Goal: Task Accomplishment & Management: Complete application form

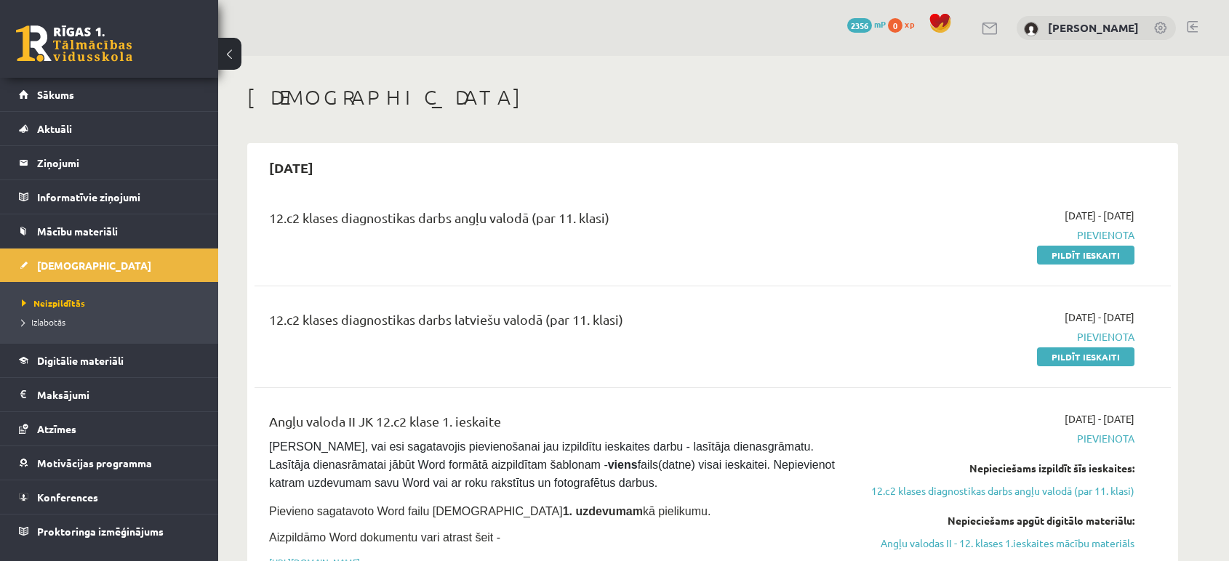
scroll to position [89, 0]
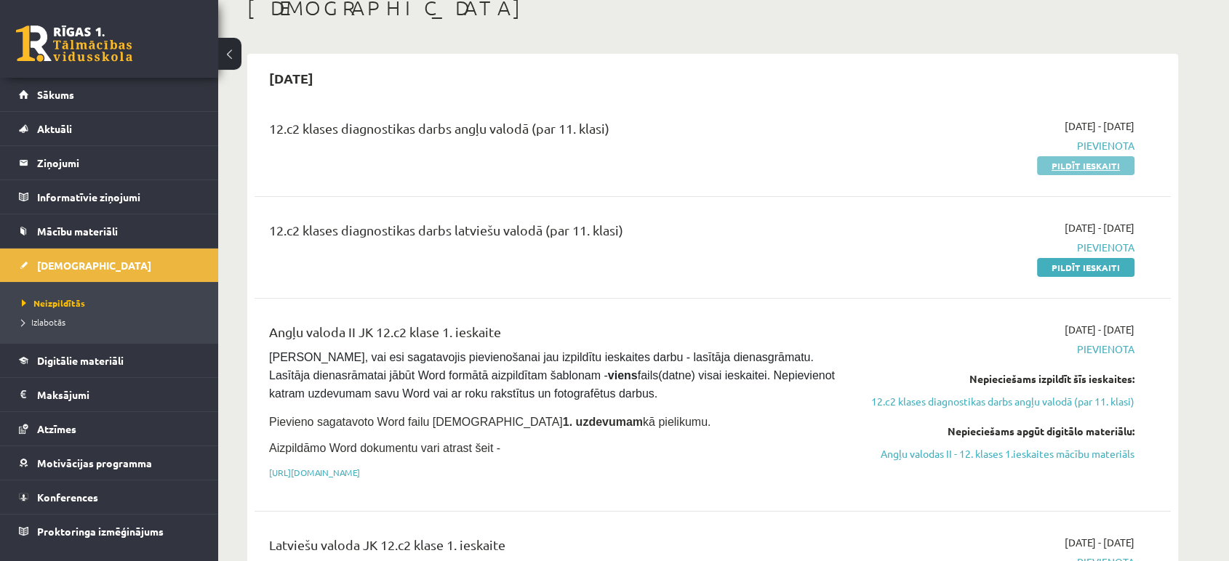
click at [1059, 171] on link "Pildīt ieskaiti" at bounding box center [1085, 165] width 97 height 19
click at [1102, 173] on link "Pildīt ieskaiti" at bounding box center [1085, 165] width 97 height 19
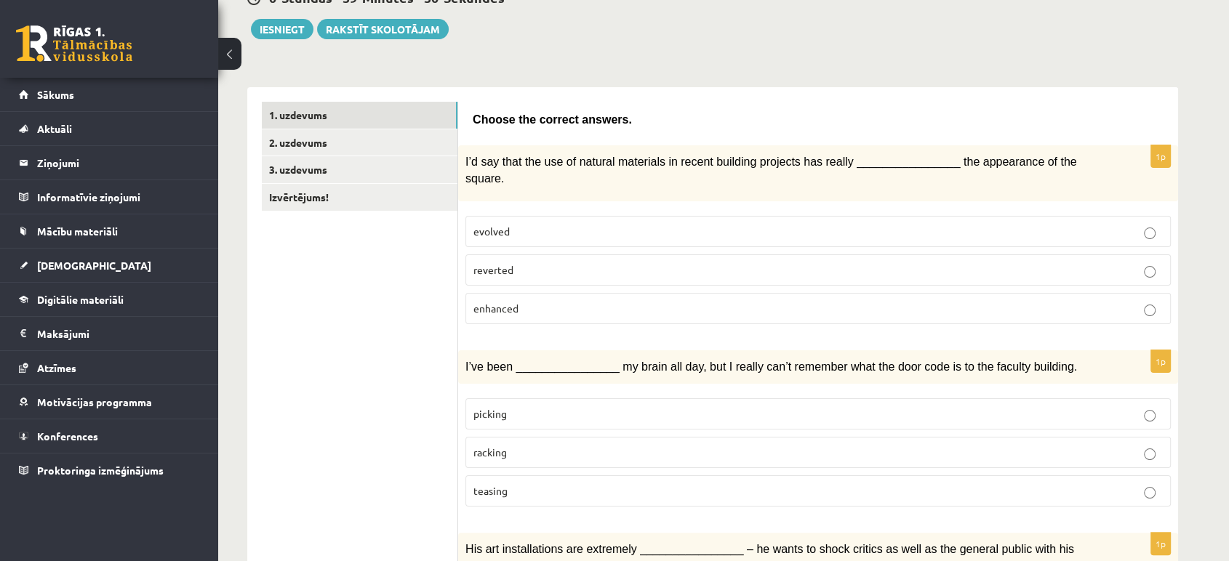
scroll to position [161, 0]
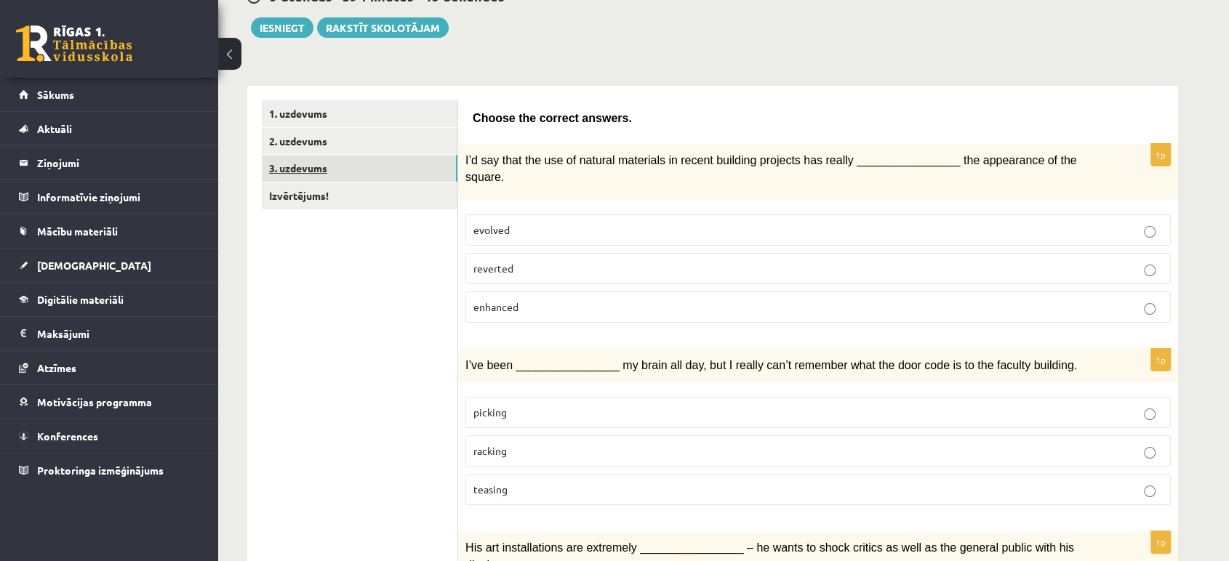
click at [362, 156] on link "3. uzdevums" at bounding box center [360, 168] width 196 height 27
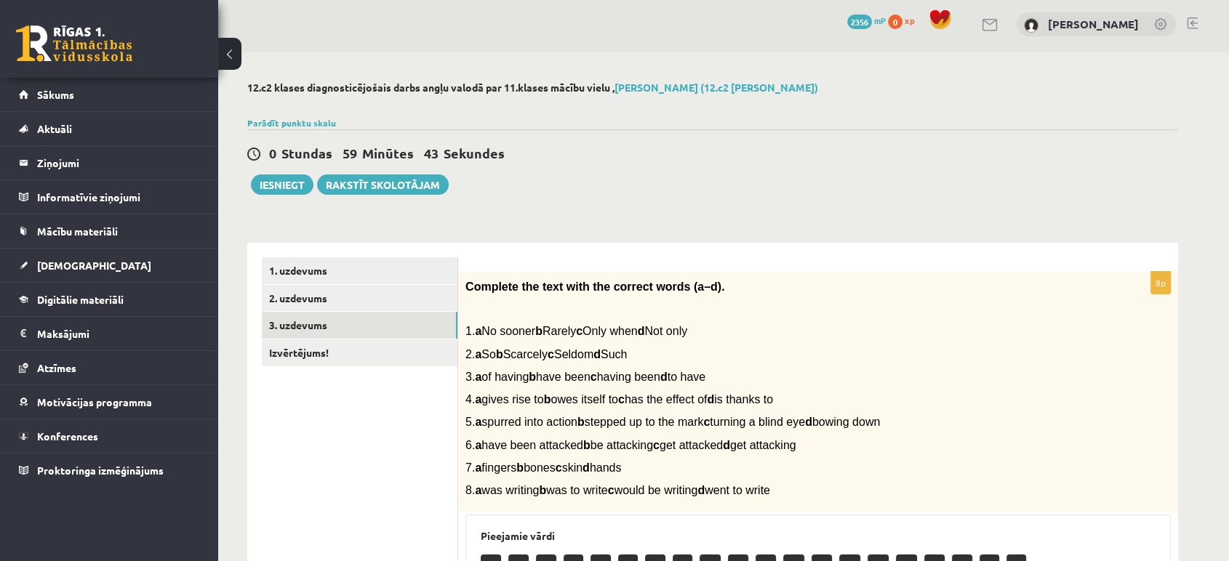
scroll to position [0, 0]
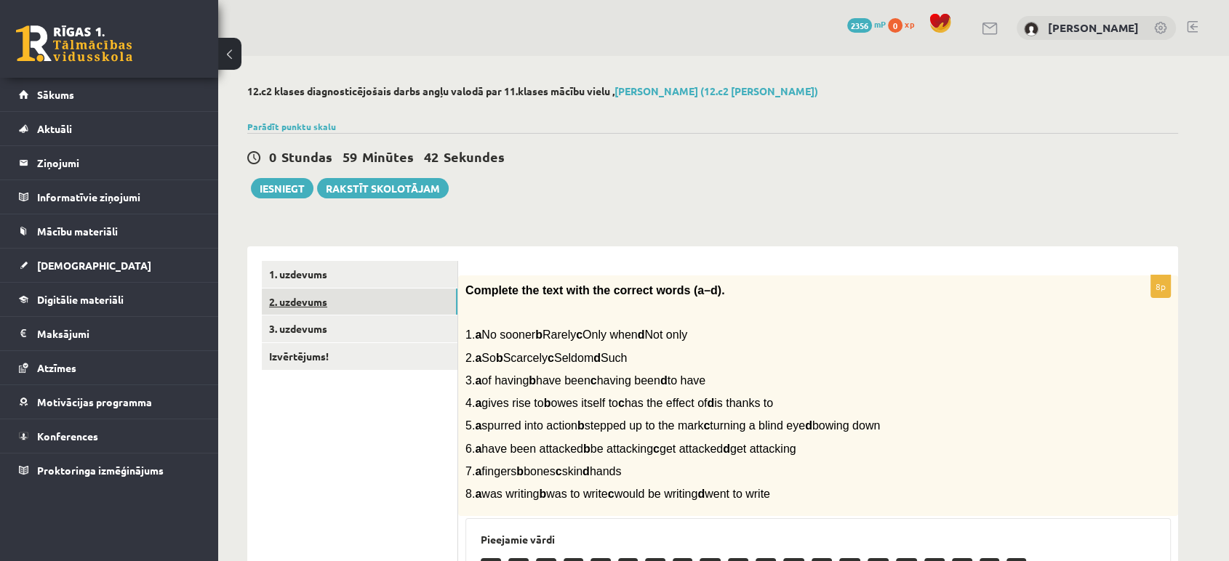
click at [388, 305] on link "2. uzdevums" at bounding box center [360, 302] width 196 height 27
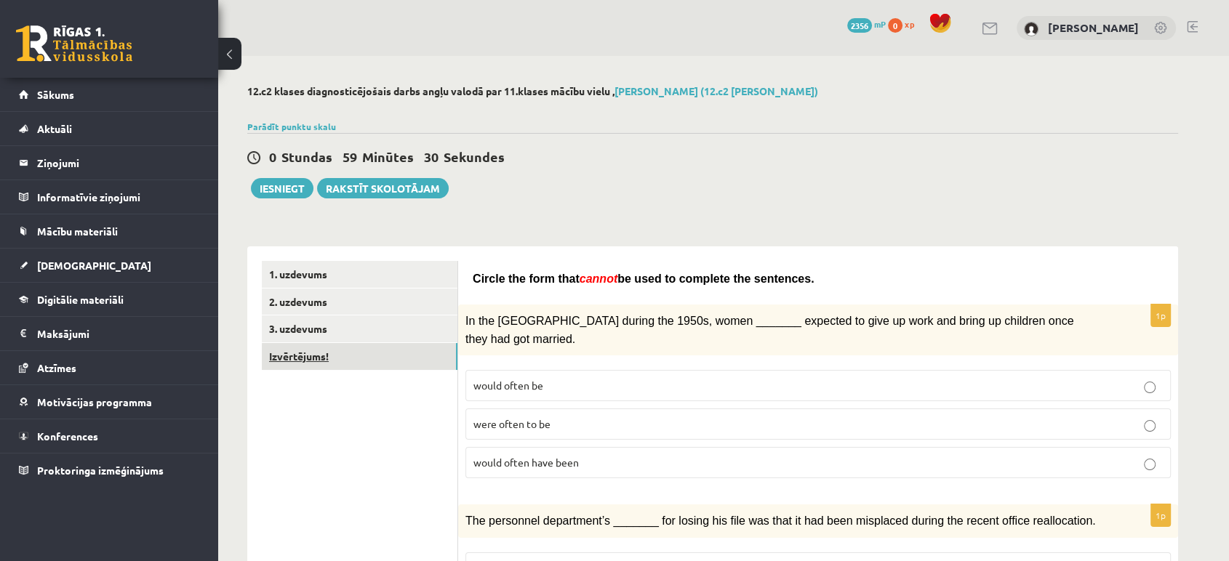
click at [360, 361] on link "Izvērtējums!" at bounding box center [360, 356] width 196 height 27
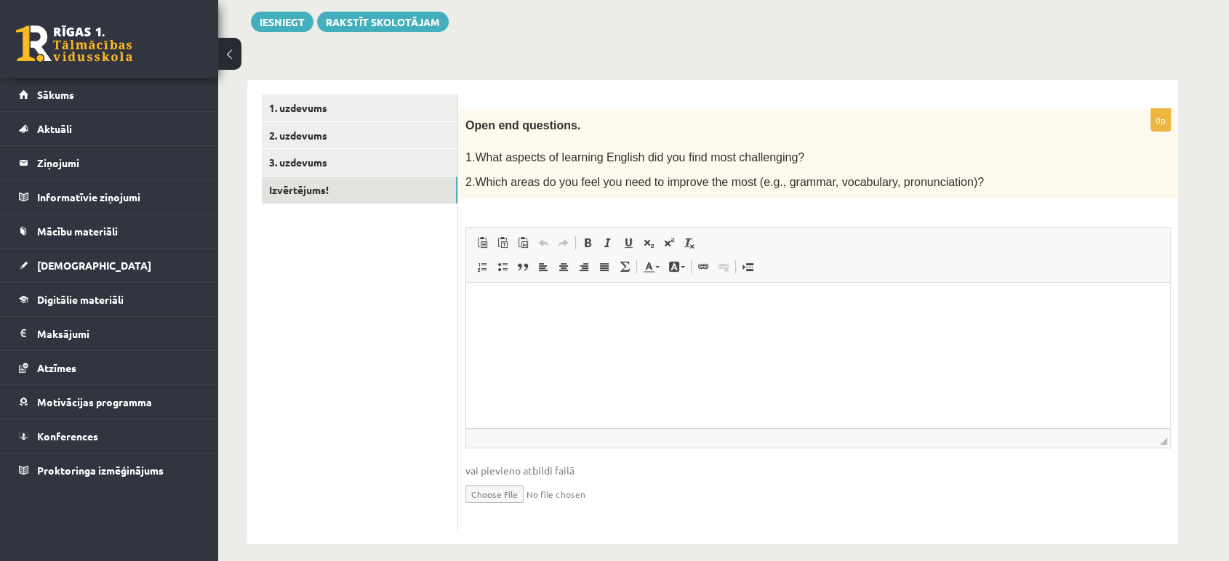
scroll to position [164, 0]
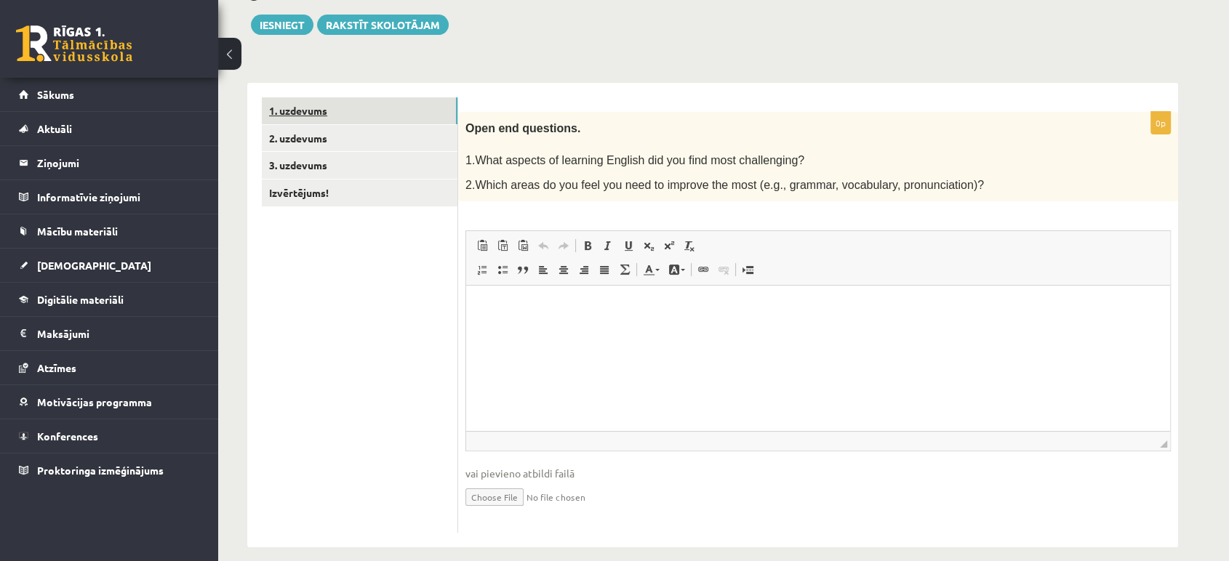
click at [367, 103] on link "1. uzdevums" at bounding box center [360, 110] width 196 height 27
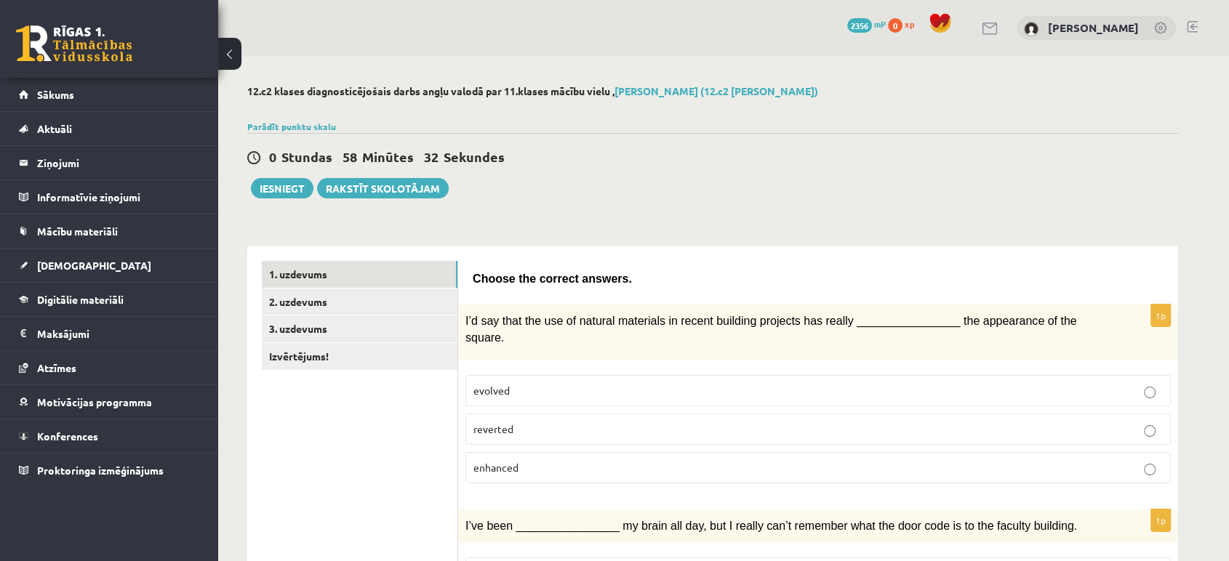
scroll to position [2, 0]
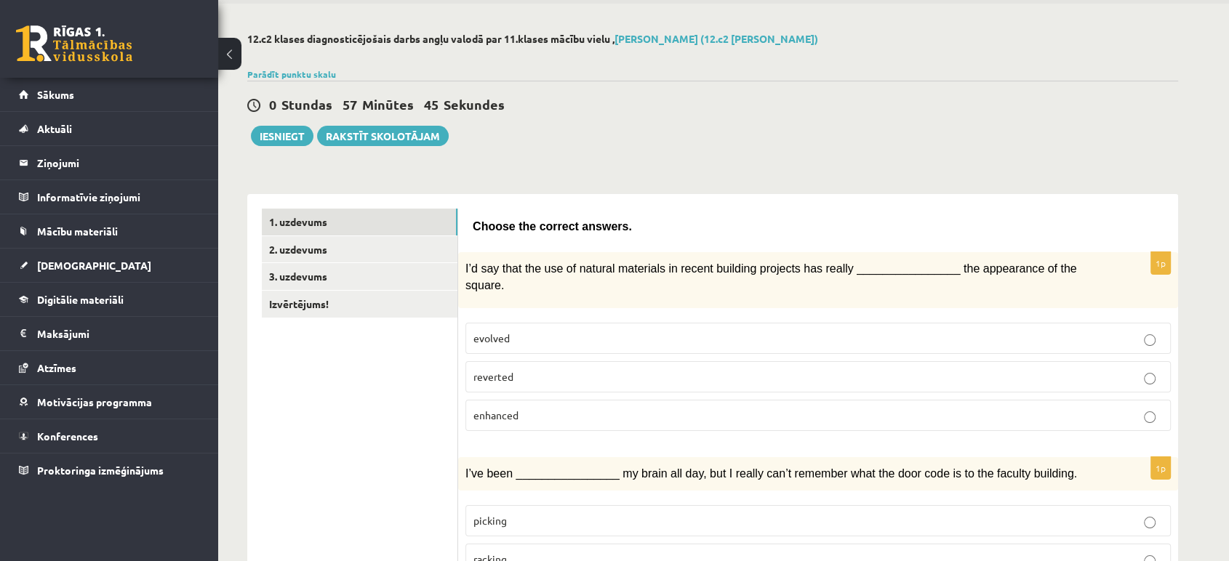
scroll to position [67, 0]
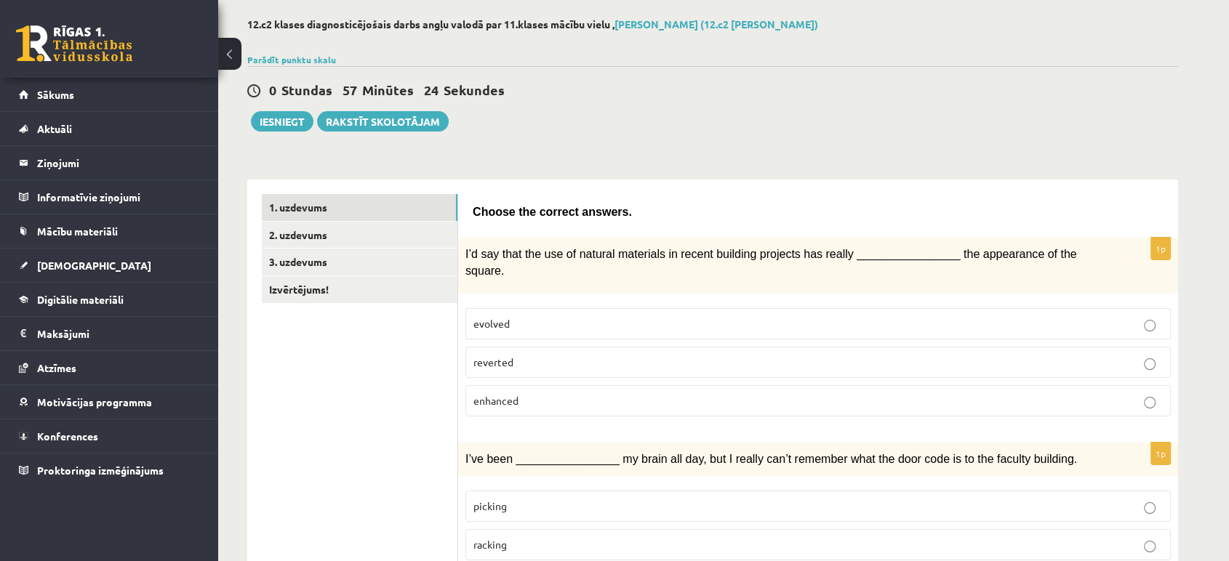
click at [547, 316] on p "evolved" at bounding box center [817, 323] width 689 height 15
drag, startPoint x: 473, startPoint y: 306, endPoint x: 539, endPoint y: 382, distance: 100.0
click at [539, 382] on fieldset "evolved reverted enhanced" at bounding box center [817, 361] width 705 height 120
copy fieldset "evolved reverted enhanced"
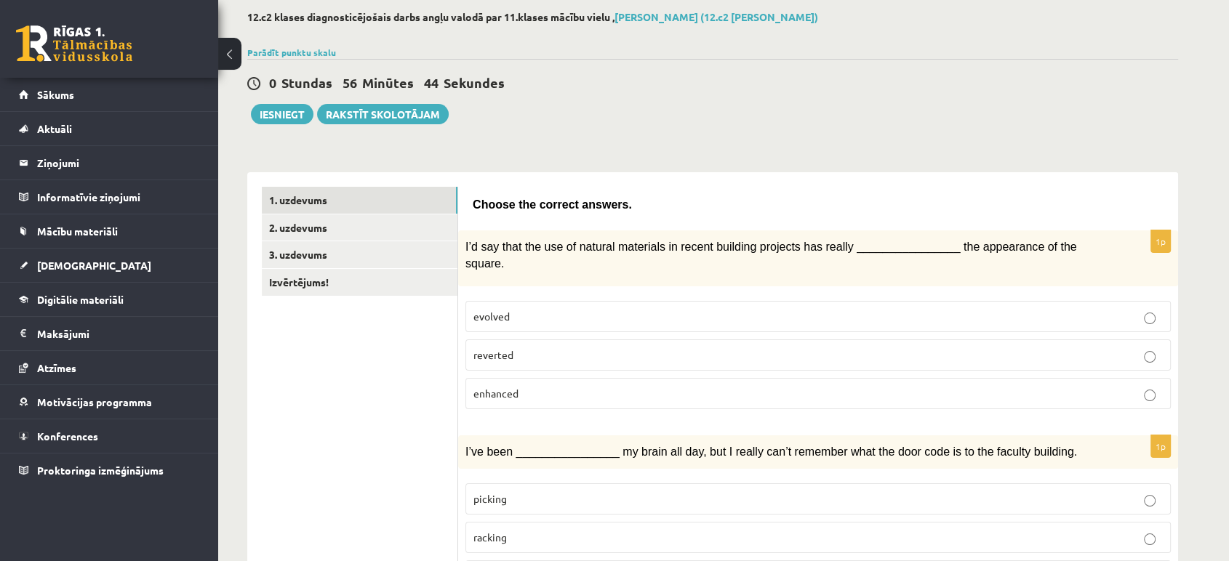
scroll to position [76, 0]
click at [516, 385] on span "enhanced" at bounding box center [495, 391] width 45 height 13
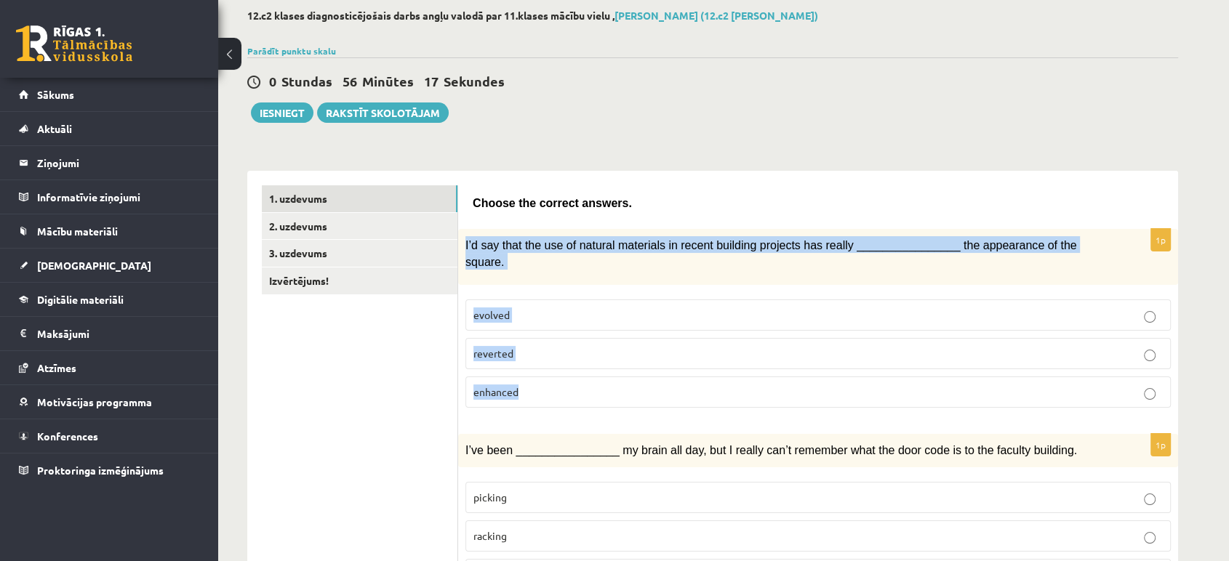
drag, startPoint x: 465, startPoint y: 243, endPoint x: 560, endPoint y: 376, distance: 163.6
click at [560, 376] on div "1p I’d say that the use of natural materials in recent building projects has re…" at bounding box center [818, 324] width 720 height 190
copy div "I’d say that the use of natural materials in recent building projects has reall…"
click at [566, 231] on div "I’d say that the use of natural materials in recent building projects has reall…" at bounding box center [818, 257] width 720 height 56
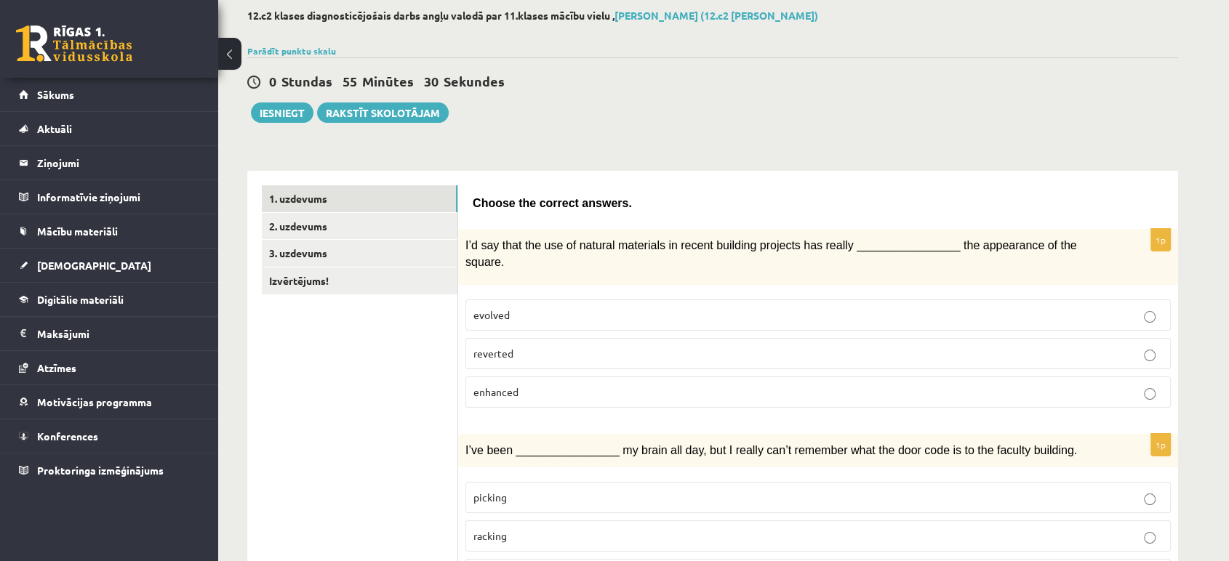
click at [574, 385] on p "enhanced" at bounding box center [817, 392] width 689 height 15
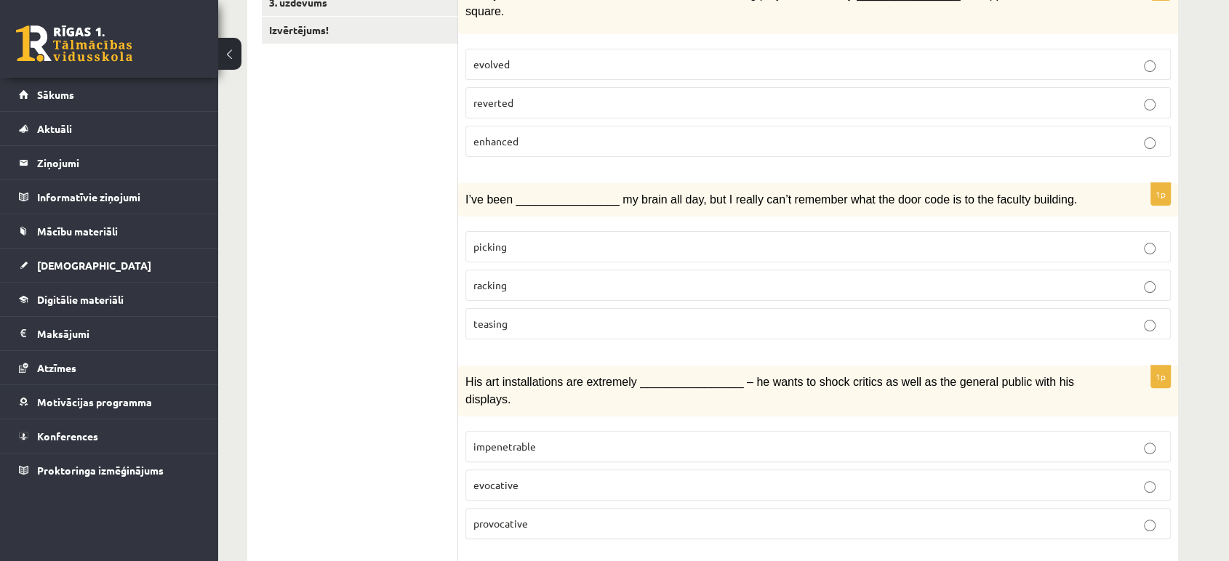
scroll to position [320, 0]
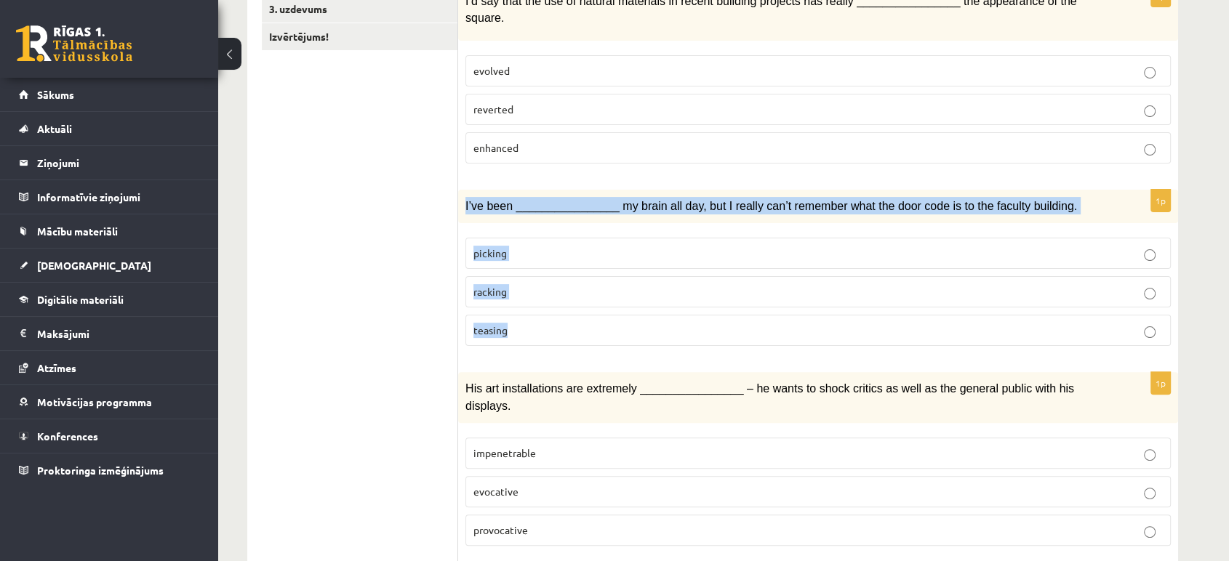
drag, startPoint x: 465, startPoint y: 189, endPoint x: 552, endPoint y: 306, distance: 145.6
click at [552, 306] on div "1p I’ve been ________________ my brain all day, but I really can’t remember wha…" at bounding box center [818, 274] width 720 height 168
copy div "I’ve been ________________ my brain all day, but I really can’t remember what t…"
click at [552, 323] on p "teasing" at bounding box center [817, 330] width 689 height 15
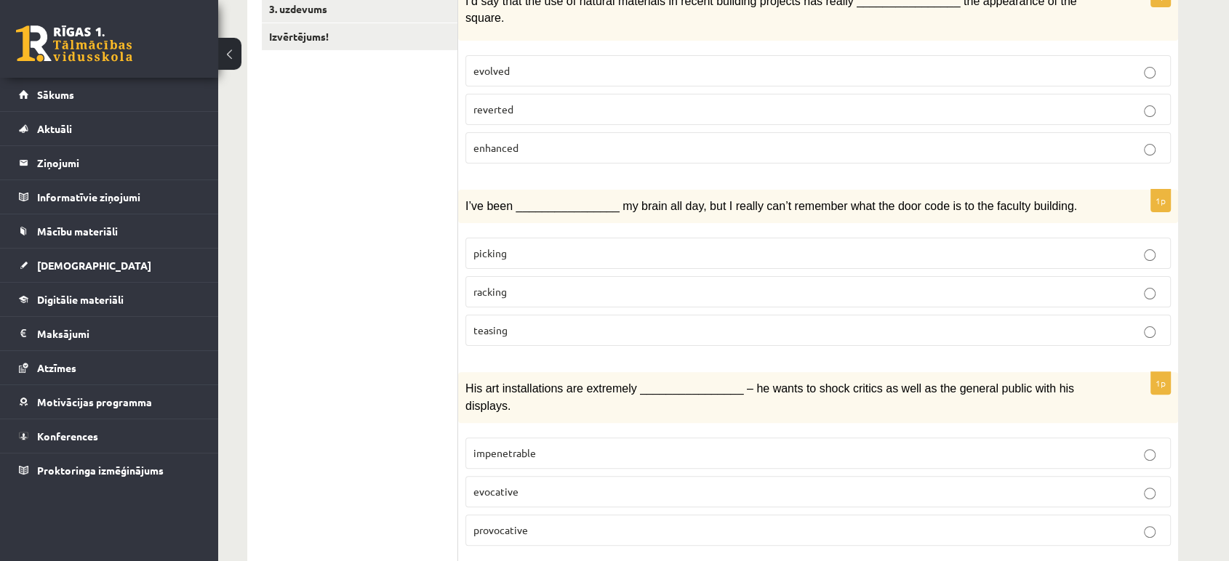
click at [646, 276] on label "racking" at bounding box center [817, 291] width 705 height 31
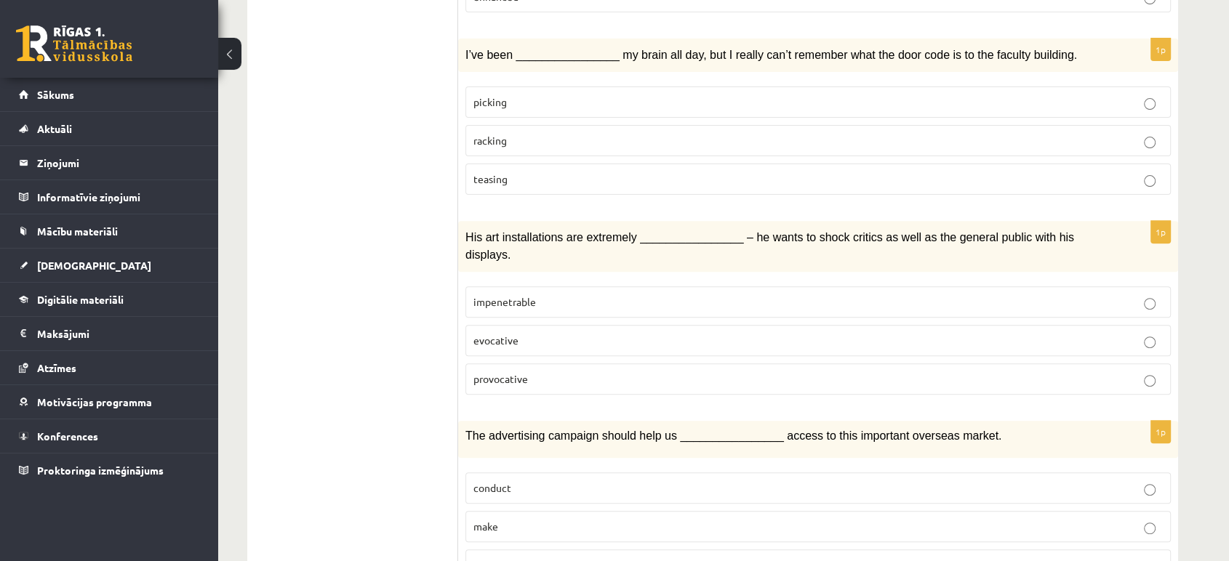
scroll to position [471, 0]
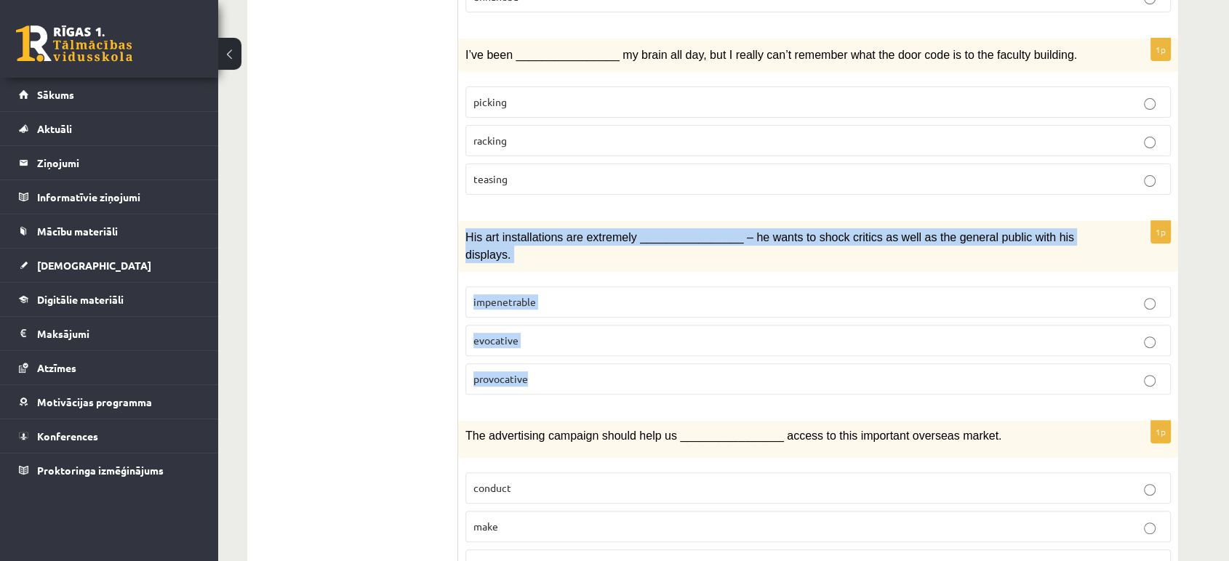
drag, startPoint x: 465, startPoint y: 217, endPoint x: 654, endPoint y: 365, distance: 239.7
click at [654, 365] on div "1p His art installations are extremely ________________ – he wants to shock cri…" at bounding box center [818, 313] width 720 height 185
copy div "His art installations are extremely ________________ – he wants to shock critic…"
click at [654, 365] on div "1p His art installations are extremely ________________ – he wants to shock cri…" at bounding box center [818, 313] width 720 height 185
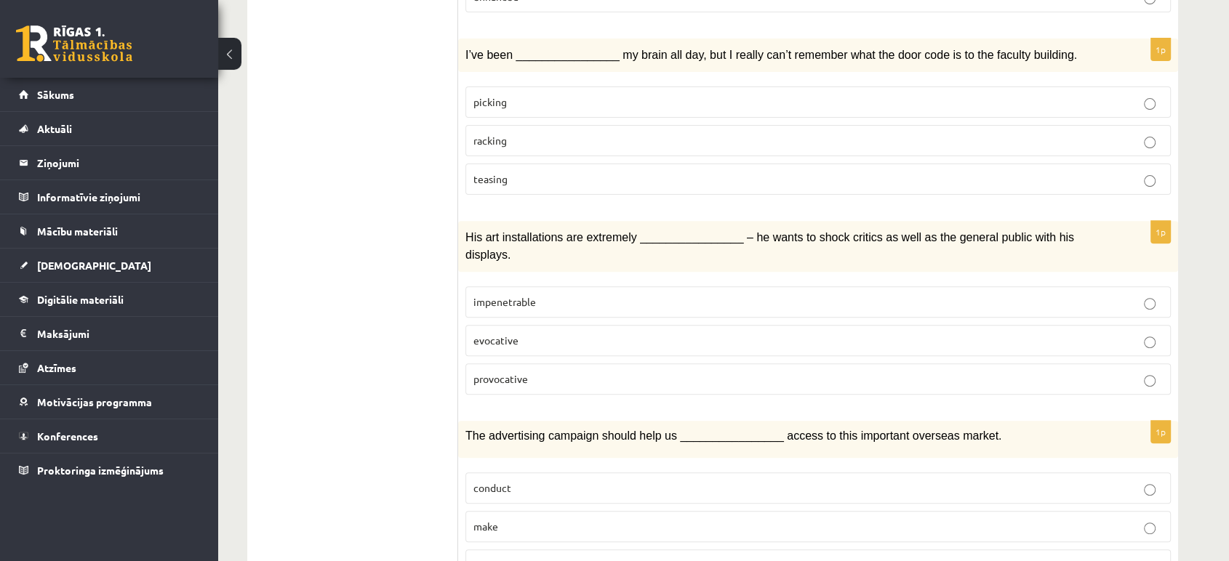
click at [640, 372] on p "provocative" at bounding box center [817, 379] width 689 height 15
click at [619, 372] on p "provocative" at bounding box center [817, 379] width 689 height 15
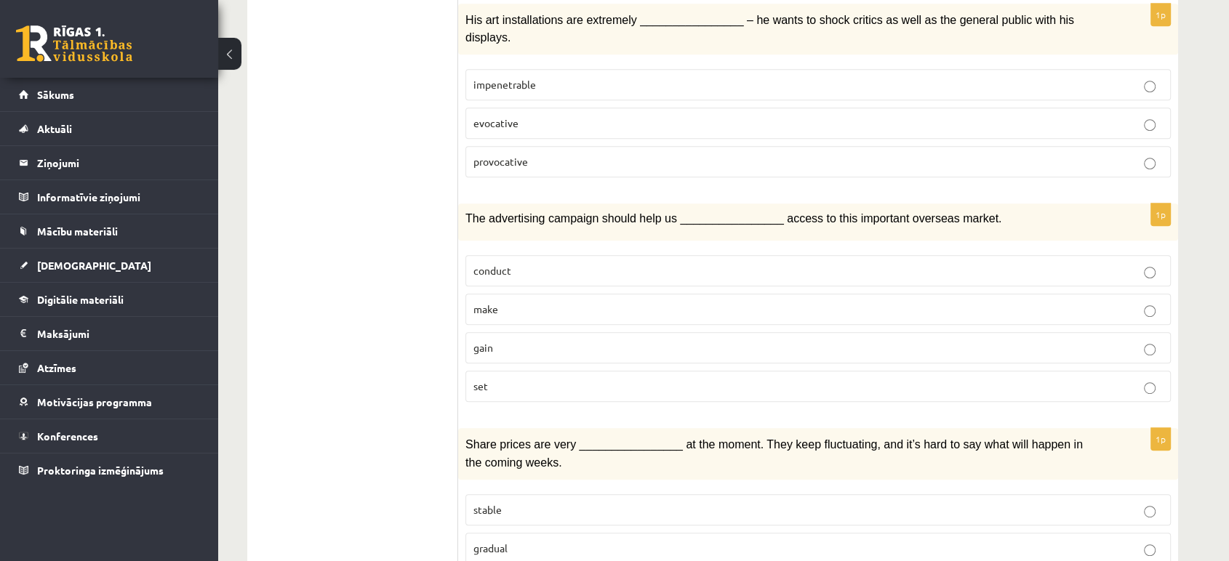
scroll to position [691, 0]
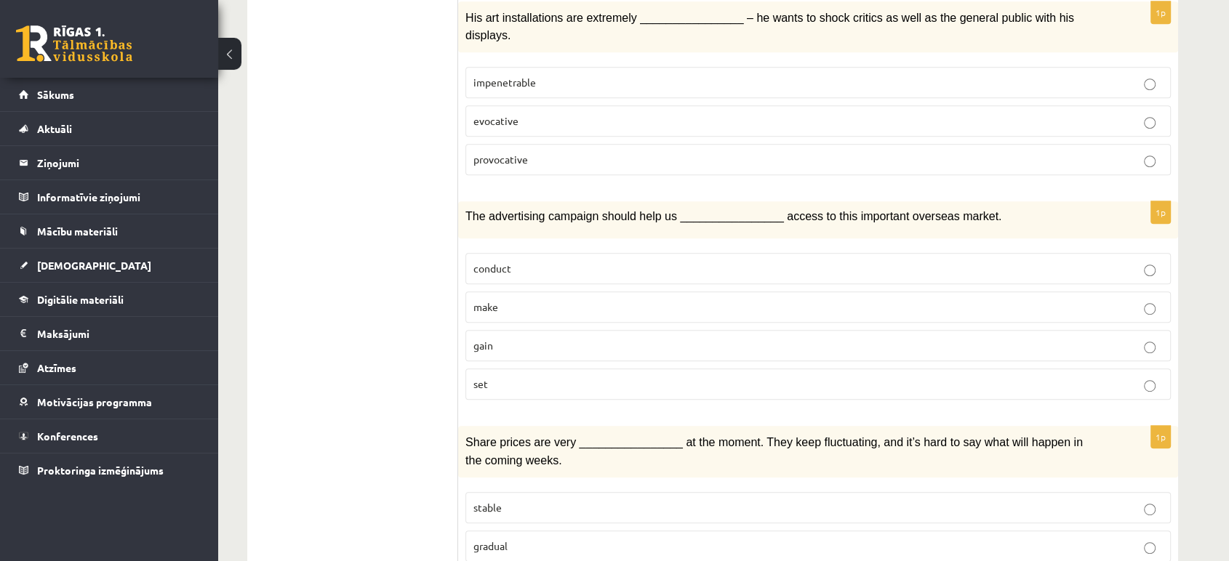
click at [515, 338] on p "gain" at bounding box center [817, 345] width 689 height 15
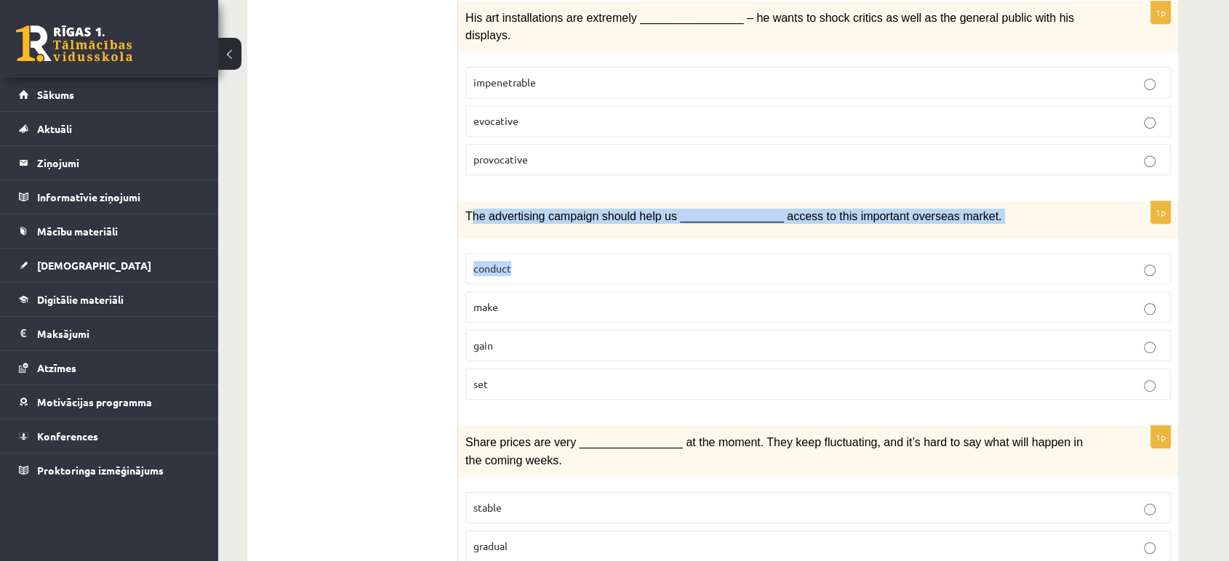
drag, startPoint x: 468, startPoint y: 177, endPoint x: 507, endPoint y: 227, distance: 63.1
click at [507, 227] on div "1p The advertising campaign should help us ________________ access to this impo…" at bounding box center [818, 306] width 720 height 210
click at [486, 201] on div "The advertising campaign should help us ________________ access to this importa…" at bounding box center [818, 219] width 720 height 37
drag, startPoint x: 460, startPoint y: 179, endPoint x: 568, endPoint y: 353, distance: 205.0
click at [568, 353] on div "1p The advertising campaign should help us ________________ access to this impo…" at bounding box center [818, 306] width 720 height 210
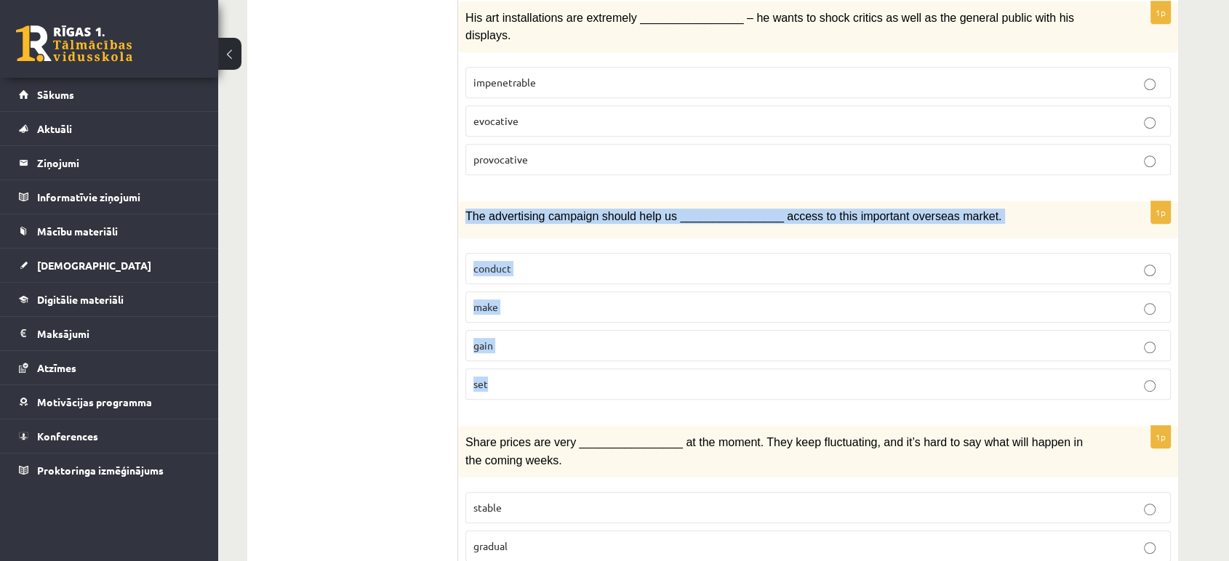
copy div "The advertising campaign should help us ________________ access to this importa…"
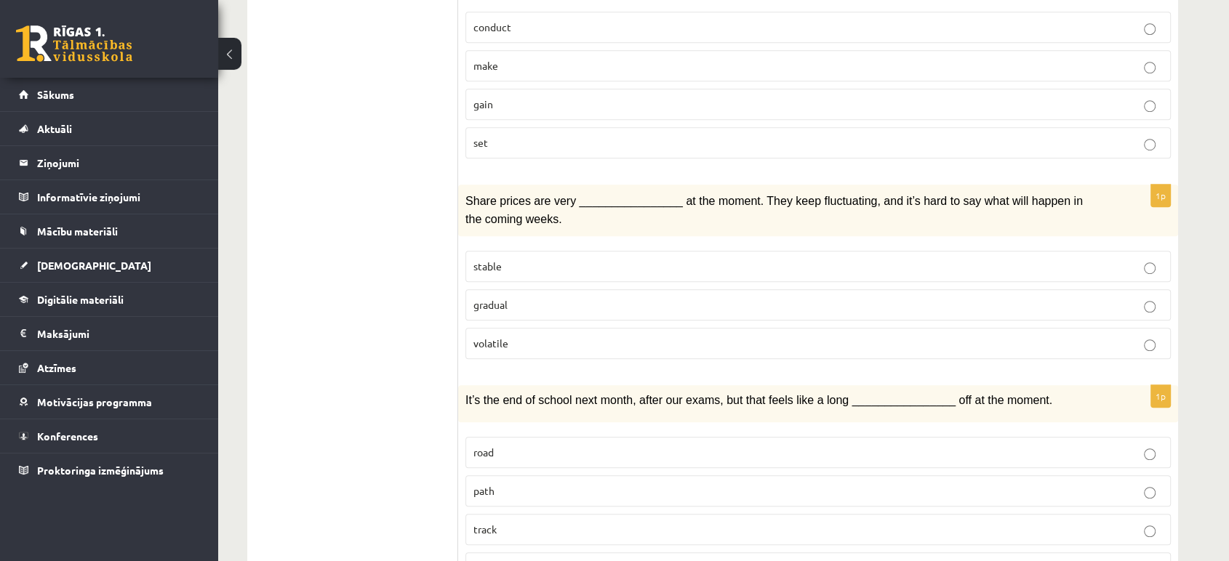
scroll to position [933, 0]
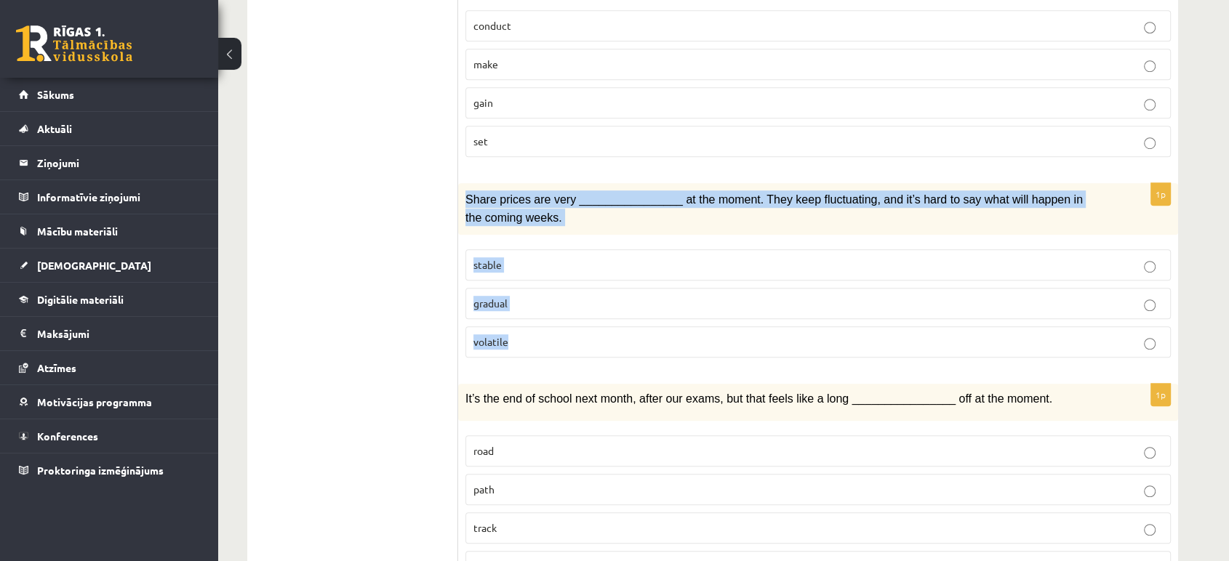
drag, startPoint x: 465, startPoint y: 161, endPoint x: 587, endPoint y: 315, distance: 196.1
click at [587, 315] on div "1p Share prices are very ________________ at the moment. They keep fluctuating,…" at bounding box center [818, 275] width 720 height 185
copy div "Share prices are very ________________ at the moment. They keep fluctuating, an…"
click at [556, 190] on p "Share prices are very ________________ at the moment. They keep fluctuating, an…" at bounding box center [781, 208] width 633 height 36
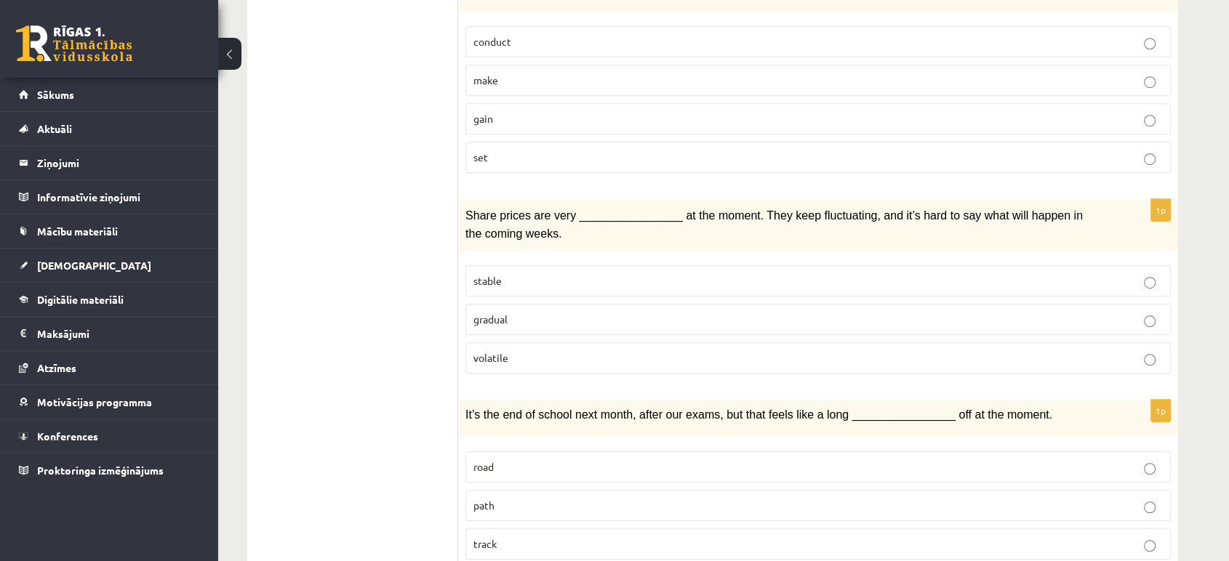
scroll to position [918, 0]
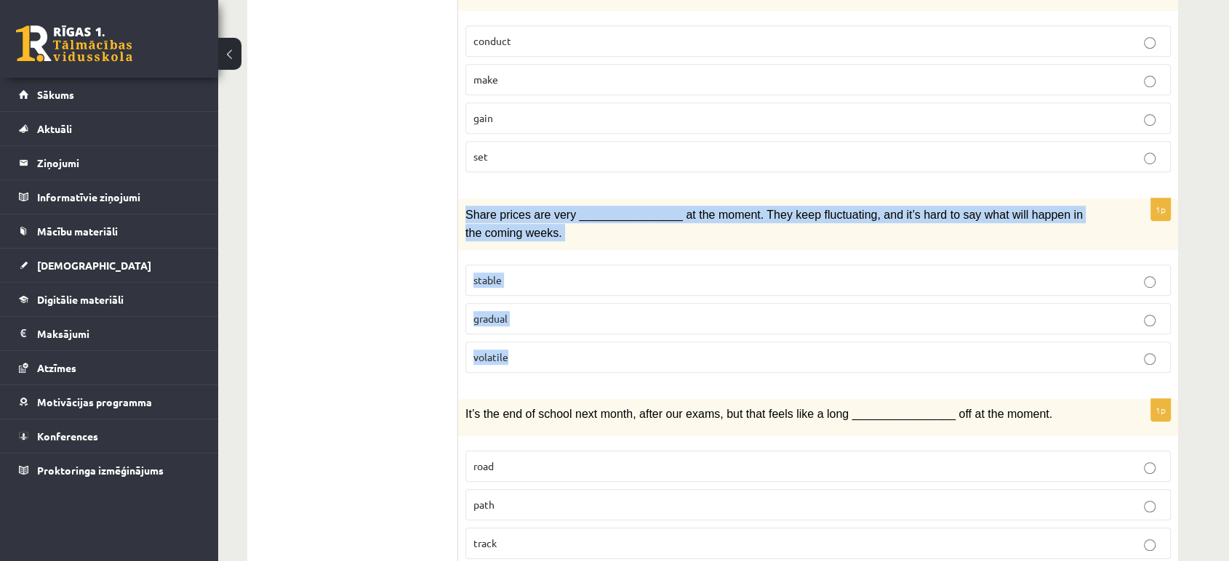
drag, startPoint x: 464, startPoint y: 179, endPoint x: 572, endPoint y: 305, distance: 166.0
click at [572, 305] on div "1p Share prices are very ________________ at the moment. They keep fluctuating,…" at bounding box center [818, 290] width 720 height 185
copy div "Share prices are very ________________ at the moment. They keep fluctuating, an…"
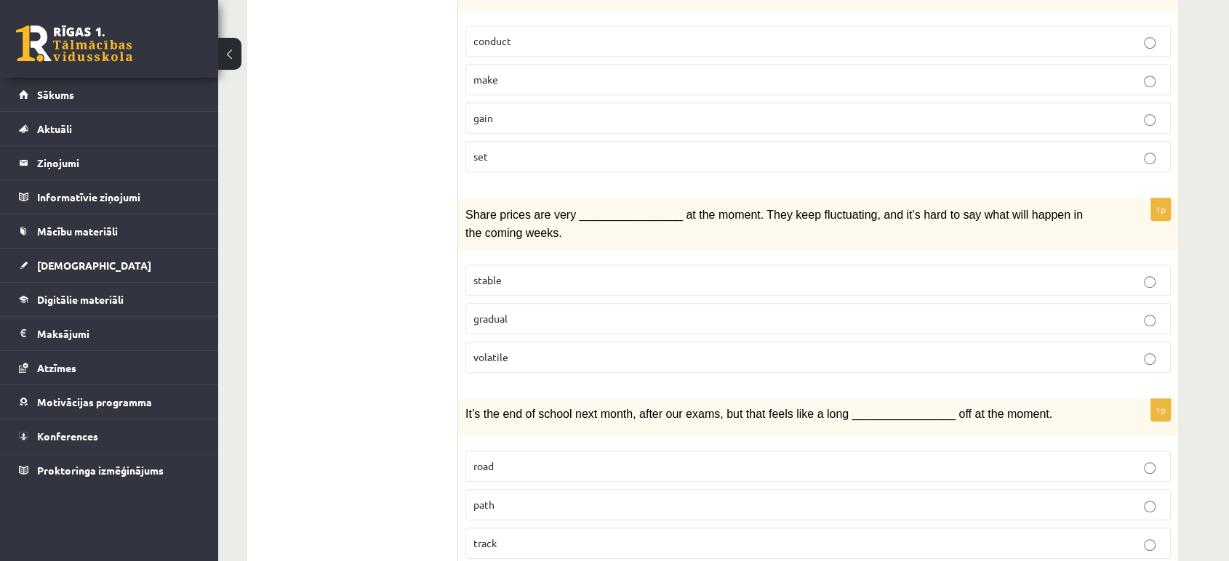
click at [316, 190] on ul "1. uzdevums 2. uzdevums 3. uzdevums Izvērtējums!" at bounding box center [360, 550] width 196 height 2414
click at [553, 350] on p "volatile" at bounding box center [817, 357] width 689 height 15
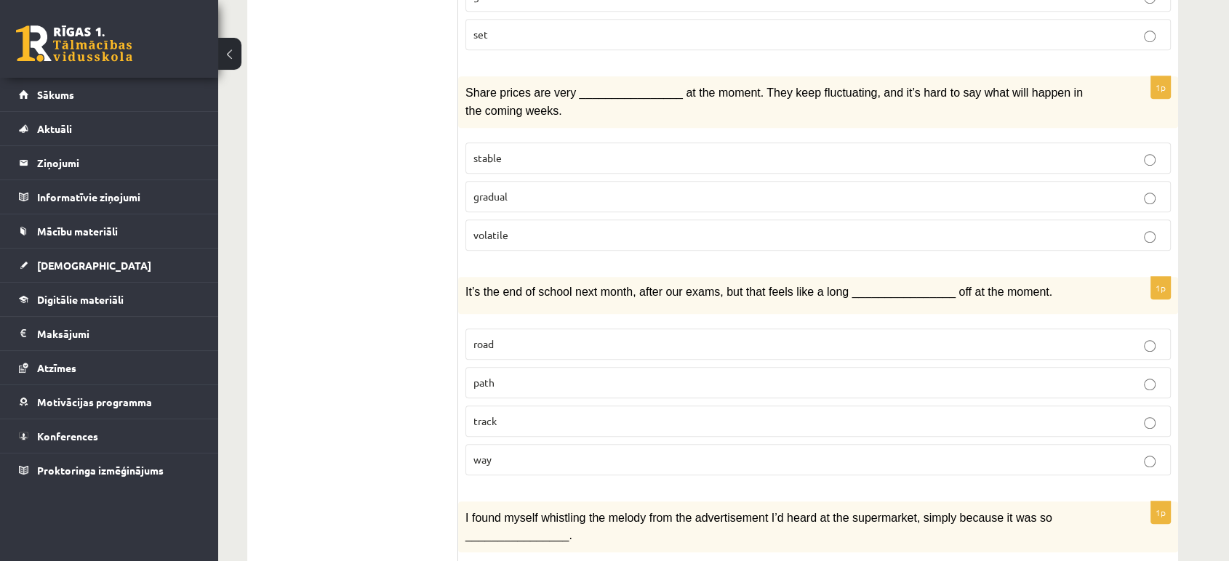
scroll to position [1035, 0]
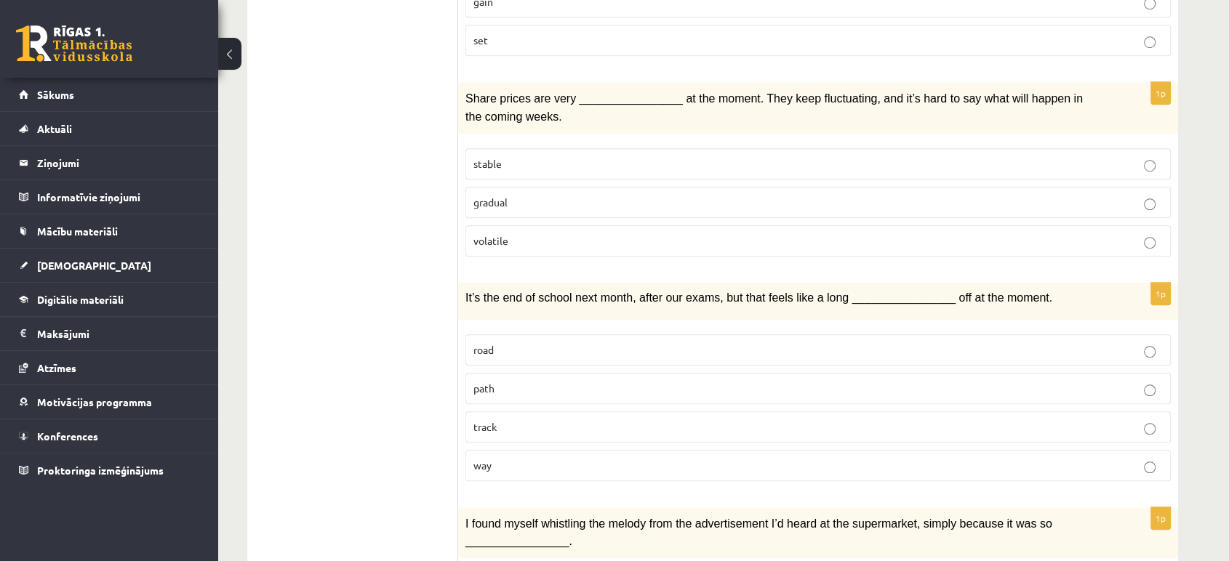
click at [526, 450] on label "way" at bounding box center [817, 465] width 705 height 31
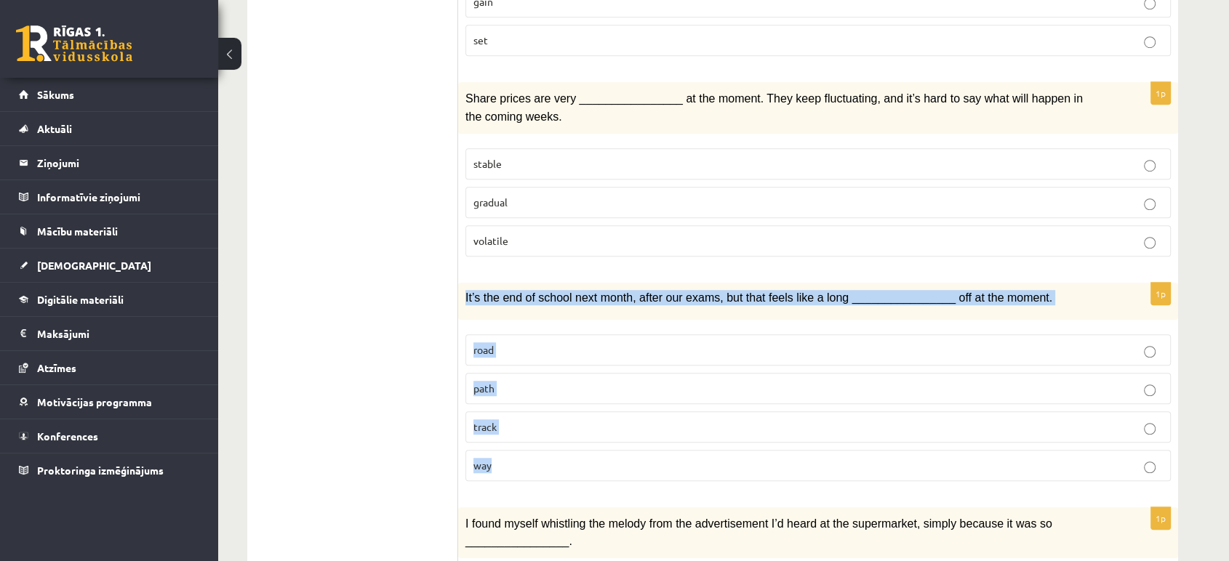
drag, startPoint x: 462, startPoint y: 260, endPoint x: 569, endPoint y: 441, distance: 210.0
click at [569, 441] on div "1p It’s the end of school next month, after our exams, but that feels like a lo…" at bounding box center [818, 388] width 720 height 210
copy div "It’s the end of school next month, after our exams, but that feels like a long …"
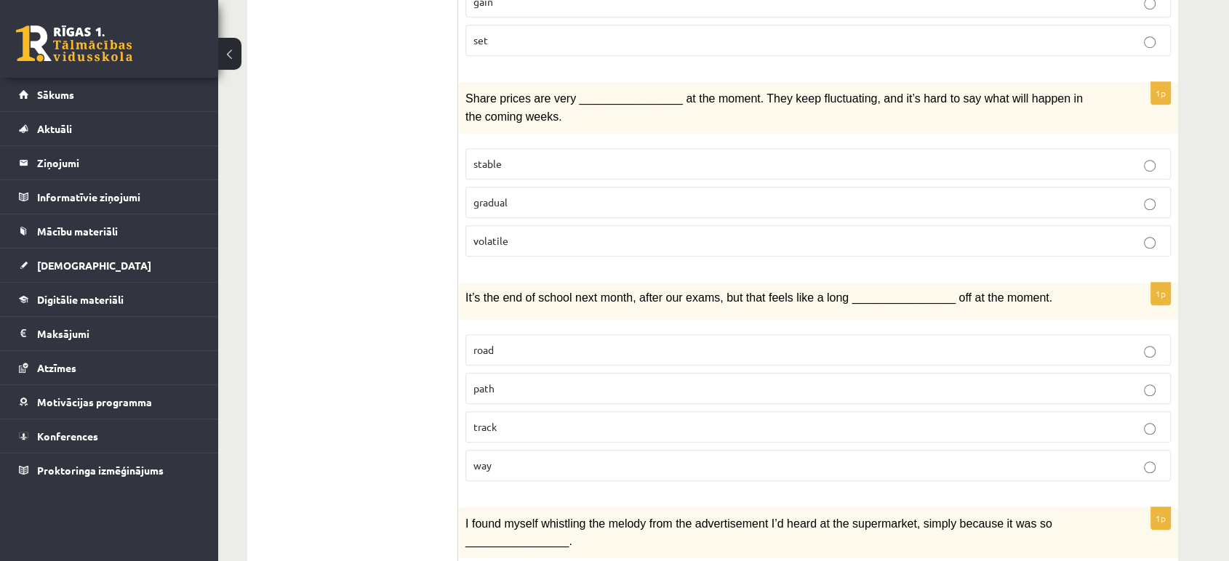
click at [355, 221] on ul "1. uzdevums 2. uzdevums 3. uzdevums Izvērtējums!" at bounding box center [360, 433] width 196 height 2414
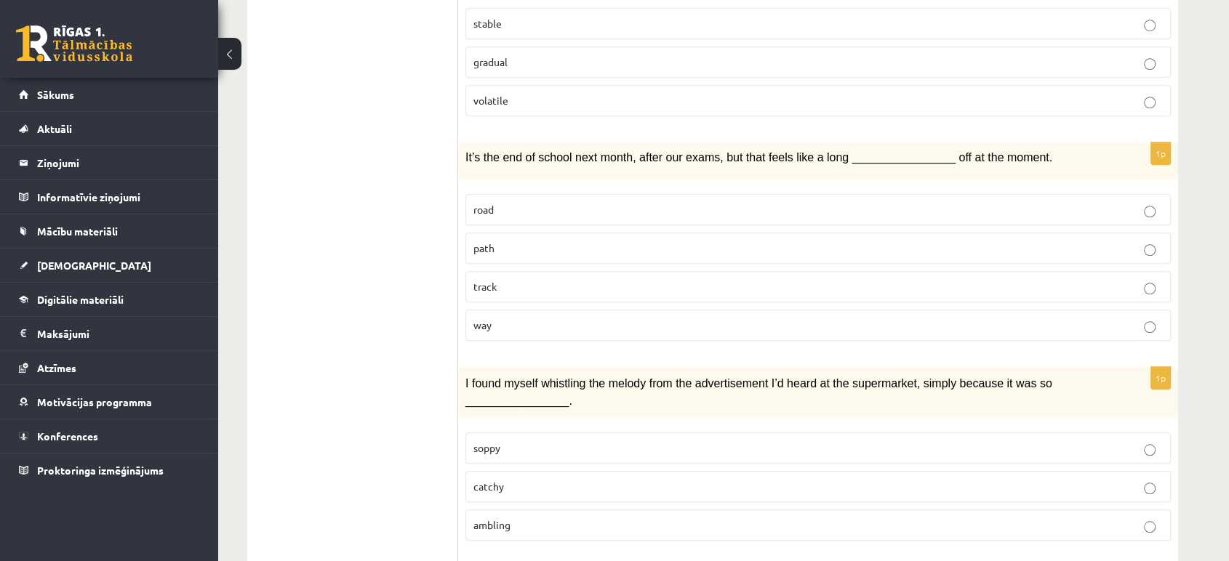
scroll to position [1320, 0]
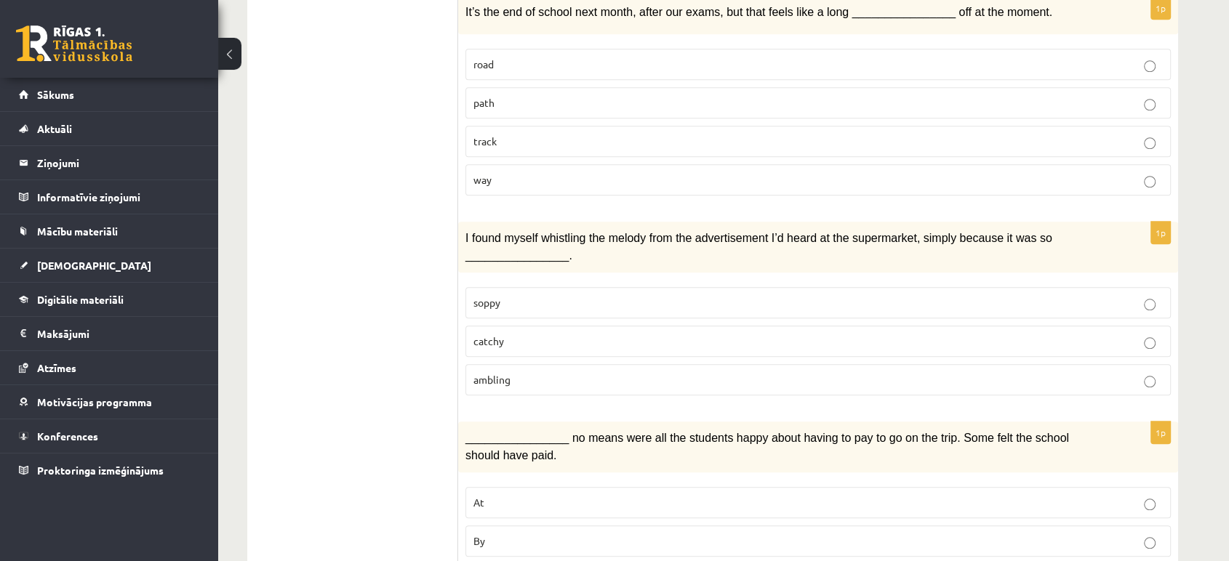
click at [525, 334] on p "catchy" at bounding box center [817, 341] width 689 height 15
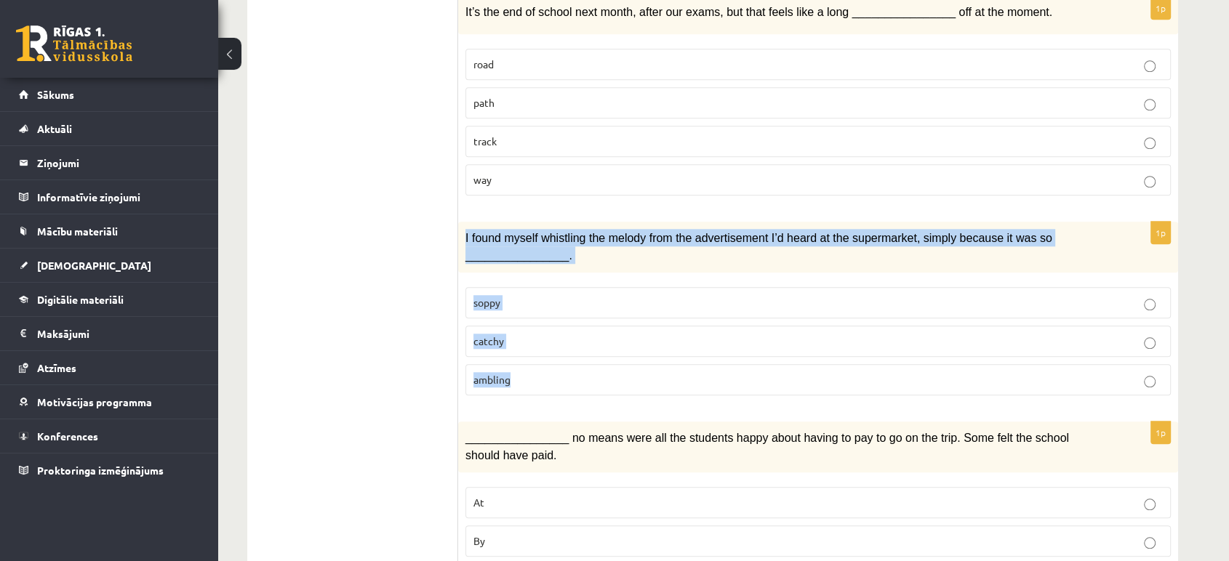
drag, startPoint x: 465, startPoint y: 194, endPoint x: 553, endPoint y: 348, distance: 177.5
click at [553, 348] on div "1p I found myself whistling the melody from the advertisement I’d heard at the …" at bounding box center [818, 314] width 720 height 185
copy div "I found myself whistling the melody from the advertisement I’d heard at the sup…"
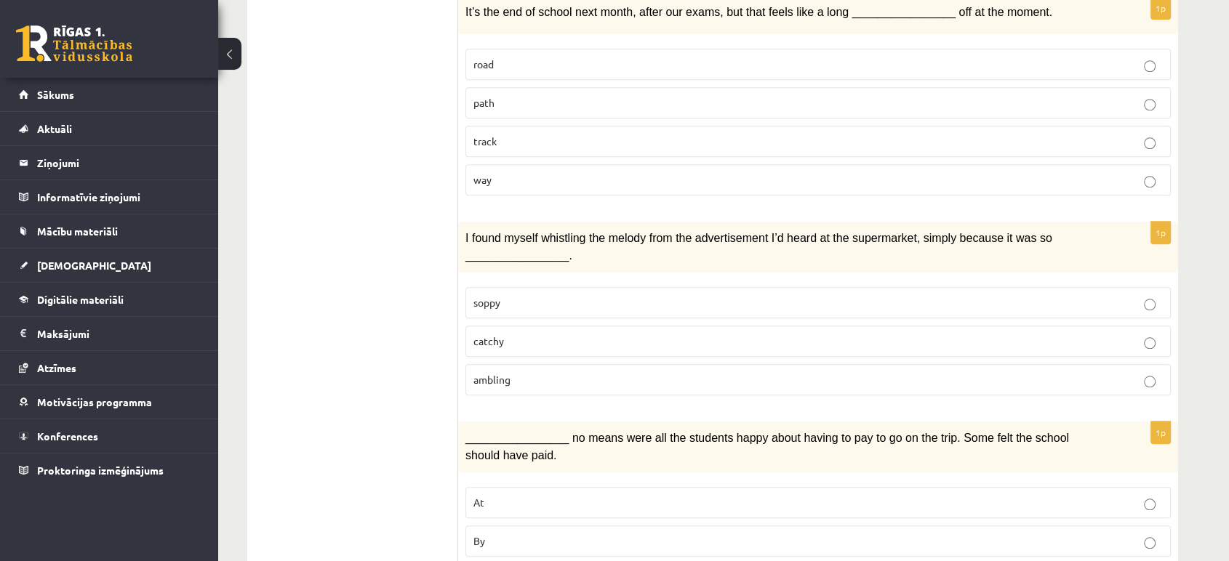
click at [406, 280] on ul "1. uzdevums 2. uzdevums 3. uzdevums Izvērtējums!" at bounding box center [360, 148] width 196 height 2414
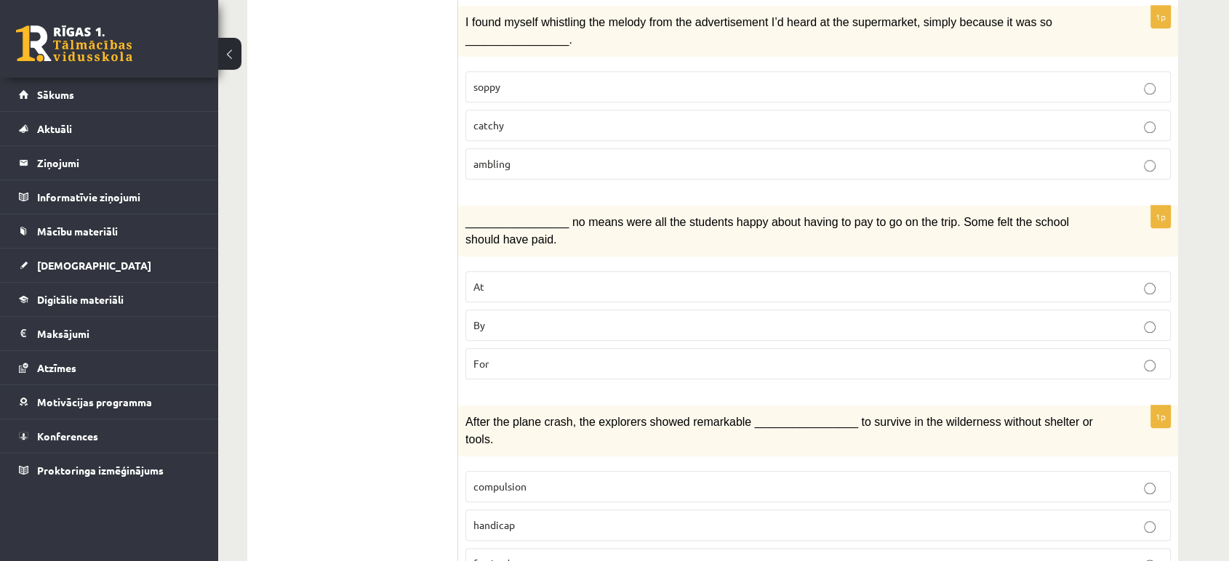
scroll to position [1537, 0]
click at [523, 356] on p "For" at bounding box center [817, 363] width 689 height 15
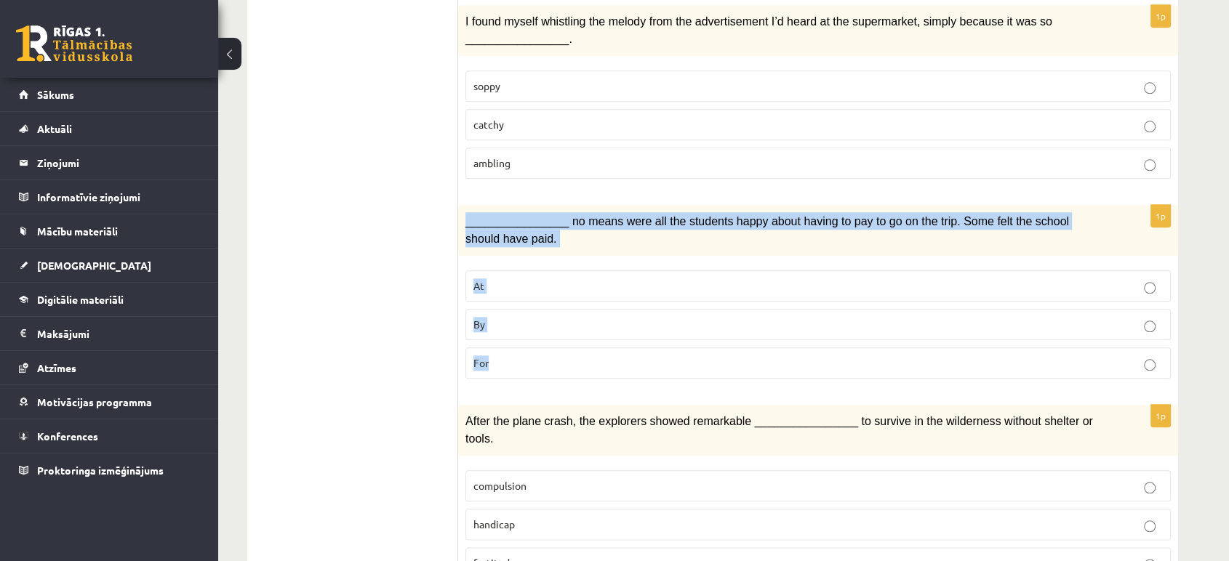
drag, startPoint x: 459, startPoint y: 180, endPoint x: 551, endPoint y: 301, distance: 152.5
click at [551, 301] on div "1p ________________ no means were all the students happy about having to pay to…" at bounding box center [818, 297] width 720 height 185
copy div "________________ no means were all the students happy about having to pay to go…"
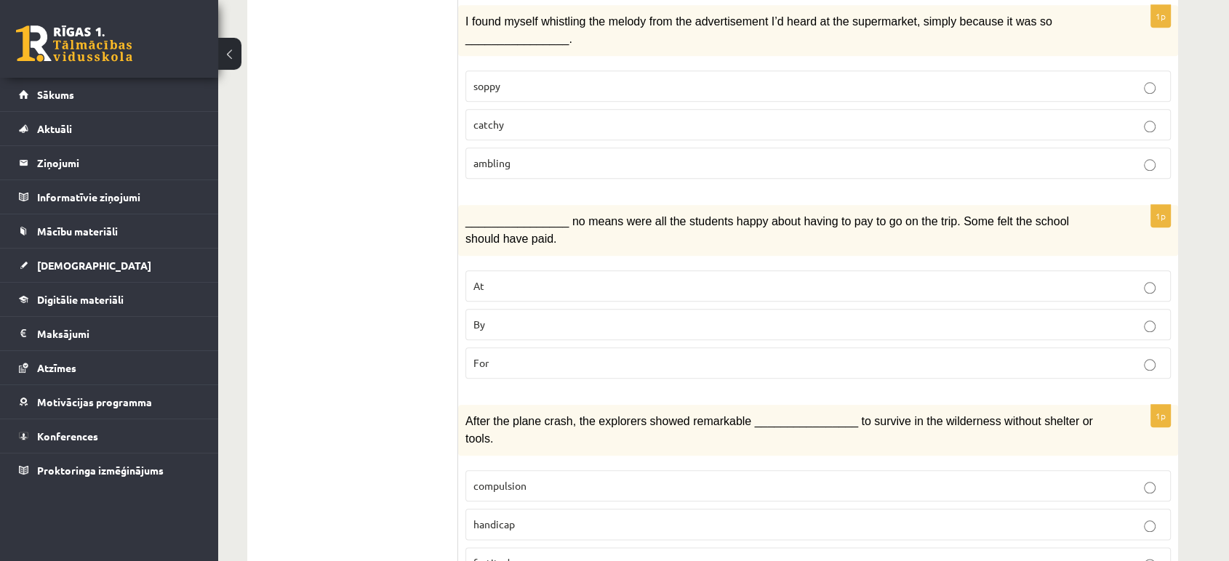
click at [570, 317] on p "By" at bounding box center [817, 324] width 689 height 15
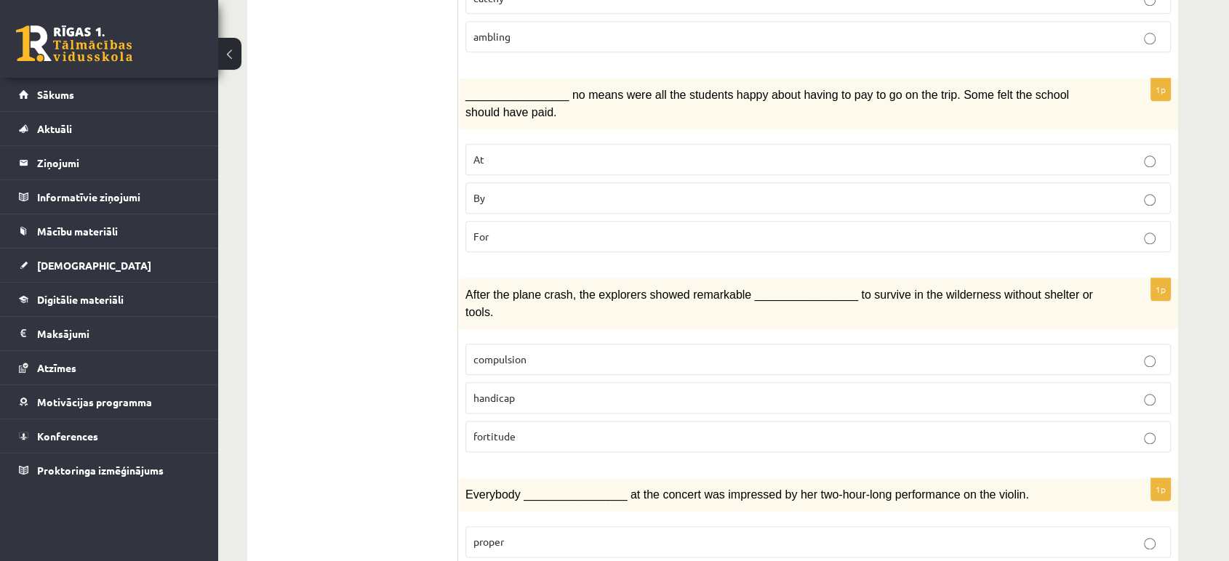
scroll to position [1663, 0]
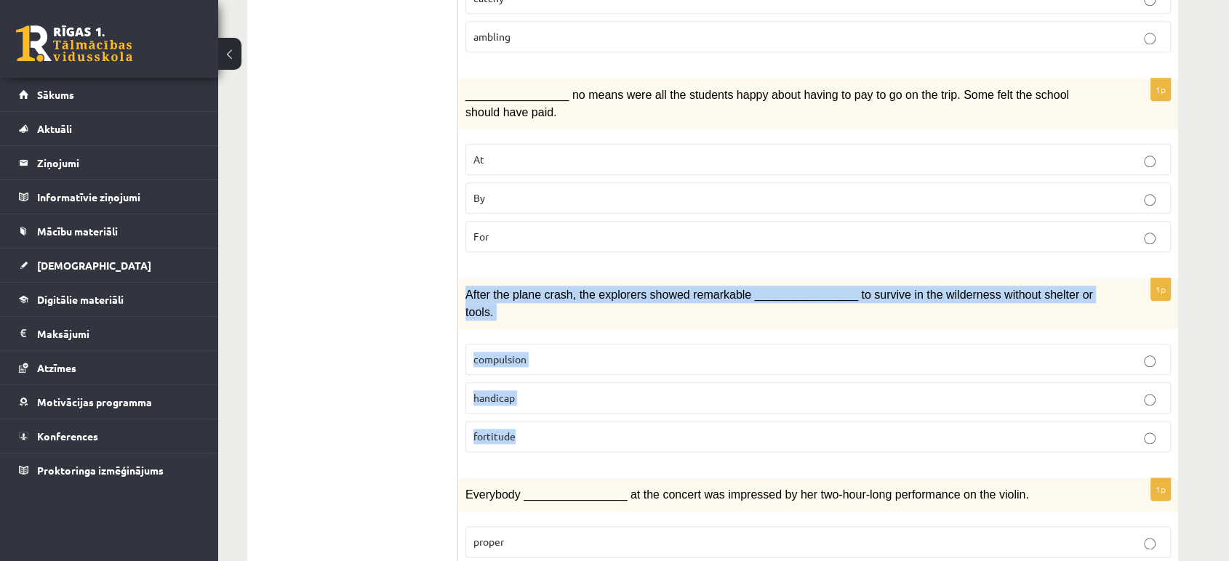
drag, startPoint x: 465, startPoint y: 249, endPoint x: 558, endPoint y: 364, distance: 148.4
click at [558, 364] on div "1p After the plane crash, the explorers showed remarkable ________________ to s…" at bounding box center [818, 370] width 720 height 185
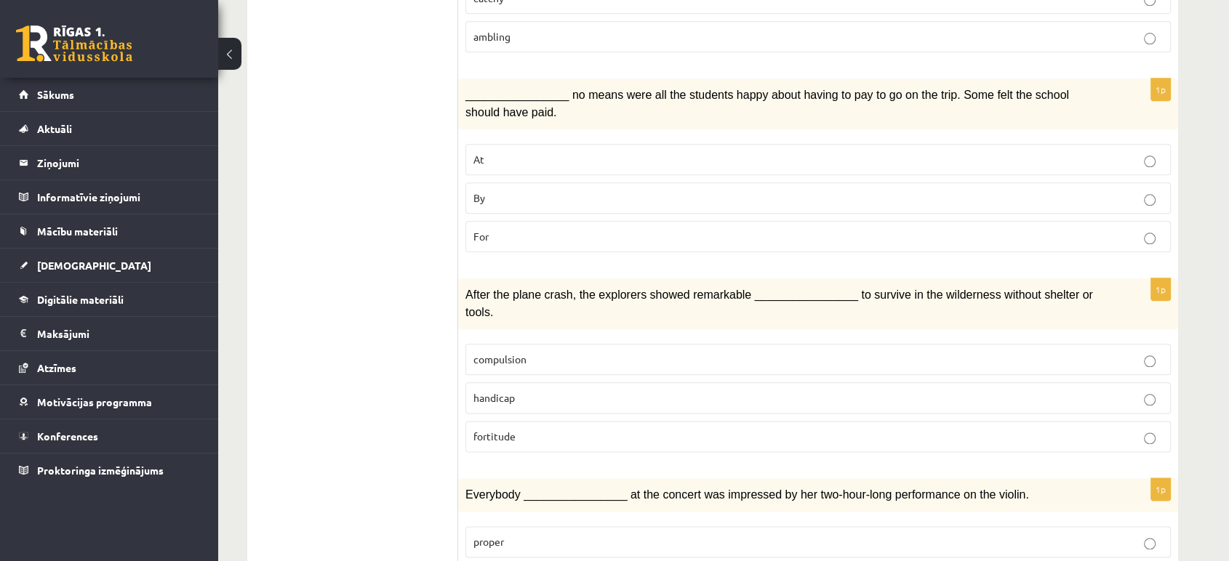
click at [523, 429] on p "fortitude" at bounding box center [817, 436] width 689 height 15
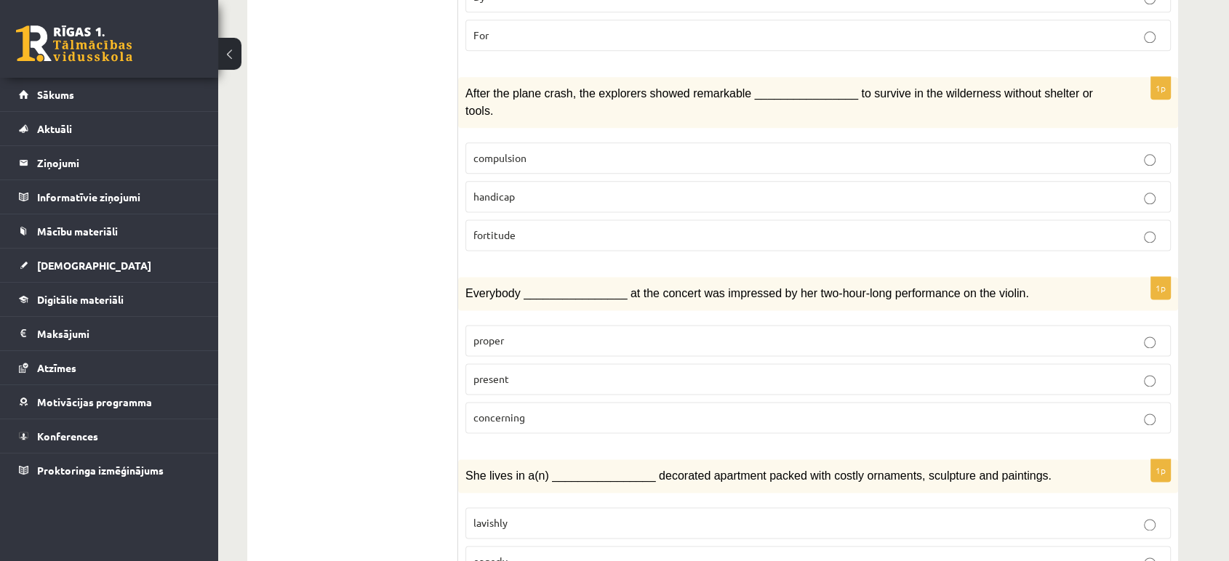
scroll to position [1867, 0]
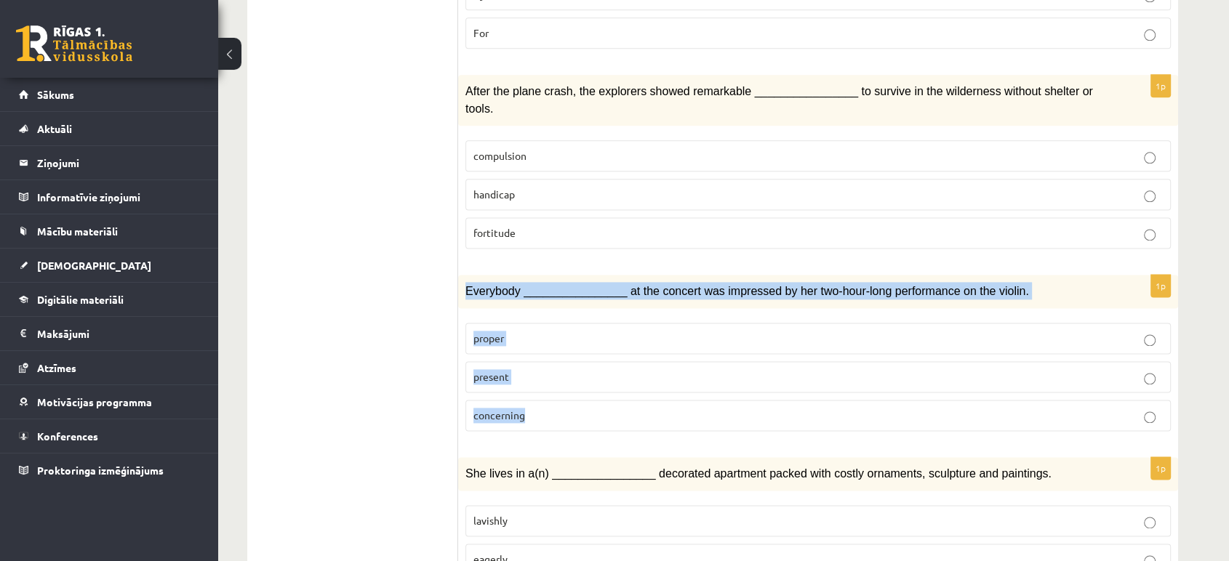
drag, startPoint x: 465, startPoint y: 223, endPoint x: 561, endPoint y: 359, distance: 166.4
click at [561, 359] on div "1p Everybody ________________ at the concert was impressed by her two-hour-long…" at bounding box center [818, 359] width 720 height 168
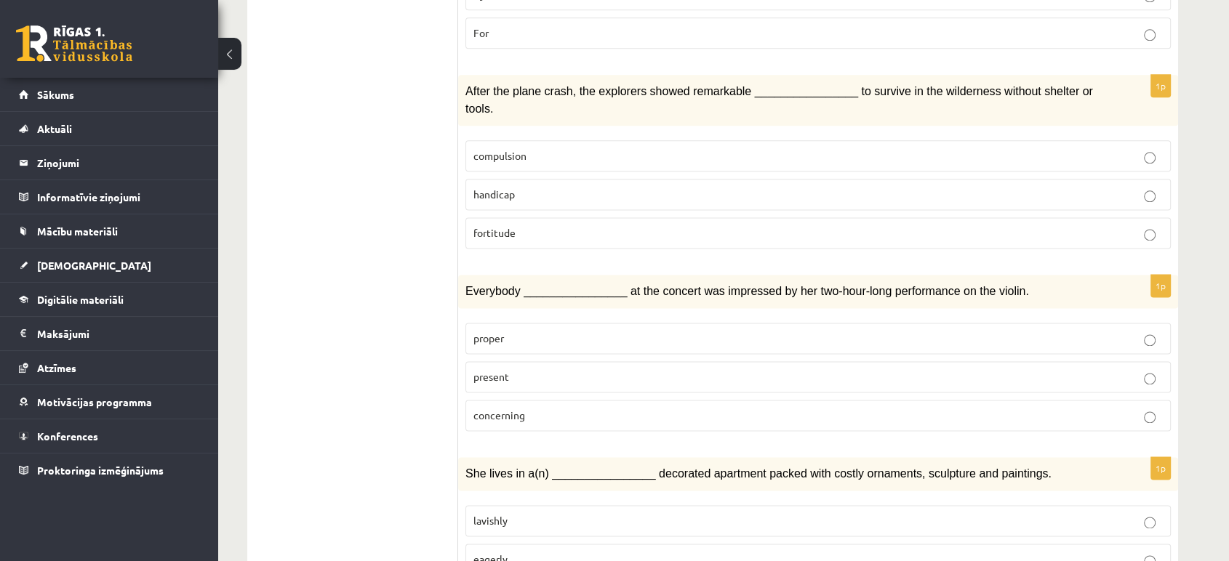
click at [586, 369] on p "present" at bounding box center [817, 376] width 689 height 15
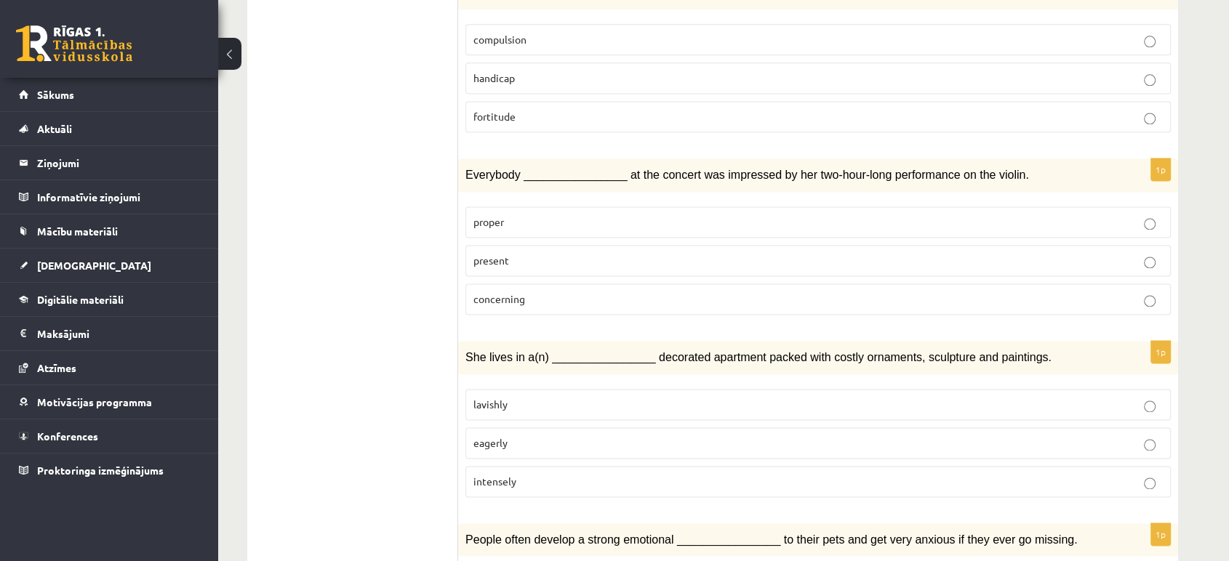
scroll to position [1996, 0]
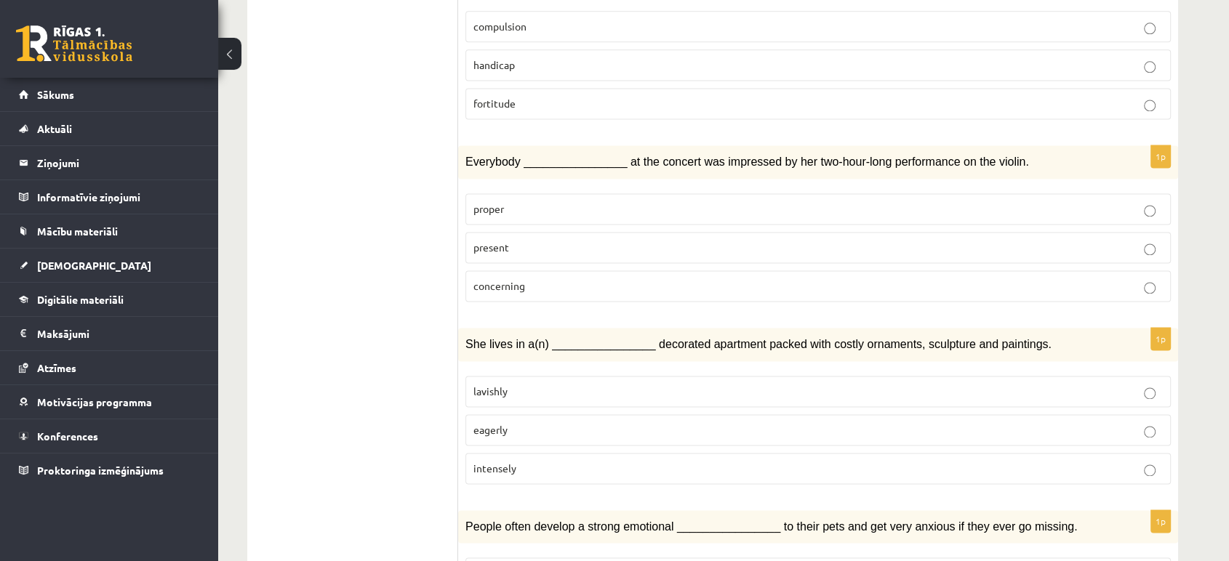
click at [500, 462] on span "intensely" at bounding box center [494, 468] width 43 height 13
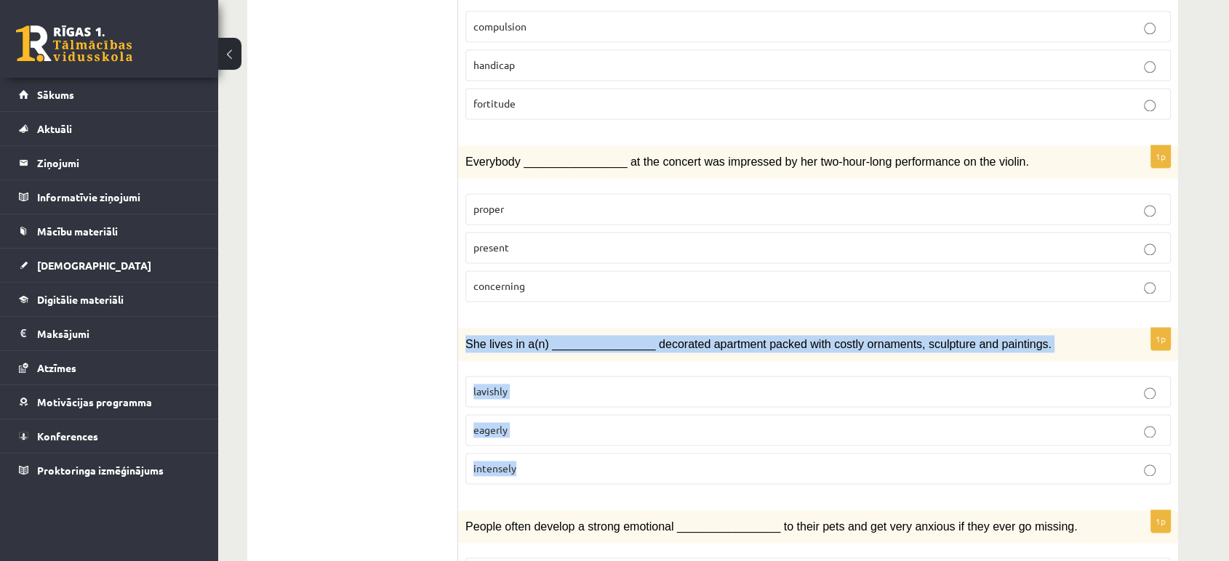
drag, startPoint x: 462, startPoint y: 279, endPoint x: 559, endPoint y: 414, distance: 166.7
click at [559, 414] on div "1p She lives in a(n) ________________ decorated apartment packed with costly or…" at bounding box center [818, 412] width 720 height 168
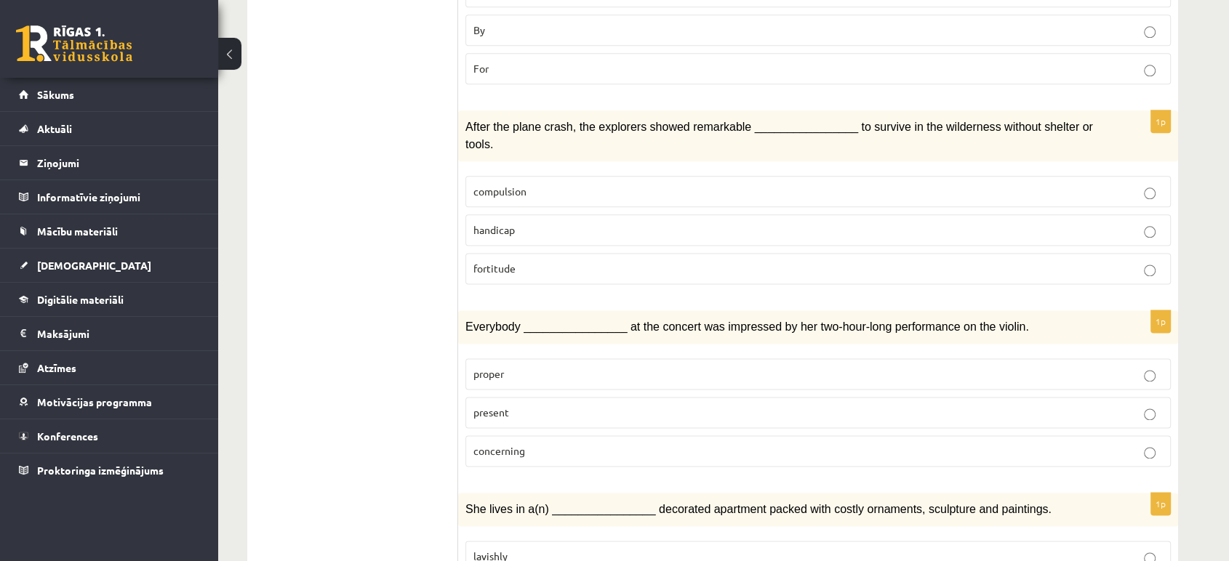
scroll to position [2088, 0]
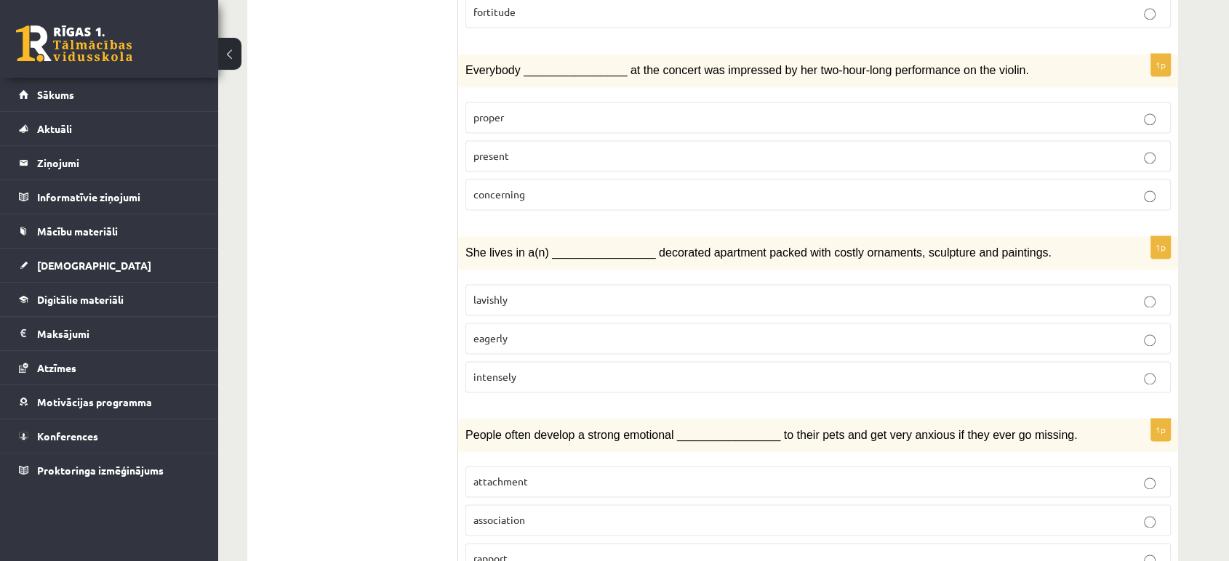
click at [564, 292] on p "lavishly" at bounding box center [817, 299] width 689 height 15
click at [531, 474] on p "attachment" at bounding box center [817, 481] width 689 height 15
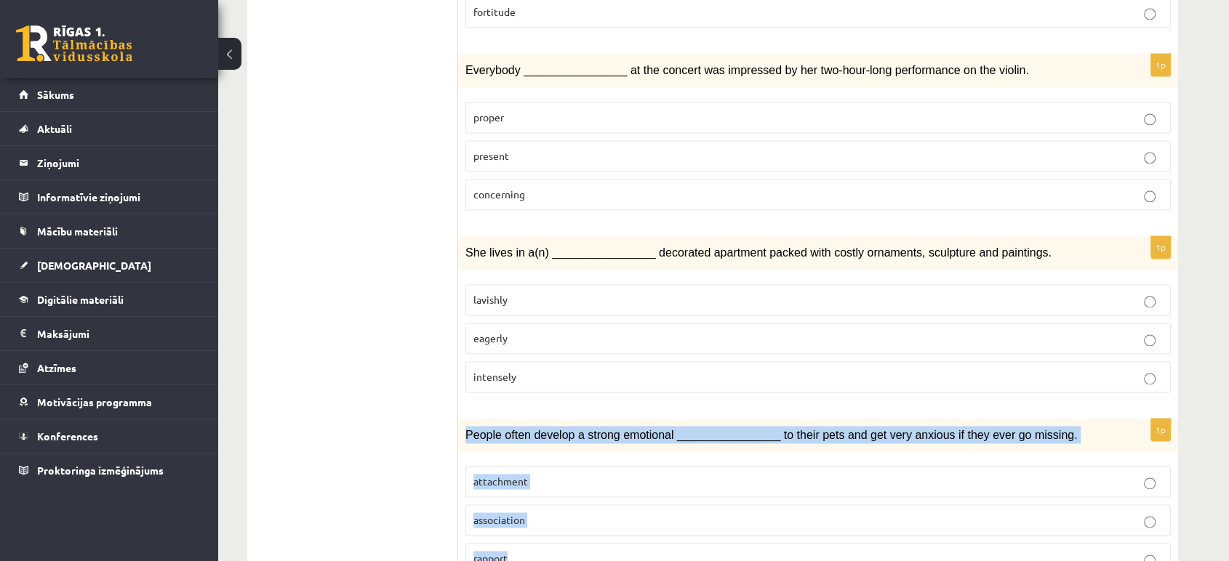
drag, startPoint x: 466, startPoint y: 366, endPoint x: 563, endPoint y: 491, distance: 158.5
click at [563, 491] on div "1p People often develop a strong emotional ________________ to their pets and g…" at bounding box center [818, 503] width 720 height 168
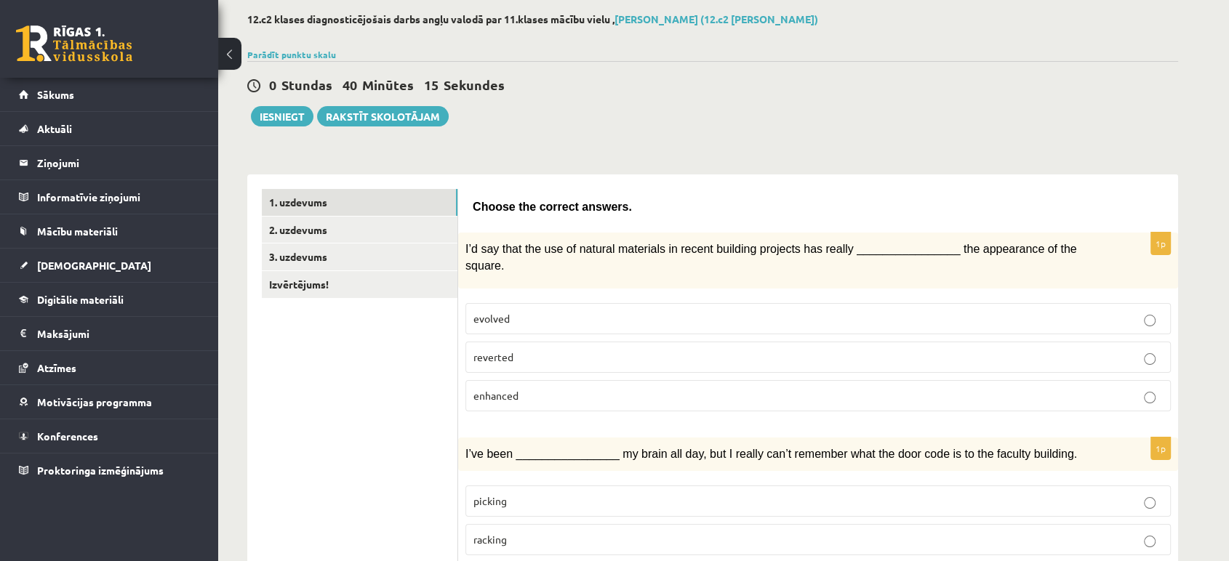
scroll to position [0, 0]
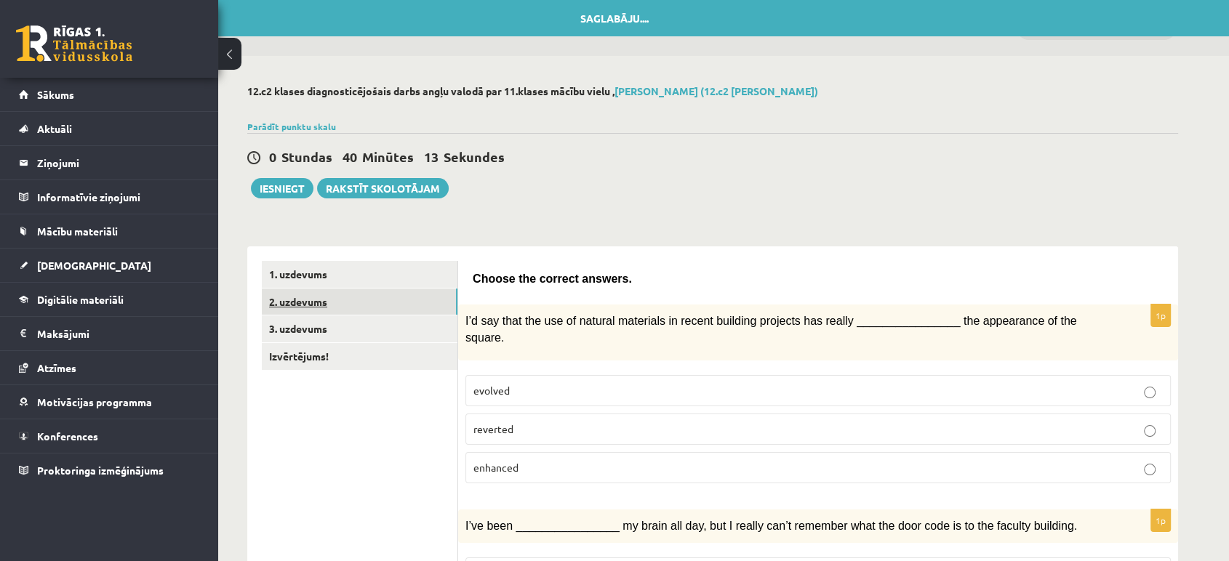
click at [379, 305] on link "2. uzdevums" at bounding box center [360, 302] width 196 height 27
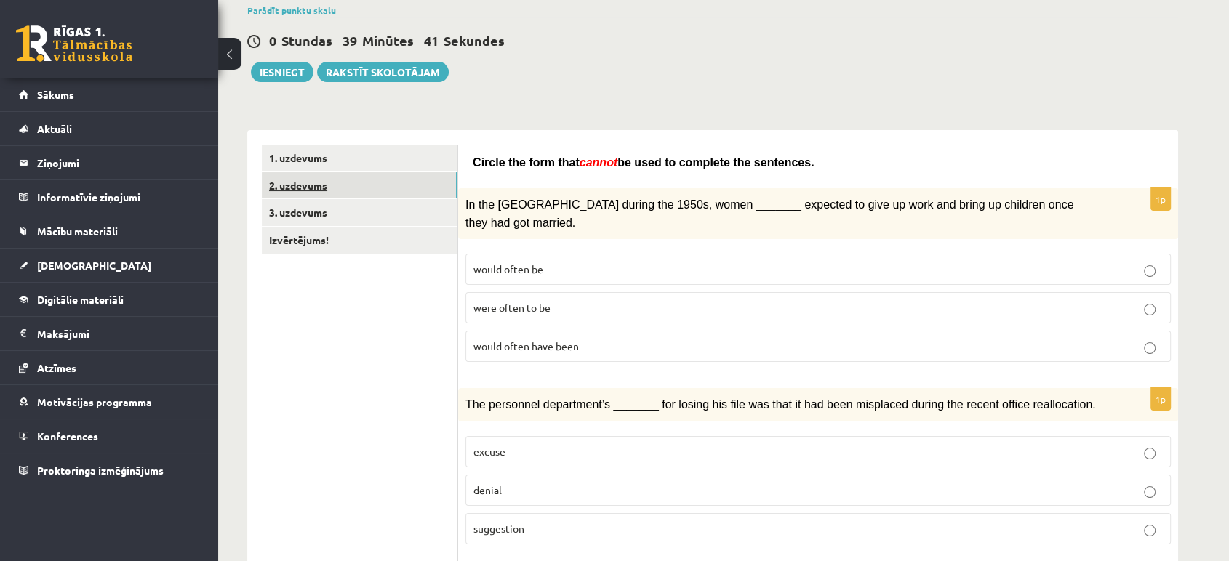
scroll to position [117, 0]
click at [577, 292] on label "were often to be" at bounding box center [817, 307] width 705 height 31
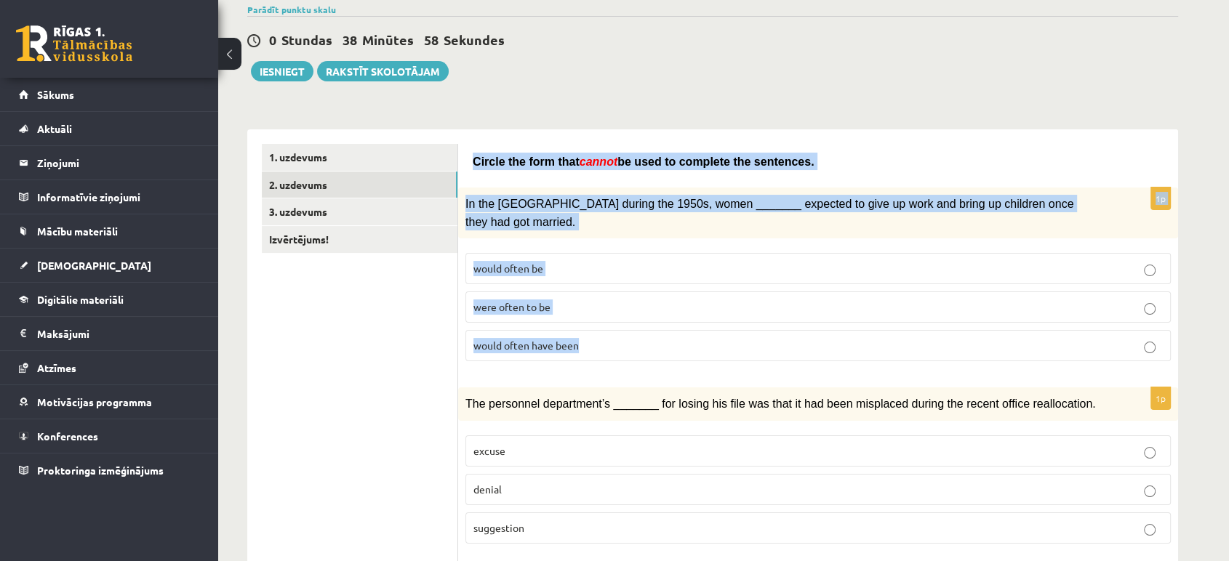
drag, startPoint x: 471, startPoint y: 153, endPoint x: 611, endPoint y: 343, distance: 235.6
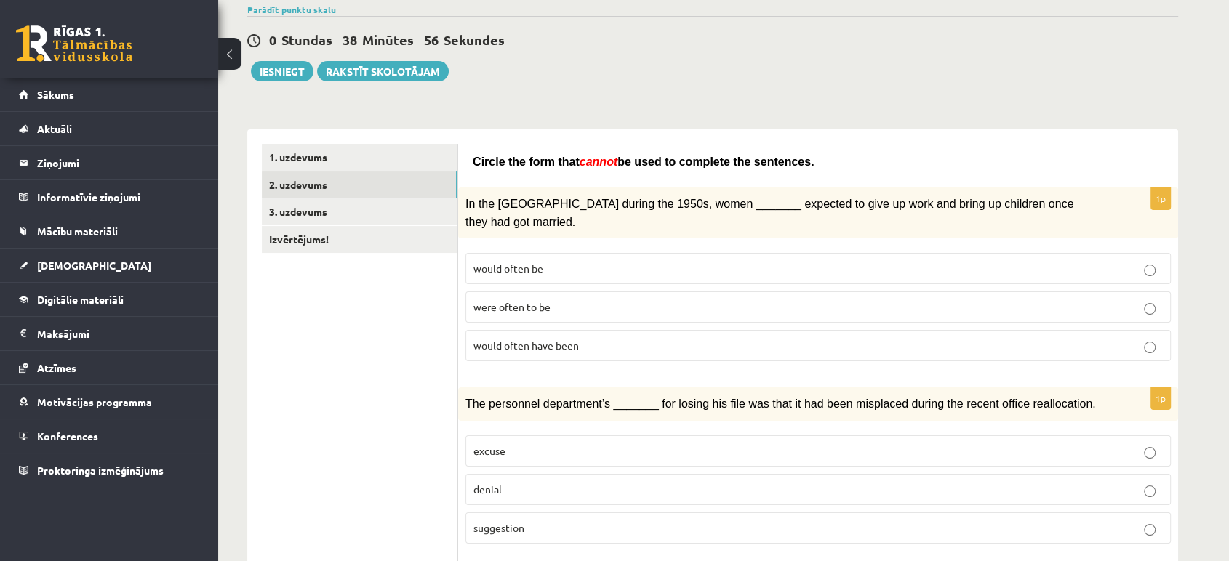
click at [561, 339] on span "would often have been" at bounding box center [525, 345] width 105 height 13
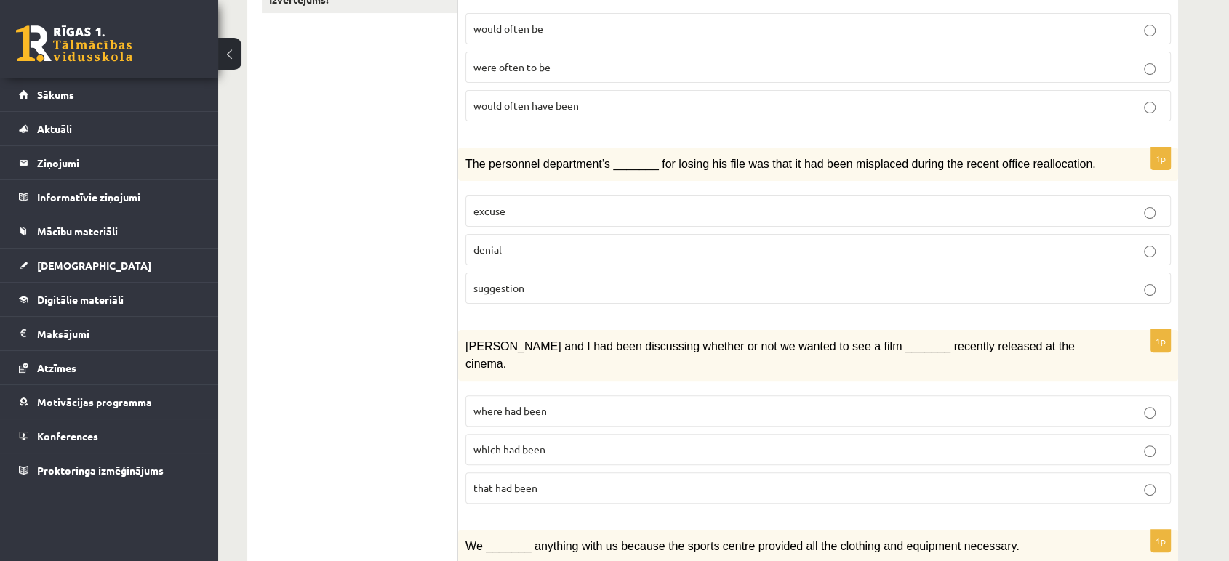
scroll to position [308, 0]
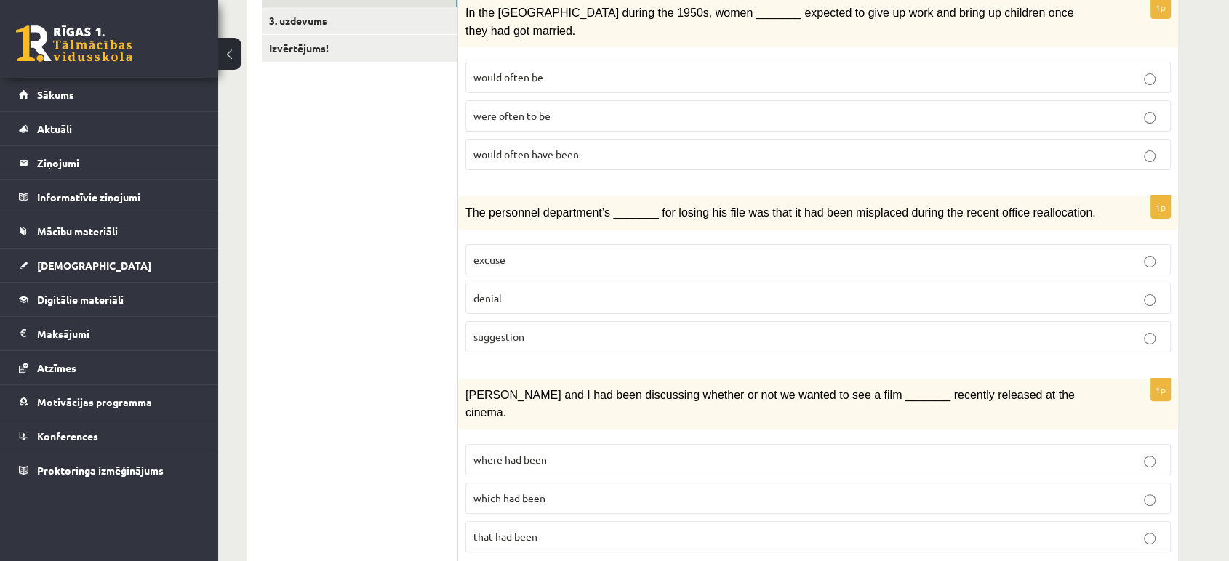
click at [513, 252] on p "excuse" at bounding box center [817, 259] width 689 height 15
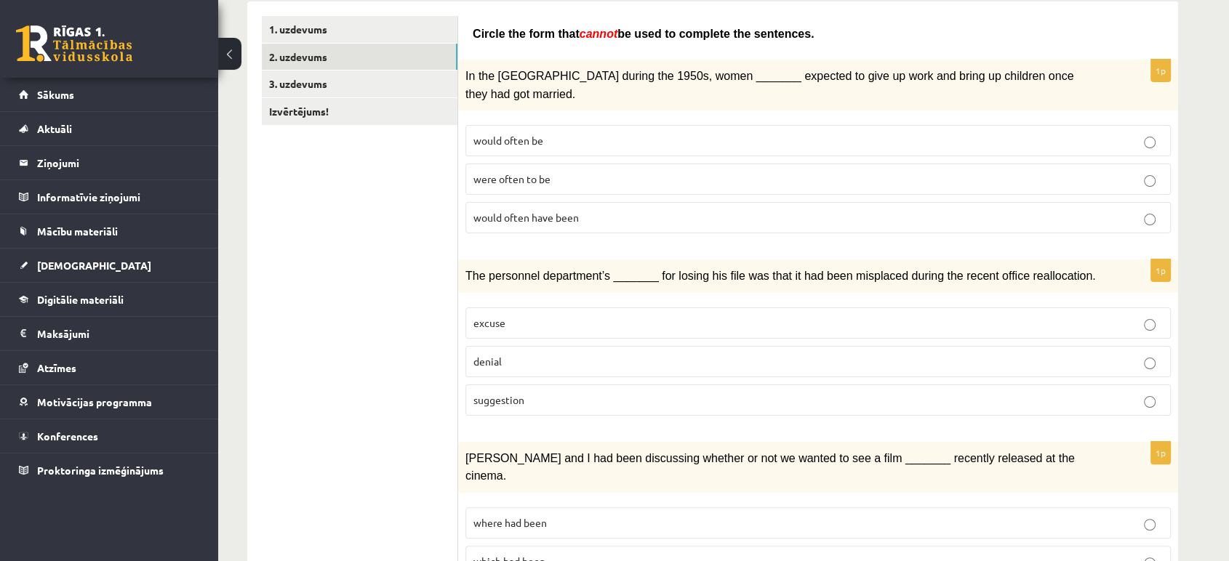
scroll to position [204, 0]
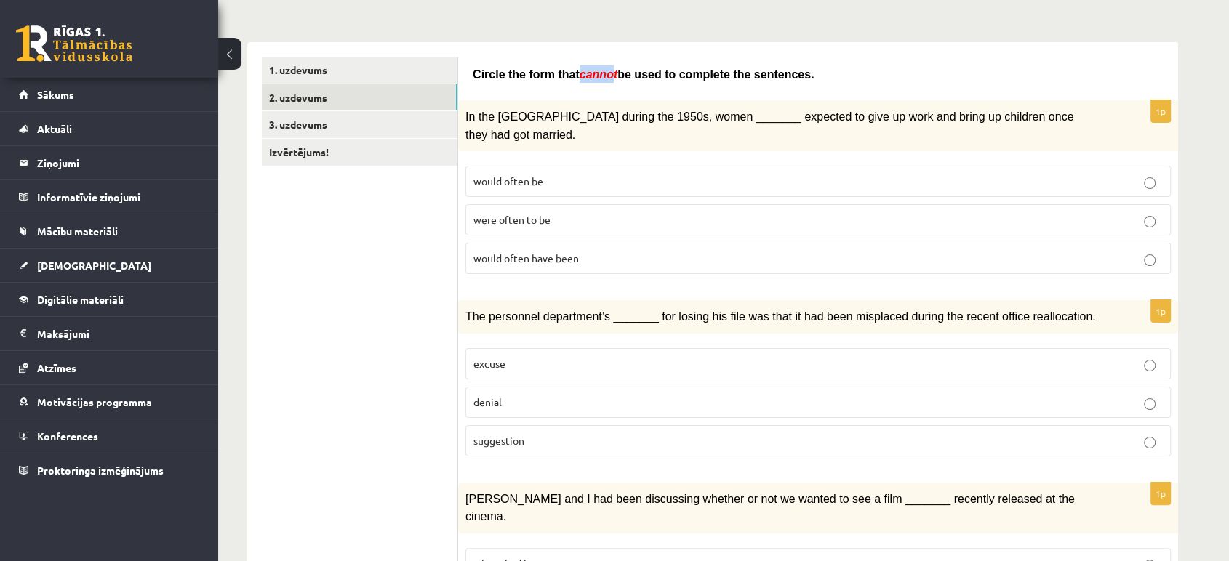
drag, startPoint x: 571, startPoint y: 73, endPoint x: 598, endPoint y: 77, distance: 27.1
click at [598, 77] on span "cannot" at bounding box center [598, 74] width 38 height 12
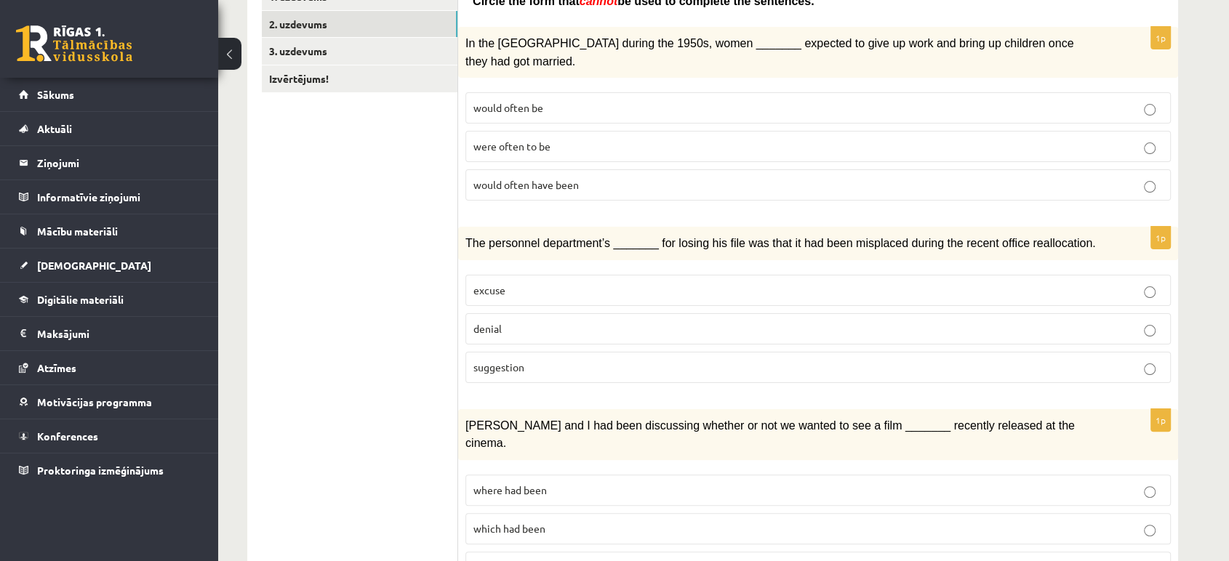
scroll to position [279, 0]
click at [506, 320] on p "denial" at bounding box center [817, 327] width 689 height 15
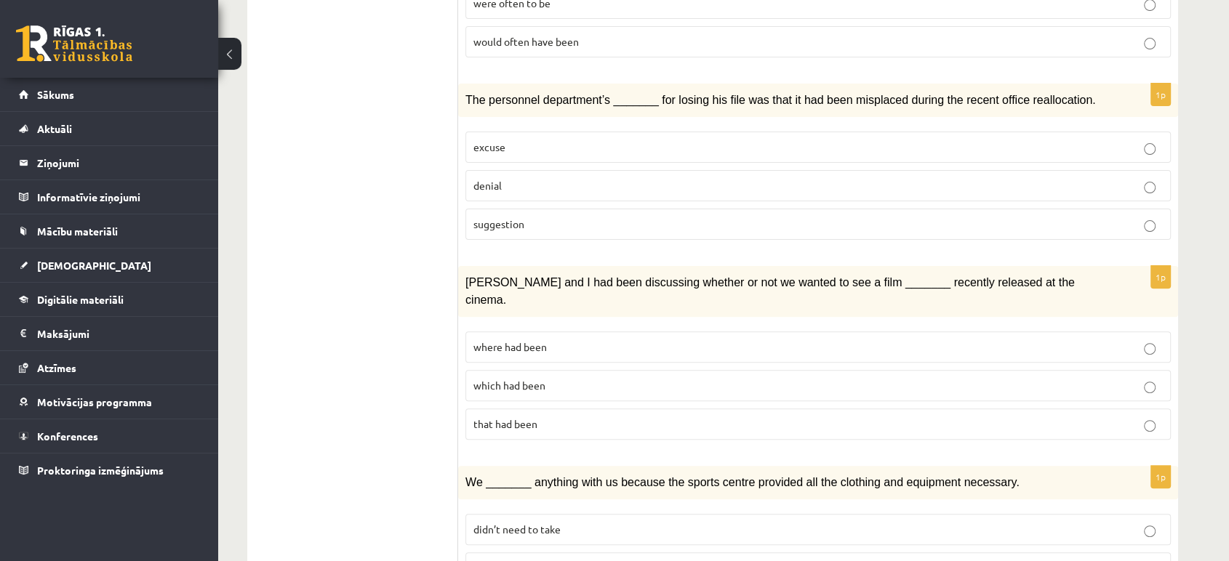
scroll to position [430, 0]
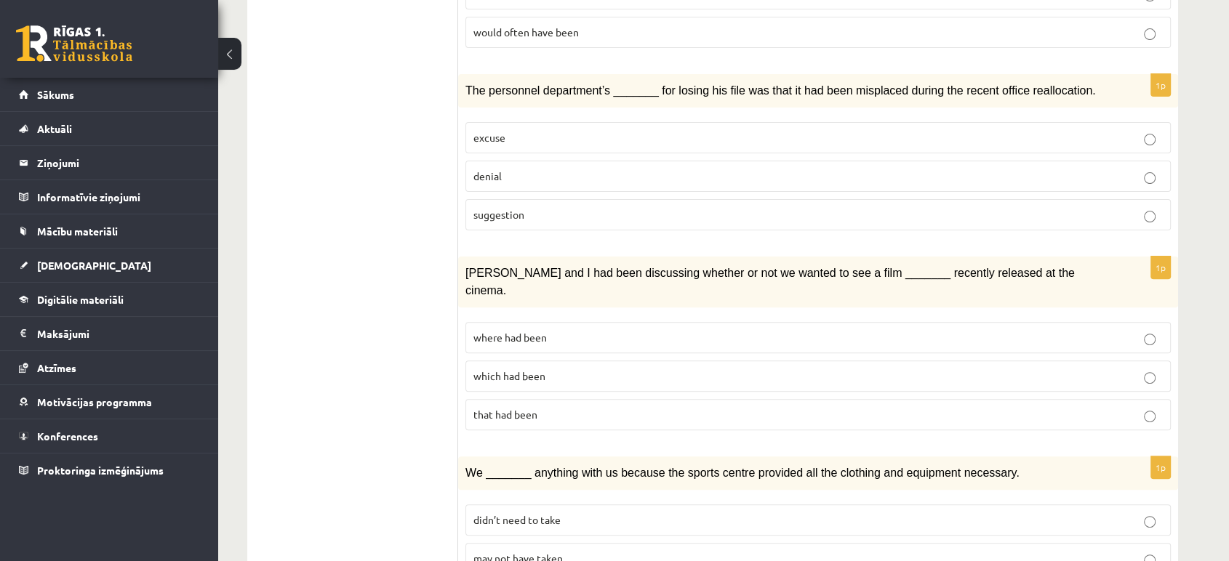
click at [546, 331] on span "where had been" at bounding box center [509, 337] width 73 height 13
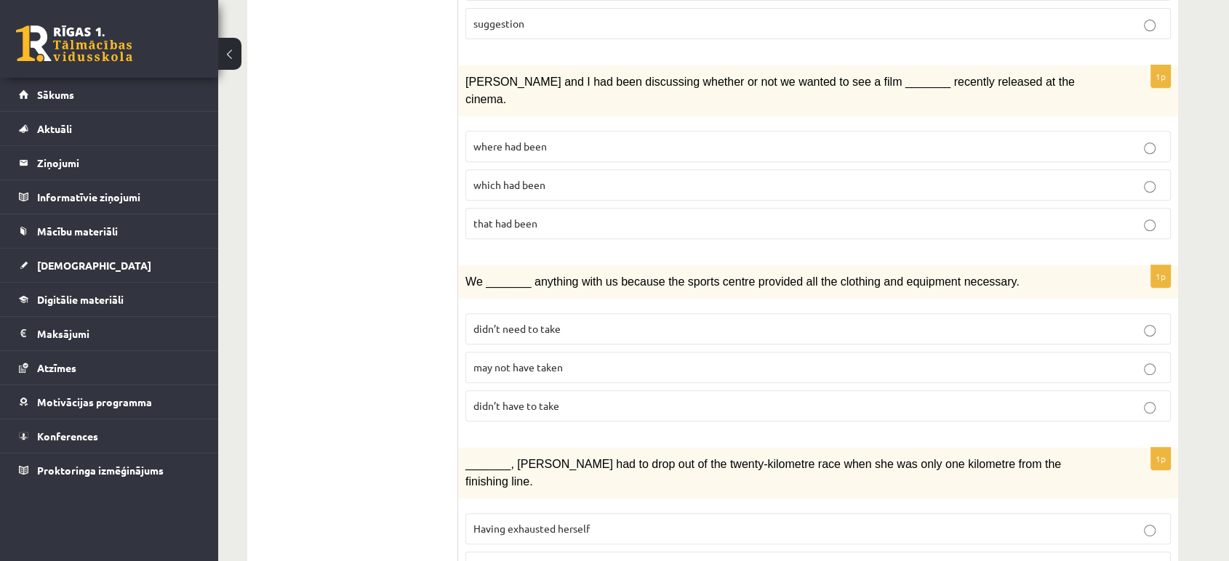
scroll to position [623, 0]
click at [601, 358] on p "may not have taken" at bounding box center [817, 365] width 689 height 15
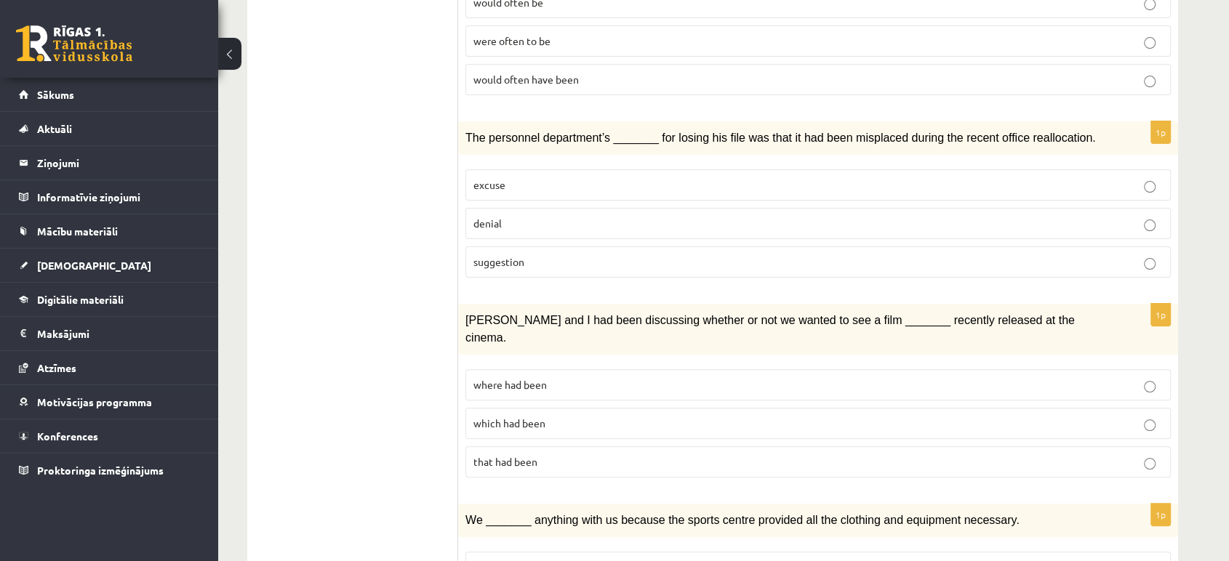
scroll to position [374, 0]
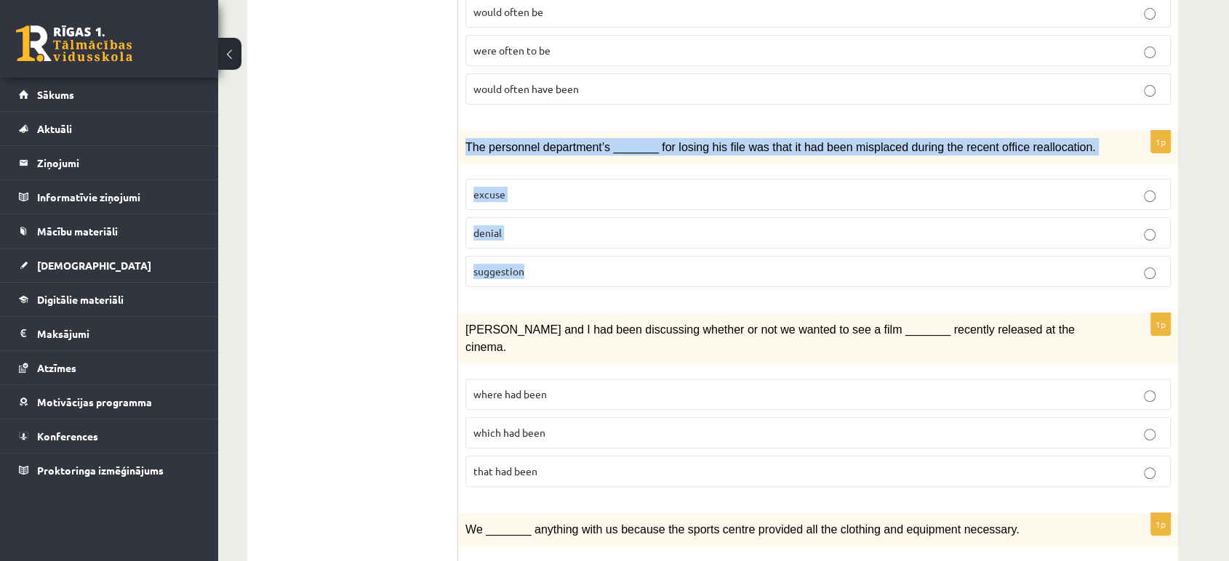
drag, startPoint x: 459, startPoint y: 123, endPoint x: 580, endPoint y: 237, distance: 166.1
click at [580, 237] on div "1p The personnel department’s _______ for losing his file was that it had been …" at bounding box center [818, 215] width 720 height 168
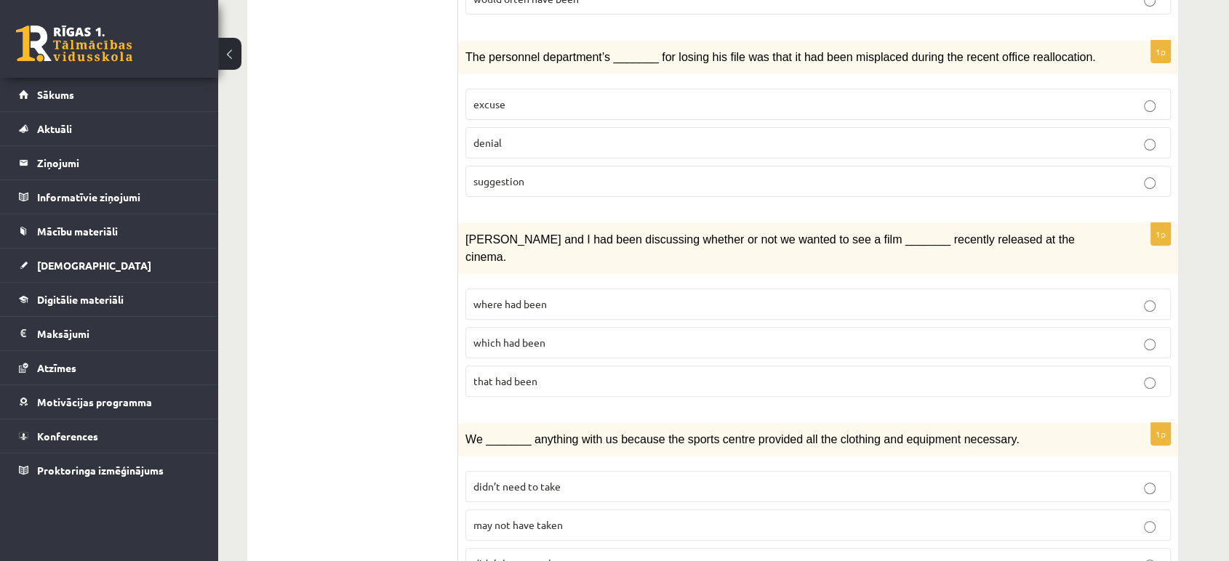
scroll to position [466, 0]
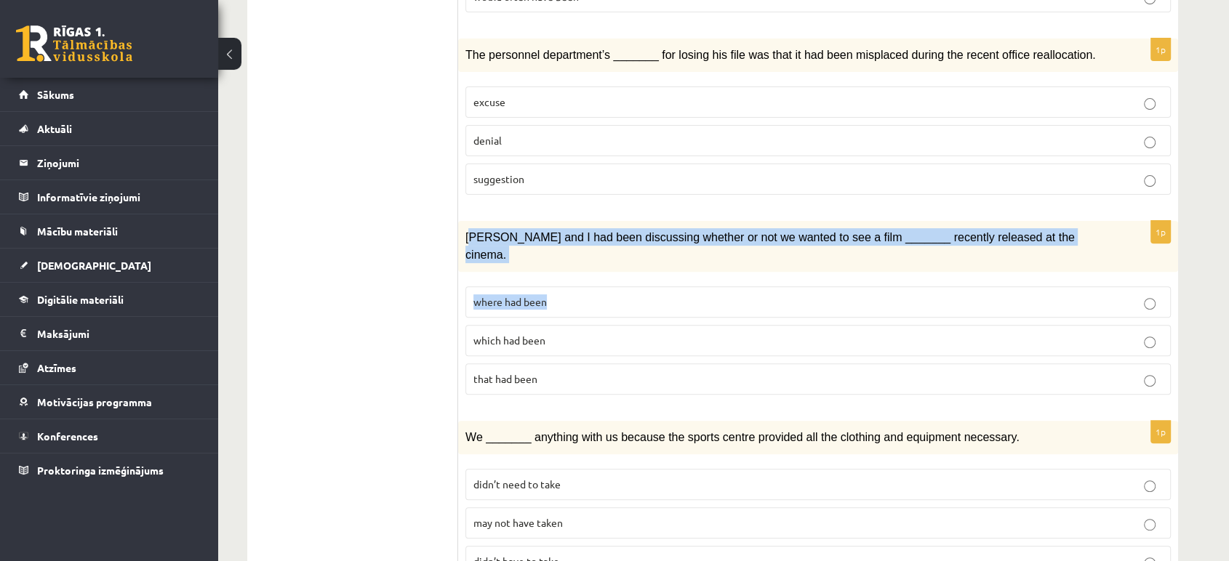
drag, startPoint x: 468, startPoint y: 215, endPoint x: 553, endPoint y: 260, distance: 95.3
click at [553, 260] on div "1p Clara and I had been discussing whether or not we wanted to see a film _____…" at bounding box center [818, 313] width 720 height 185
click at [553, 294] on p "where had been" at bounding box center [817, 301] width 689 height 15
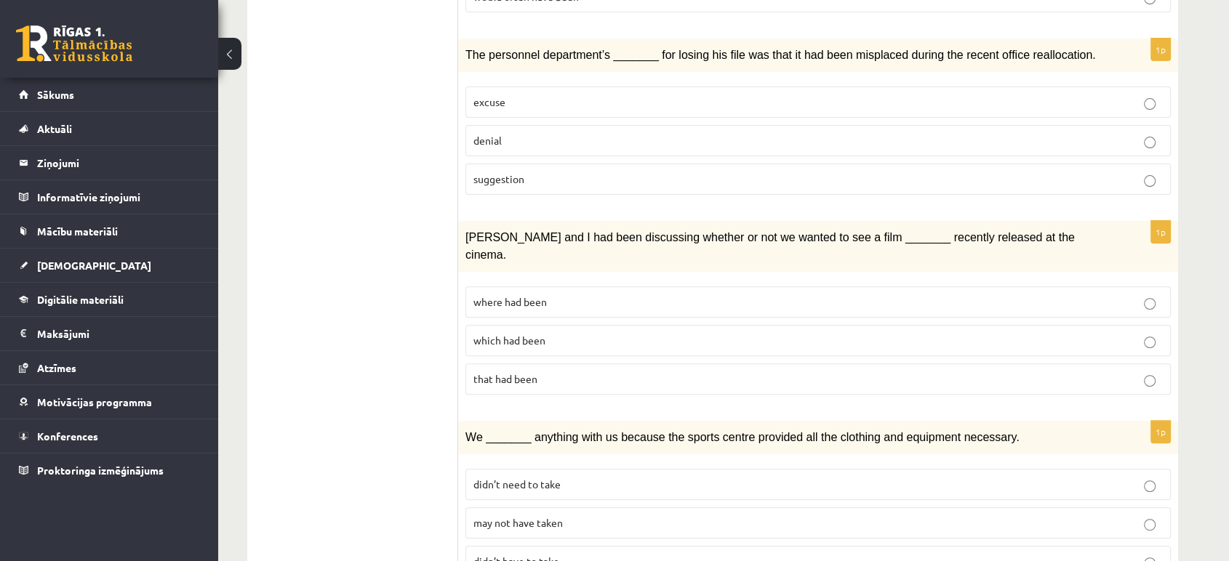
click at [547, 333] on p "which had been" at bounding box center [817, 340] width 689 height 15
click at [550, 286] on label "where had been" at bounding box center [817, 301] width 705 height 31
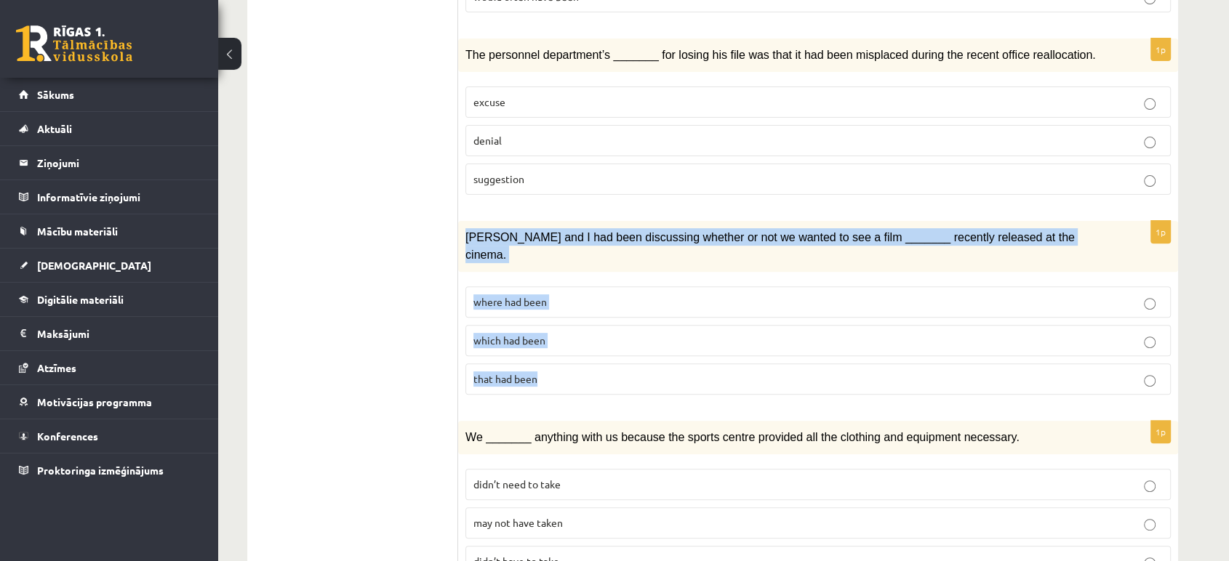
drag, startPoint x: 460, startPoint y: 212, endPoint x: 586, endPoint y: 324, distance: 168.9
click at [586, 324] on div "1p Clara and I had been discussing whether or not we wanted to see a film _____…" at bounding box center [818, 313] width 720 height 185
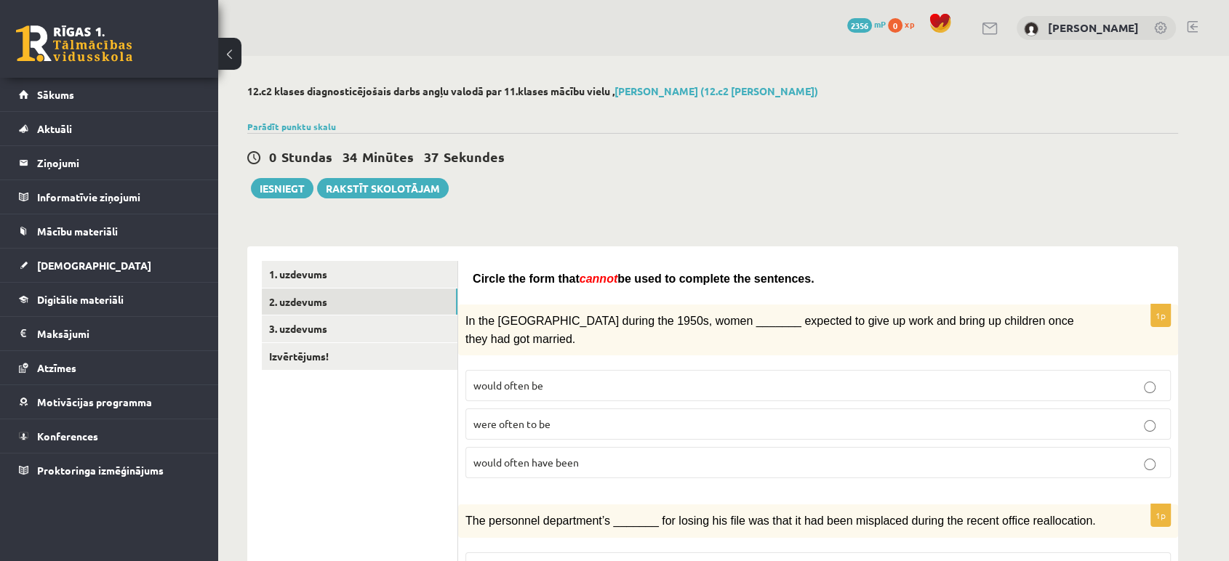
drag, startPoint x: 393, startPoint y: 233, endPoint x: 256, endPoint y: -98, distance: 358.2
click at [256, 0] on html "0 Dāvanas 2356 mP 0 xp Jekaterina Zeļeņina Sākums Aktuāli Kā mācīties eSKOLĀ Ko…" at bounding box center [614, 280] width 1229 height 561
click at [557, 195] on div "0 Stundas 34 Minūtes 35 Sekundes Ieskaite saglabāta! Iesniegt Rakstīt skolotājam" at bounding box center [712, 165] width 931 height 65
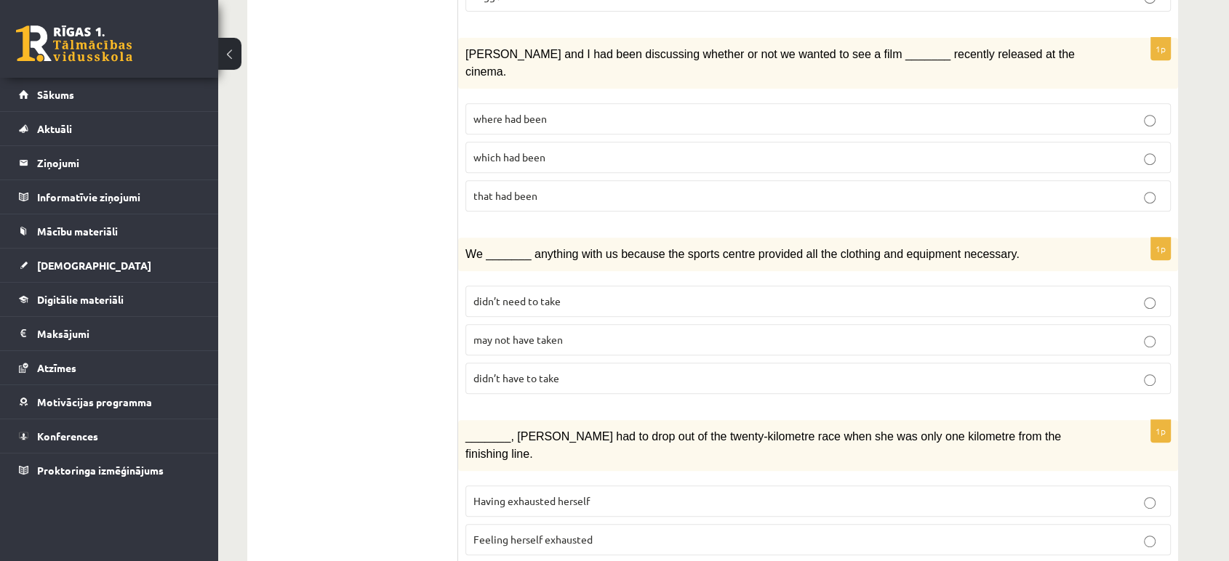
scroll to position [656, 0]
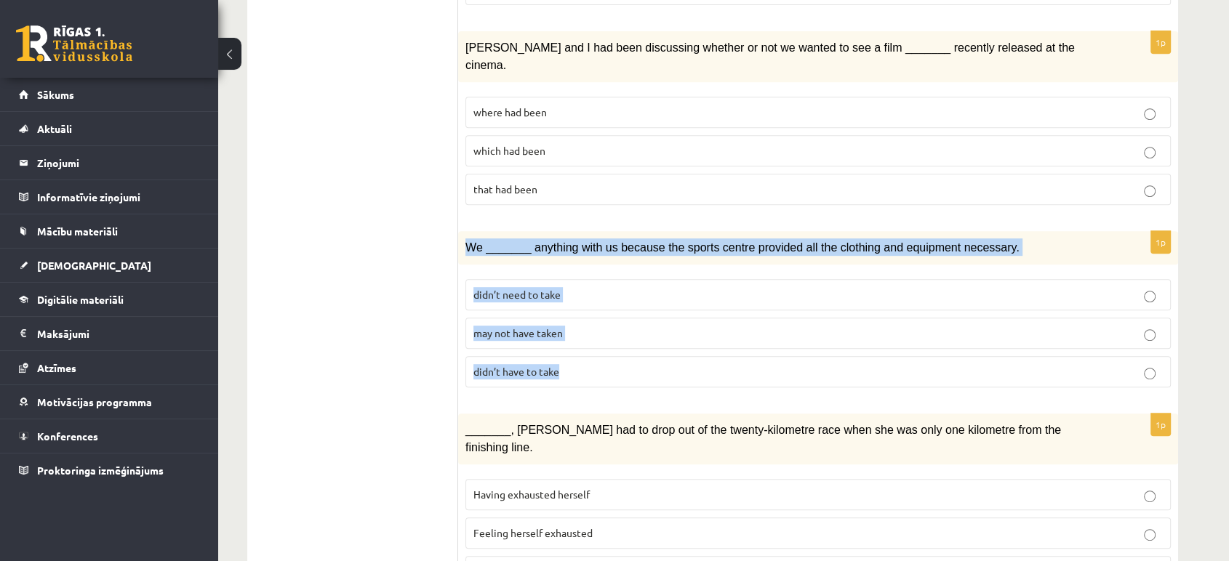
drag, startPoint x: 468, startPoint y: 206, endPoint x: 622, endPoint y: 336, distance: 200.7
click at [622, 336] on div "1p We _______ anything with us because the sports centre provided all the cloth…" at bounding box center [818, 315] width 720 height 168
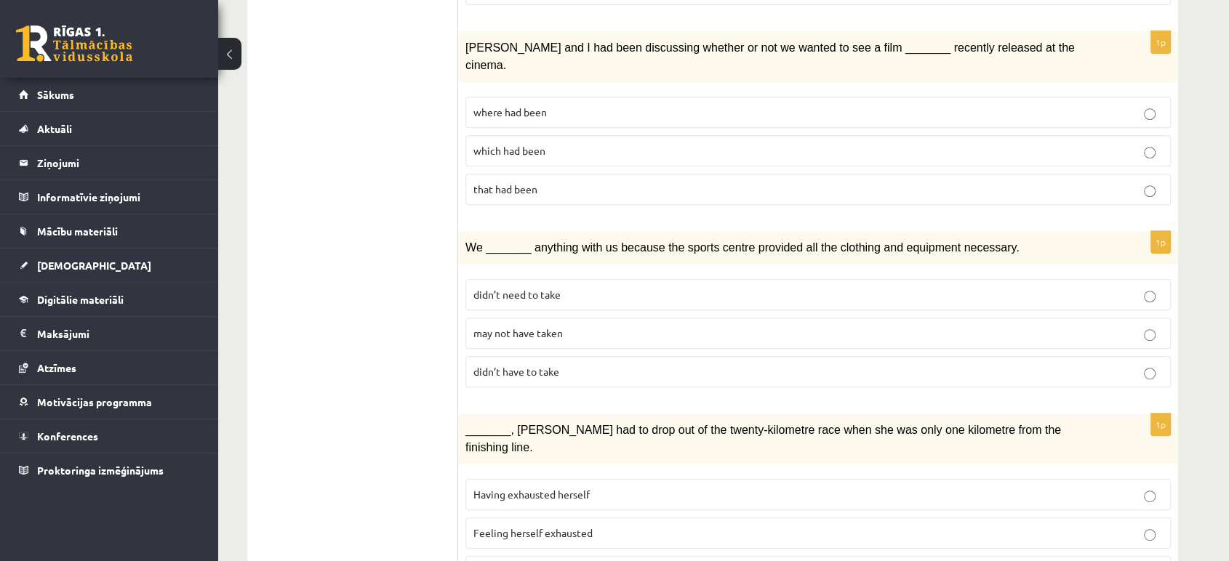
click at [394, 241] on ul "1. uzdevums 2. uzdevums 3. uzdevums Izvērtējums!" at bounding box center [360, 558] width 196 height 1906
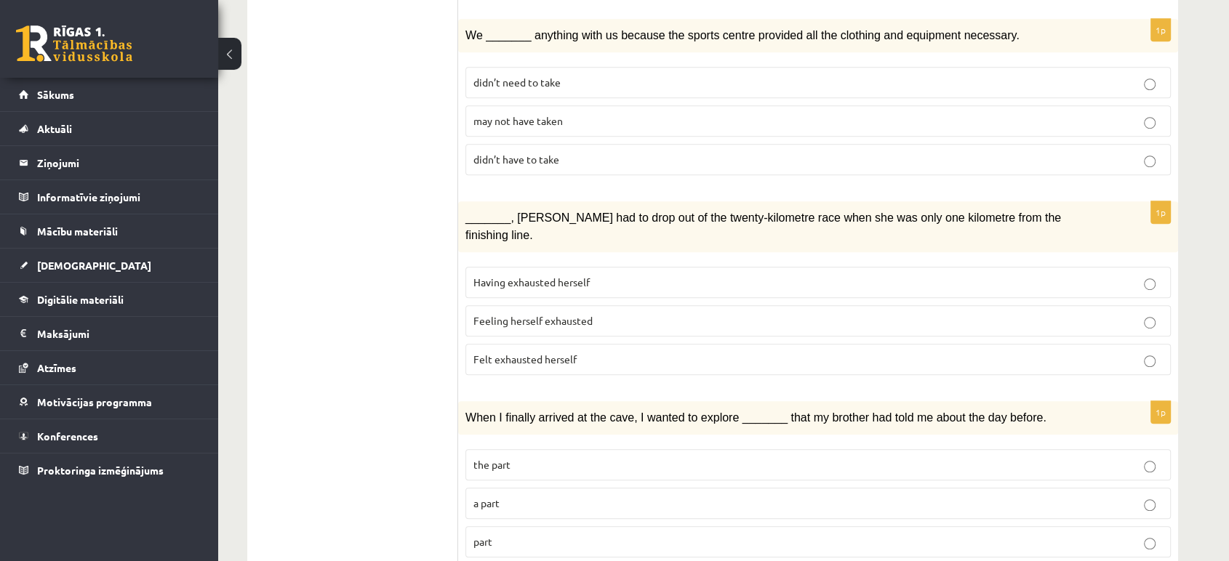
scroll to position [874, 0]
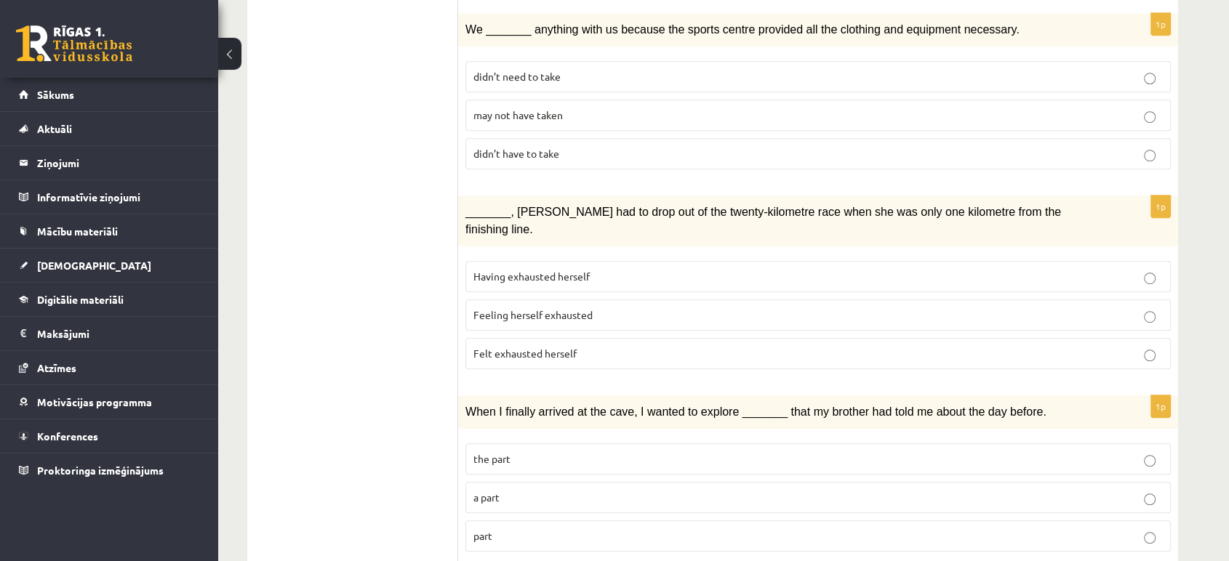
click at [551, 270] on span "Having exhausted herself" at bounding box center [531, 276] width 116 height 13
click at [465, 196] on div "_______, Judy had to drop out of the twenty-kilometre race when she was only on…" at bounding box center [818, 221] width 720 height 51
click at [523, 347] on span "Felt exhausted herself" at bounding box center [524, 353] width 103 height 13
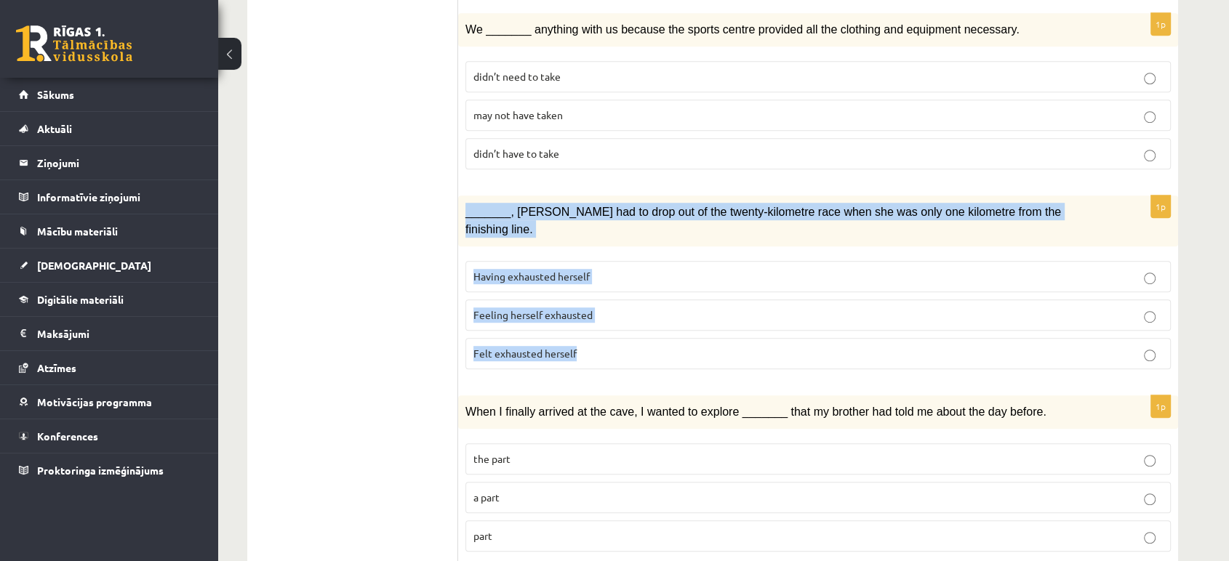
drag, startPoint x: 465, startPoint y: 169, endPoint x: 606, endPoint y: 312, distance: 200.0
click at [606, 312] on div "1p _______, Judy had to drop out of the twenty-kilometre race when she was only…" at bounding box center [818, 288] width 720 height 185
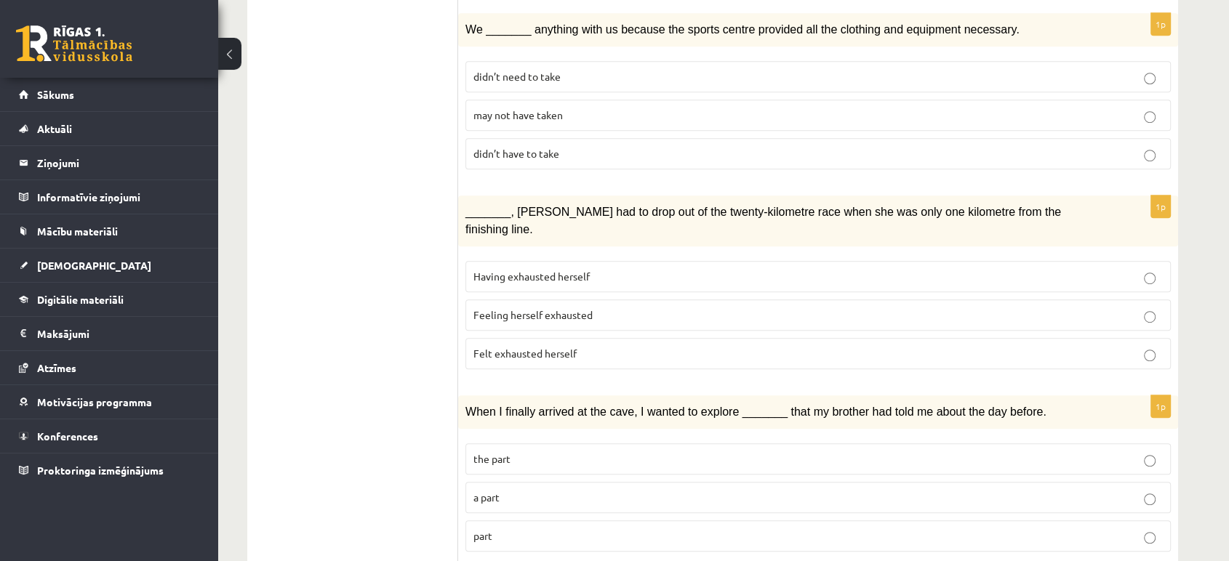
click at [426, 295] on ul "1. uzdevums 2. uzdevums 3. uzdevums Izvērtējums!" at bounding box center [360, 340] width 196 height 1906
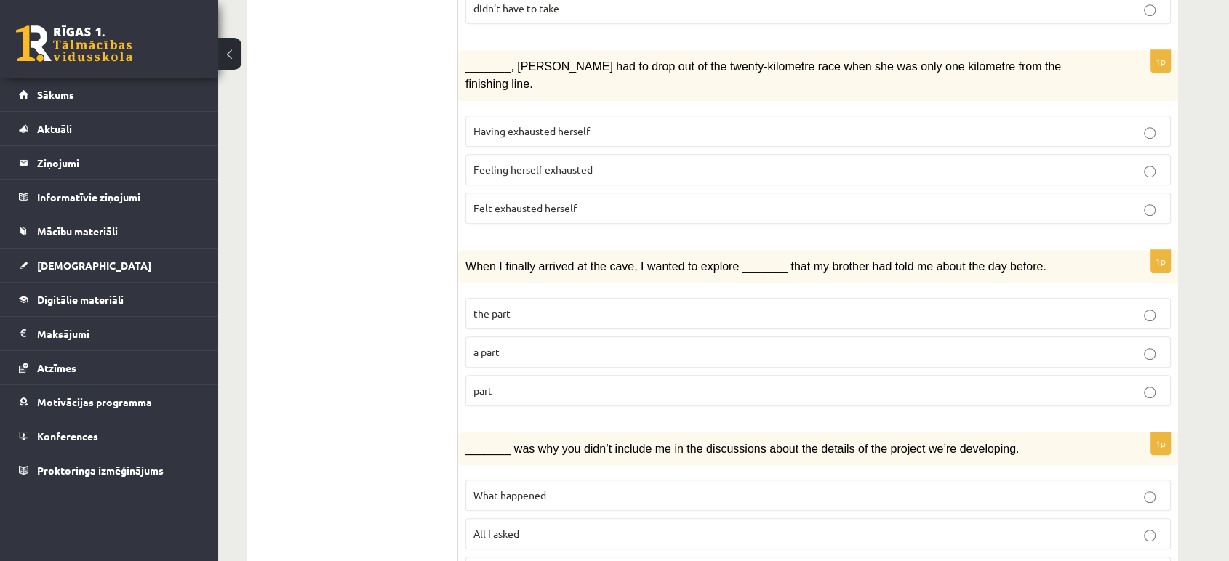
scroll to position [1021, 0]
click at [512, 297] on label "the part" at bounding box center [817, 312] width 705 height 31
click at [539, 343] on p "a part" at bounding box center [817, 350] width 689 height 15
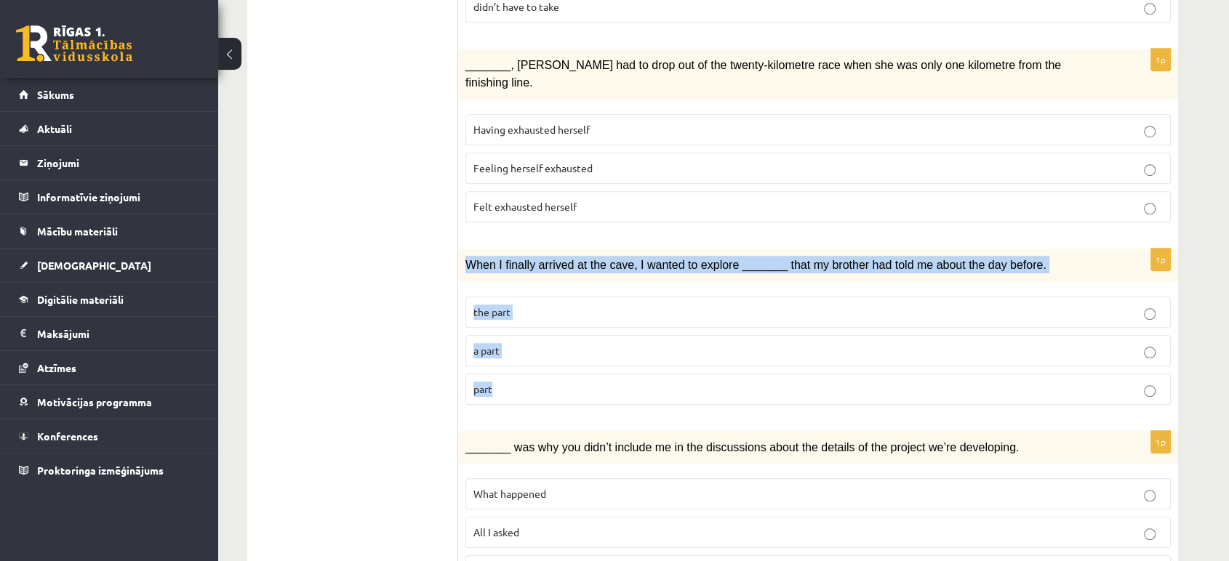
drag, startPoint x: 462, startPoint y: 211, endPoint x: 550, endPoint y: 342, distance: 157.7
click at [550, 342] on div "1p When I finally arrived at the cave, I wanted to explore _______ that my brot…" at bounding box center [818, 333] width 720 height 168
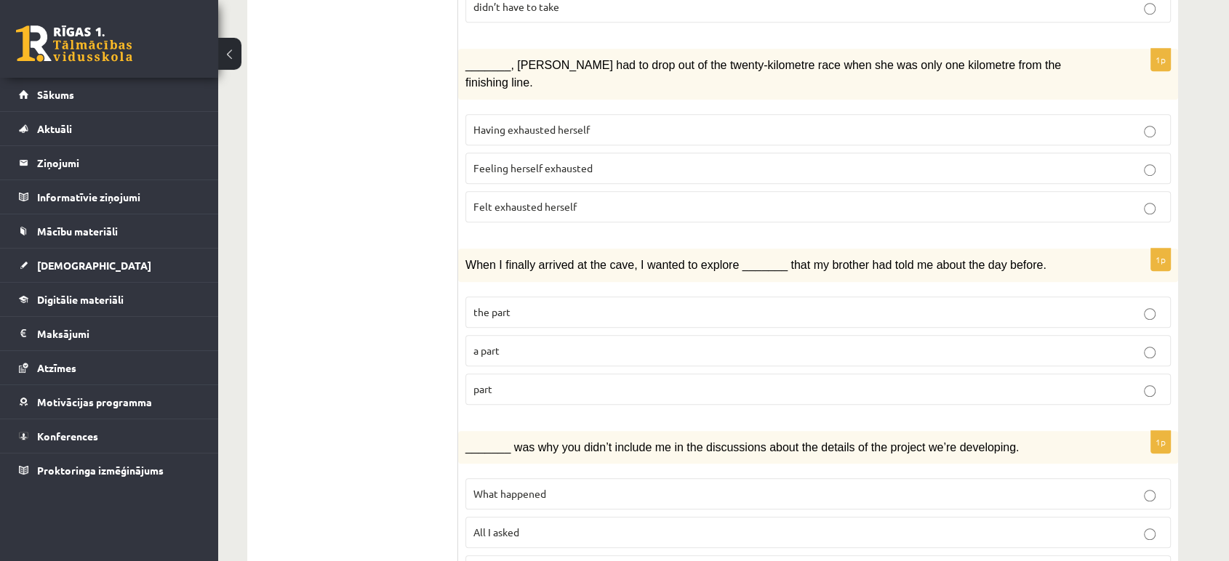
click at [361, 55] on ul "1. uzdevums 2. uzdevums 3. uzdevums Izvērtējums!" at bounding box center [360, 193] width 196 height 1906
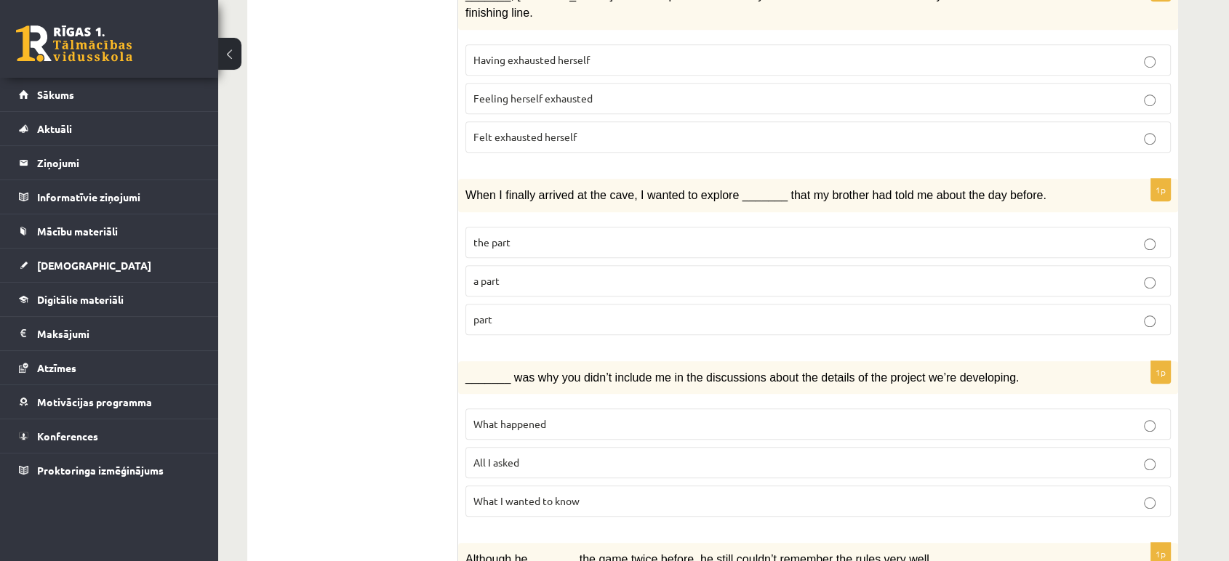
click at [567, 312] on p "part" at bounding box center [817, 319] width 689 height 15
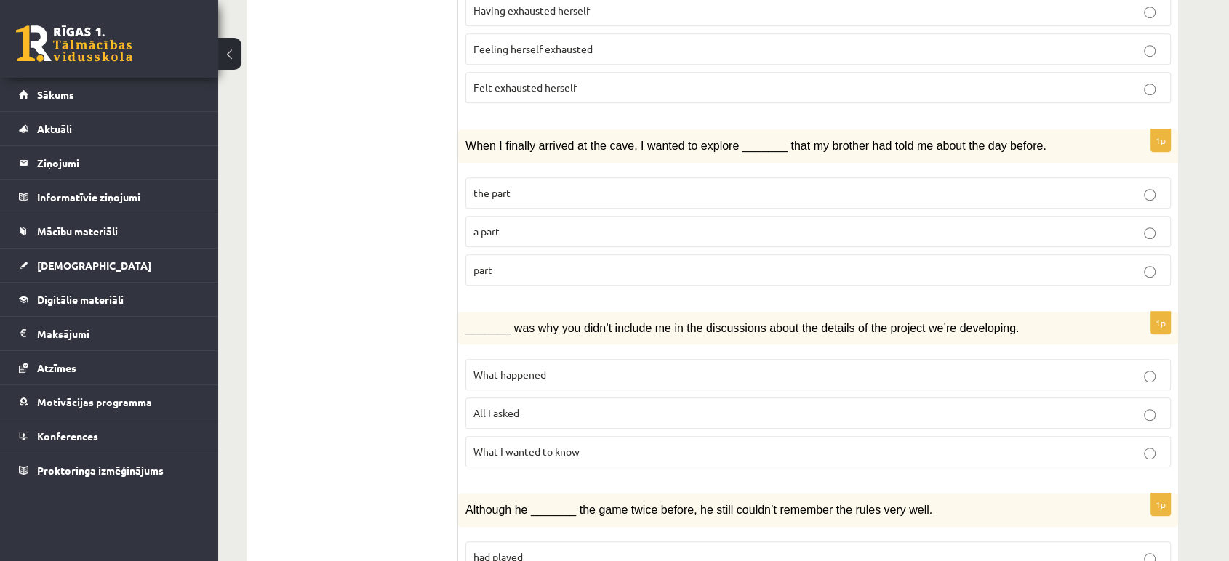
scroll to position [1142, 0]
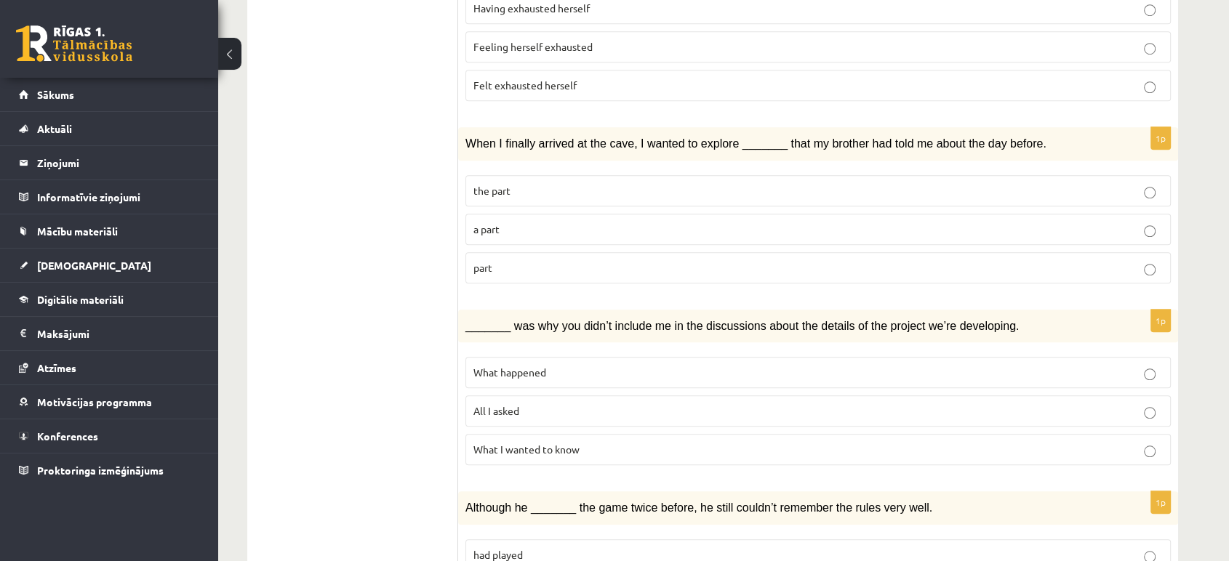
click at [519, 357] on label "What happened" at bounding box center [817, 372] width 705 height 31
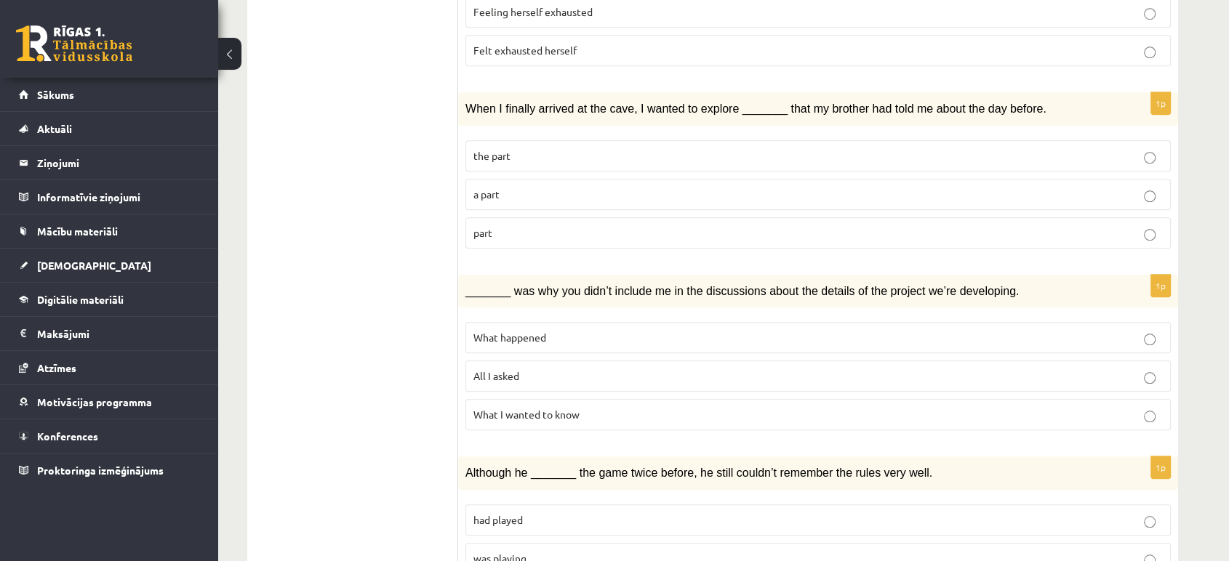
scroll to position [1176, 0]
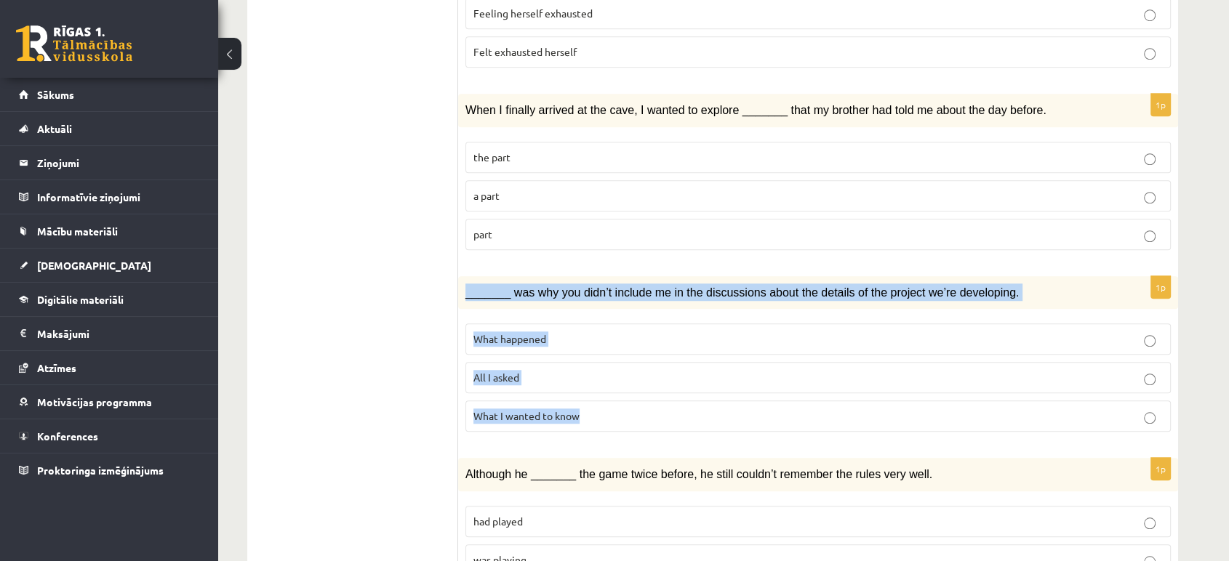
drag, startPoint x: 465, startPoint y: 226, endPoint x: 599, endPoint y: 349, distance: 181.6
click at [599, 349] on div "1p _______ was why you didn’t include me in the discussions about the details o…" at bounding box center [818, 360] width 720 height 168
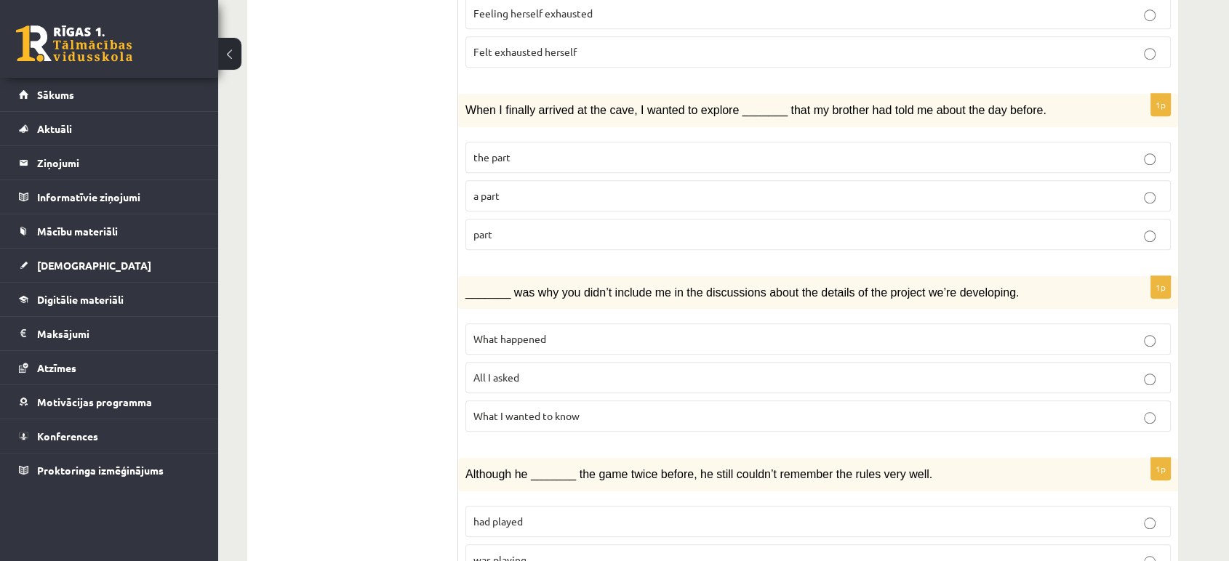
click at [337, 249] on ul "1. uzdevums 2. uzdevums 3. uzdevums Izvērtējums!" at bounding box center [360, 38] width 196 height 1906
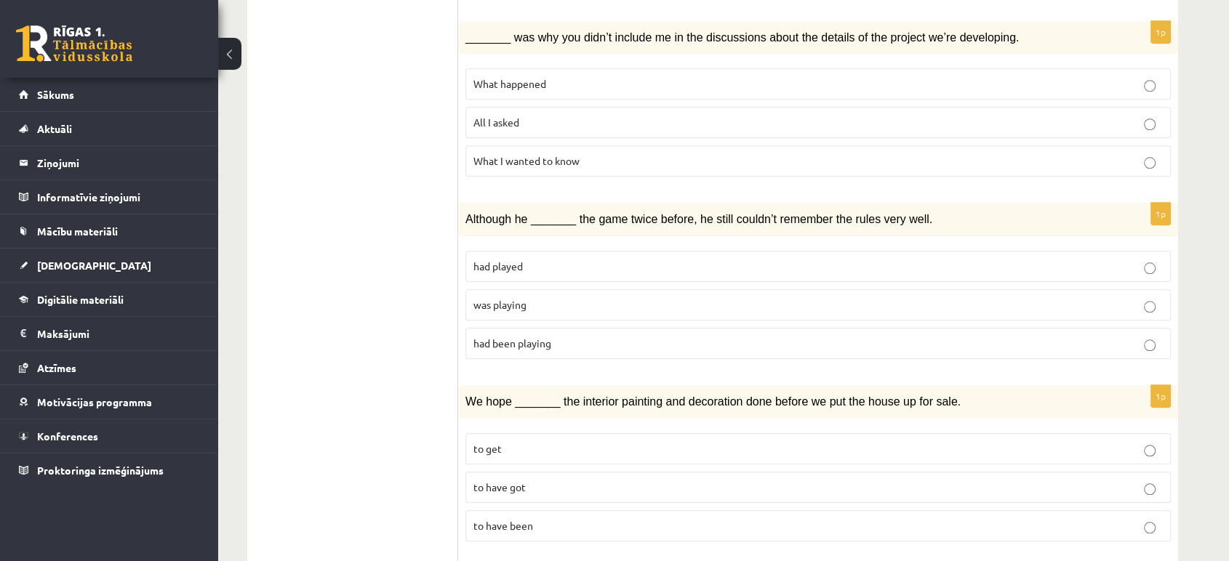
scroll to position [1440, 0]
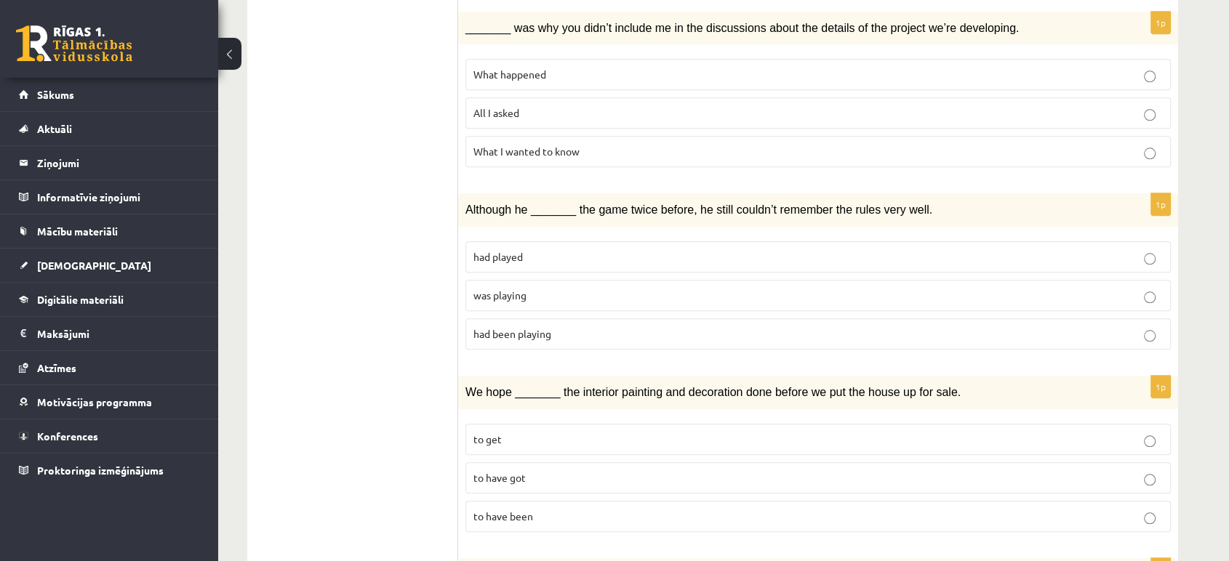
click at [533, 288] on p "was playing" at bounding box center [817, 295] width 689 height 15
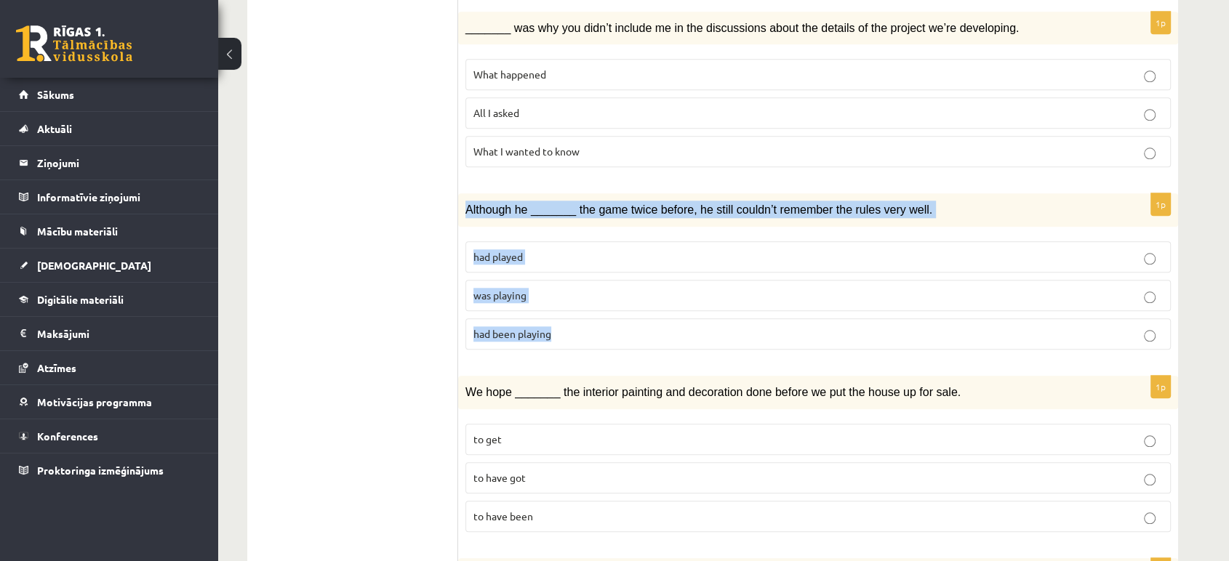
drag, startPoint x: 462, startPoint y: 147, endPoint x: 579, endPoint y: 260, distance: 163.0
click at [579, 260] on div "1p Although he _______ the game twice before, he still couldn’t remember the ru…" at bounding box center [818, 277] width 720 height 168
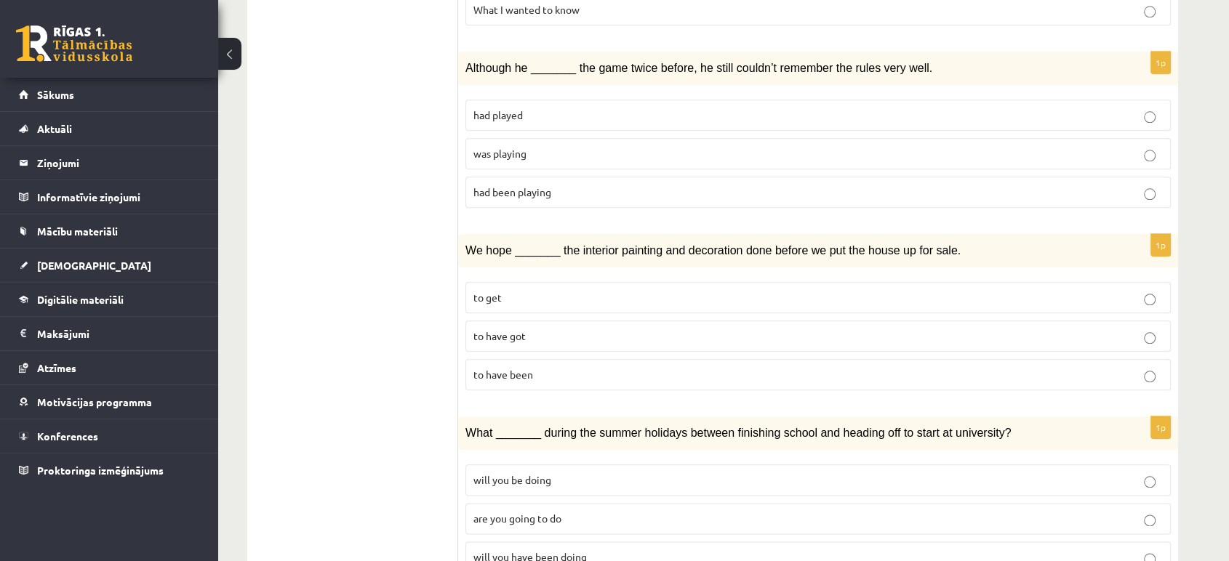
click at [535, 367] on p "to have been" at bounding box center [817, 374] width 689 height 15
drag, startPoint x: 448, startPoint y: 177, endPoint x: 576, endPoint y: 318, distance: 191.0
click at [576, 359] on label "to have been" at bounding box center [817, 374] width 705 height 31
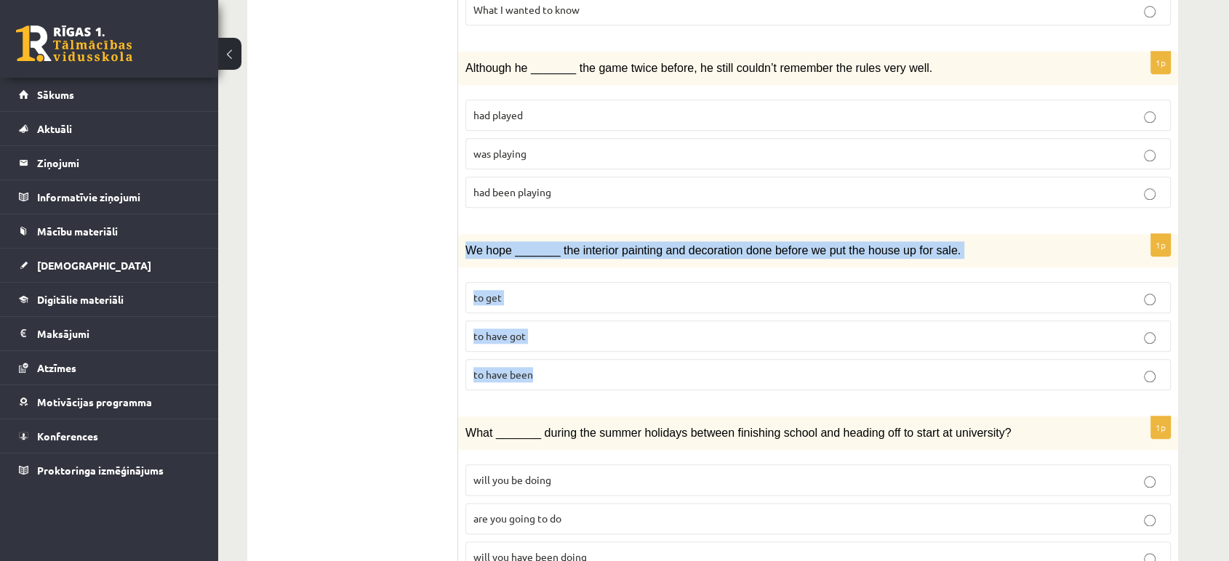
drag, startPoint x: 467, startPoint y: 188, endPoint x: 571, endPoint y: 310, distance: 160.4
click at [571, 310] on div "1p We hope _______ the interior painting and decoration done before we put the …" at bounding box center [818, 318] width 720 height 168
click at [571, 367] on p "to have been" at bounding box center [817, 374] width 689 height 15
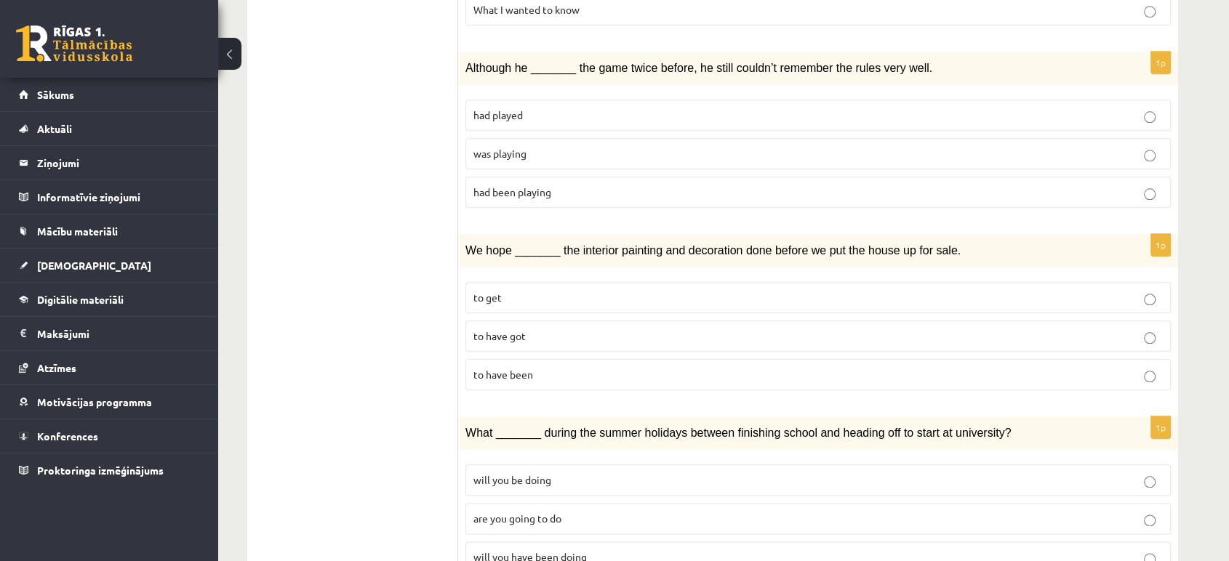
click at [520, 550] on span "will you have been doing" at bounding box center [529, 556] width 113 height 13
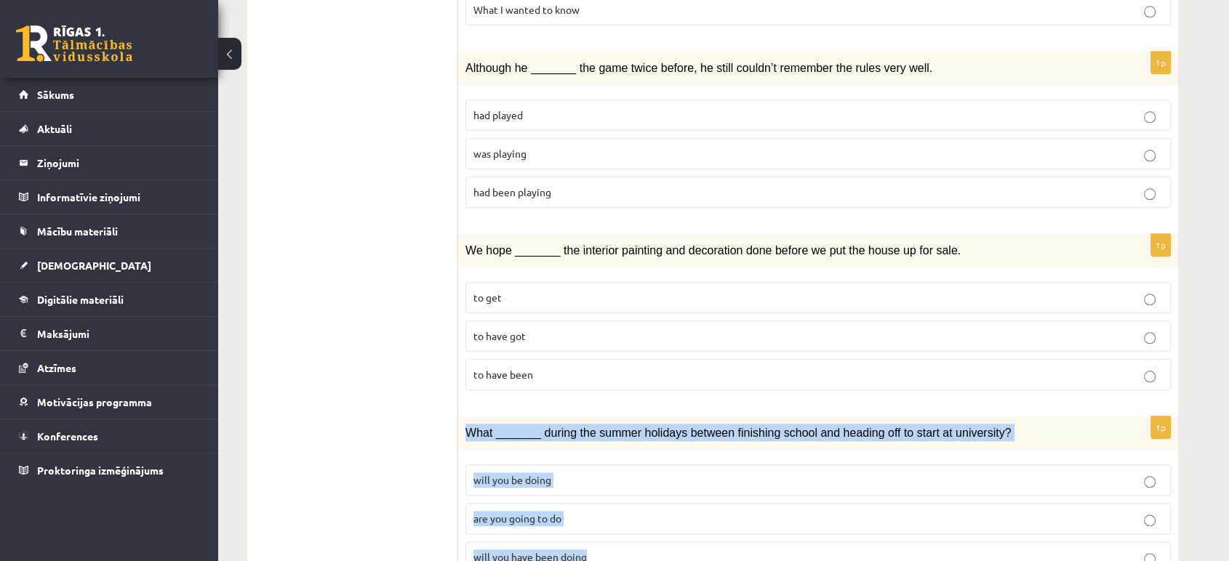
drag, startPoint x: 461, startPoint y: 370, endPoint x: 593, endPoint y: 497, distance: 183.1
click at [593, 497] on div "1p What _______ during the summer holidays between finishing school and heading…" at bounding box center [818, 501] width 720 height 168
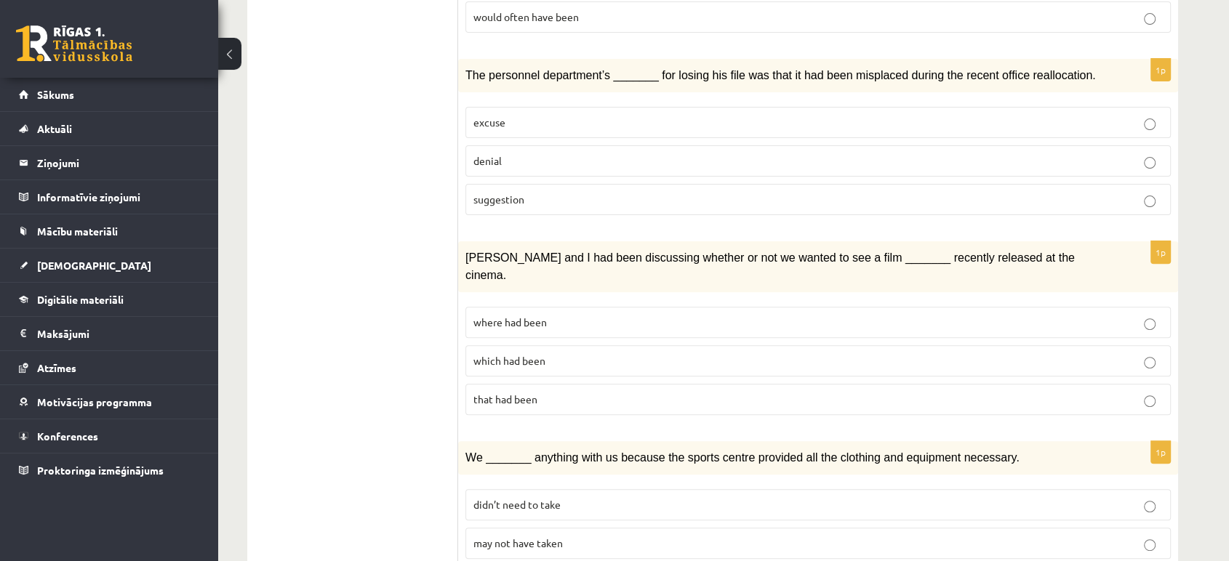
scroll to position [0, 0]
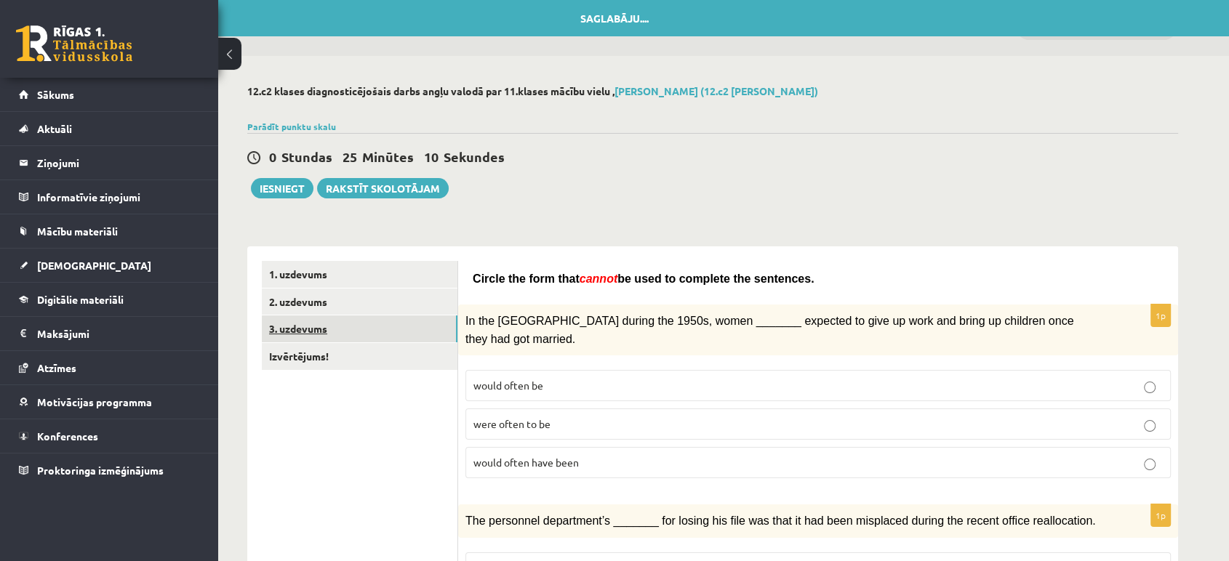
click at [359, 326] on link "3. uzdevums" at bounding box center [360, 329] width 196 height 27
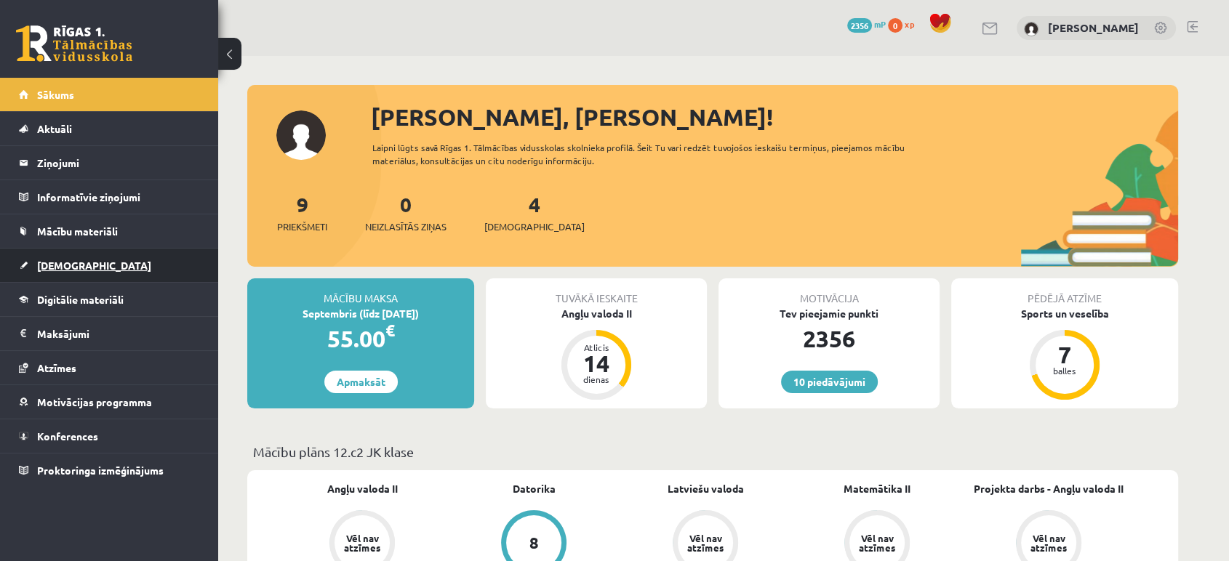
click at [84, 268] on link "[DEMOGRAPHIC_DATA]" at bounding box center [109, 265] width 181 height 33
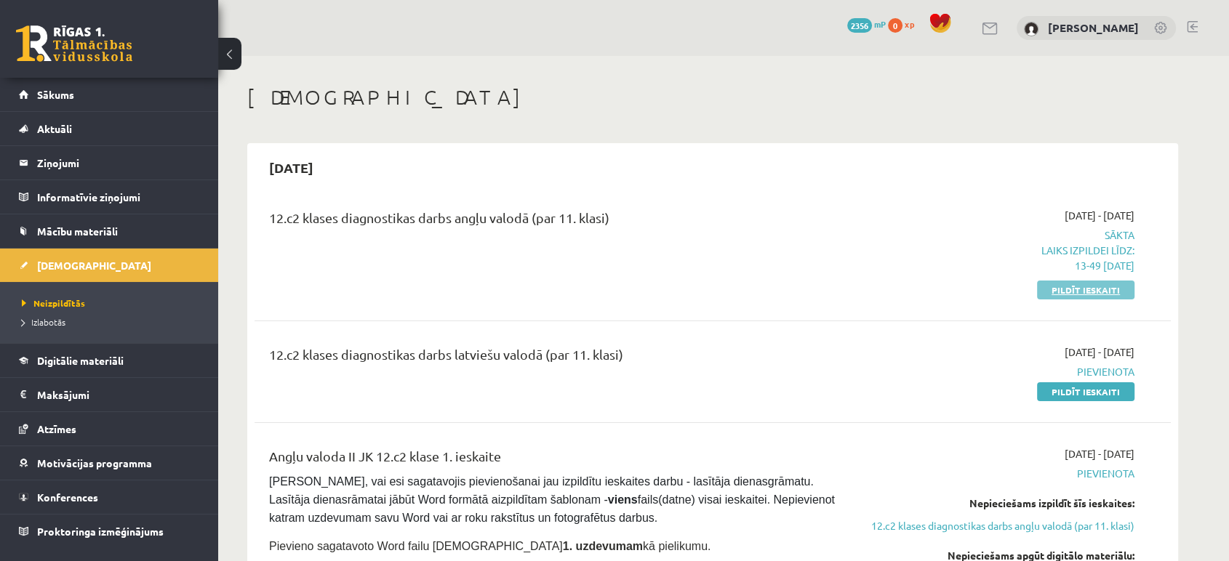
click at [1104, 289] on link "Pildīt ieskaiti" at bounding box center [1085, 290] width 97 height 19
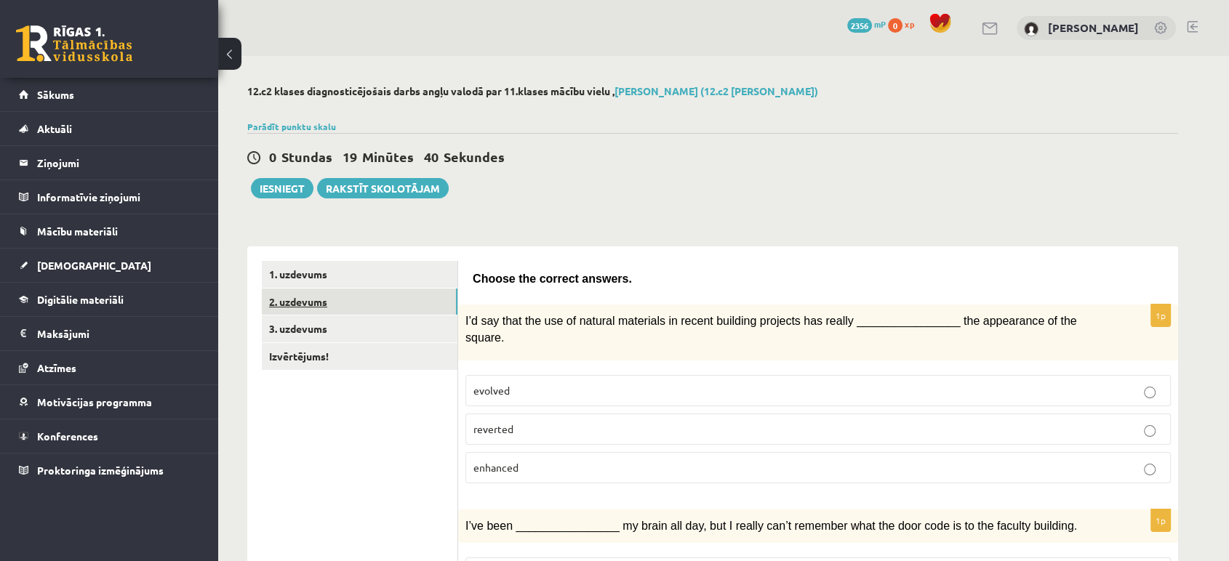
click at [396, 305] on link "2. uzdevums" at bounding box center [360, 302] width 196 height 27
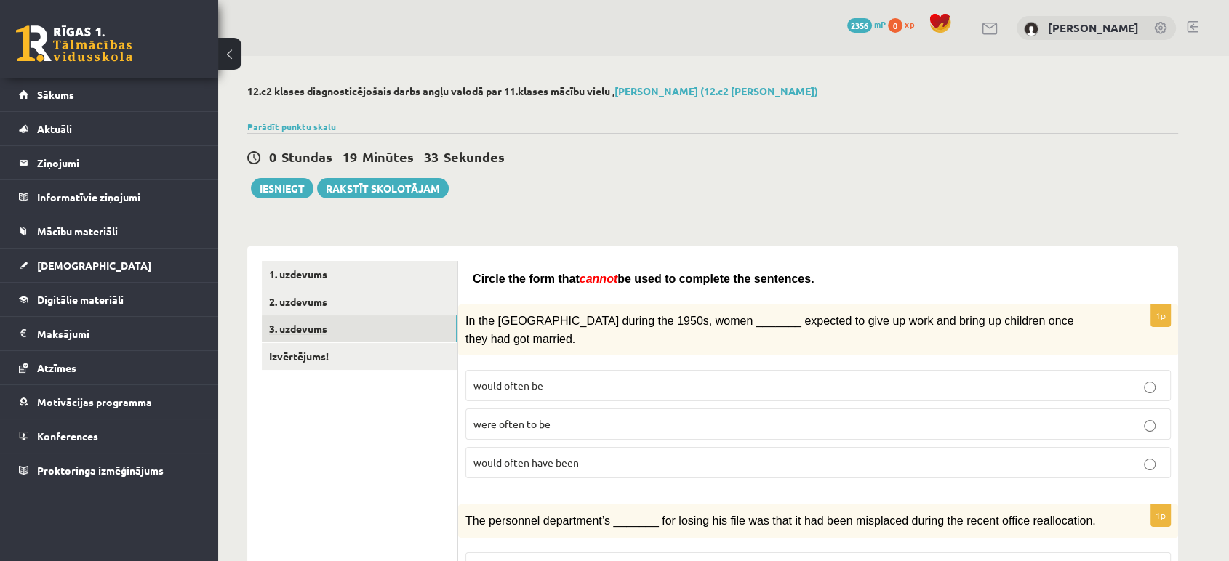
click at [371, 329] on link "3. uzdevums" at bounding box center [360, 329] width 196 height 27
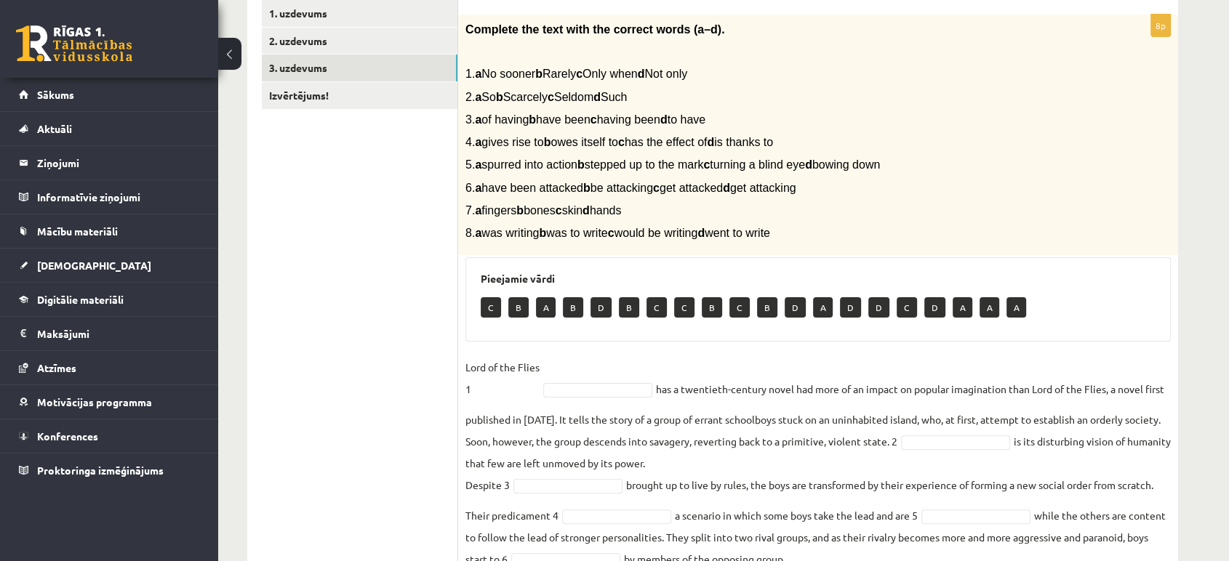
scroll to position [262, 0]
drag, startPoint x: 465, startPoint y: 30, endPoint x: 838, endPoint y: 242, distance: 428.5
click at [838, 242] on div "Complete the text with the correct words (a–d). 1. a No sooner b Rarely c Only …" at bounding box center [818, 134] width 720 height 241
copy div "Complete the text with the correct words (a–d). 1. a No sooner b Rarely c Only …"
click at [838, 242] on div "Complete the text with the correct words (a–d). 1. a No sooner b Rarely c Only …" at bounding box center [818, 134] width 720 height 241
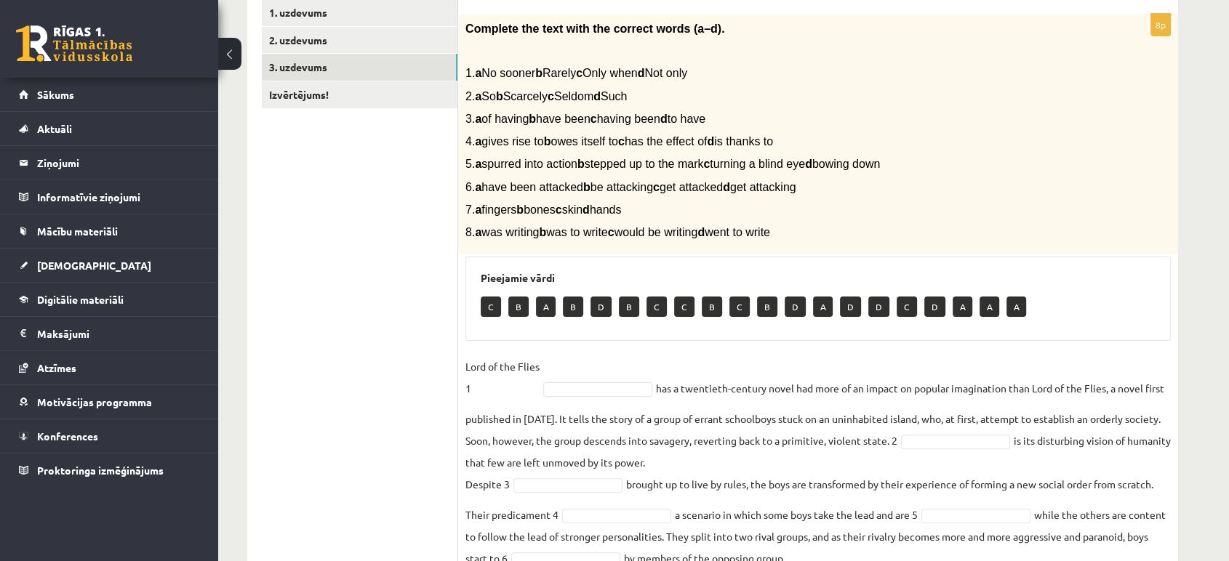
scroll to position [394, 0]
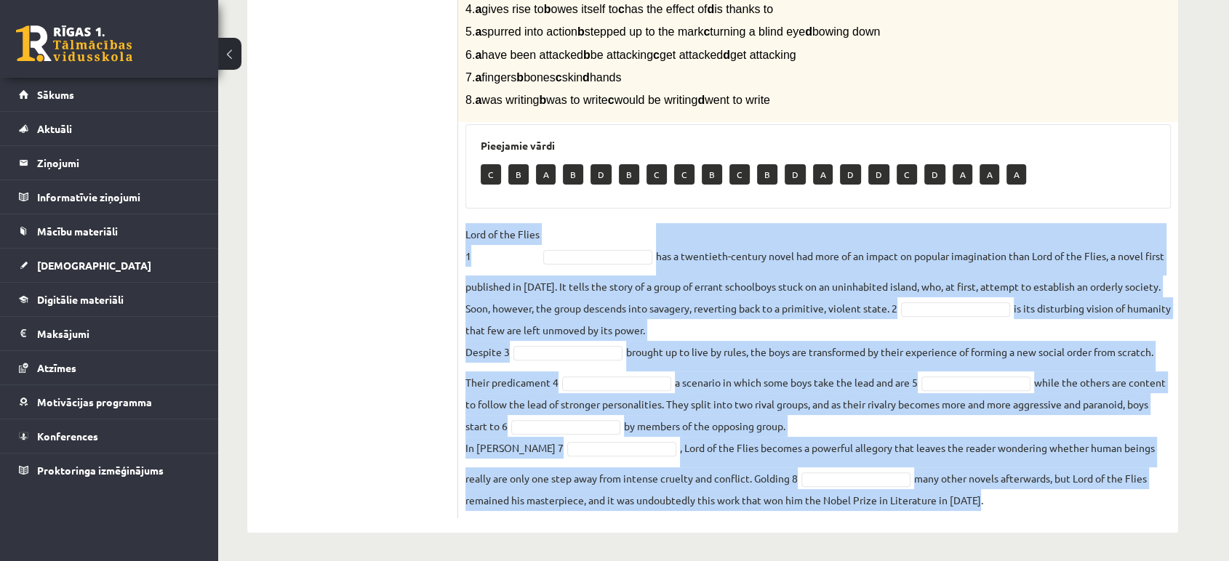
drag, startPoint x: 466, startPoint y: 233, endPoint x: 1008, endPoint y: 513, distance: 609.7
click at [1008, 513] on div "8p Complete the text with the correct words (a–d). 1. a No sooner b Rarely c On…" at bounding box center [818, 199] width 720 height 637
copy fieldset "Lord of the Flies 1 has a twentieth-century novel had more of an impact on popu…"
click at [728, 323] on fieldset "Lord of the Flies 1 has a twentieth-century novel had more of an impact on popu…" at bounding box center [817, 367] width 705 height 288
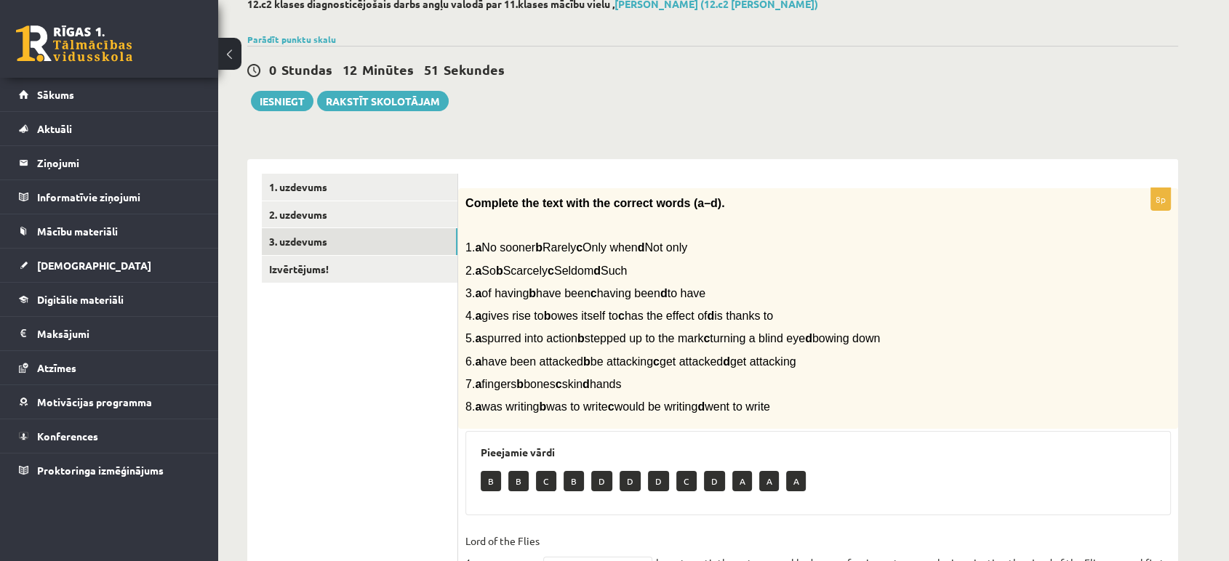
scroll to position [87, 0]
click at [414, 272] on link "Izvērtējums!" at bounding box center [360, 269] width 196 height 27
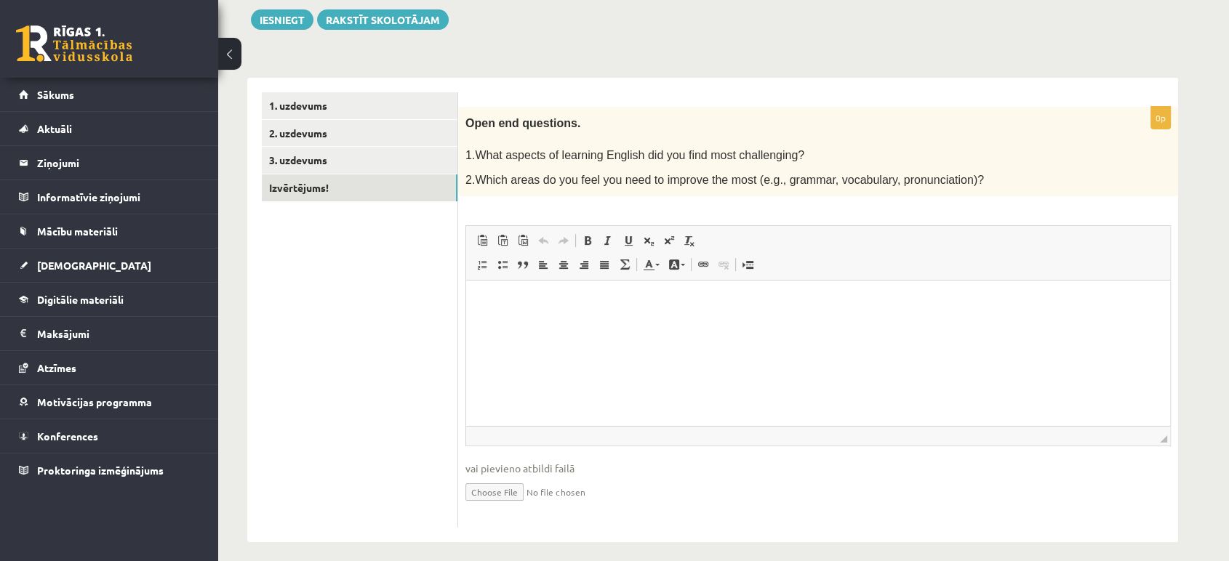
scroll to position [167, 0]
click at [521, 295] on html at bounding box center [818, 304] width 704 height 44
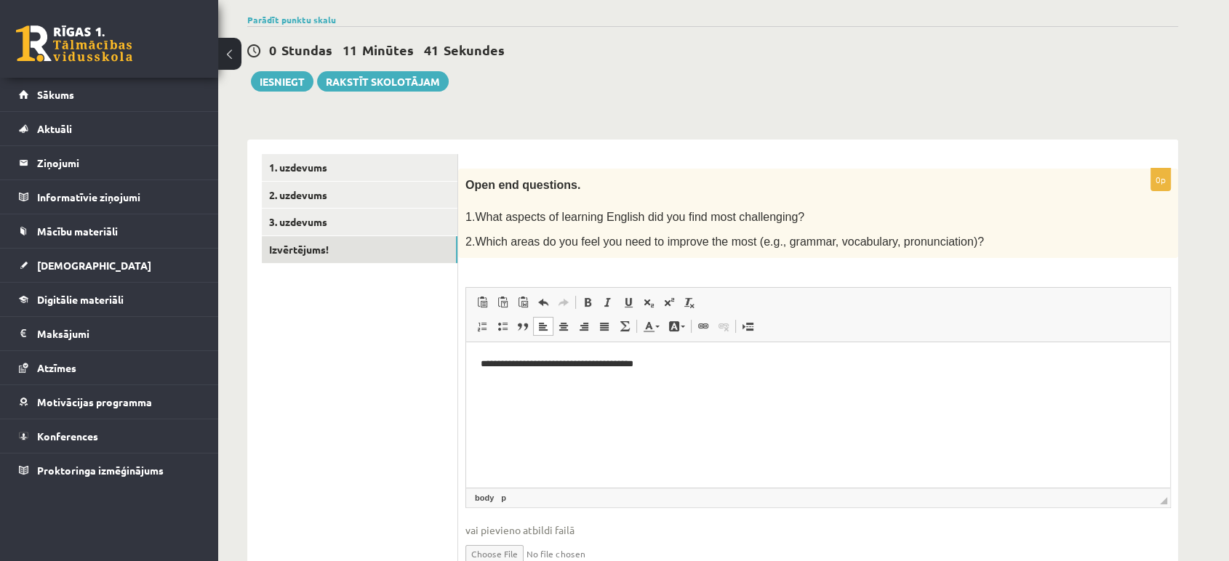
scroll to position [109, 0]
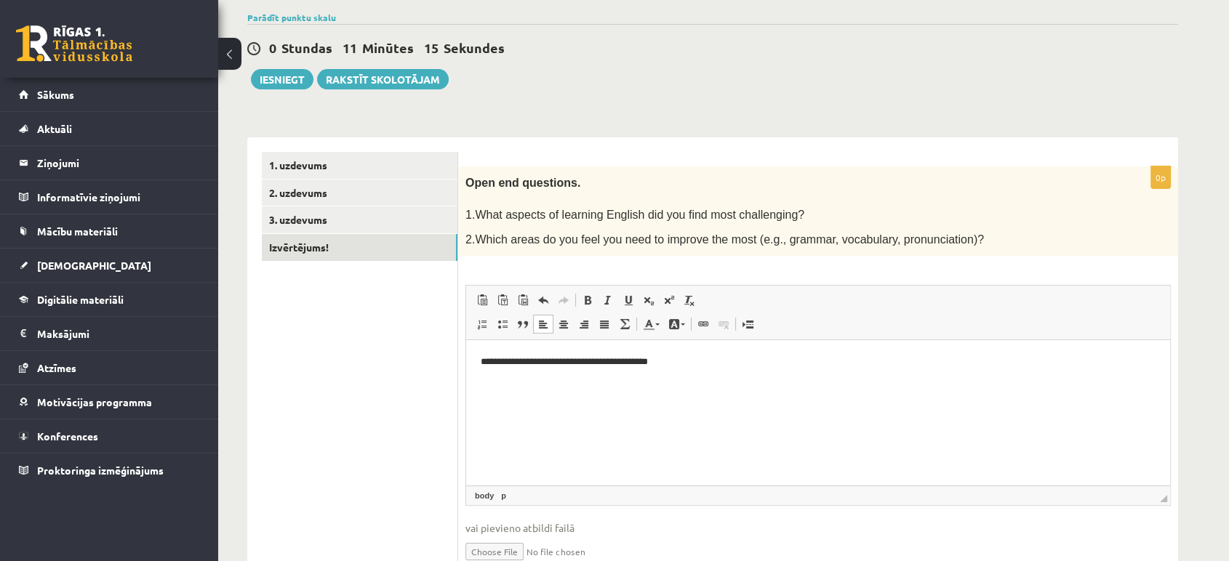
click at [571, 363] on p "**********" at bounding box center [818, 362] width 675 height 15
click at [639, 364] on p "**********" at bounding box center [818, 362] width 675 height 15
click at [650, 364] on p "**********" at bounding box center [818, 362] width 675 height 15
click at [719, 353] on html "**********" at bounding box center [818, 362] width 704 height 44
click at [835, 236] on span "2.Which areas do you feel you need to improve the most (e.g., grammar, vocabula…" at bounding box center [724, 239] width 518 height 12
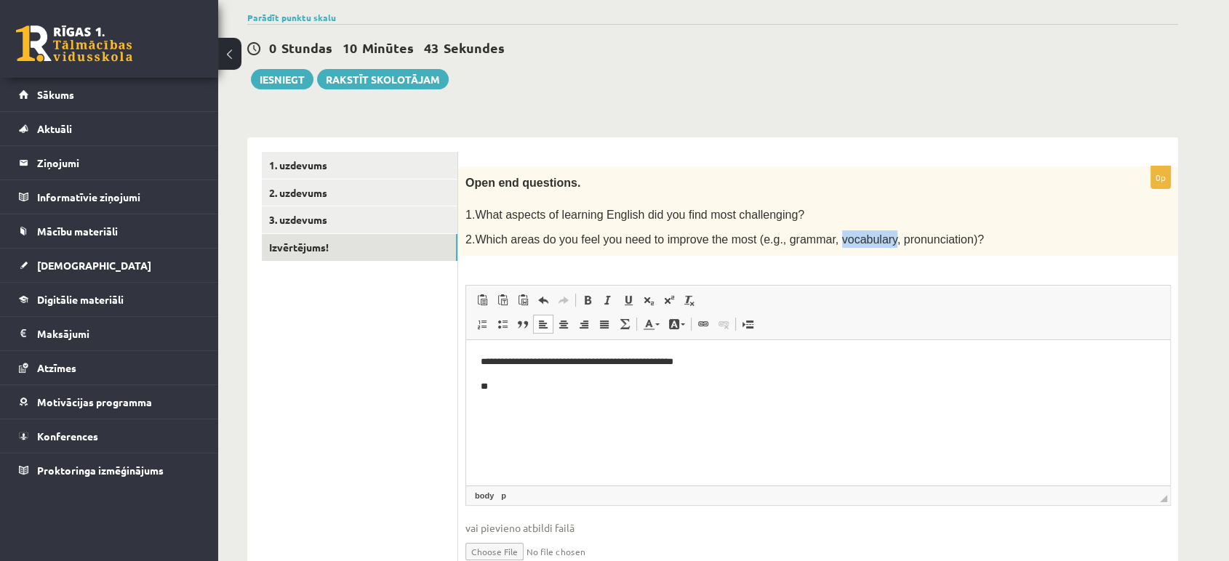
click at [835, 236] on span "2.Which areas do you feel you need to improve the most (e.g., grammar, vocabula…" at bounding box center [724, 239] width 518 height 12
copy span "vocabulary"
click at [835, 236] on span "2.Which areas do you feel you need to improve the most (e.g., grammar, vocabula…" at bounding box center [724, 239] width 518 height 12
click at [641, 401] on html "**********" at bounding box center [818, 374] width 704 height 69
click at [495, 386] on p "**********" at bounding box center [818, 387] width 675 height 15
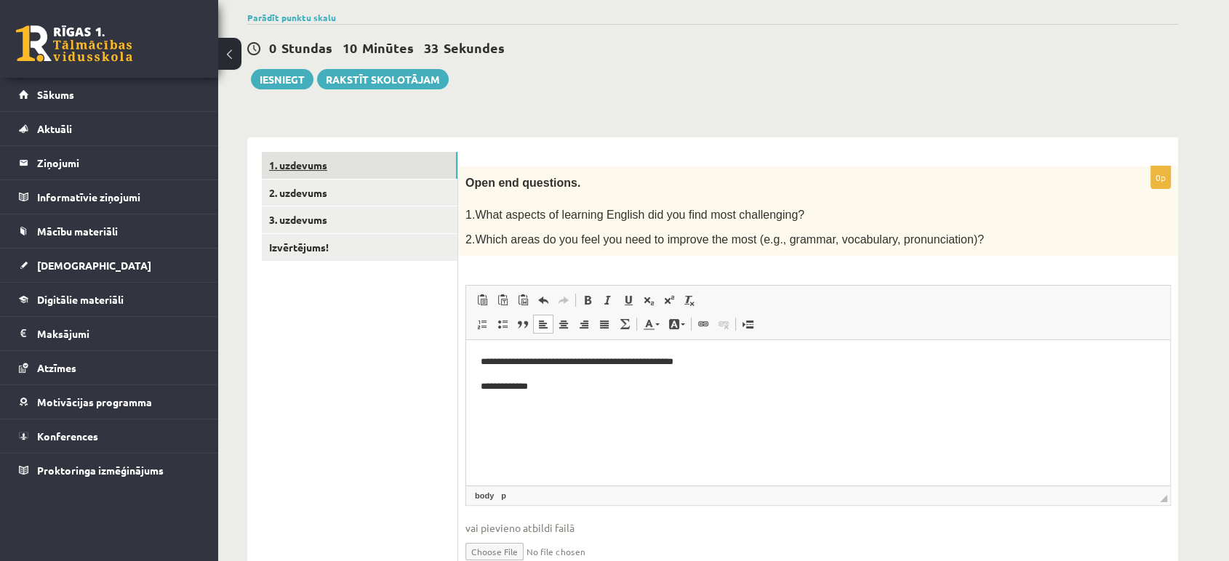
click at [366, 169] on link "1. uzdevums" at bounding box center [360, 165] width 196 height 27
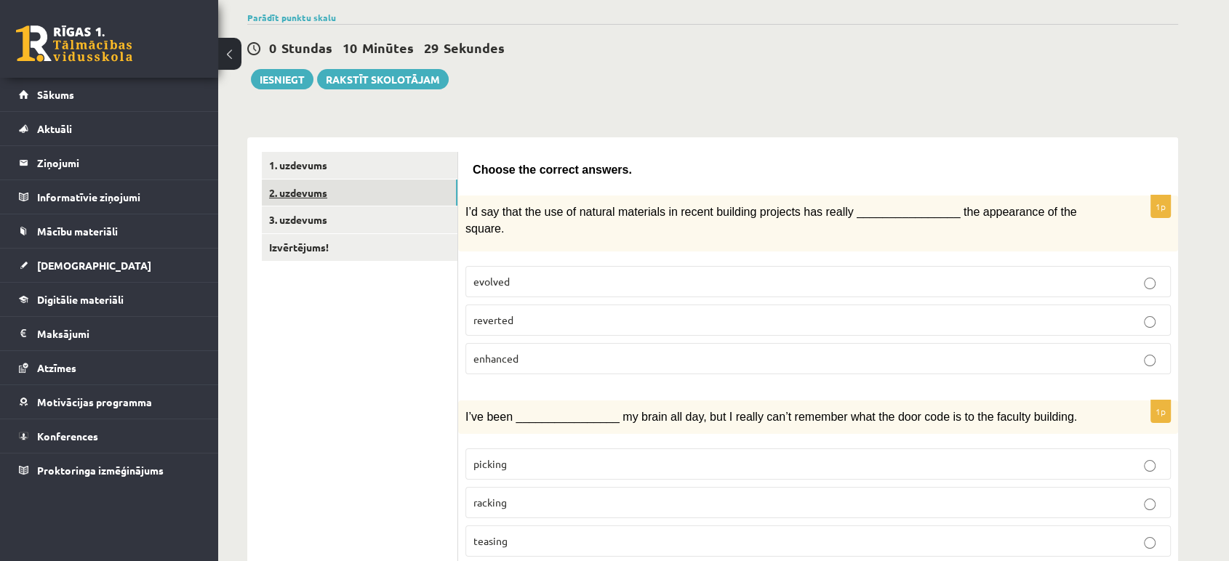
click at [360, 190] on link "2. uzdevums" at bounding box center [360, 193] width 196 height 27
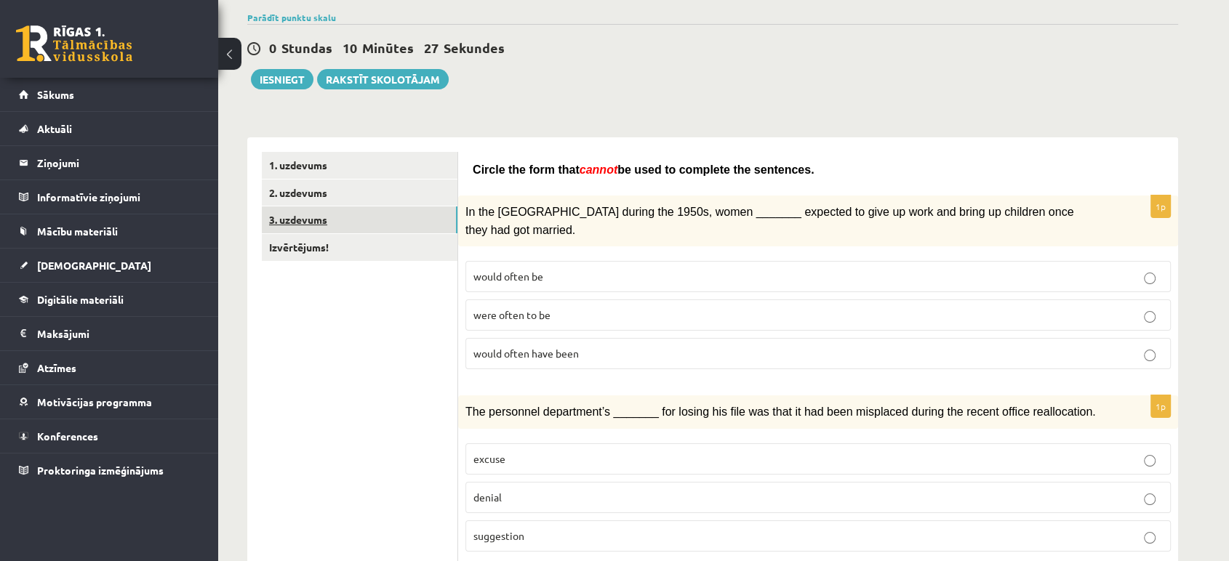
click at [349, 220] on link "3. uzdevums" at bounding box center [360, 219] width 196 height 27
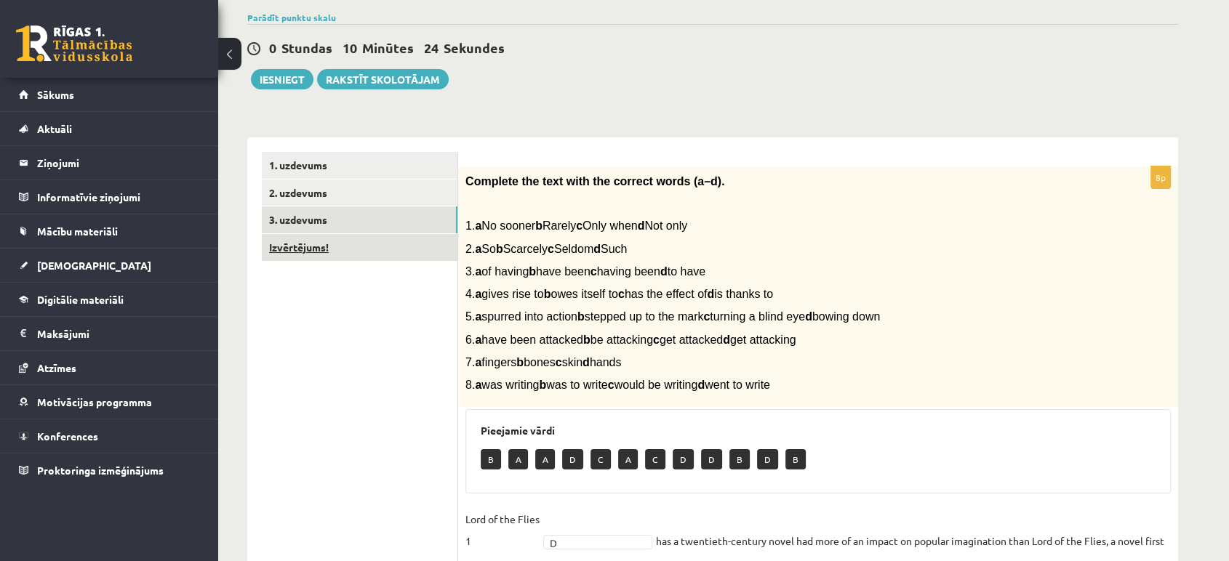
click at [342, 249] on link "Izvērtējums!" at bounding box center [360, 247] width 196 height 27
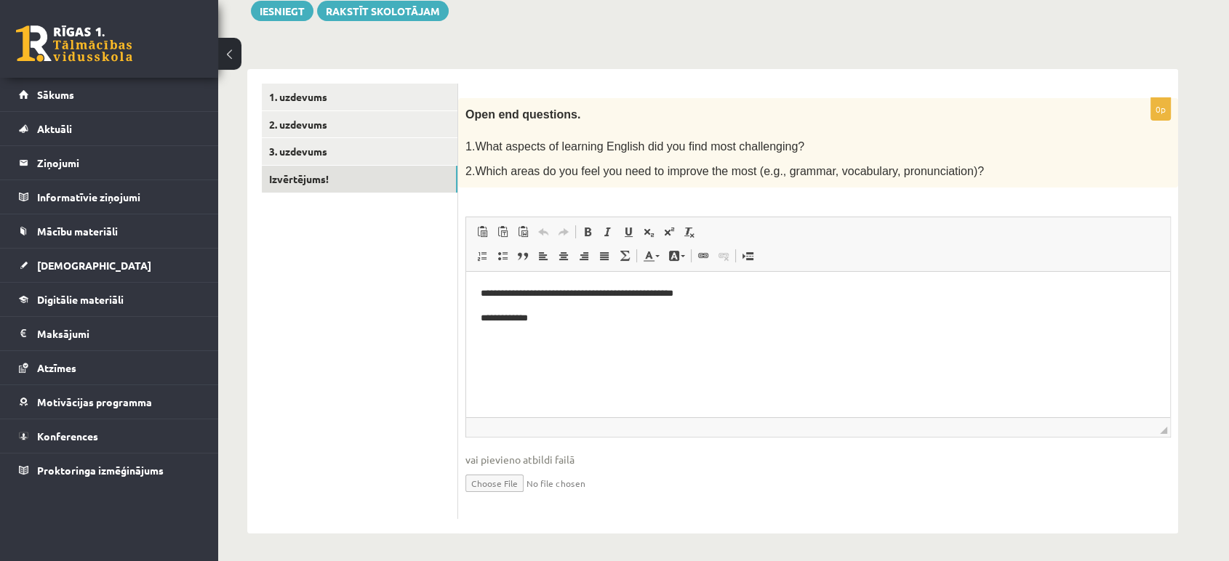
scroll to position [0, 0]
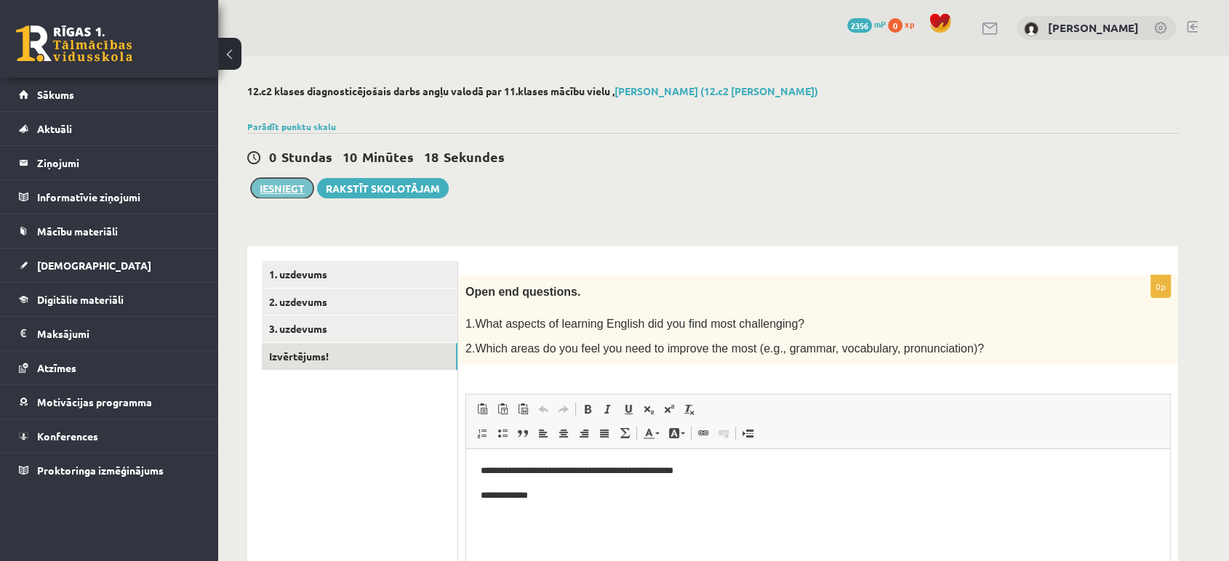
click at [273, 185] on button "Iesniegt" at bounding box center [282, 188] width 63 height 20
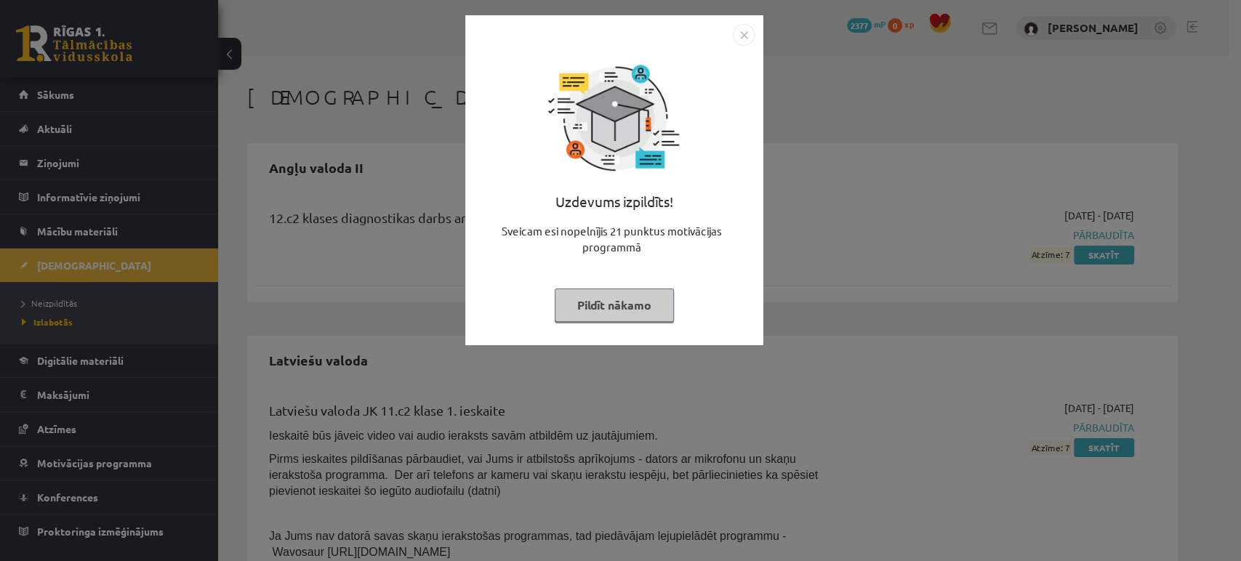
click at [623, 301] on button "Pildīt nākamo" at bounding box center [614, 305] width 119 height 33
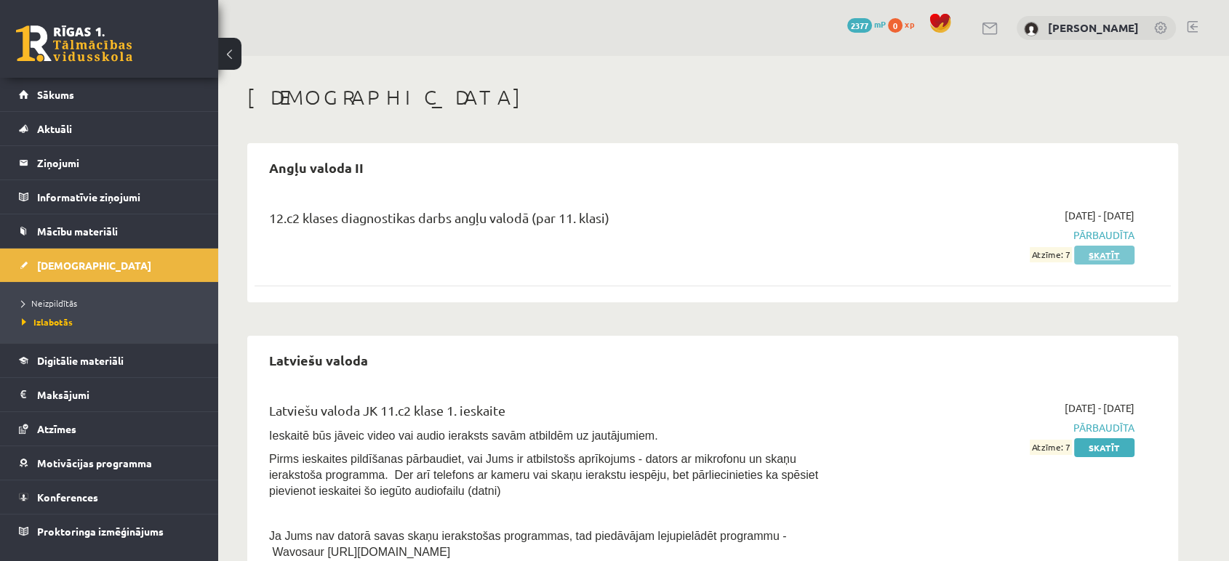
click at [1115, 252] on link "Skatīt" at bounding box center [1104, 255] width 60 height 19
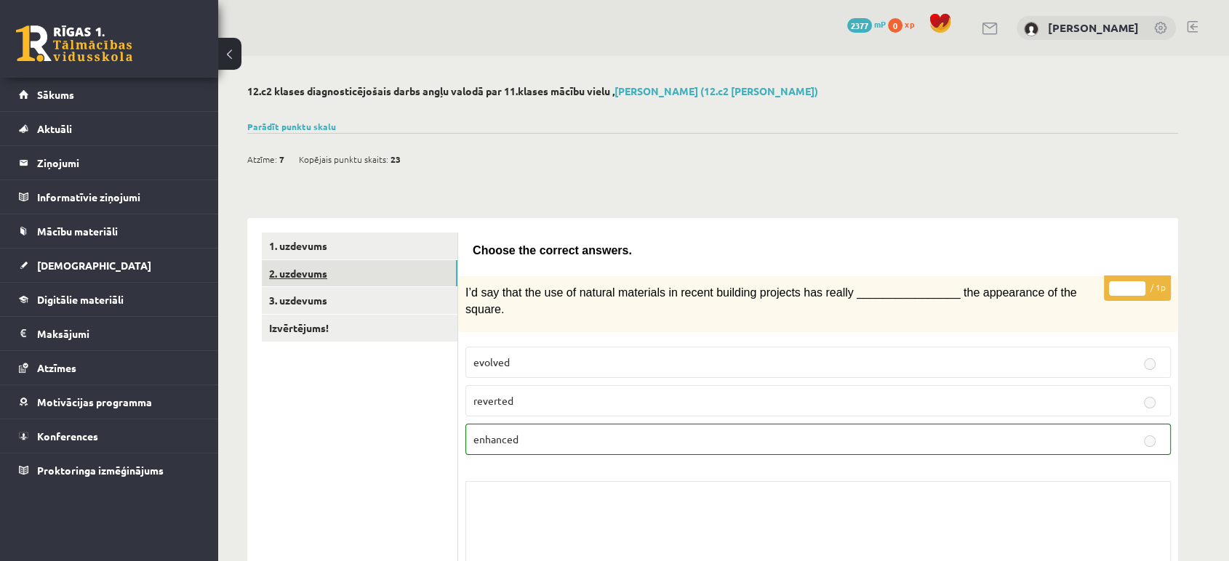
click at [372, 273] on link "2. uzdevums" at bounding box center [360, 273] width 196 height 27
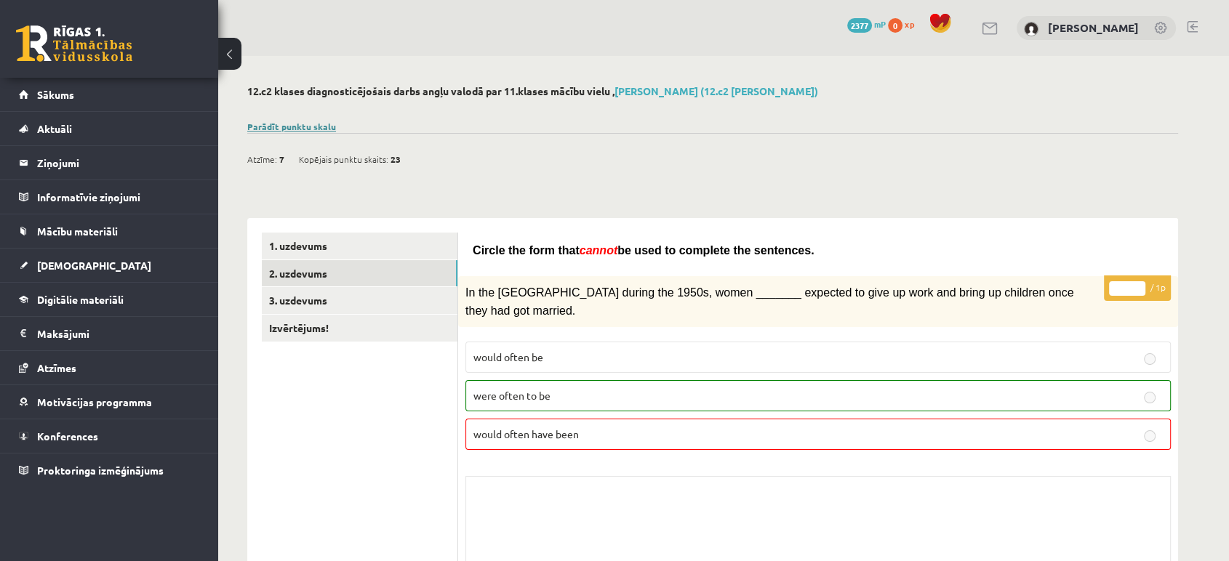
click at [294, 125] on link "Parādīt punktu skalu" at bounding box center [291, 127] width 89 height 12
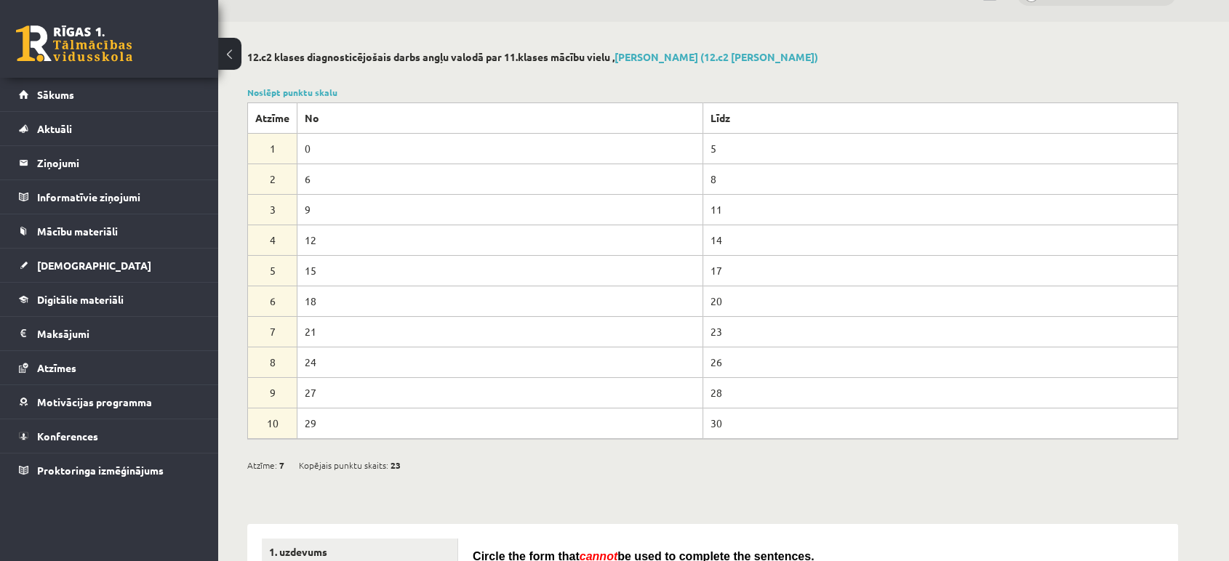
scroll to position [35, 0]
drag, startPoint x: 268, startPoint y: 358, endPoint x: 285, endPoint y: 358, distance: 17.4
click at [285, 358] on td "8" at bounding box center [272, 361] width 49 height 31
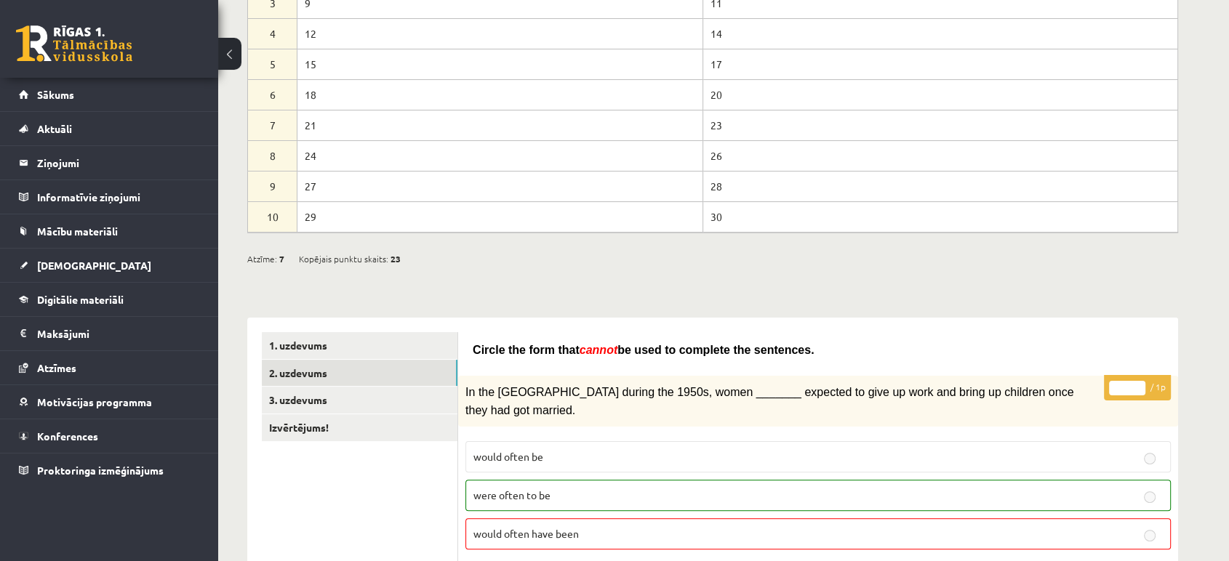
scroll to position [241, 0]
click at [343, 401] on link "3. uzdevums" at bounding box center [360, 399] width 196 height 27
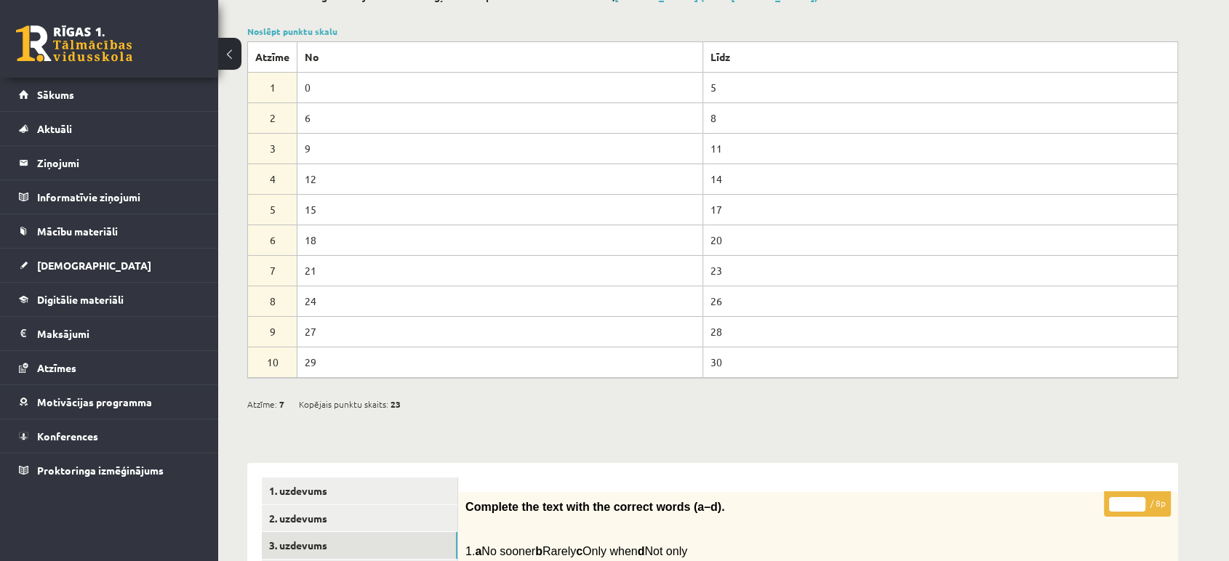
scroll to position [0, 0]
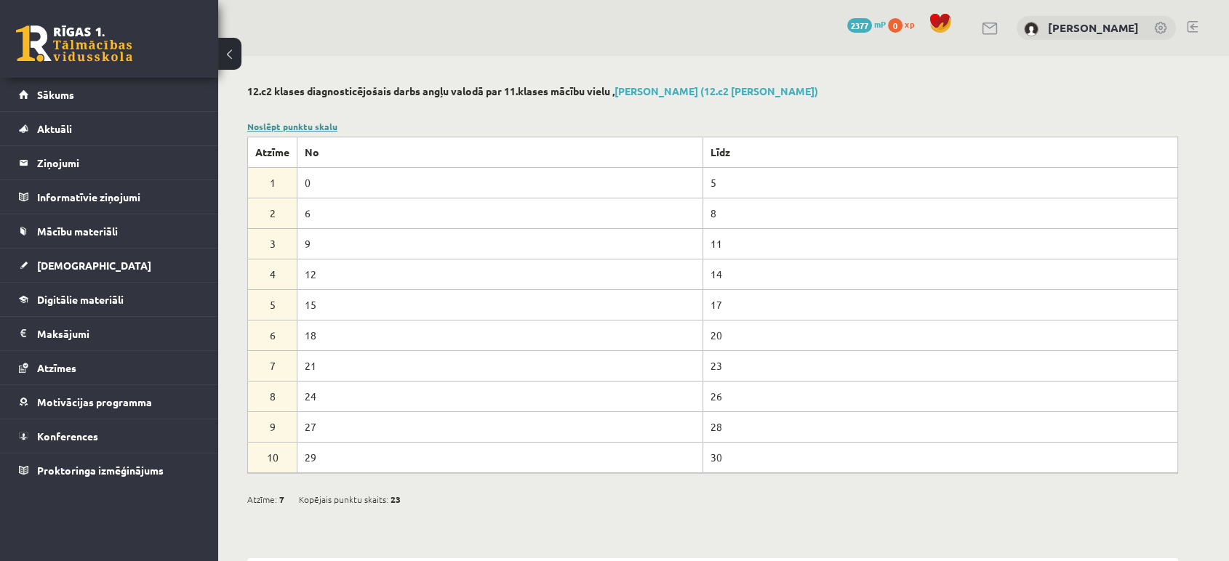
click at [318, 124] on link "Noslēpt punktu skalu" at bounding box center [292, 127] width 90 height 12
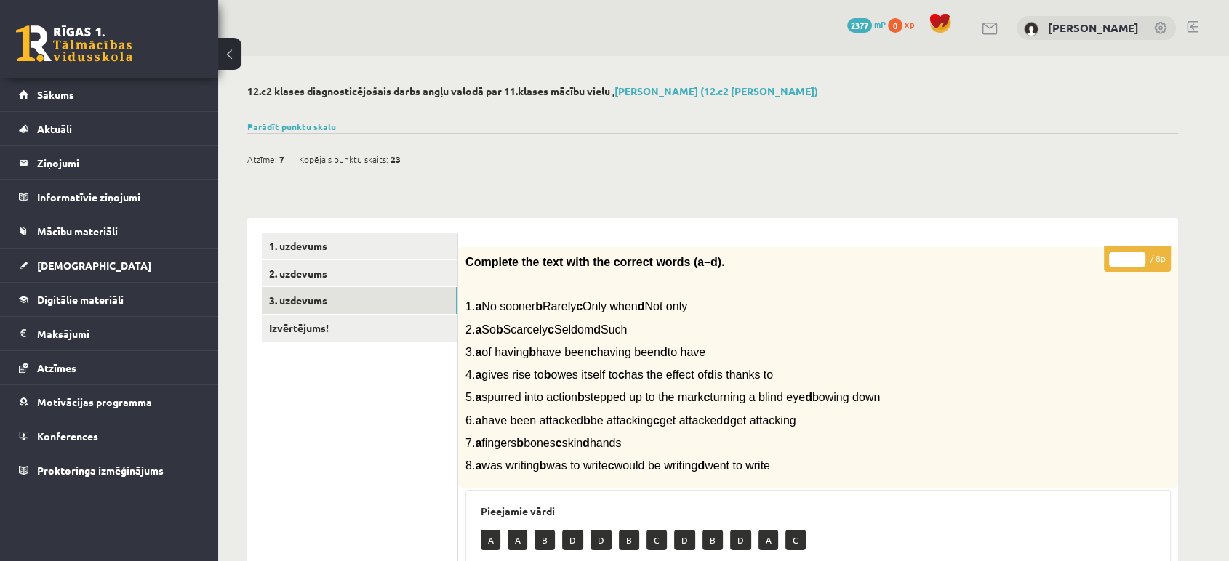
click at [76, 45] on link at bounding box center [74, 43] width 116 height 36
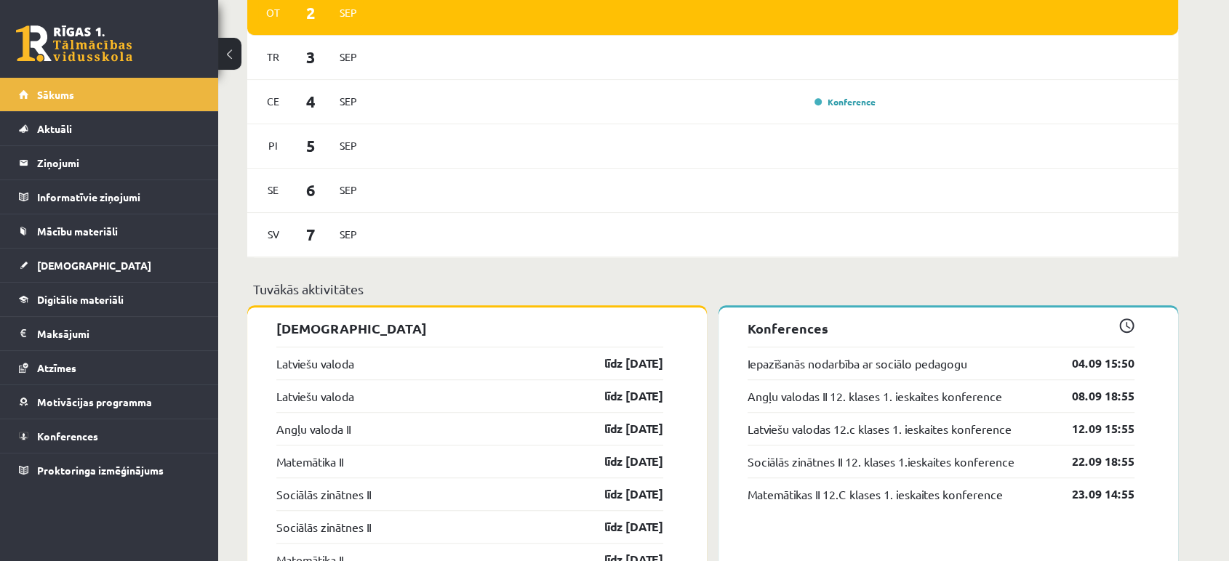
scroll to position [902, 0]
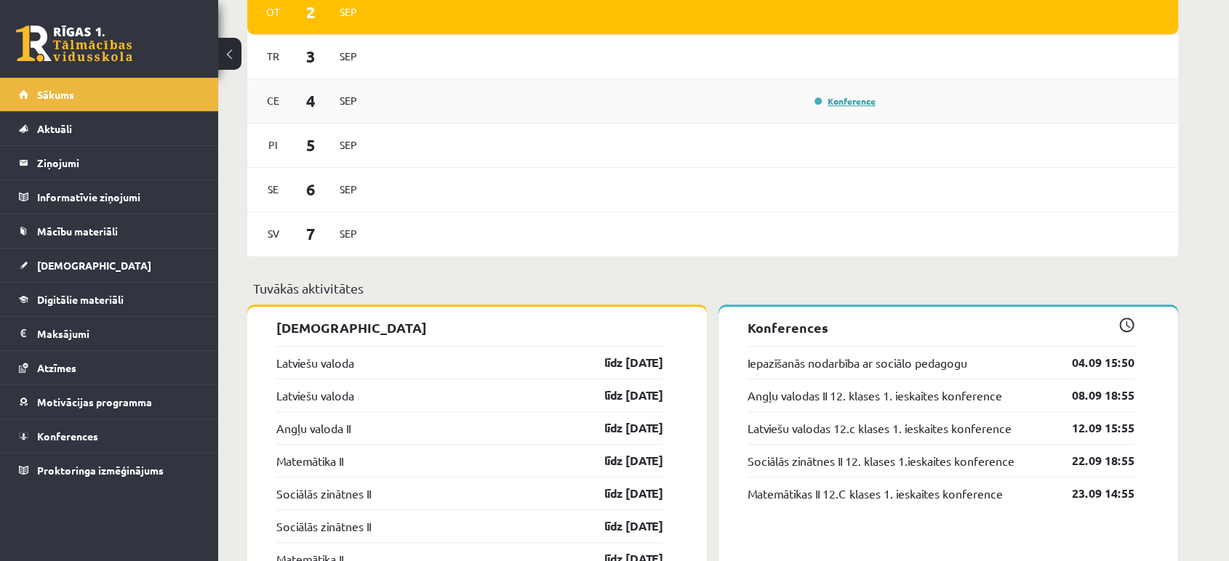
click at [846, 105] on link "Konference" at bounding box center [844, 101] width 61 height 12
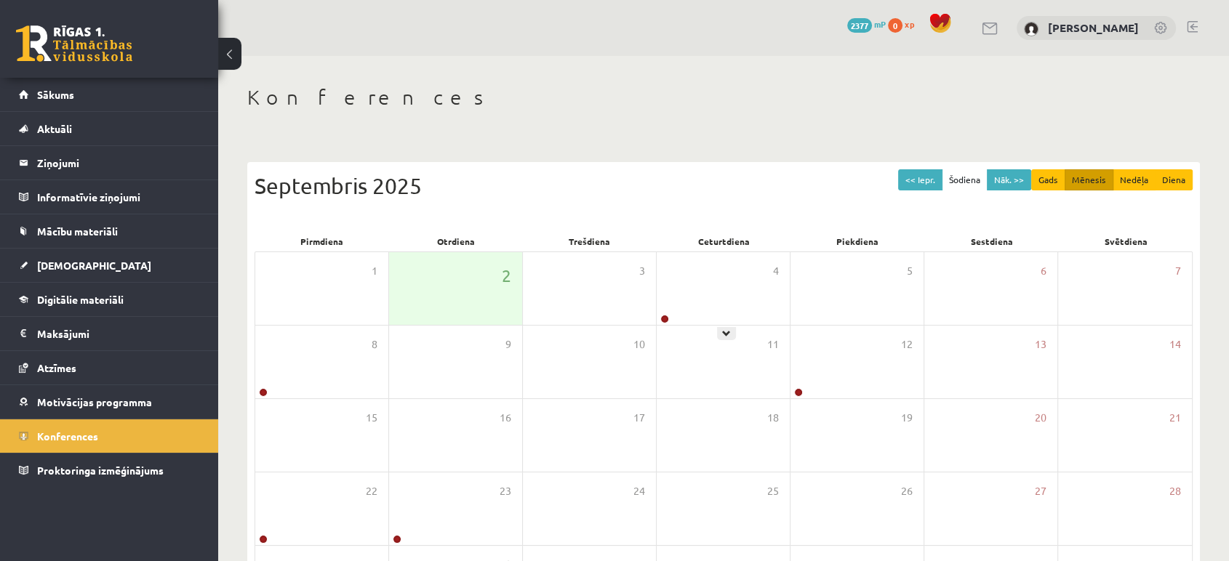
scroll to position [132, 0]
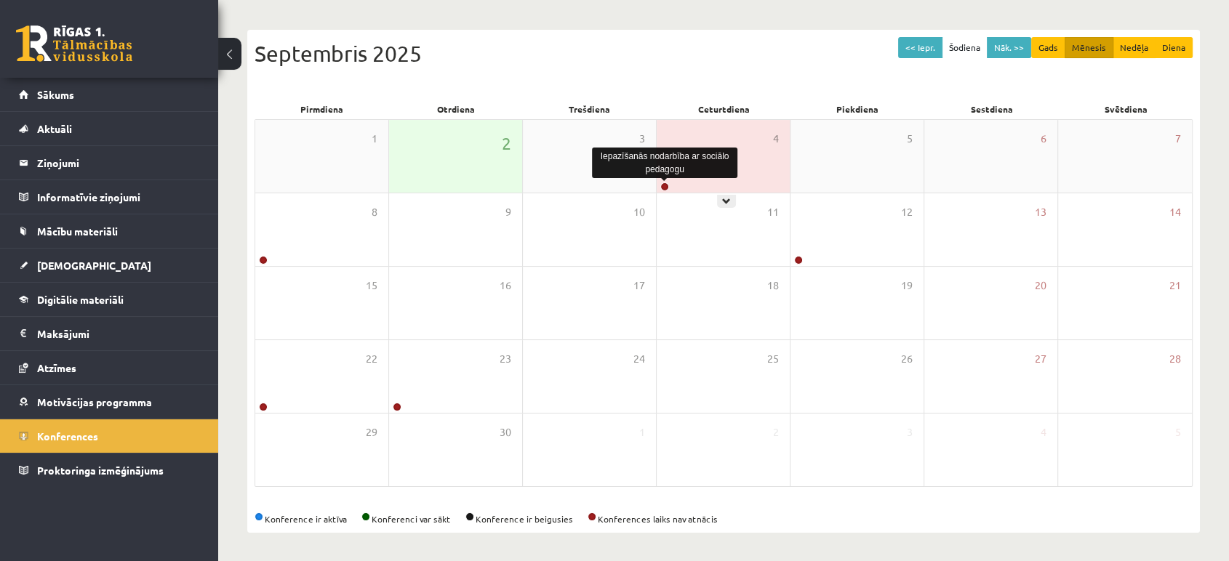
click at [663, 185] on link at bounding box center [664, 186] width 9 height 9
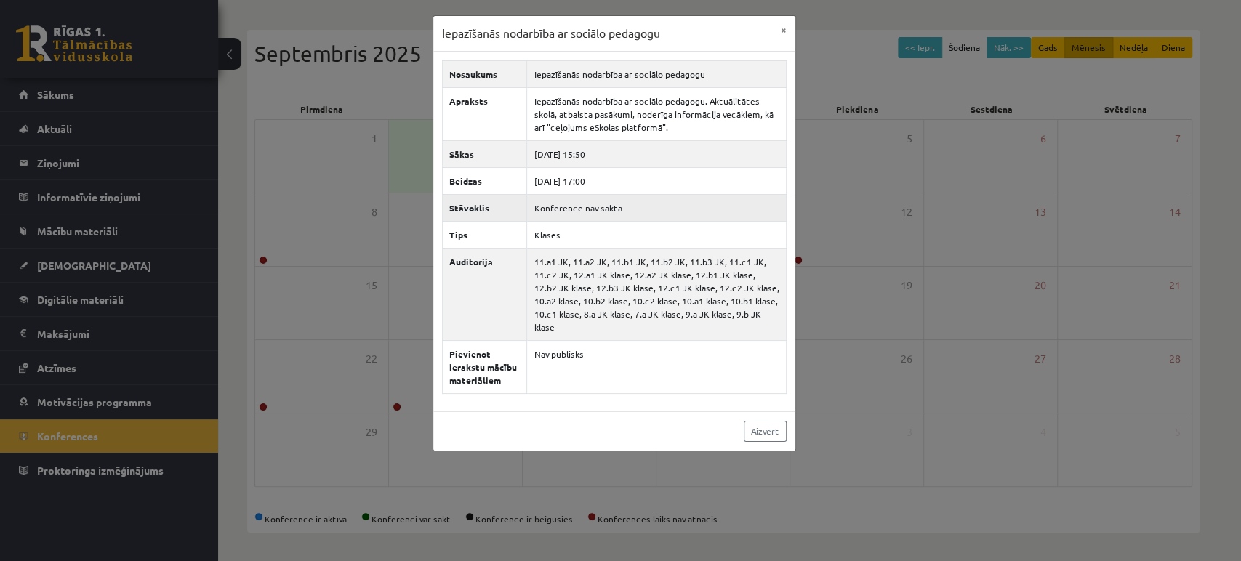
click at [654, 205] on td "Konference nav sākta" at bounding box center [657, 207] width 260 height 27
drag, startPoint x: 581, startPoint y: 152, endPoint x: 617, endPoint y: 190, distance: 52.5
click at [617, 190] on tbody "Nosaukums Iepazīšanās nodarbība ar sociālo pedagogu Apraksts Iepazīšanās nodarb…" at bounding box center [615, 226] width 344 height 333
click at [617, 190] on td "2025-09-04 17:00" at bounding box center [657, 180] width 260 height 27
click at [782, 28] on button "×" at bounding box center [783, 30] width 23 height 28
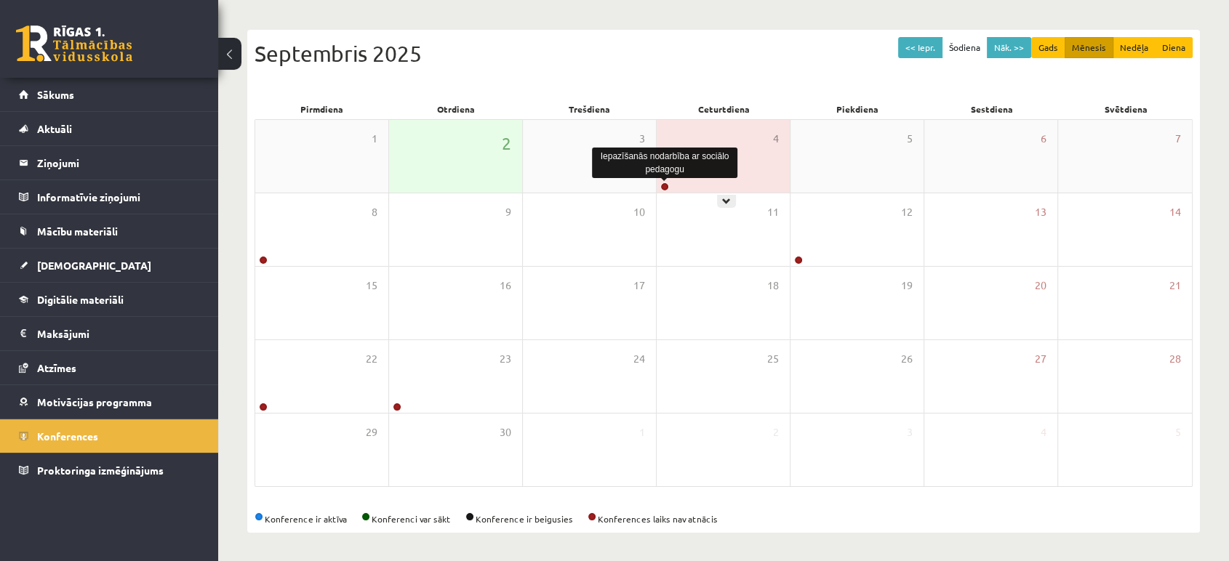
click at [664, 182] on link at bounding box center [664, 186] width 9 height 9
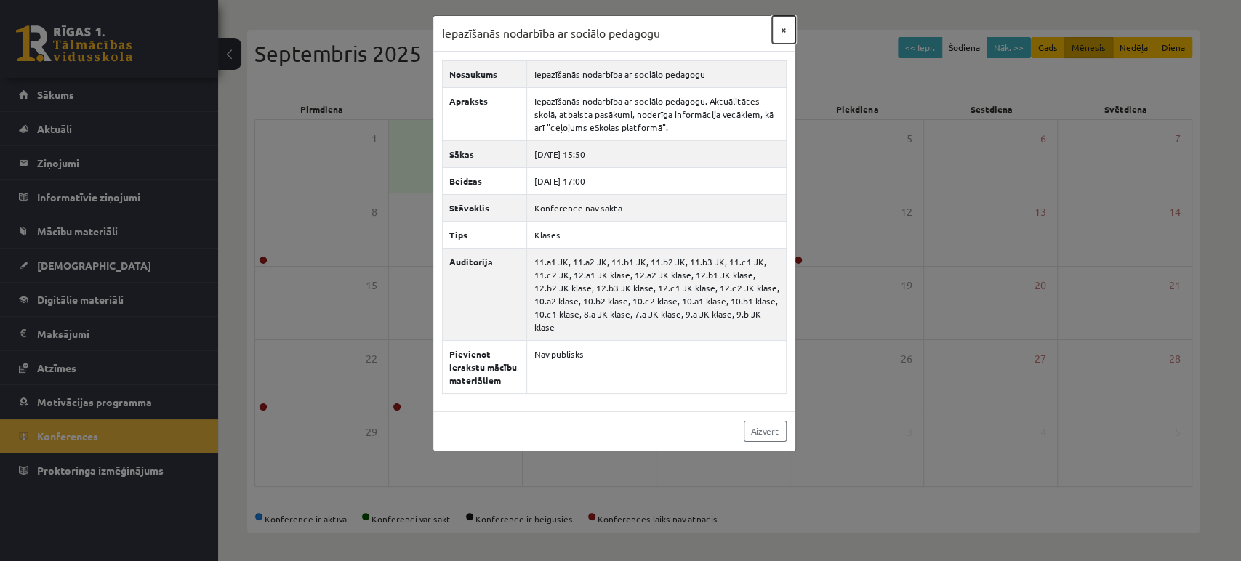
click at [782, 31] on button "×" at bounding box center [783, 30] width 23 height 28
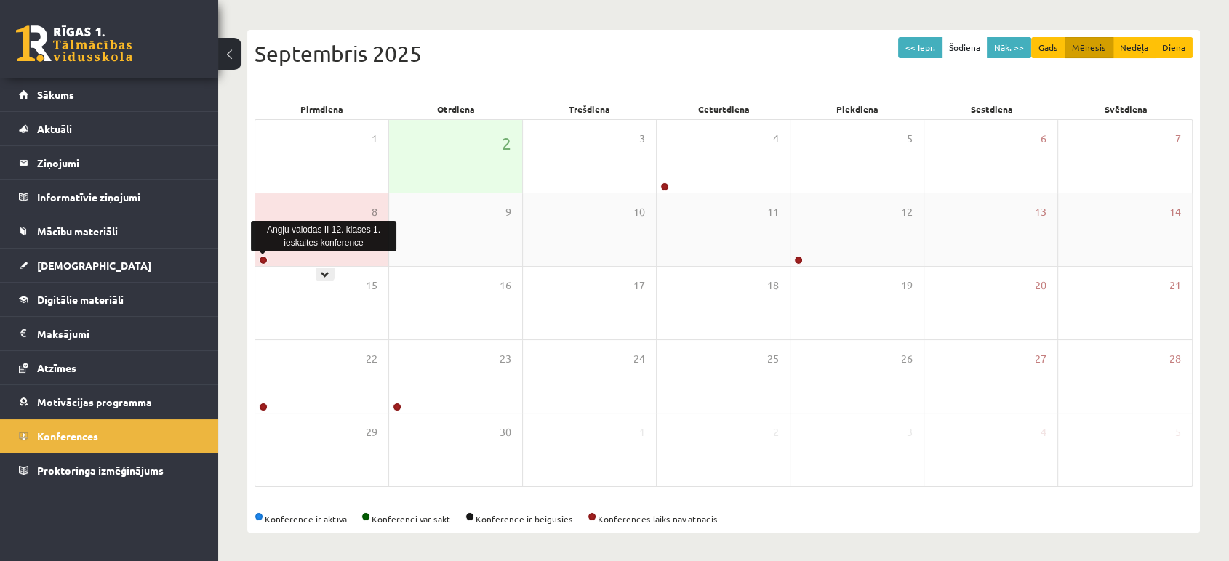
click at [265, 257] on link at bounding box center [263, 260] width 9 height 9
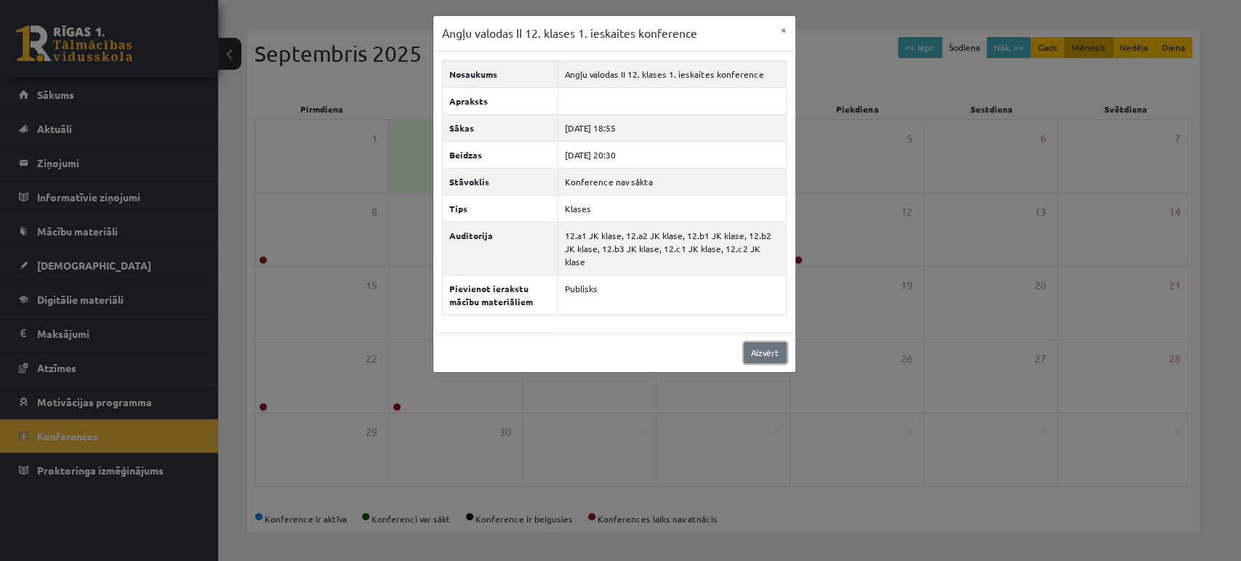
click at [756, 342] on link "Aizvērt" at bounding box center [765, 352] width 43 height 21
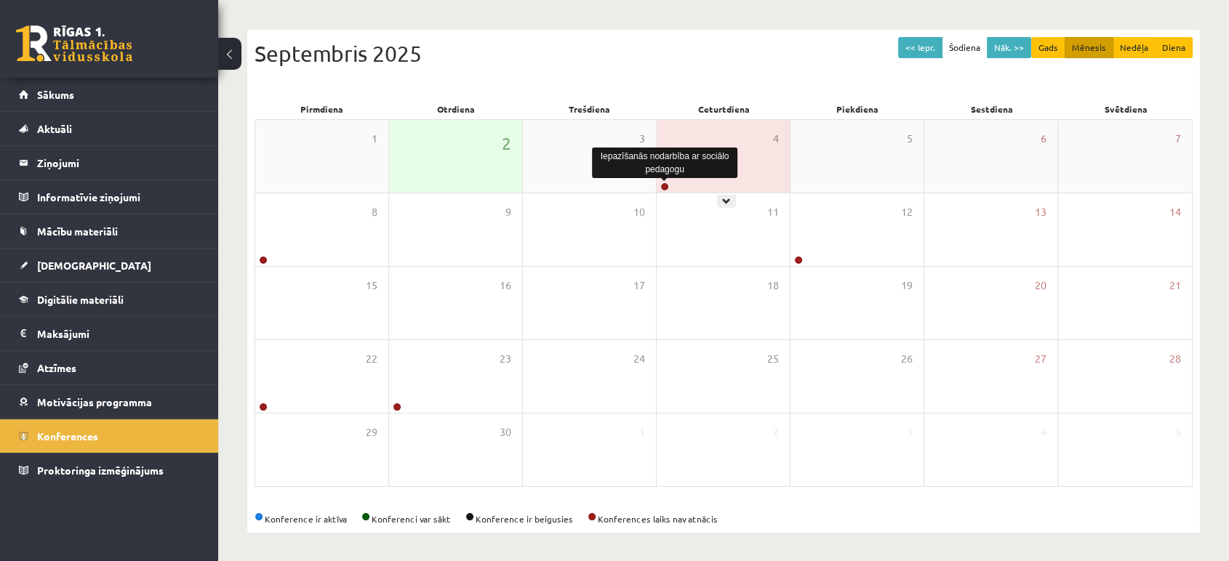
click at [666, 185] on link at bounding box center [664, 186] width 9 height 9
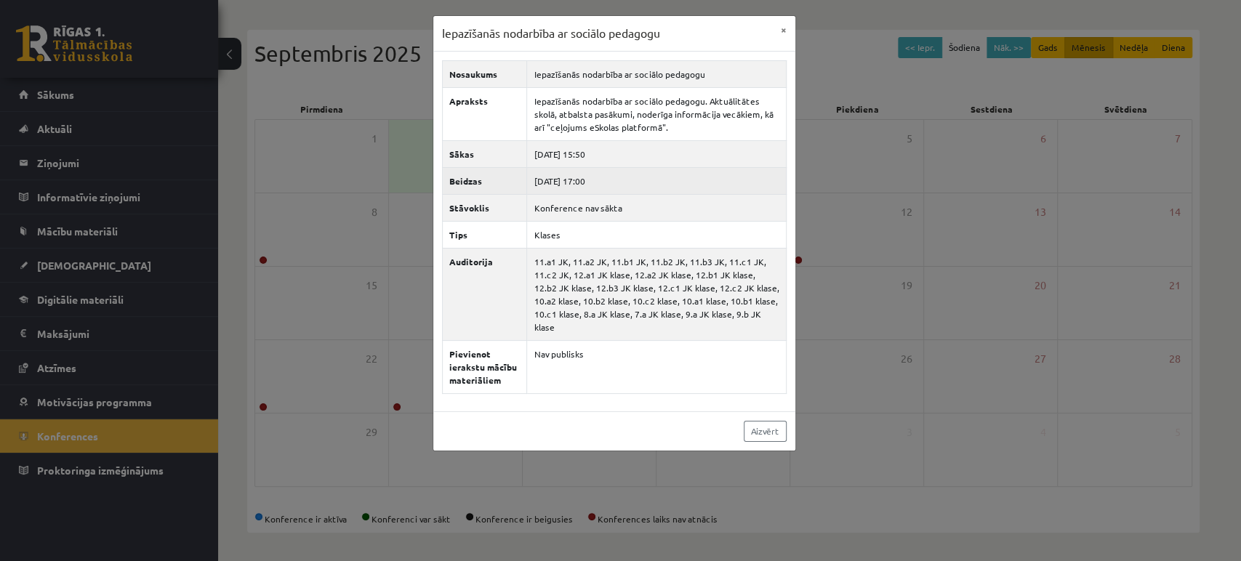
drag, startPoint x: 579, startPoint y: 153, endPoint x: 610, endPoint y: 179, distance: 40.8
click at [610, 179] on tbody "Nosaukums Iepazīšanās nodarbība ar sociālo pedagogu Apraksts Iepazīšanās nodarb…" at bounding box center [615, 226] width 344 height 333
click at [610, 179] on td "2025-09-04 17:00" at bounding box center [657, 180] width 260 height 27
click at [784, 32] on button "×" at bounding box center [783, 30] width 23 height 28
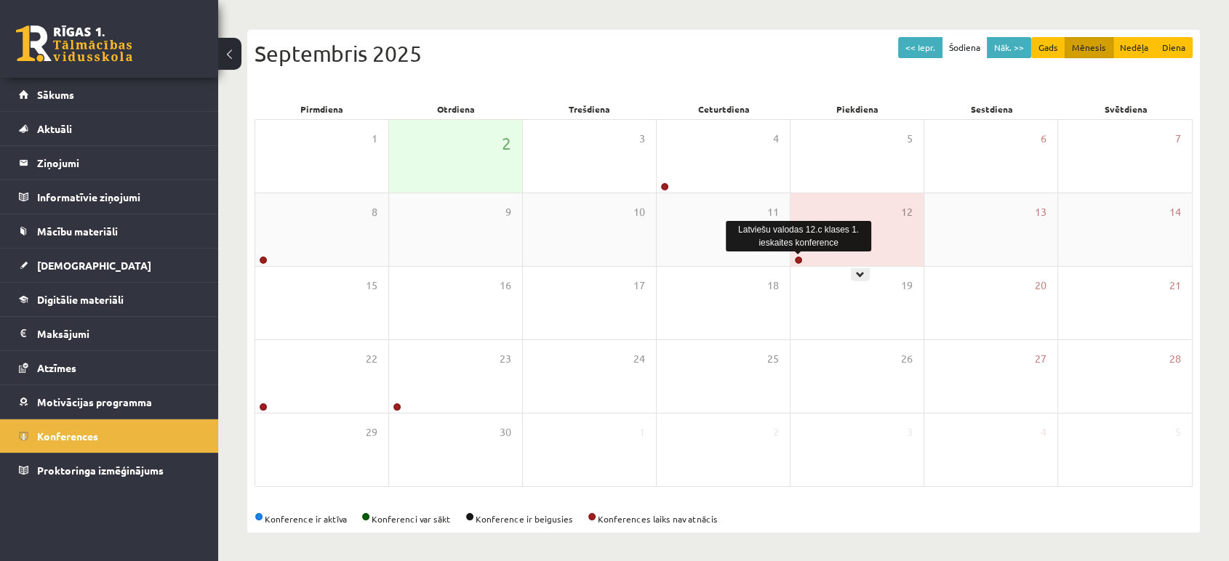
click at [800, 257] on link at bounding box center [798, 260] width 9 height 9
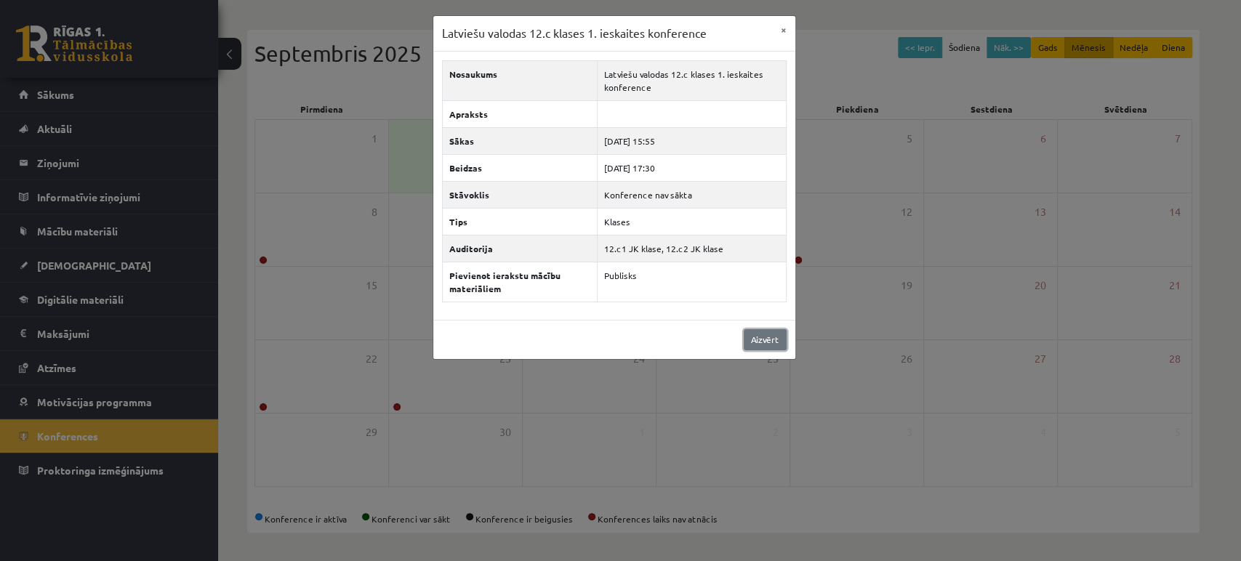
click at [763, 345] on link "Aizvērt" at bounding box center [765, 339] width 43 height 21
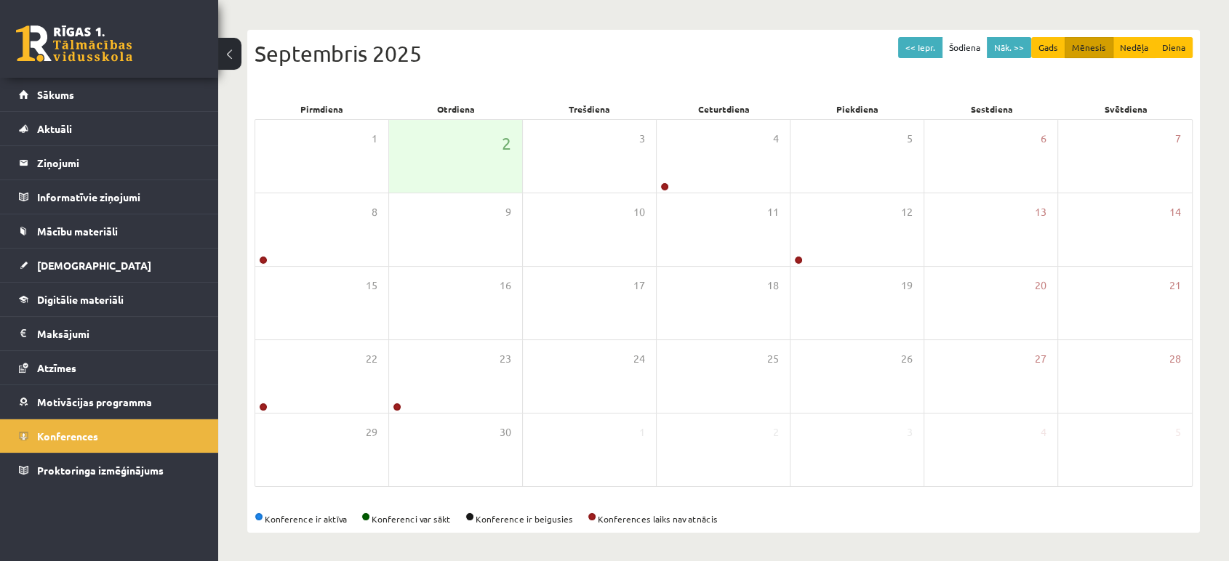
click at [92, 55] on link at bounding box center [74, 43] width 116 height 36
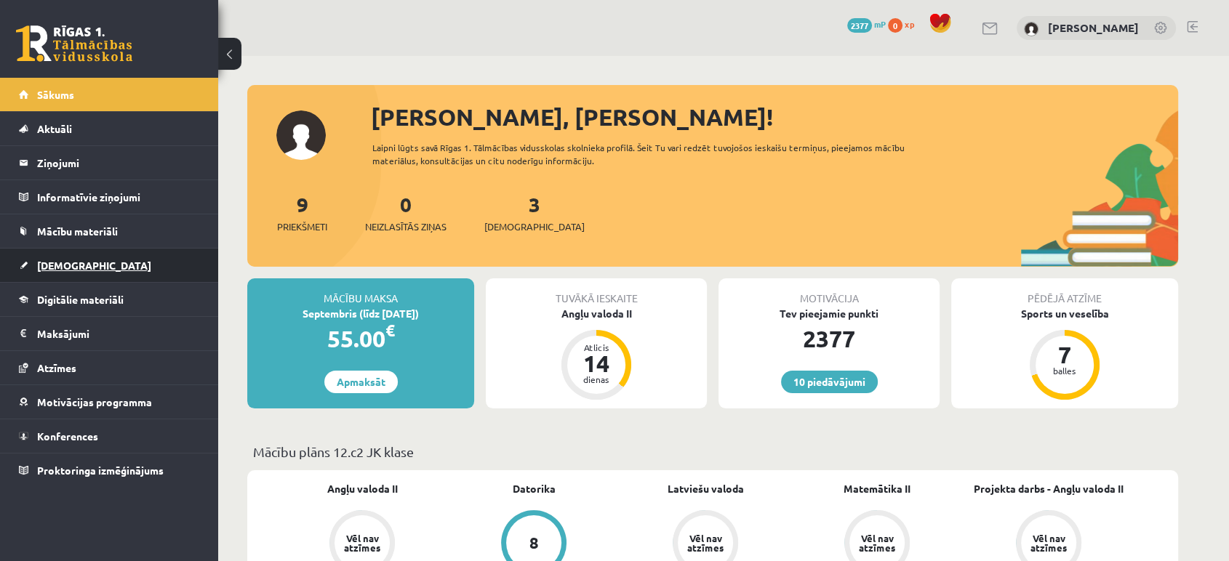
click at [88, 261] on link "[DEMOGRAPHIC_DATA]" at bounding box center [109, 265] width 181 height 33
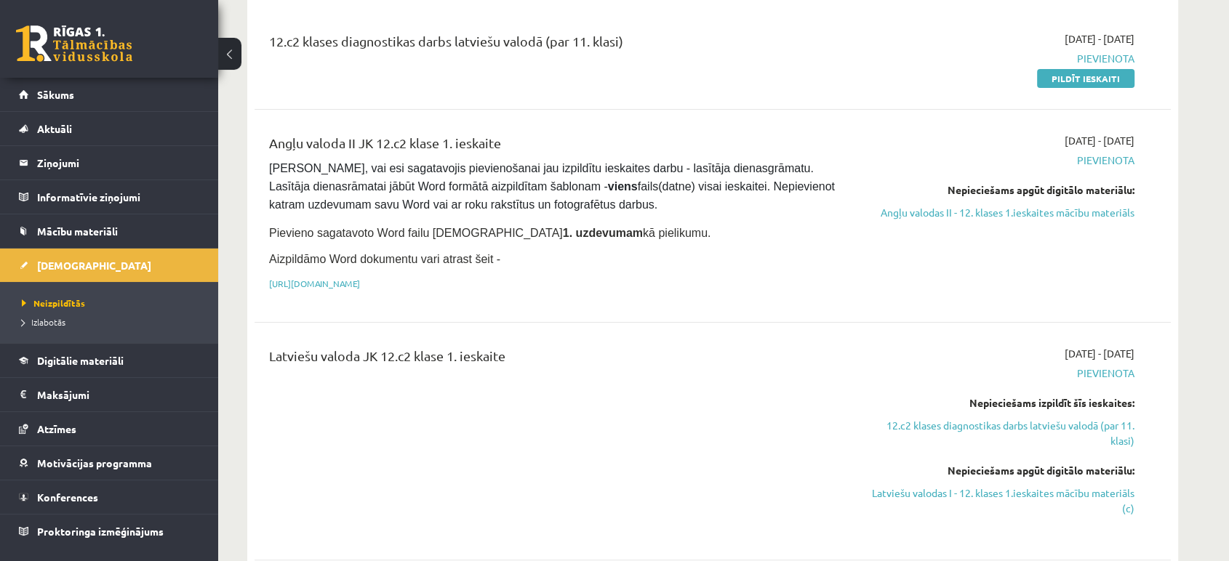
scroll to position [174, 0]
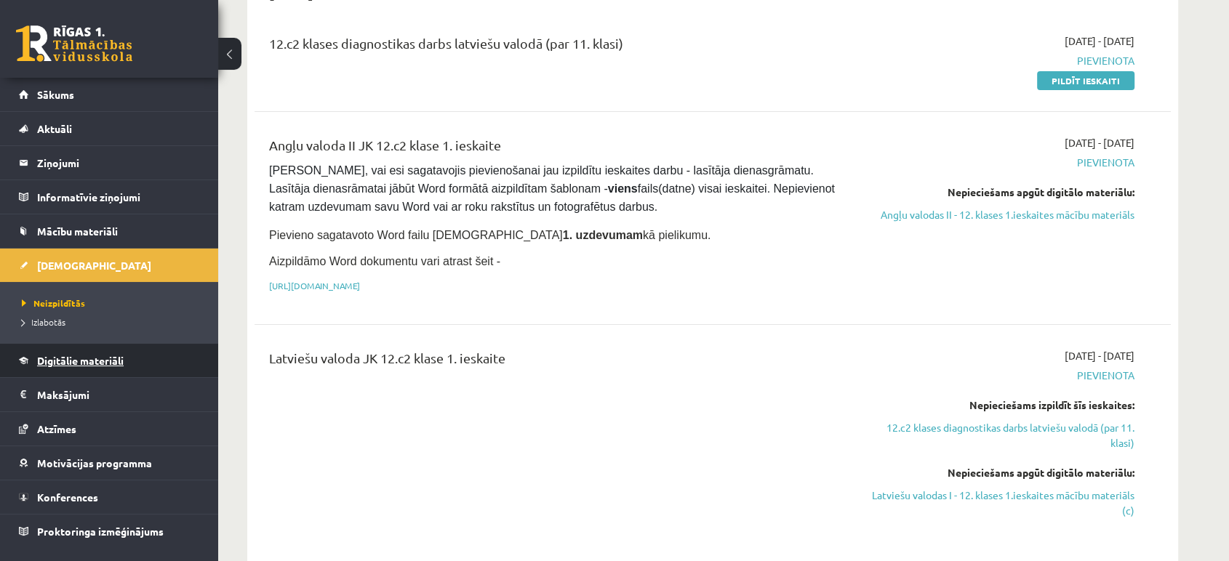
click at [119, 348] on link "Digitālie materiāli" at bounding box center [109, 360] width 181 height 33
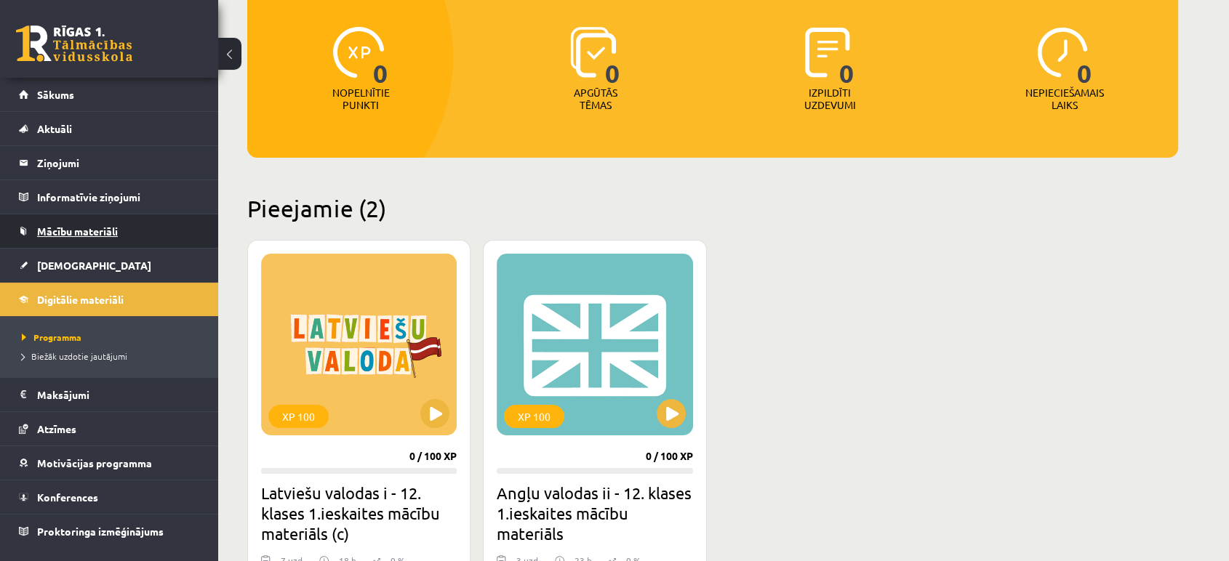
click at [106, 228] on span "Mācību materiāli" at bounding box center [77, 231] width 81 height 13
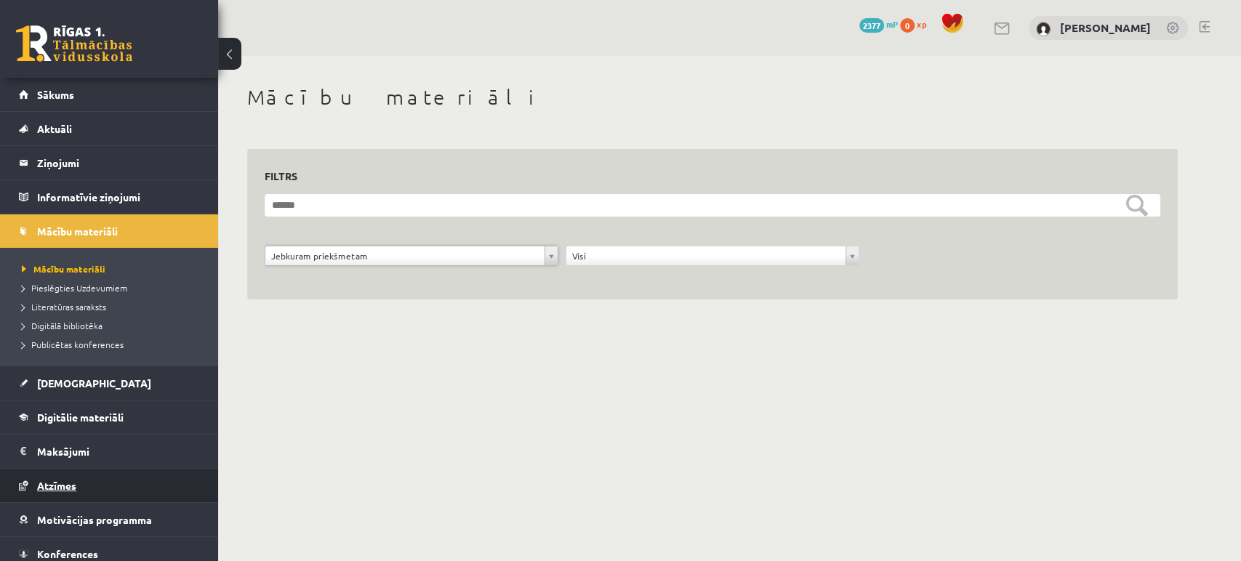
scroll to position [41, 0]
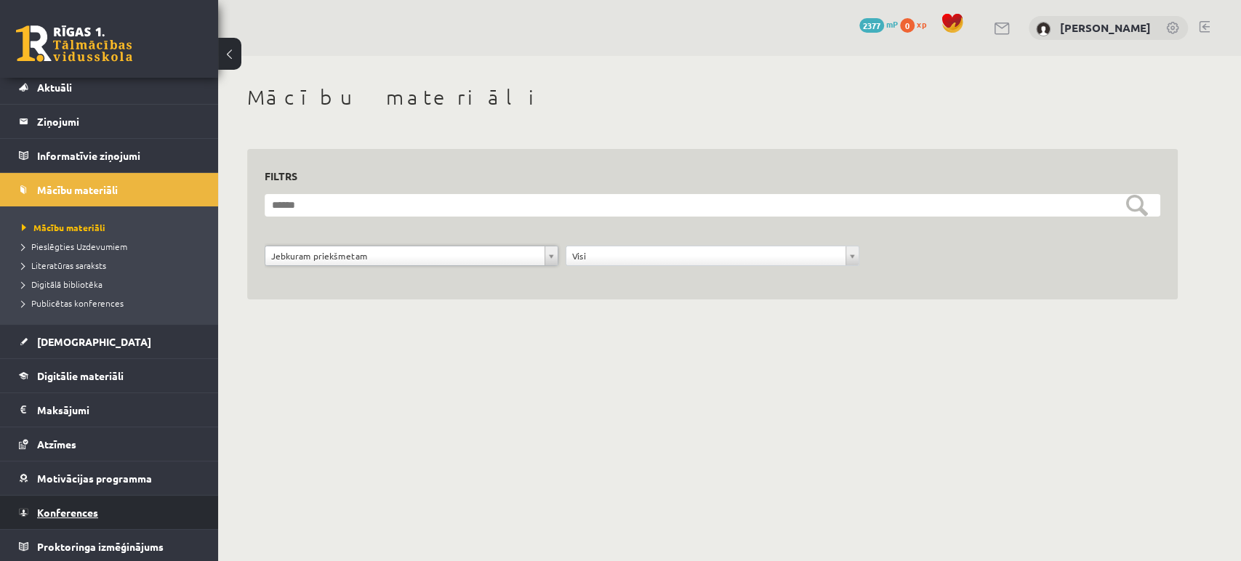
click at [104, 497] on link "Konferences" at bounding box center [109, 512] width 181 height 33
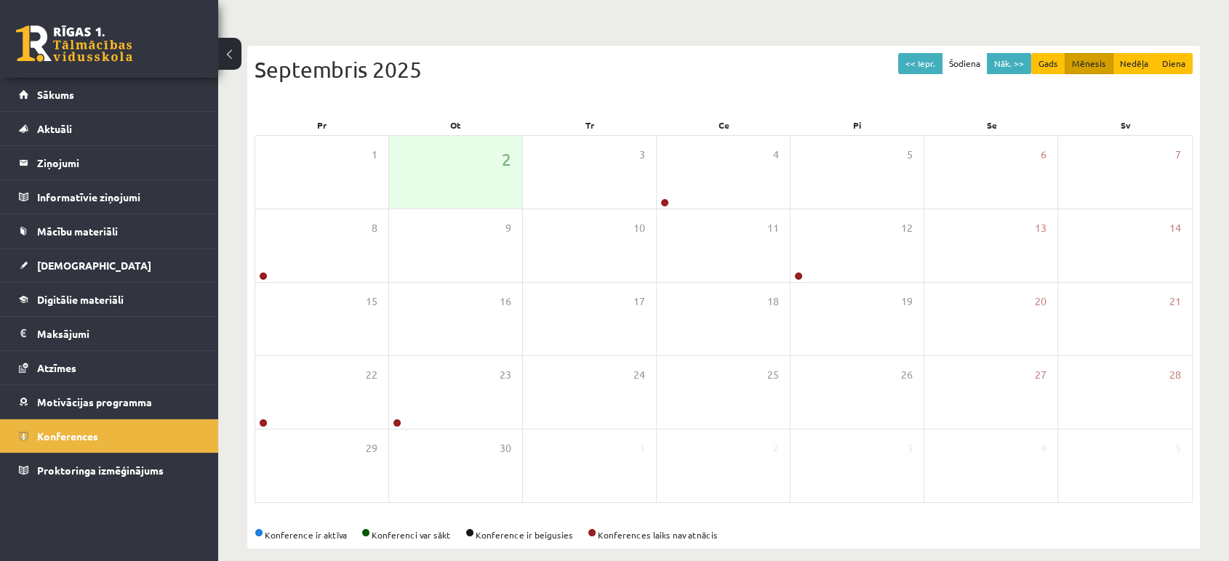
scroll to position [129, 0]
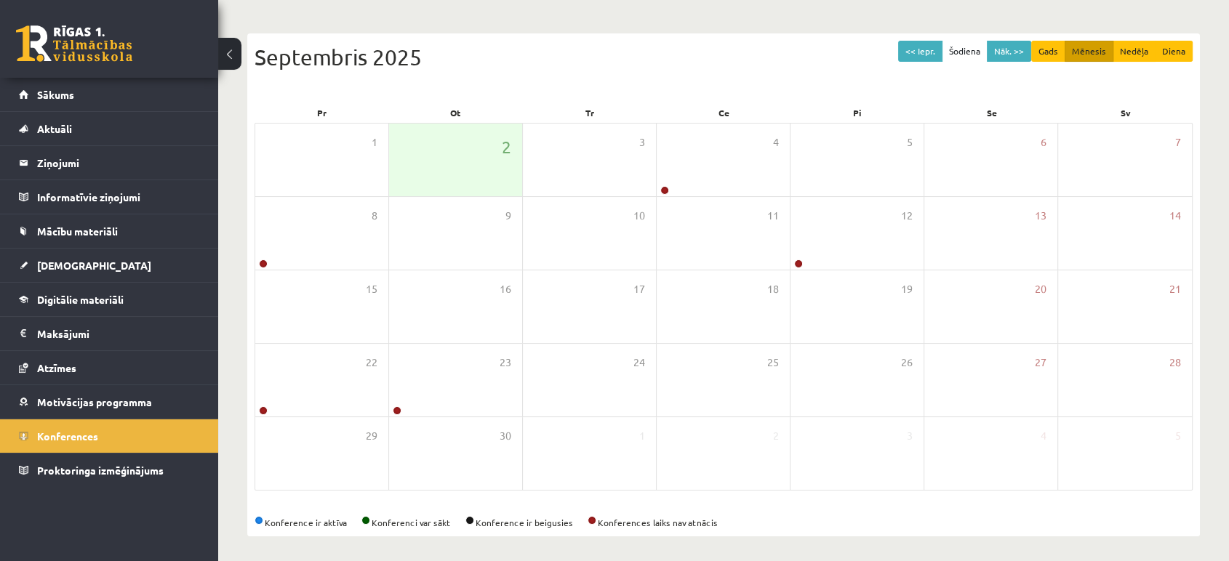
click at [88, 53] on link at bounding box center [74, 43] width 116 height 36
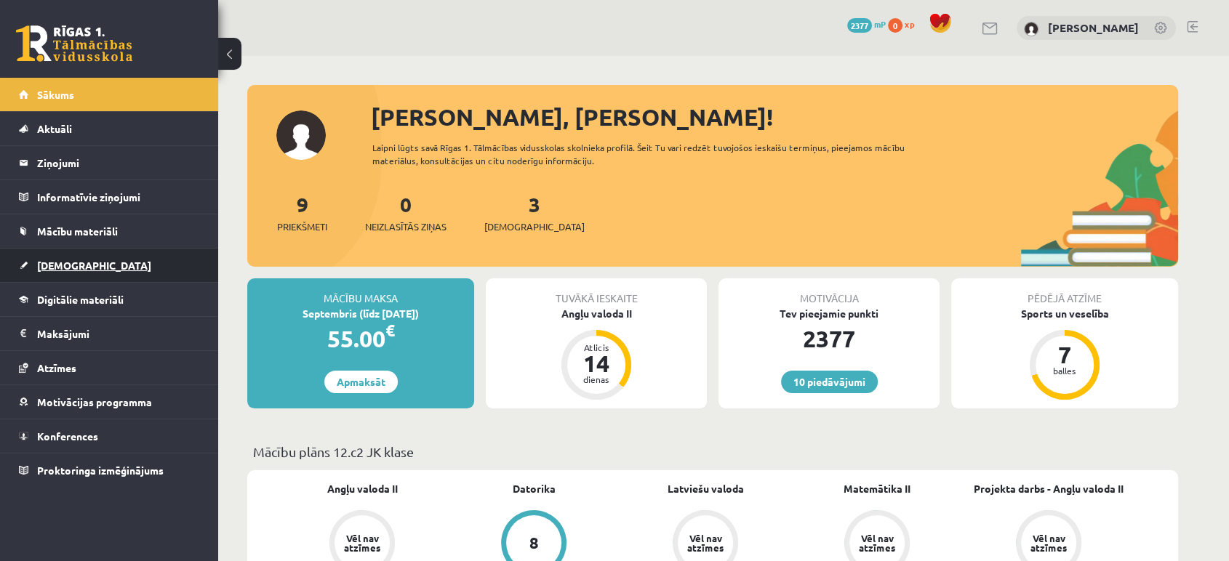
click at [63, 252] on link "[DEMOGRAPHIC_DATA]" at bounding box center [109, 265] width 181 height 33
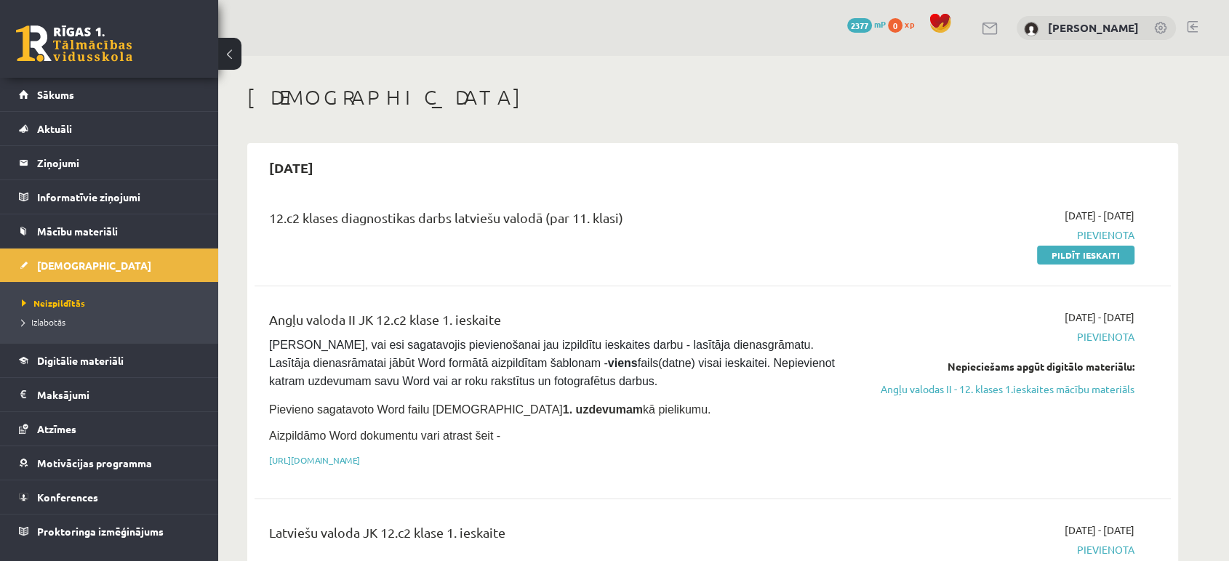
click at [1082, 486] on div "Angļu valoda II JK 12.c2 klase 1. ieskaite Pārliecinies, vai esi sagatavojis pi…" at bounding box center [712, 392] width 916 height 195
click at [1088, 266] on div "12.c2 klases diagnostikas darbs latviešu valodā (par 11. klasi) 2025-09-01 - 20…" at bounding box center [712, 235] width 916 height 84
click at [1096, 255] on link "Pildīt ieskaiti" at bounding box center [1085, 255] width 97 height 19
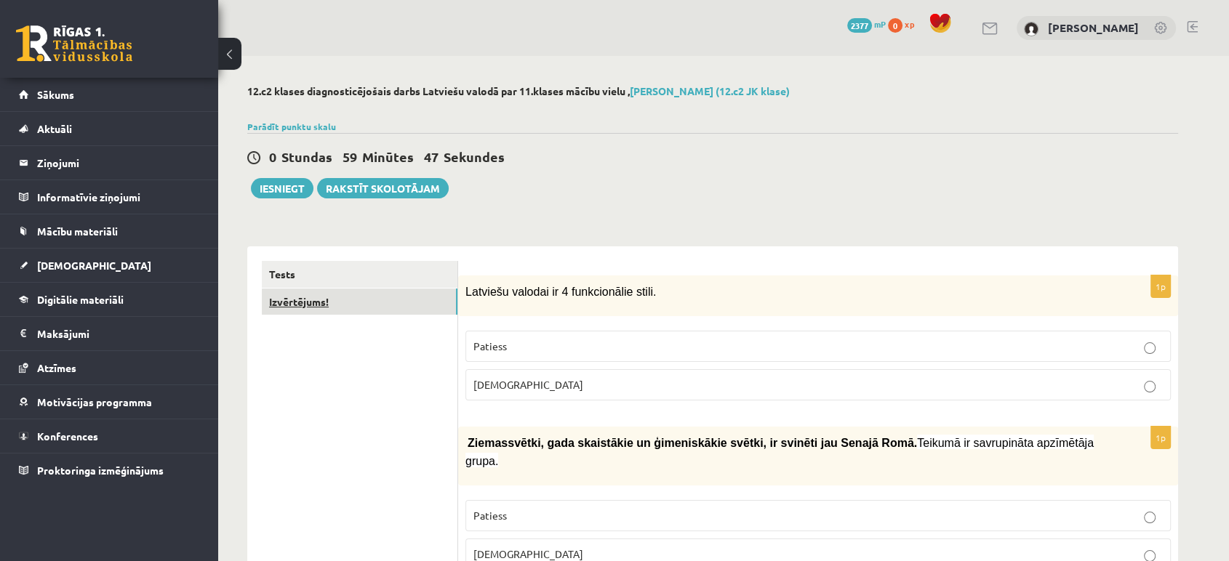
click at [388, 313] on link "Izvērtējums!" at bounding box center [360, 302] width 196 height 27
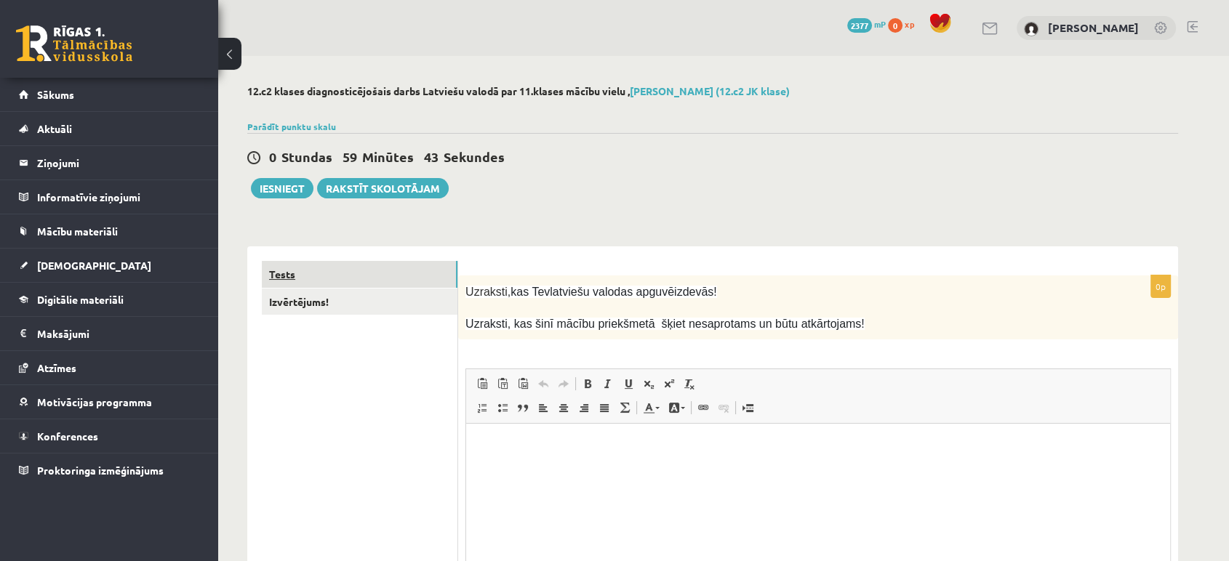
click at [413, 277] on link "Tests" at bounding box center [360, 274] width 196 height 27
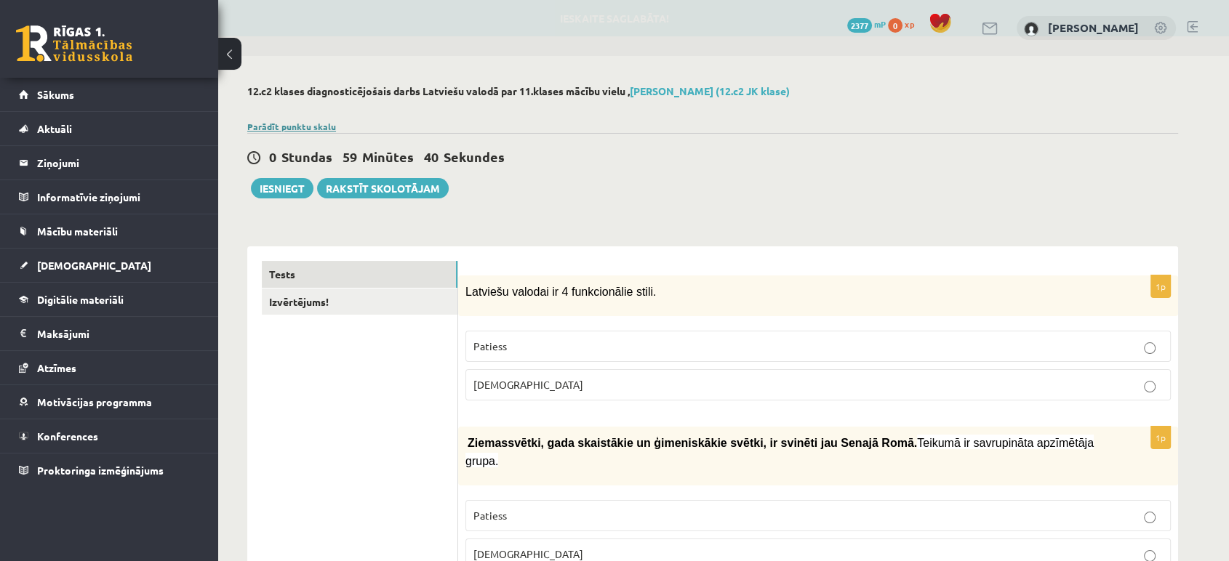
click at [313, 124] on link "Parādīt punktu skalu" at bounding box center [291, 127] width 89 height 12
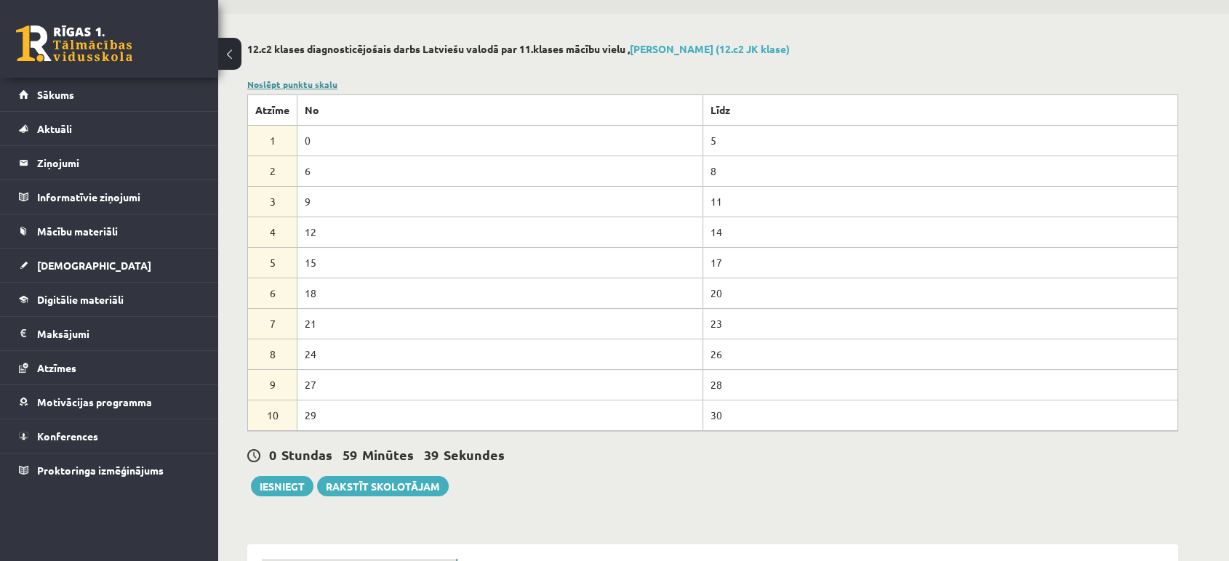
scroll to position [46, 0]
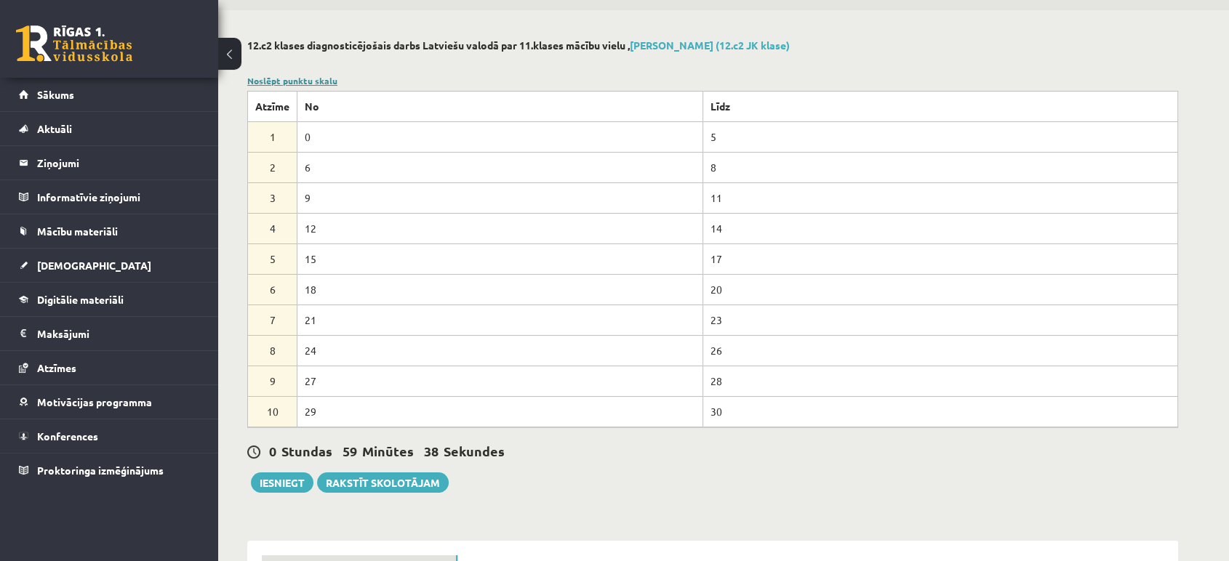
click at [311, 82] on link "Noslēpt punktu skalu" at bounding box center [292, 81] width 90 height 12
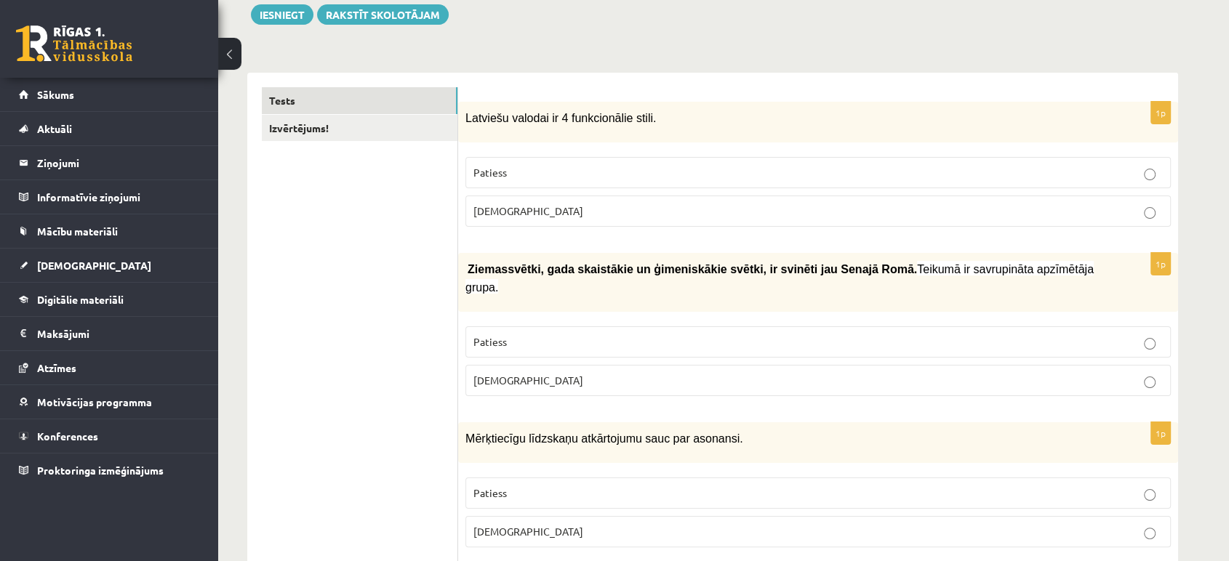
scroll to position [180, 0]
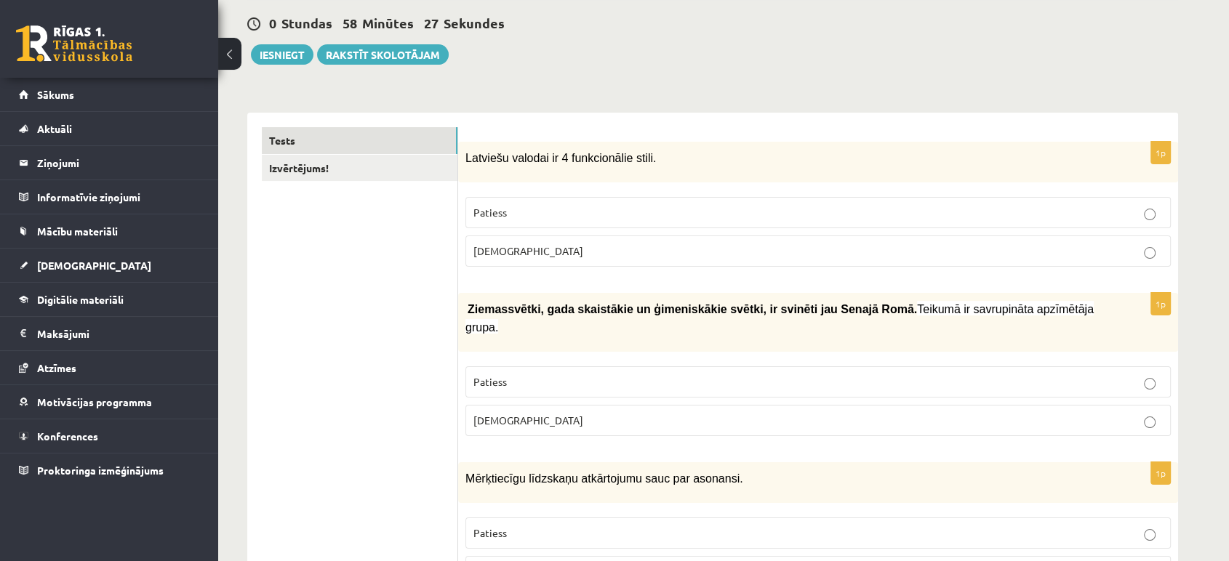
scroll to position [109, 0]
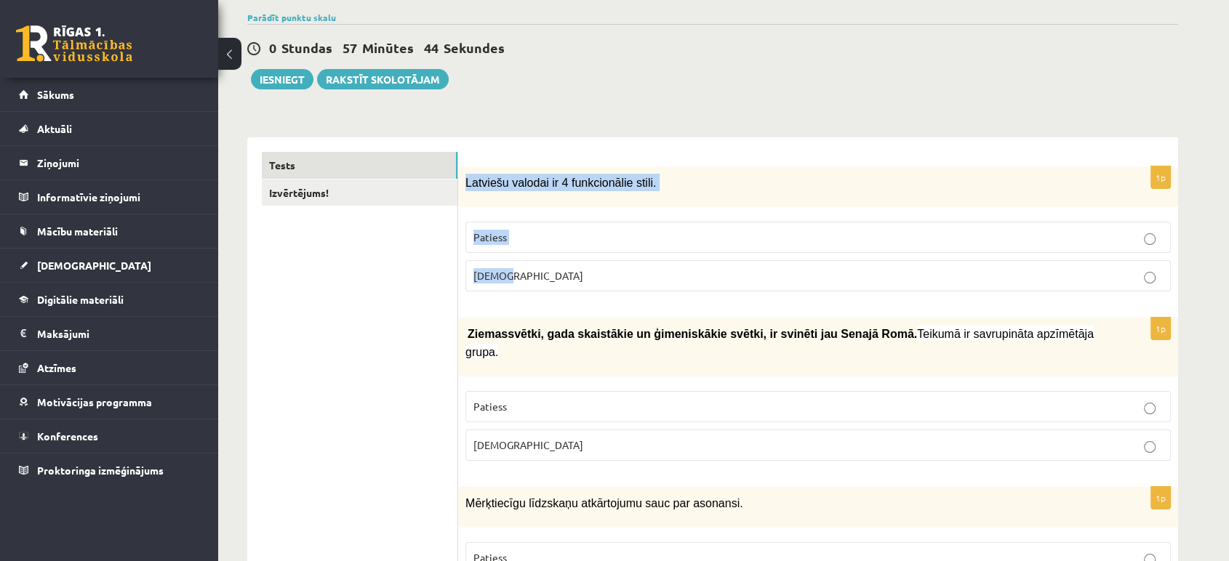
drag, startPoint x: 465, startPoint y: 184, endPoint x: 559, endPoint y: 268, distance: 126.2
click at [559, 268] on div "1p Latviešu valodai ir 4 funkcionālie stili. Patiess Aplams" at bounding box center [818, 234] width 720 height 137
copy div "Latviešu valodai ir 4 funkcionālie stili. Patiess Aplams"
click at [640, 284] on label "[DEMOGRAPHIC_DATA]" at bounding box center [817, 275] width 705 height 31
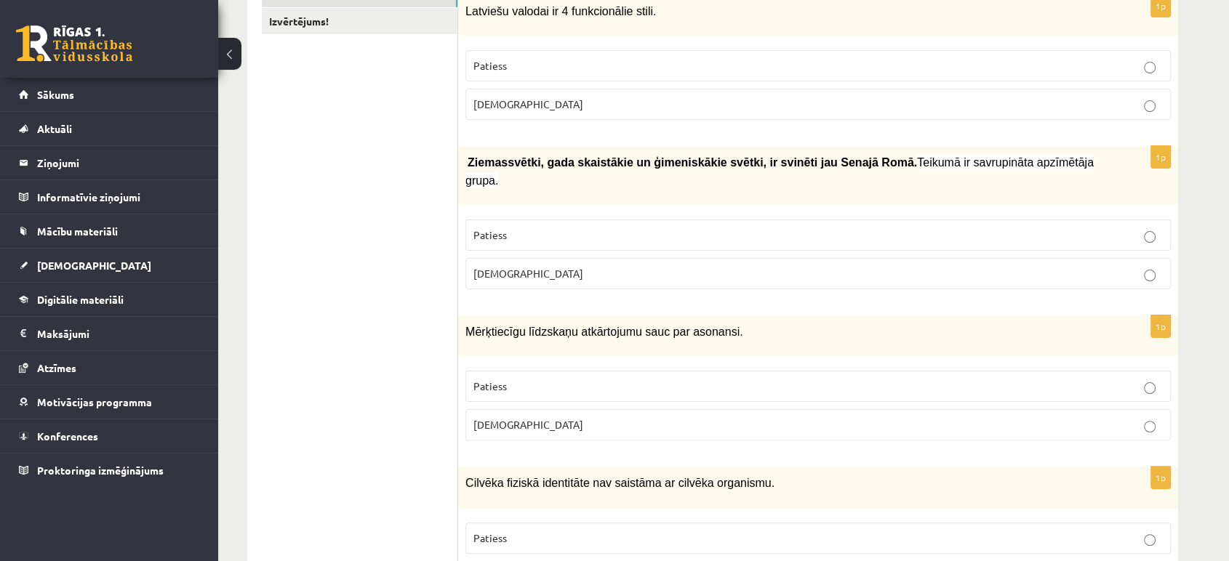
scroll to position [281, 0]
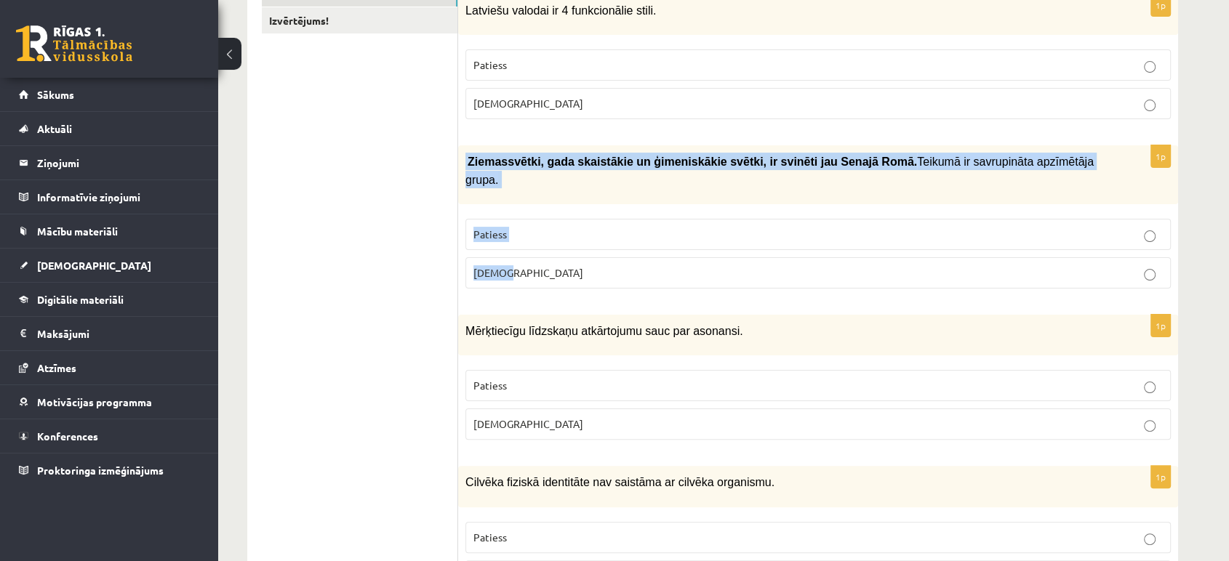
drag, startPoint x: 465, startPoint y: 161, endPoint x: 547, endPoint y: 238, distance: 112.6
click at [547, 238] on div "1p Ziemassvētki, gada skaistākie un ģimeniskākie svētki, ir svinēti jau S…" at bounding box center [818, 222] width 720 height 155
copy div "Ziemassvētki, gada skaistākie un ģimeniskākie svētki, ir svinēti jau Sena…"
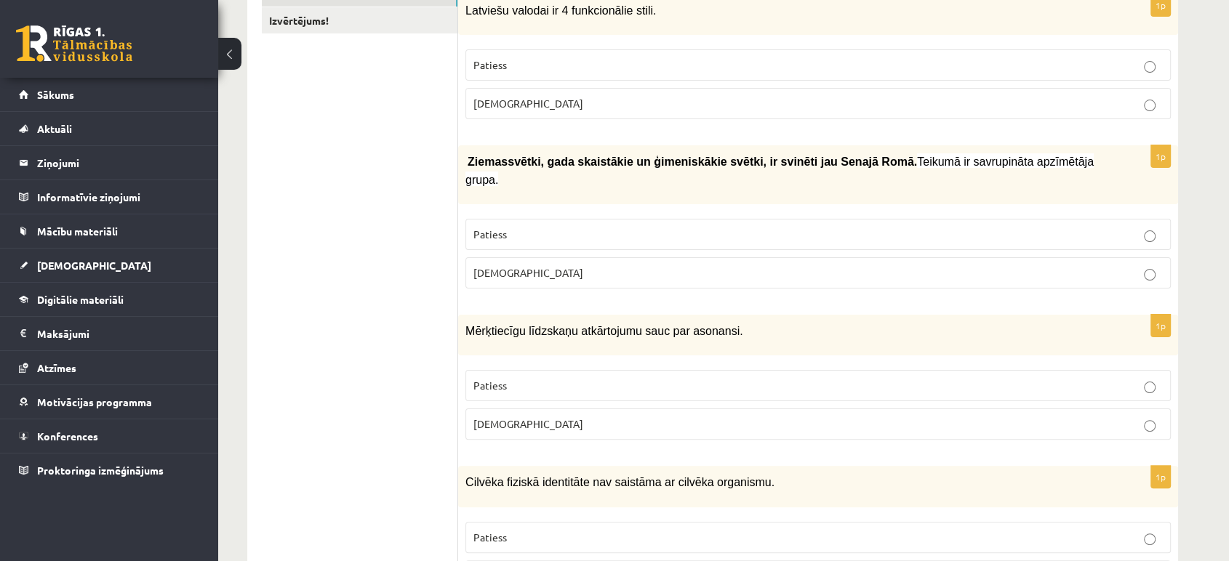
click at [490, 115] on label "[DEMOGRAPHIC_DATA]" at bounding box center [817, 103] width 705 height 31
click at [523, 227] on p "Patiess" at bounding box center [817, 234] width 689 height 15
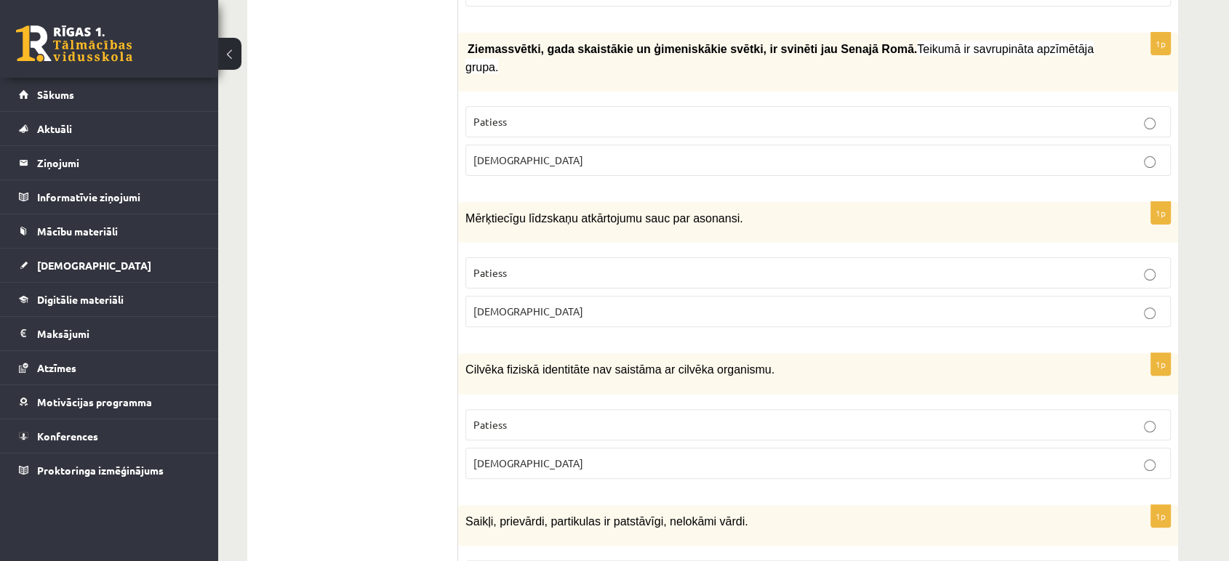
scroll to position [393, 0]
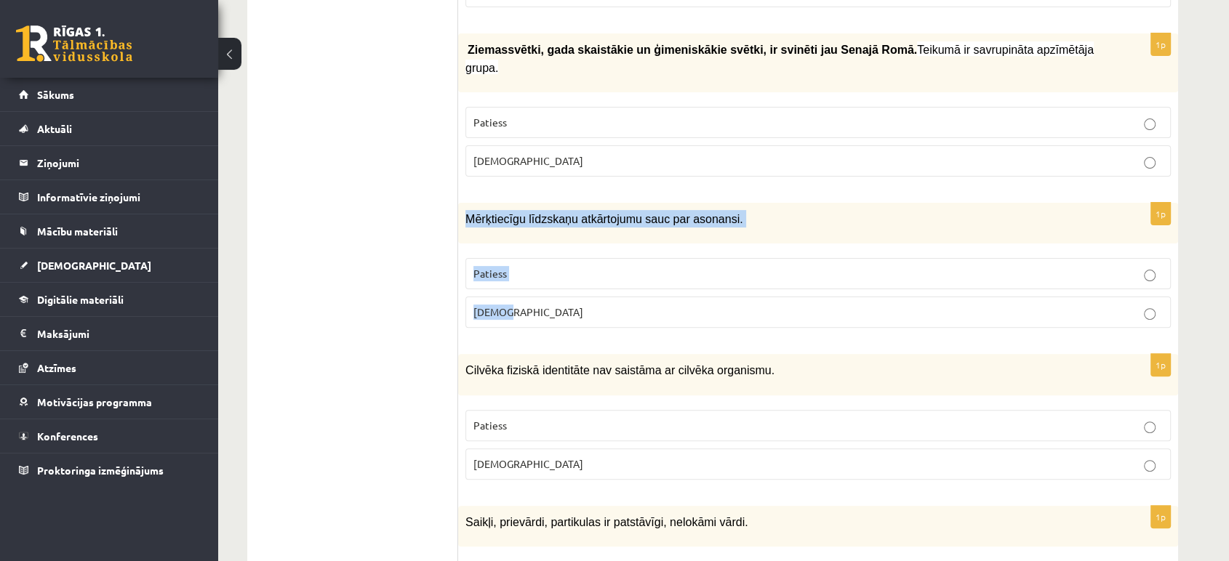
drag, startPoint x: 459, startPoint y: 196, endPoint x: 562, endPoint y: 290, distance: 139.4
click at [562, 290] on div "1p Mērķtiecīgu līdzskaņu atkārtojumu sauc par asonansi. Patiess Aplams" at bounding box center [818, 271] width 720 height 137
copy div "Mērķtiecīgu līdzskaņu atkārtojumu sauc par asonansi. Patiess Aplams"
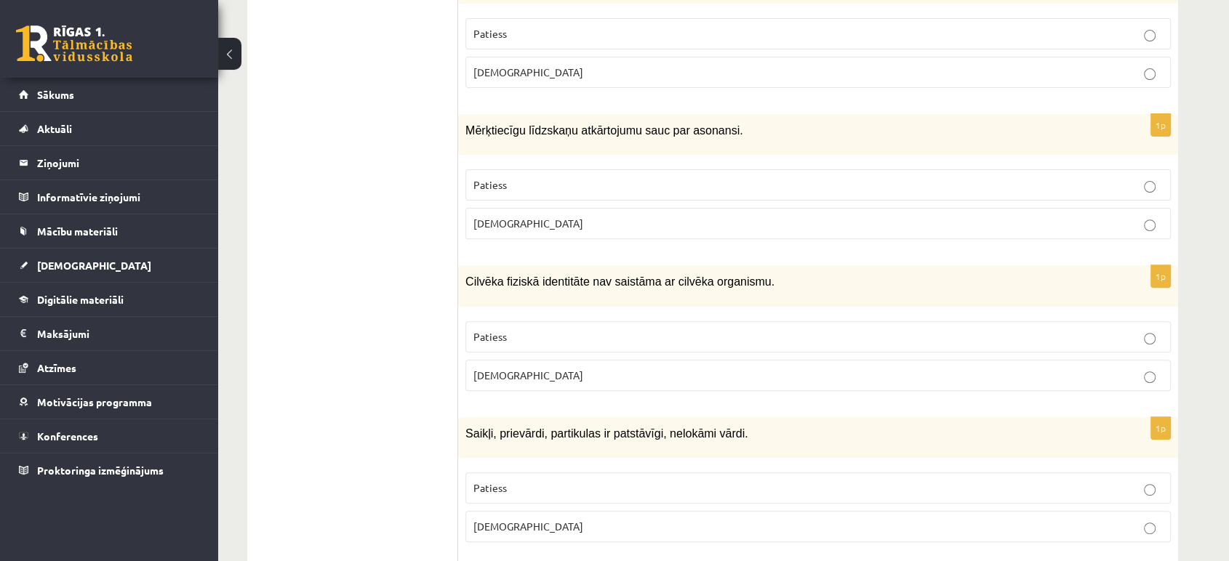
scroll to position [481, 0]
click at [556, 217] on p "[DEMOGRAPHIC_DATA]" at bounding box center [817, 224] width 689 height 15
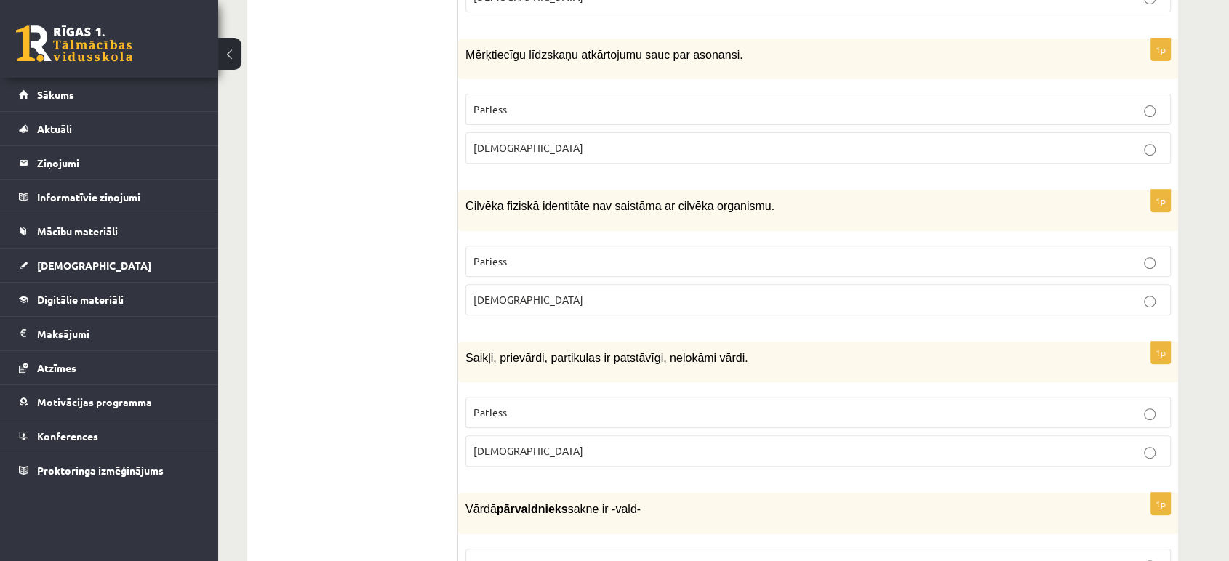
scroll to position [555, 0]
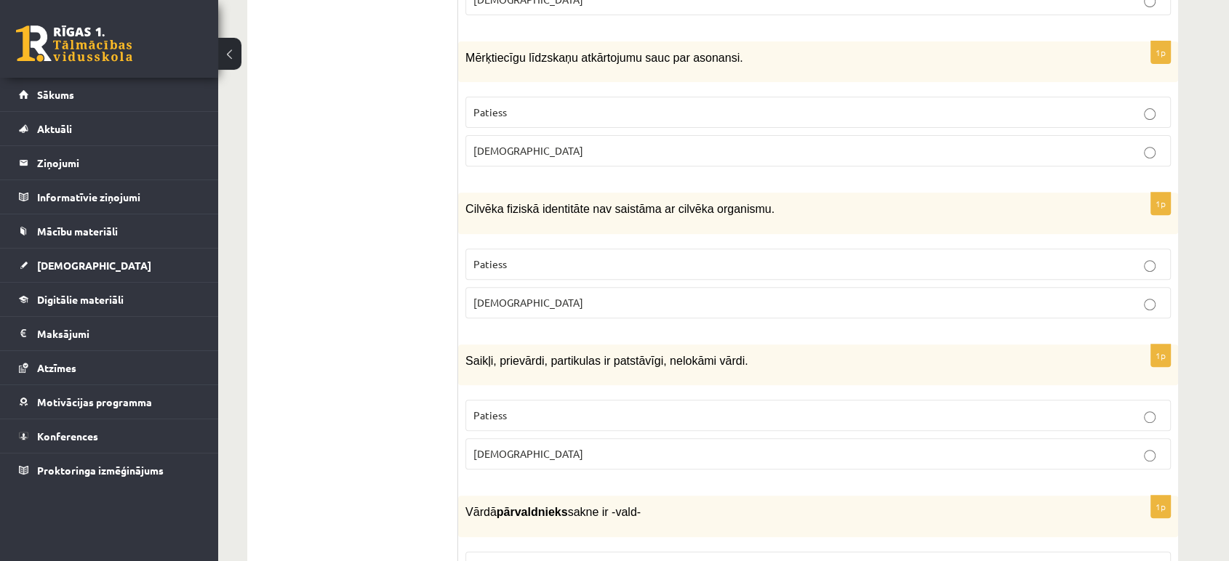
click at [519, 257] on p "Patiess" at bounding box center [817, 264] width 689 height 15
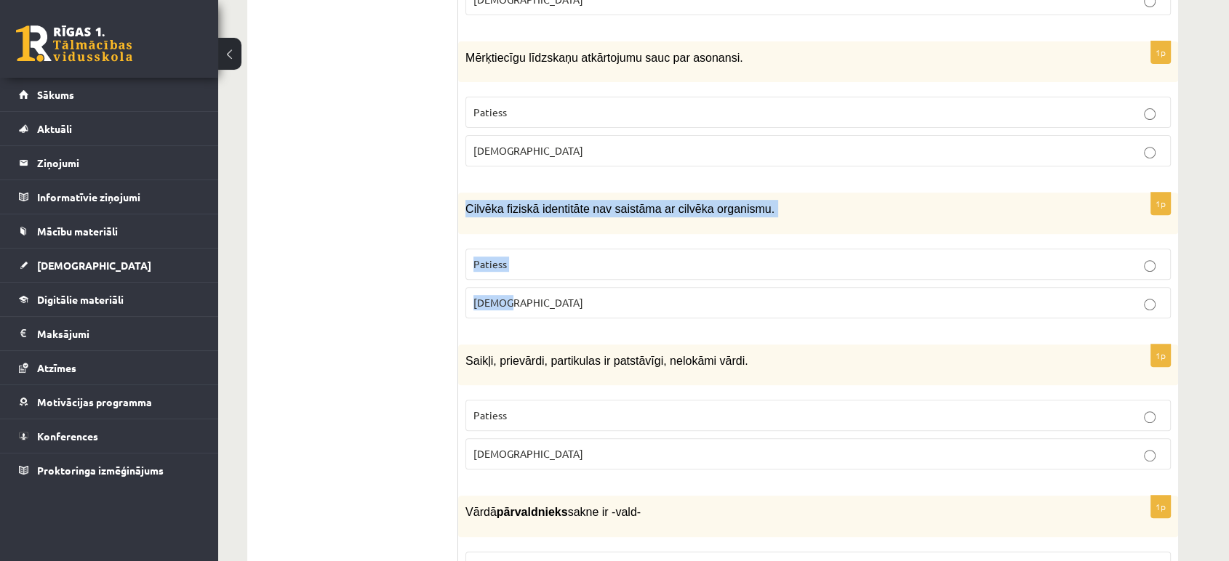
drag, startPoint x: 465, startPoint y: 183, endPoint x: 521, endPoint y: 268, distance: 101.8
click at [521, 268] on div "1p Cilvēka fiziskā identitāte nav saistāma ar cilvēka organismu. Patiess Aplams" at bounding box center [818, 261] width 720 height 137
copy div "Cilvēka fiziskā identitāte nav saistāma ar cilvēka organismu. Patiess Aplams"
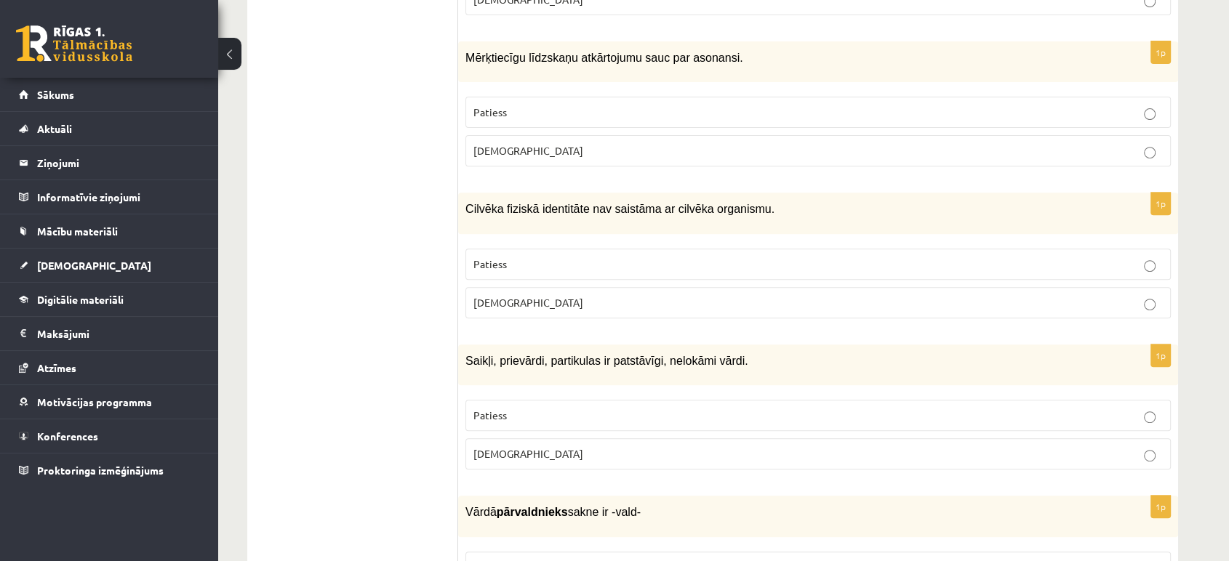
click at [542, 289] on label "[DEMOGRAPHIC_DATA]" at bounding box center [817, 302] width 705 height 31
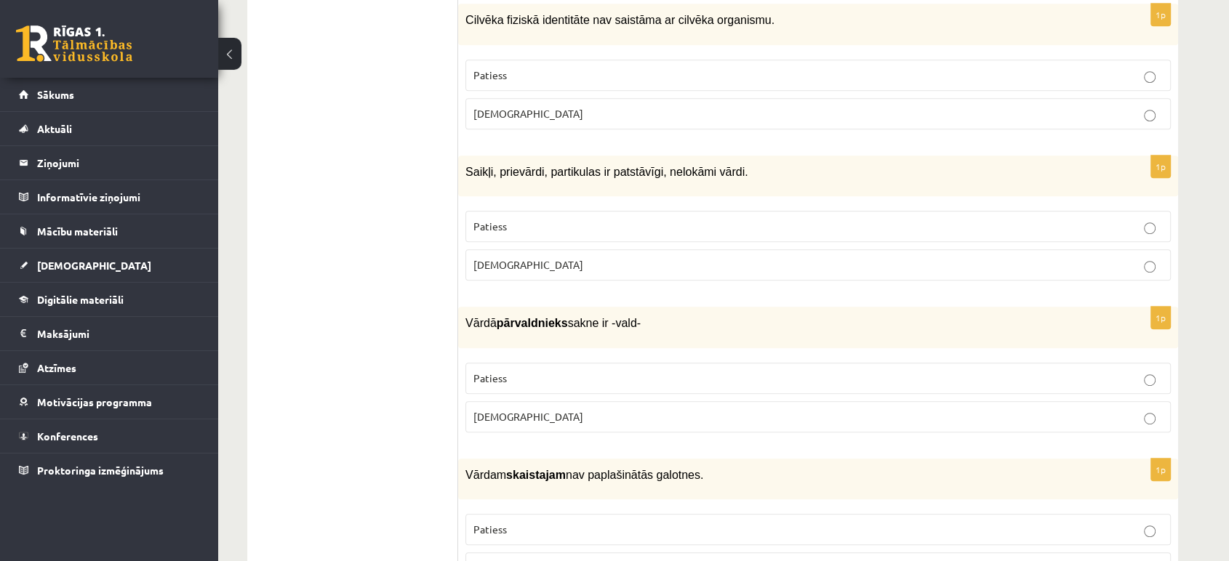
scroll to position [742, 0]
click at [533, 221] on p "Patiess" at bounding box center [817, 228] width 689 height 15
drag, startPoint x: 449, startPoint y: 148, endPoint x: 563, endPoint y: 231, distance: 141.5
click at [563, 252] on label "[DEMOGRAPHIC_DATA]" at bounding box center [817, 267] width 705 height 31
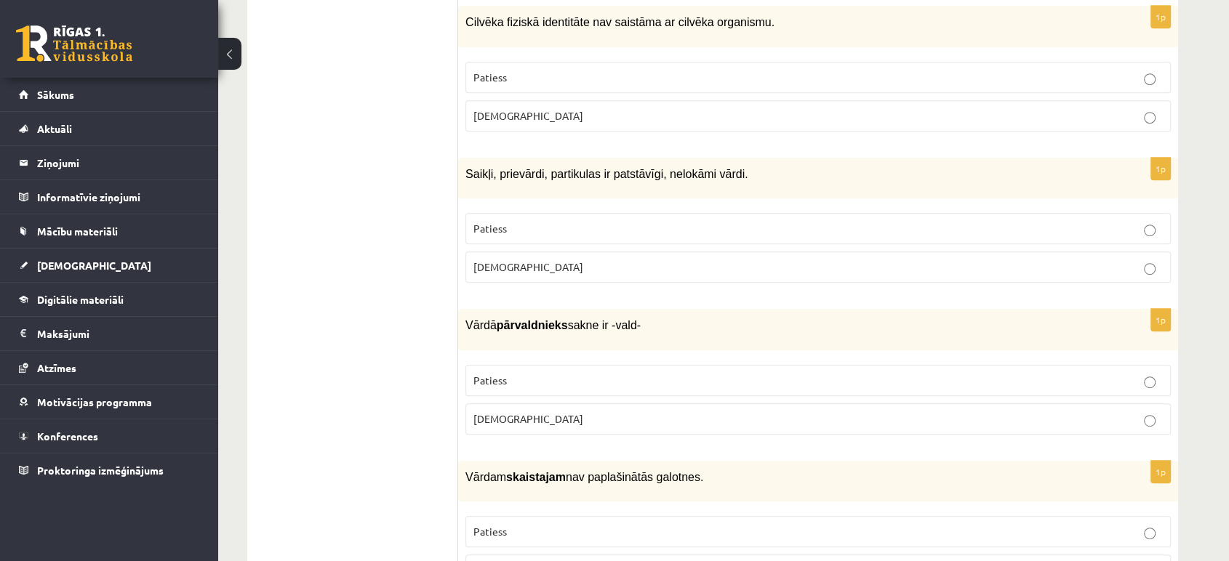
click at [563, 221] on p "Patiess" at bounding box center [817, 228] width 689 height 15
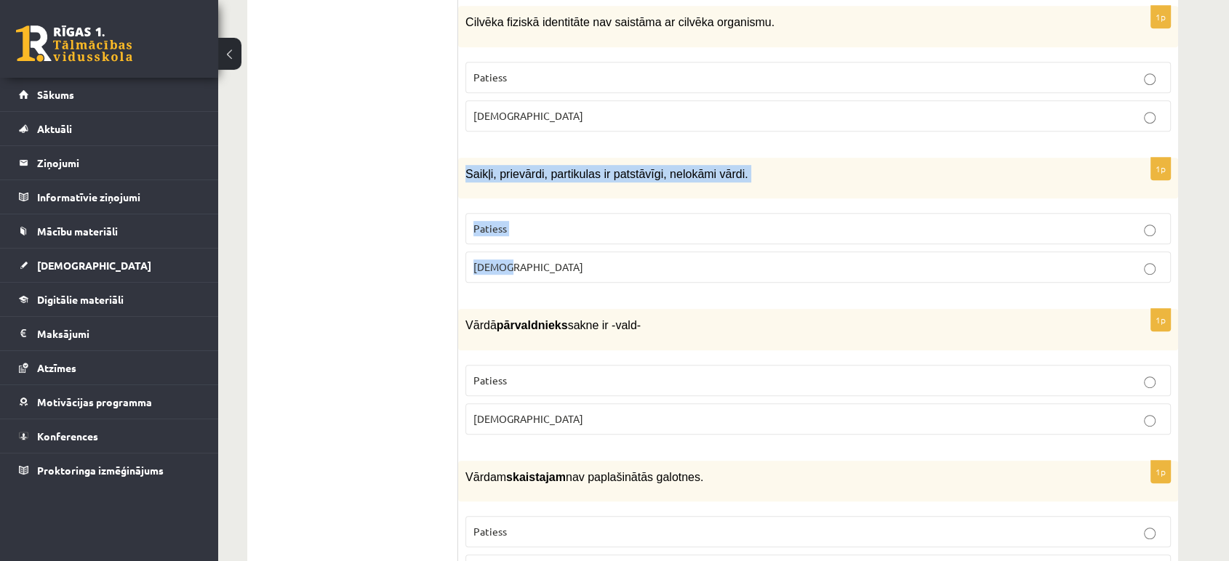
drag, startPoint x: 465, startPoint y: 156, endPoint x: 530, endPoint y: 231, distance: 100.0
click at [530, 231] on div "1p Saikļi, prievārdi, partikulas ir patstāvīgi, nelokāmi vārdi. Patiess Aplams" at bounding box center [818, 226] width 720 height 137
copy div "Saikļi, prievārdi, partikulas ir patstāvīgi, nelokāmi vārdi. Patiess Aplams"
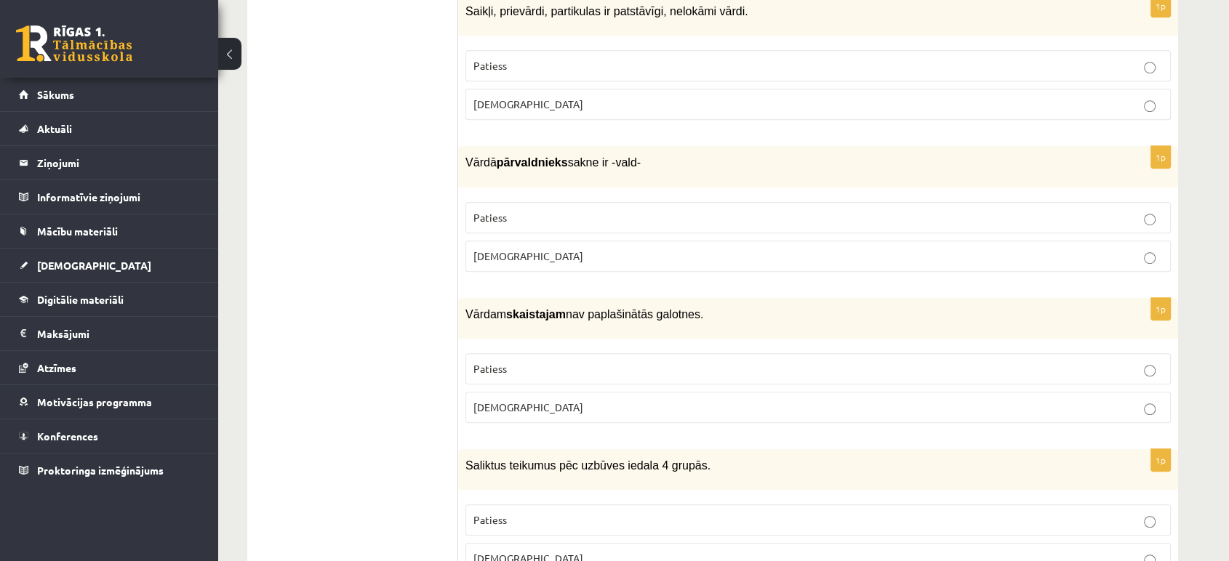
scroll to position [916, 0]
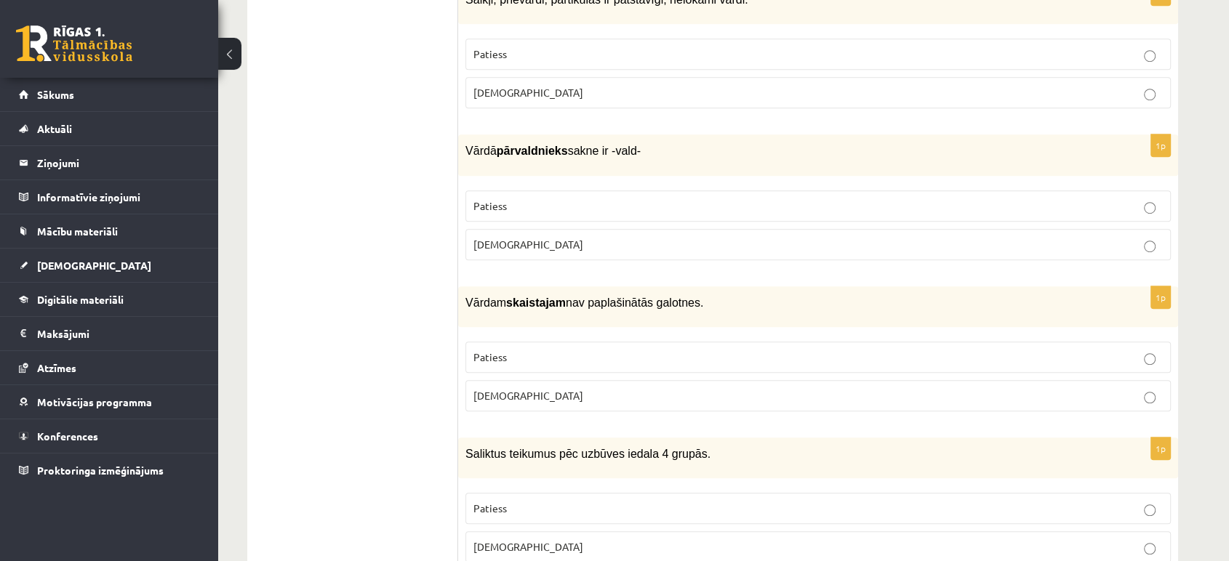
click at [544, 193] on label "Patiess" at bounding box center [817, 205] width 705 height 31
drag, startPoint x: 467, startPoint y: 127, endPoint x: 539, endPoint y: 206, distance: 106.6
click at [539, 206] on div "1p Vārdā pārvaldnieks sakne ir -vald- Patiess Aplams" at bounding box center [818, 202] width 720 height 137
copy div "Vārdā pārvaldnieks sakne ir -vald- Patiess Aplams"
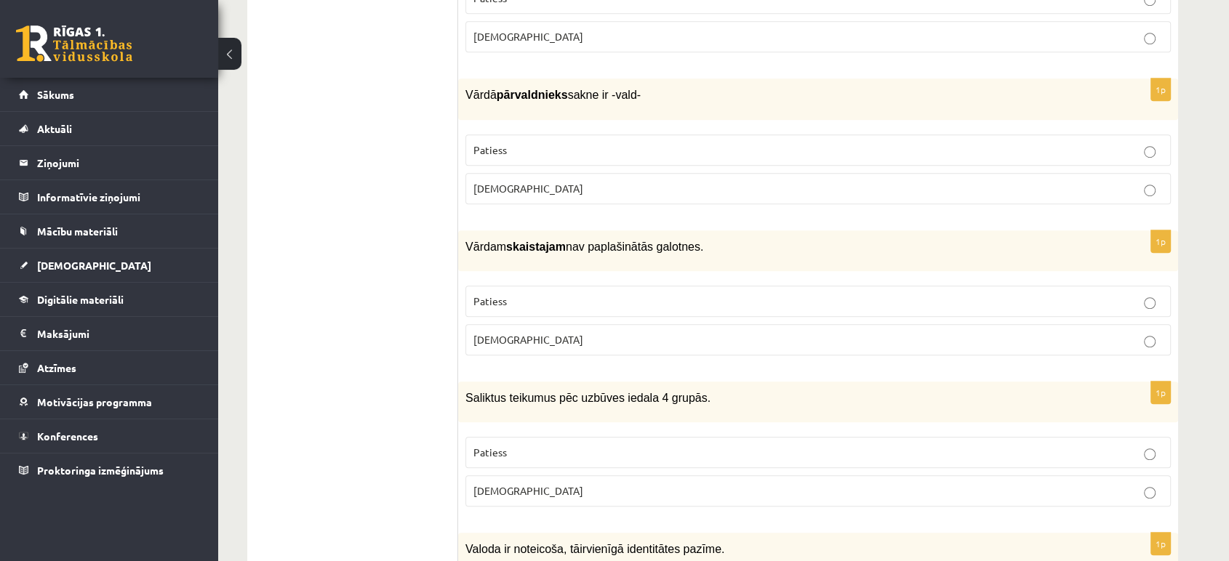
scroll to position [1043, 0]
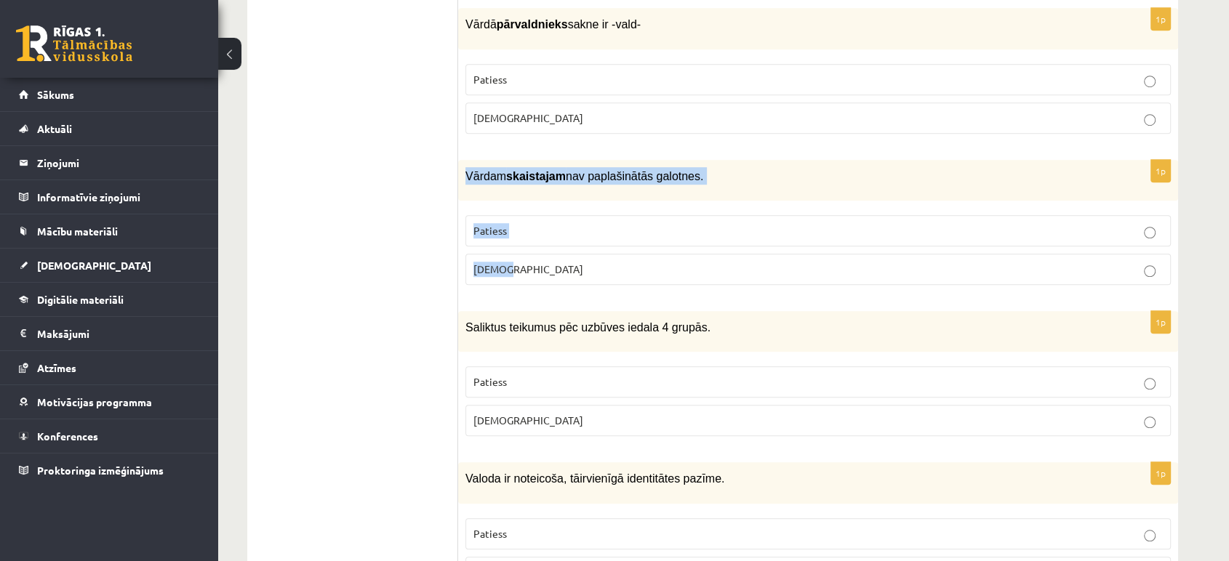
drag, startPoint x: 467, startPoint y: 150, endPoint x: 537, endPoint y: 243, distance: 116.8
click at [537, 243] on div "1p Vārdam skaistajam nav paplašinātās galotnes. Patiess Aplams" at bounding box center [818, 228] width 720 height 137
copy div "Vārdam skaistajam nav paplašinātās galotnes. Patiess Aplams"
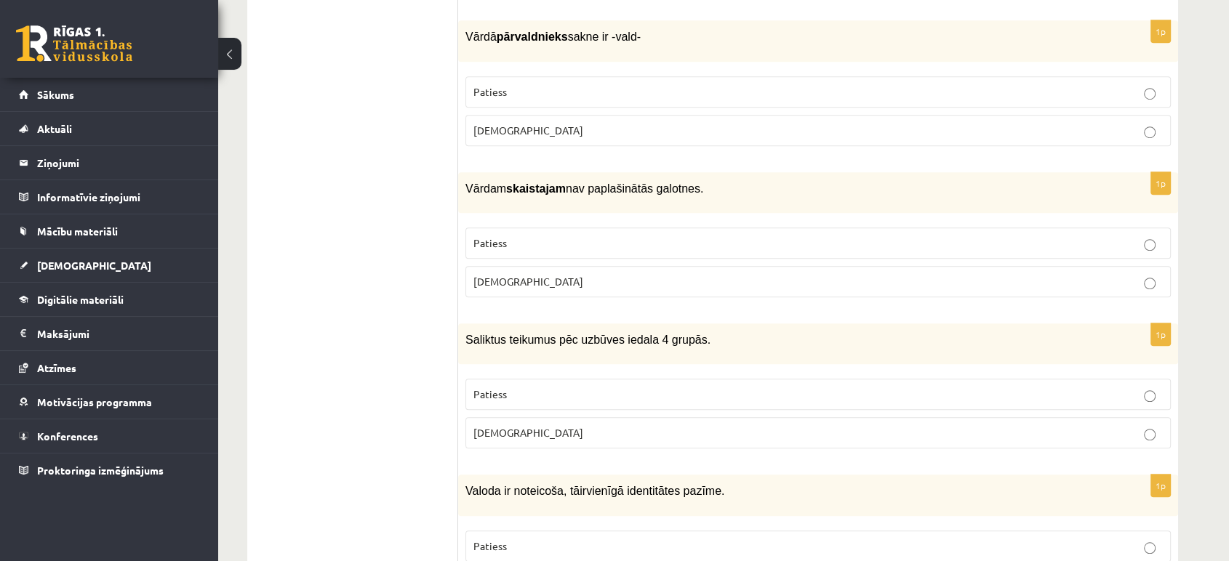
scroll to position [1037, 0]
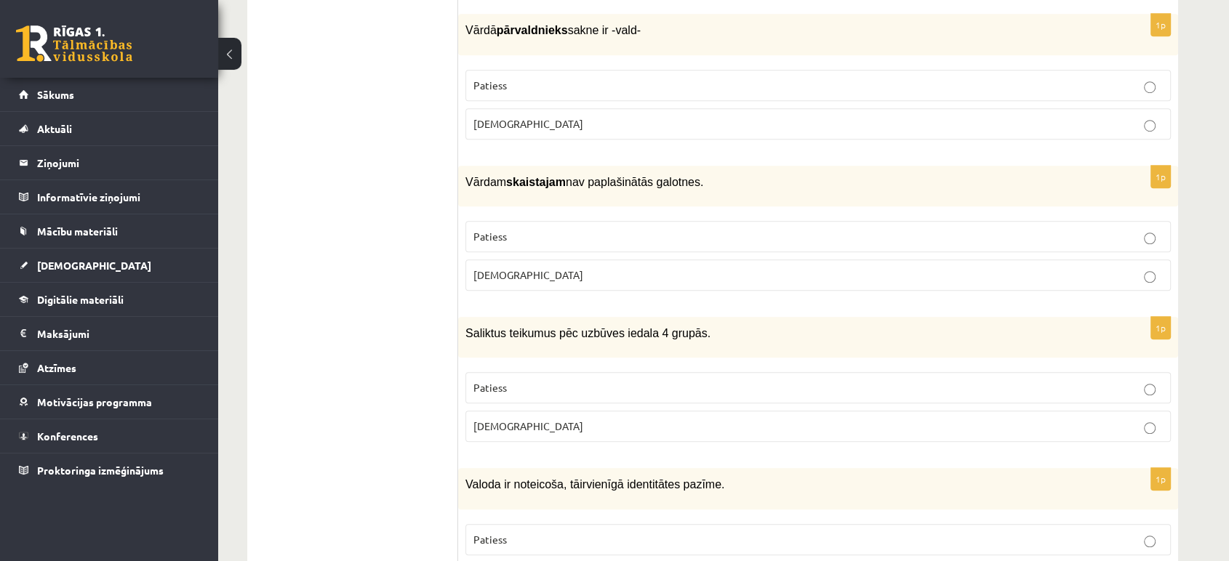
click at [529, 268] on p "[DEMOGRAPHIC_DATA]" at bounding box center [817, 275] width 689 height 15
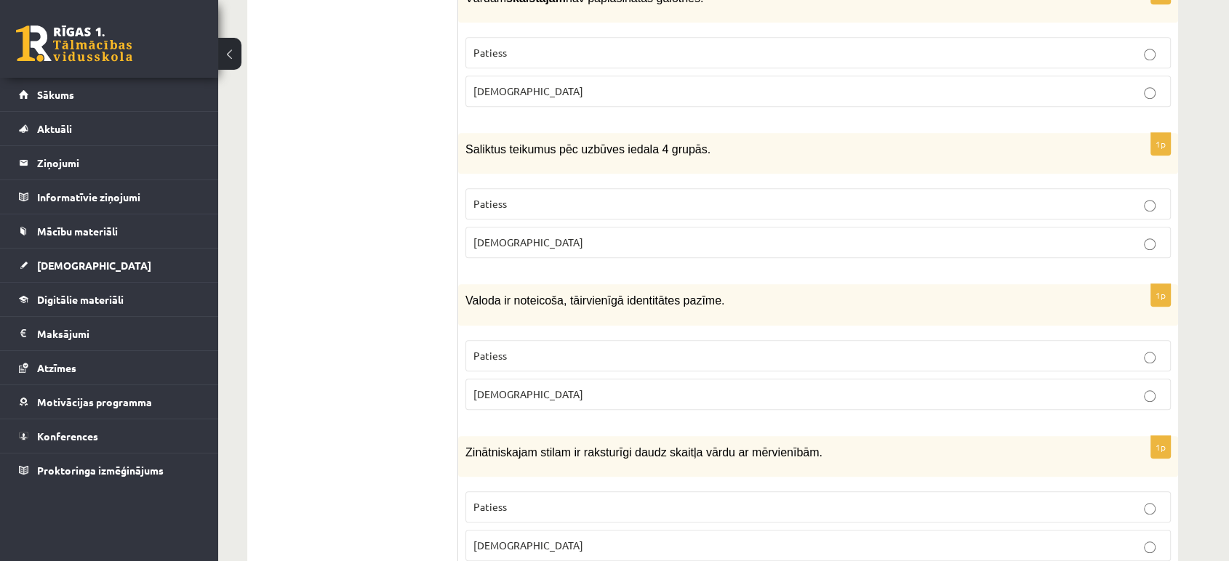
scroll to position [1221, 0]
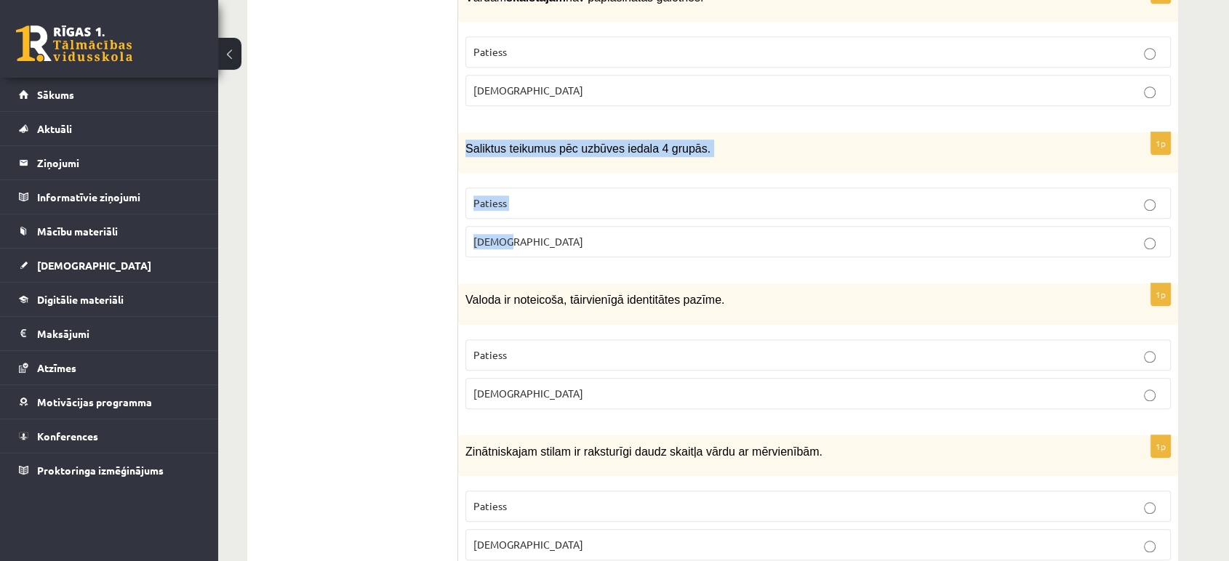
drag, startPoint x: 466, startPoint y: 120, endPoint x: 535, endPoint y: 207, distance: 111.3
click at [535, 207] on div "1p Saliktus teikumus pēc uzbūves iedala 4 grupās. Patiess Aplams" at bounding box center [818, 200] width 720 height 137
copy div "Saliktus teikumus pēc uzbūves iedala 4 grupās. Patiess Aplams"
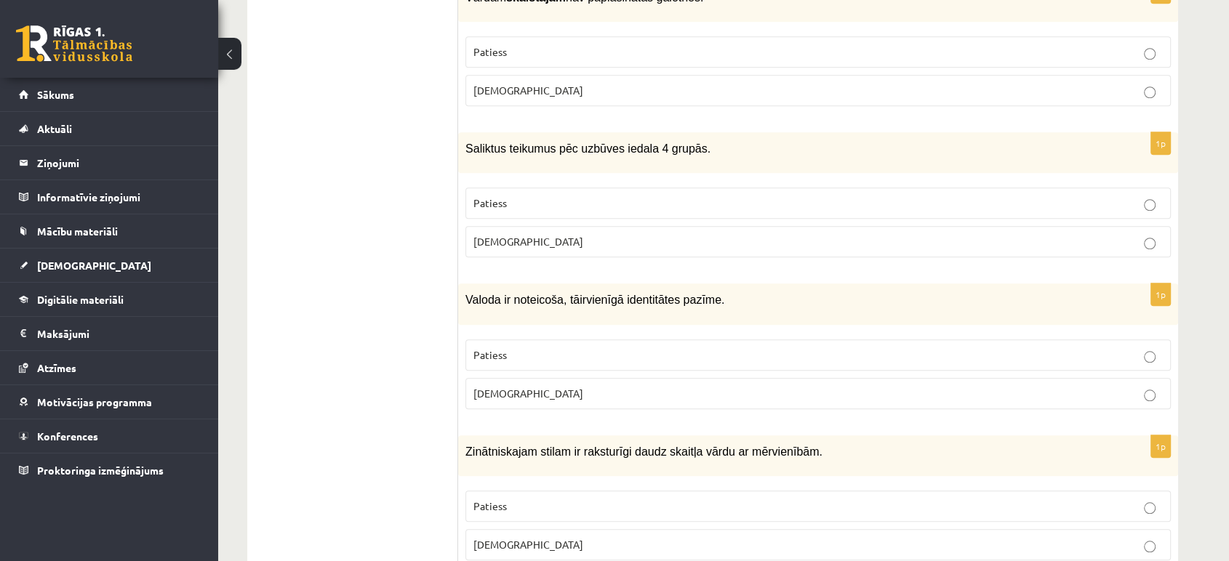
click at [465, 140] on div "Saliktus teikumus pēc uzbūves iedala 4 grupās." at bounding box center [818, 152] width 720 height 41
click at [518, 188] on label "Patiess" at bounding box center [817, 203] width 705 height 31
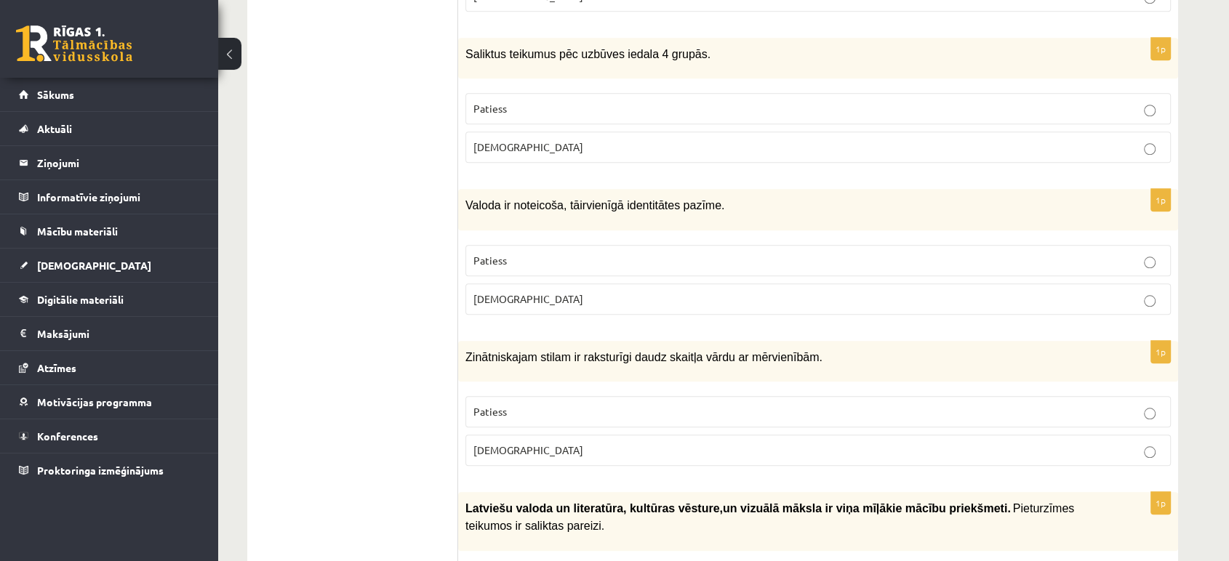
scroll to position [1389, 0]
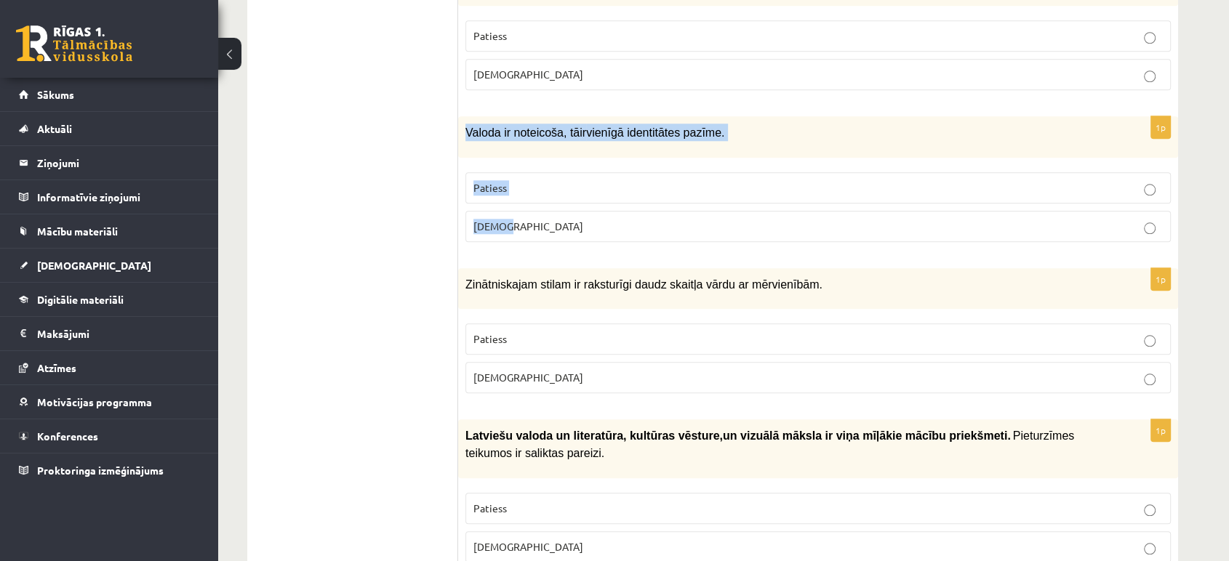
drag, startPoint x: 466, startPoint y: 105, endPoint x: 516, endPoint y: 201, distance: 108.3
click at [516, 201] on div "1p Valoda ir noteicoša, tā ir vienīgā identitātes pazīme. Patiess Aplams" at bounding box center [818, 184] width 720 height 137
copy div "Valoda ir noteicoša, tā ir vienīgā identitātes pazīme. Patiess Aplams"
click at [525, 219] on p "[DEMOGRAPHIC_DATA]" at bounding box center [817, 226] width 689 height 15
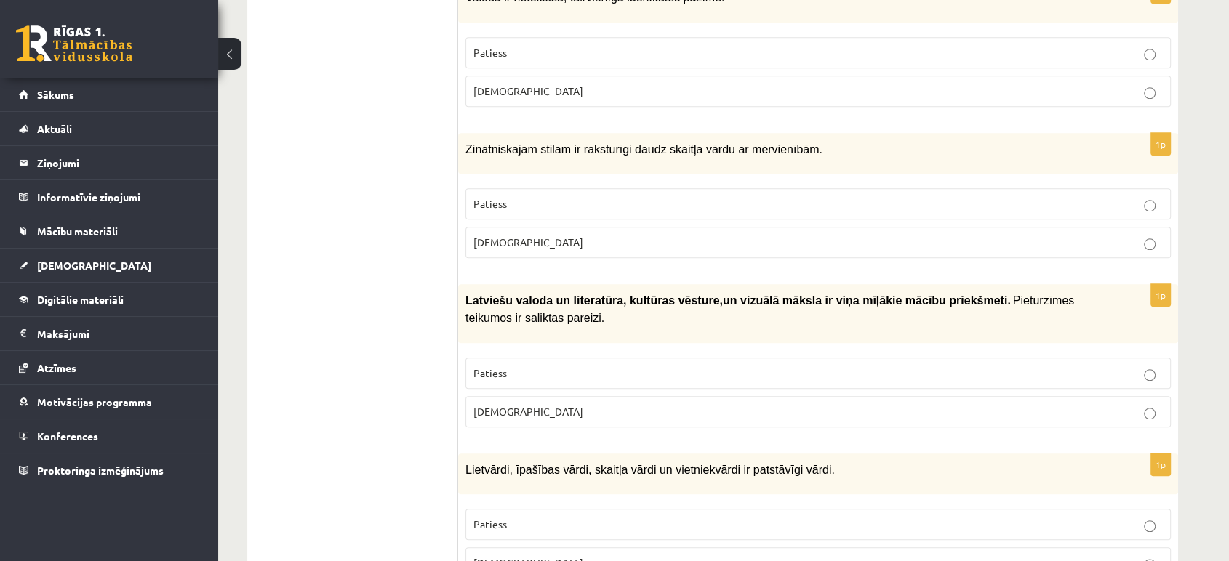
scroll to position [1527, 0]
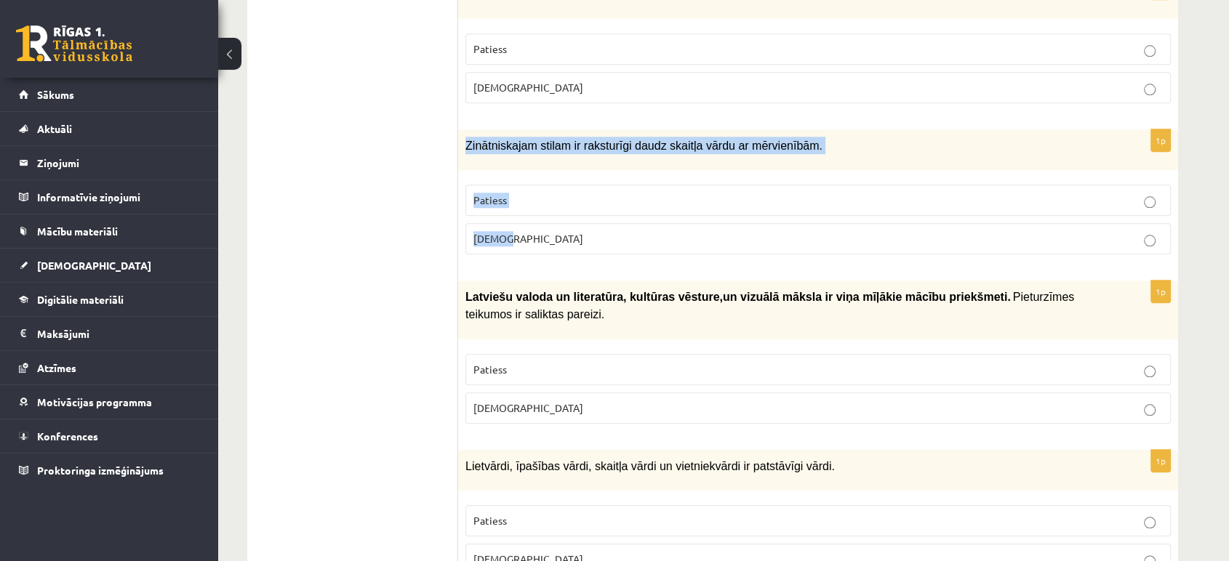
drag, startPoint x: 464, startPoint y: 117, endPoint x: 529, endPoint y: 206, distance: 110.2
click at [529, 206] on div "1p Zinātniskajam stilam ir raksturīgi daudz skaitļa vārdu ar mērvienībām. Patie…" at bounding box center [818, 197] width 720 height 137
copy div "Zinātniskajam stilam ir raksturīgi daudz skaitļa vārdu ar mērvienībām. Patiess …"
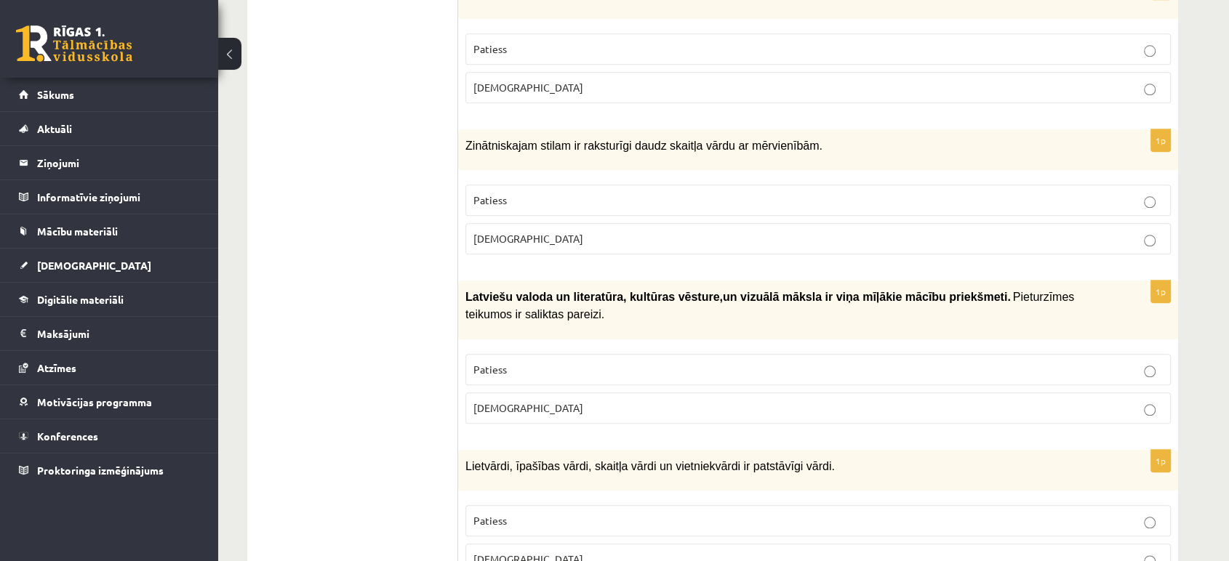
click at [526, 193] on p "Patiess" at bounding box center [817, 200] width 689 height 15
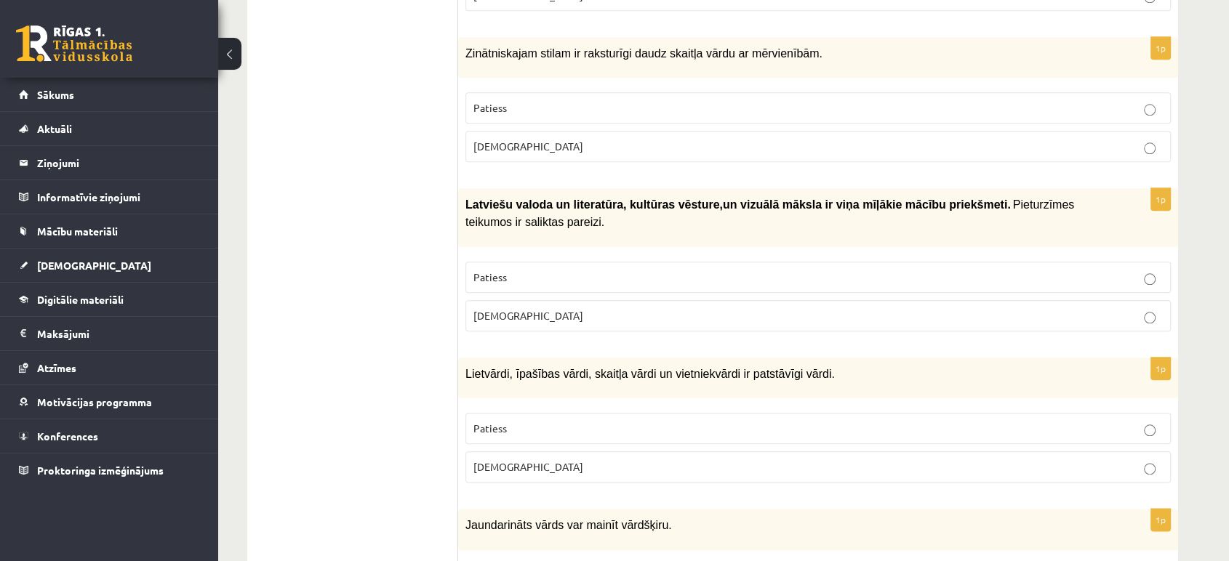
scroll to position [1621, 0]
click at [586, 299] on label "[DEMOGRAPHIC_DATA]" at bounding box center [817, 314] width 705 height 31
drag, startPoint x: 686, startPoint y: 177, endPoint x: 698, endPoint y: 177, distance: 12.4
click at [698, 196] on b "Latviešu valoda un literatūra, kultūras vēsture , un vizuālā māksla ir v…" at bounding box center [737, 202] width 545 height 13
click at [723, 197] on span "un vizuālā māksla ir viņa mīļākie mācību priekšmeti." at bounding box center [867, 203] width 288 height 12
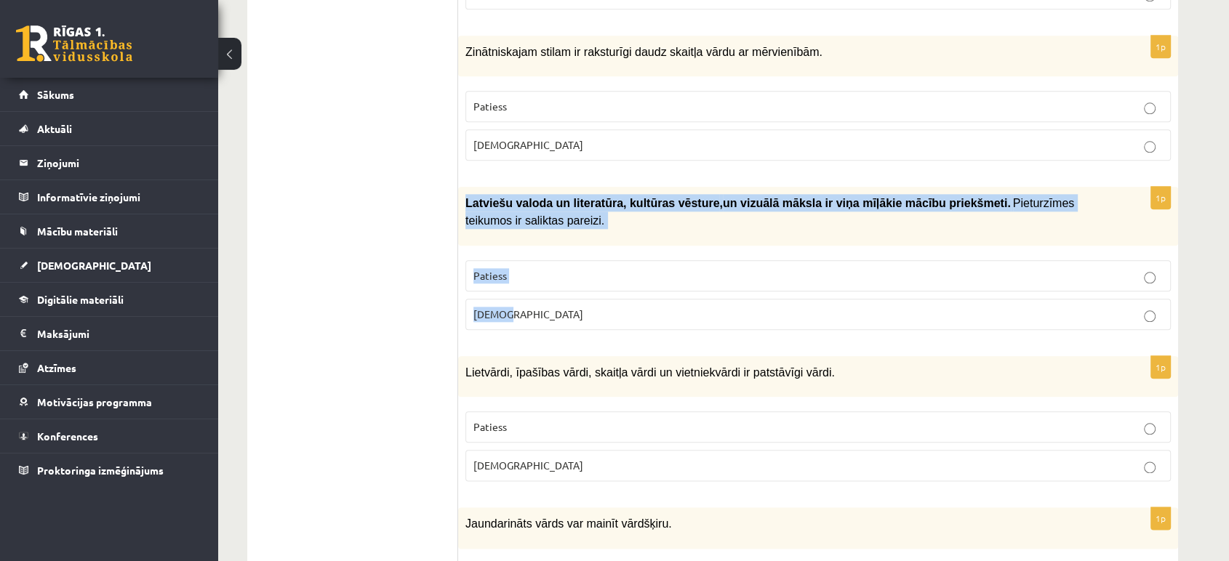
drag, startPoint x: 462, startPoint y: 174, endPoint x: 564, endPoint y: 284, distance: 150.2
click at [564, 284] on div "1p Latviešu valoda un literatūra, kultūras vēsture , un vizuālā māksla i…" at bounding box center [818, 264] width 720 height 155
click at [491, 197] on span "Pieturzīmes teikumos ir saliktas pareizi." at bounding box center [769, 212] width 609 height 30
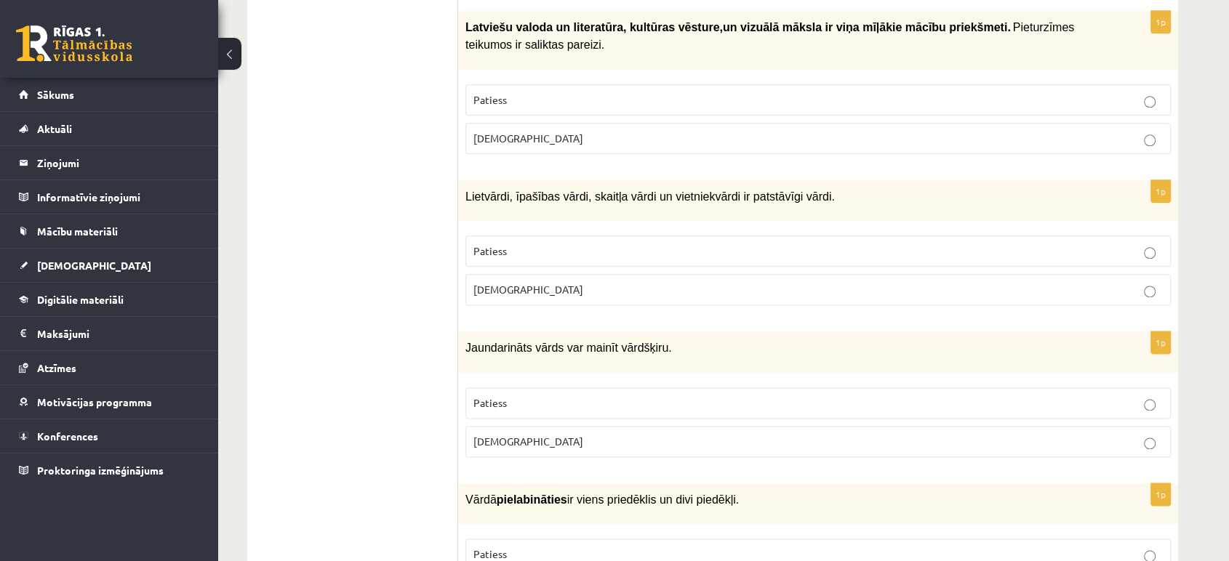
scroll to position [1799, 0]
click at [521, 242] on p "Patiess" at bounding box center [817, 249] width 689 height 15
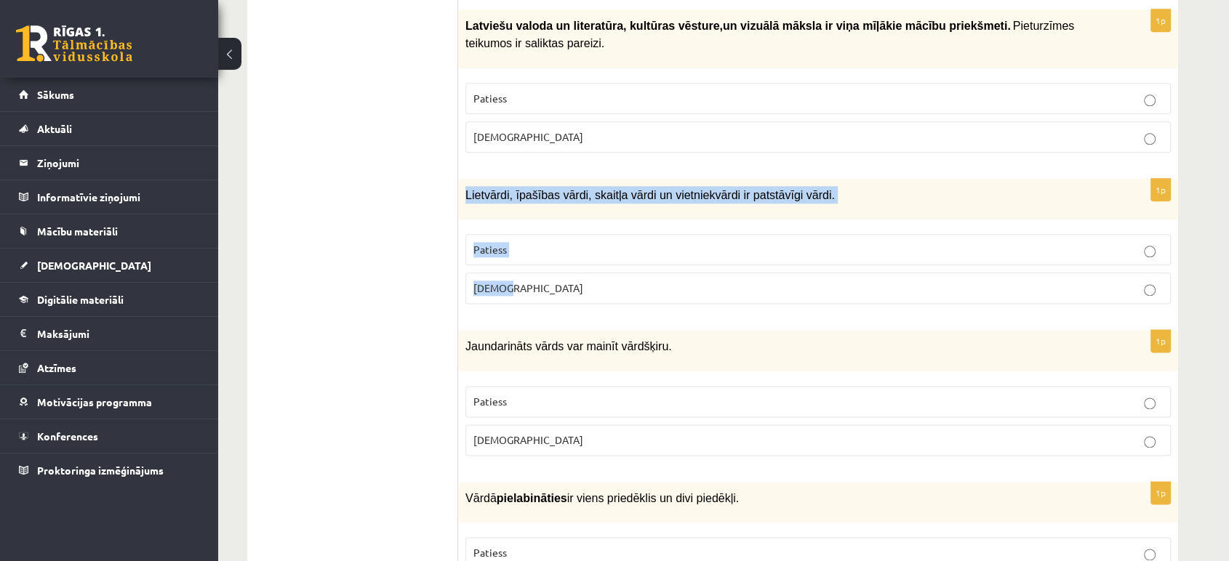
drag, startPoint x: 466, startPoint y: 161, endPoint x: 534, endPoint y: 253, distance: 114.3
click at [534, 253] on div "1p Lietvārdi, īpašības vārdi, skaitļa vārdi un vietniekvārdi ir patstāvīgi vārd…" at bounding box center [818, 247] width 720 height 137
click at [483, 179] on div "Lietvārdi, īpašības vārdi, skaitļa vārdi un vietniekvārdi ir patstāvīgi vārdi." at bounding box center [818, 199] width 720 height 41
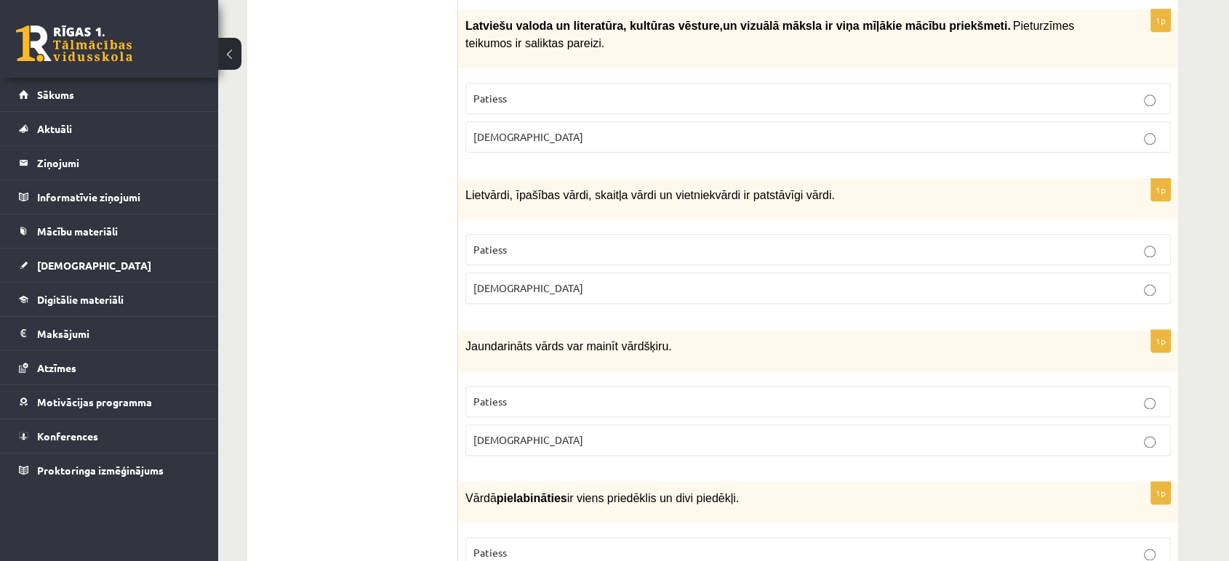
click at [492, 243] on span "Patiess" at bounding box center [489, 249] width 33 height 13
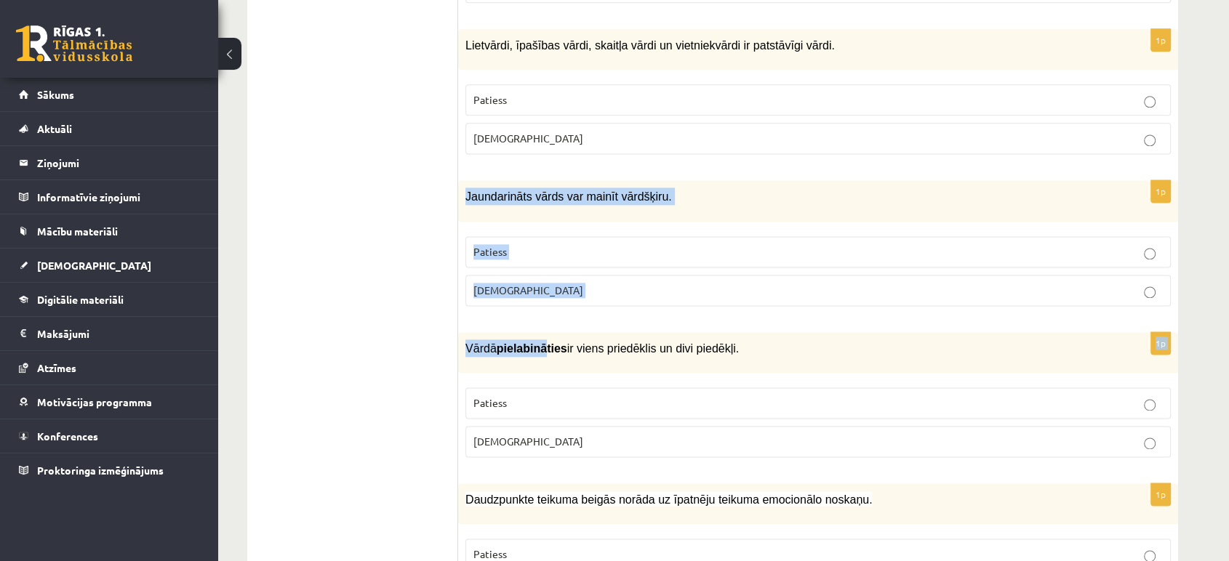
drag, startPoint x: 465, startPoint y: 163, endPoint x: 537, endPoint y: 288, distance: 144.3
click at [465, 190] on span "Jaundarināts vārds var mainīt vārdšķiru." at bounding box center [568, 196] width 206 height 12
drag, startPoint x: 465, startPoint y: 163, endPoint x: 519, endPoint y: 252, distance: 103.7
click at [519, 252] on div "1p Jaundarināts vārds var mainīt vārdšķiru. Patiess Aplams" at bounding box center [818, 248] width 720 height 137
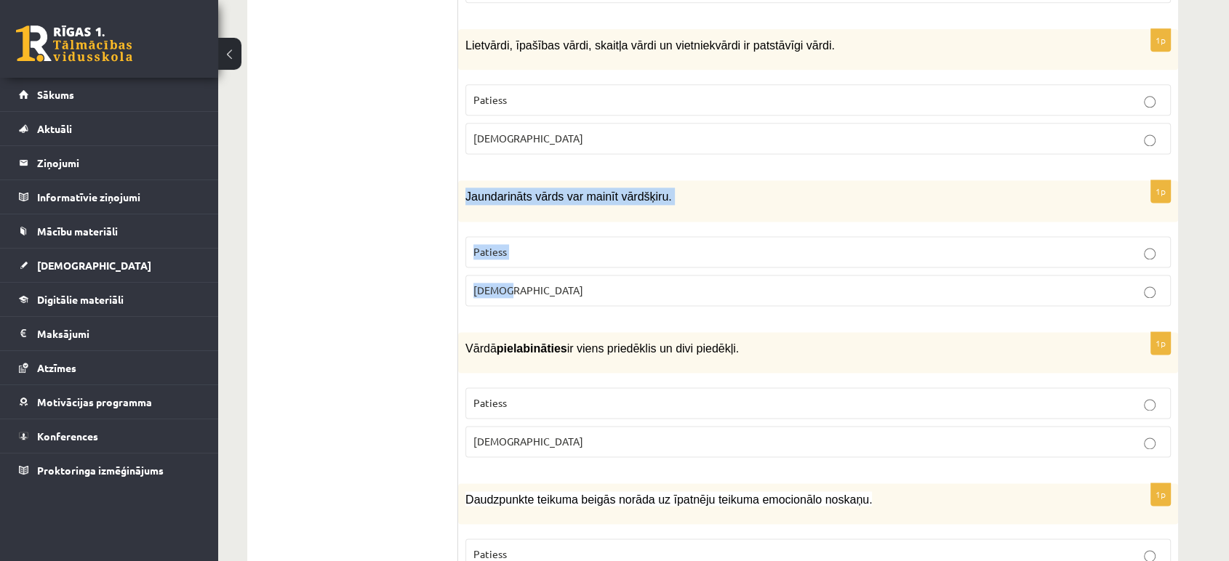
drag, startPoint x: 423, startPoint y: 177, endPoint x: 501, endPoint y: 209, distance: 84.1
click at [501, 236] on label "Patiess" at bounding box center [817, 251] width 705 height 31
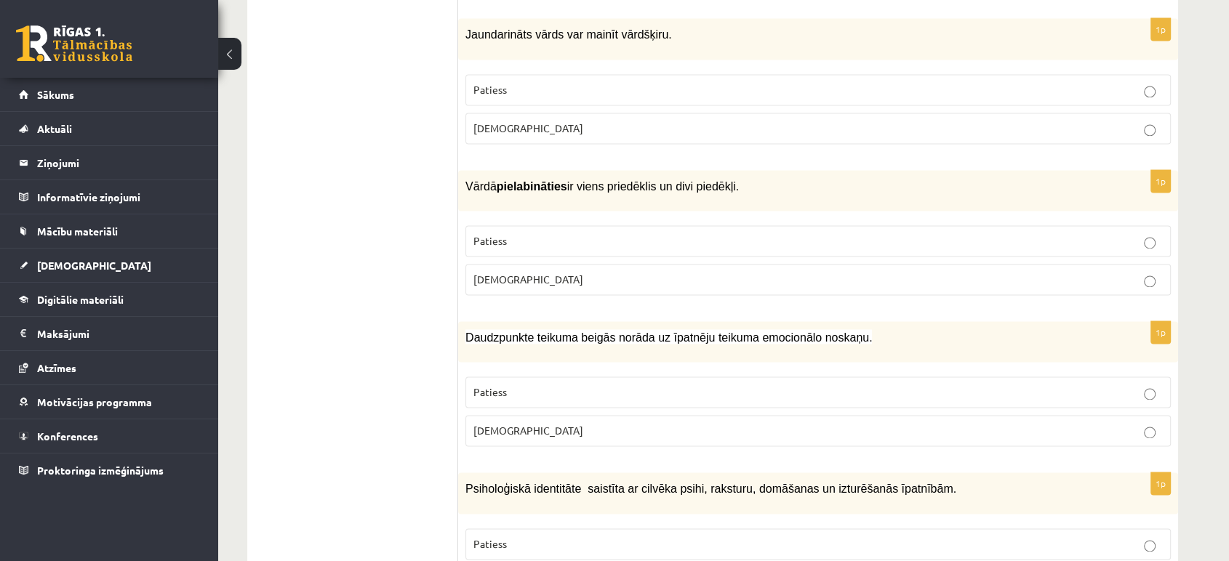
scroll to position [2111, 0]
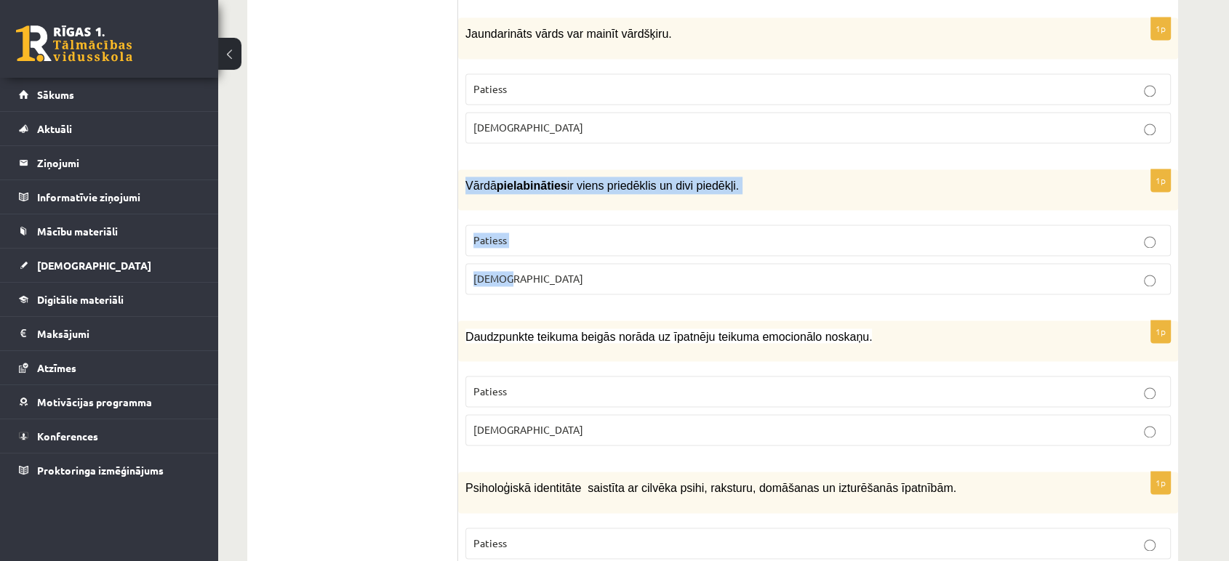
drag, startPoint x: 467, startPoint y: 153, endPoint x: 537, endPoint y: 246, distance: 115.7
click at [537, 246] on div "1p Vārdā pielabināties ir viens priedēklis un divi piedēkļi. Patiess Aplams" at bounding box center [818, 237] width 720 height 137
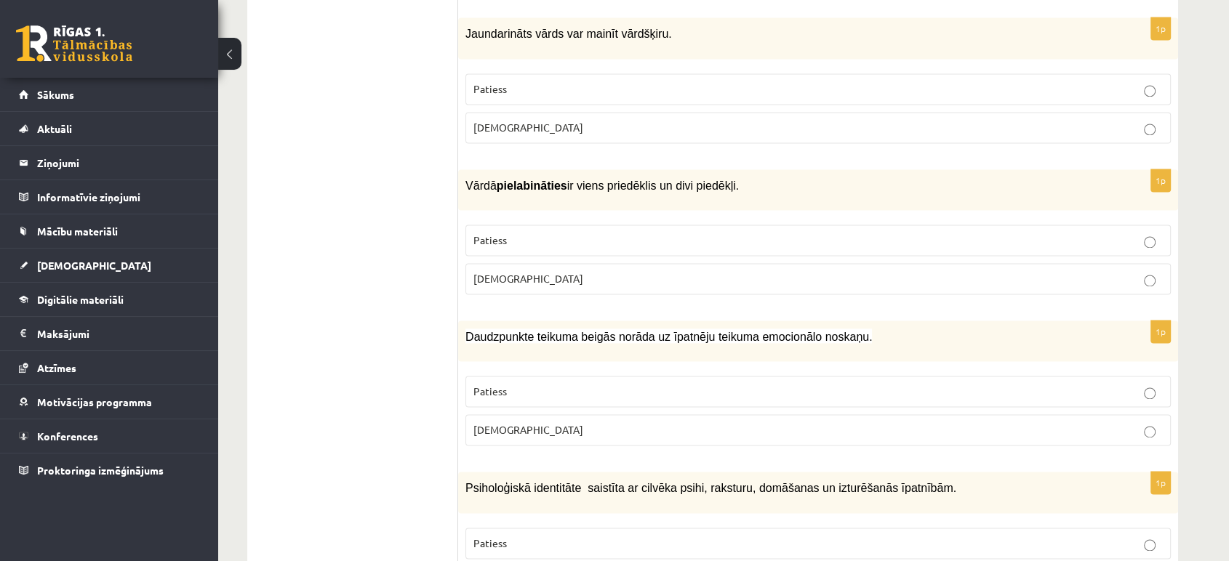
click at [378, 169] on ul "Tests Izvērtējums!" at bounding box center [360, 458] width 196 height 4616
click at [494, 233] on span "Patiess" at bounding box center [489, 239] width 33 height 13
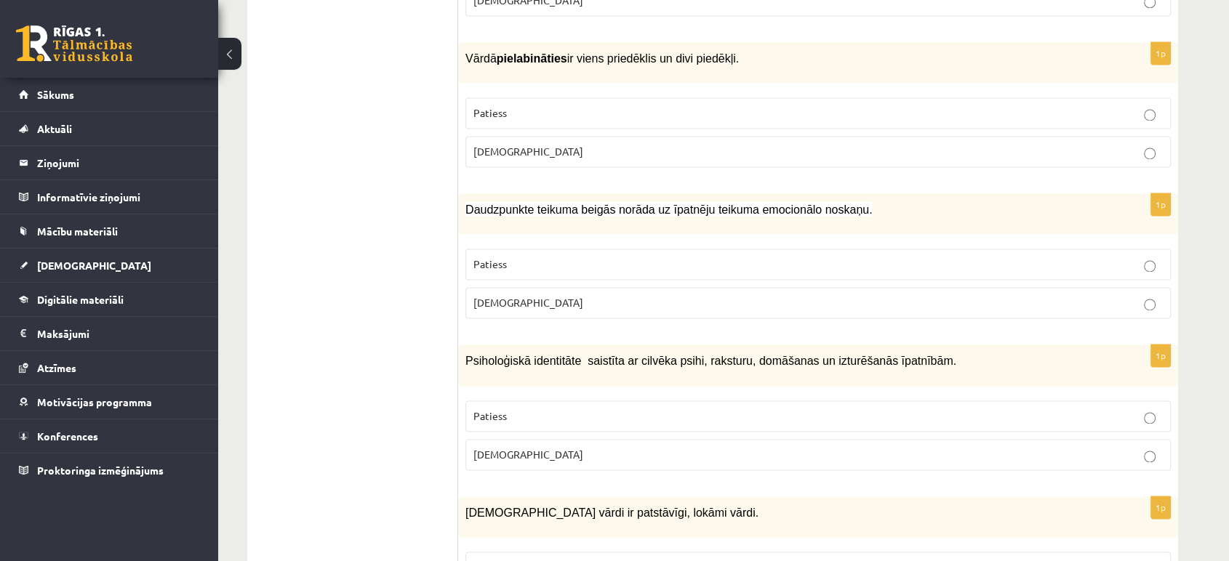
scroll to position [2239, 0]
click at [493, 257] on span "Patiess" at bounding box center [489, 263] width 33 height 13
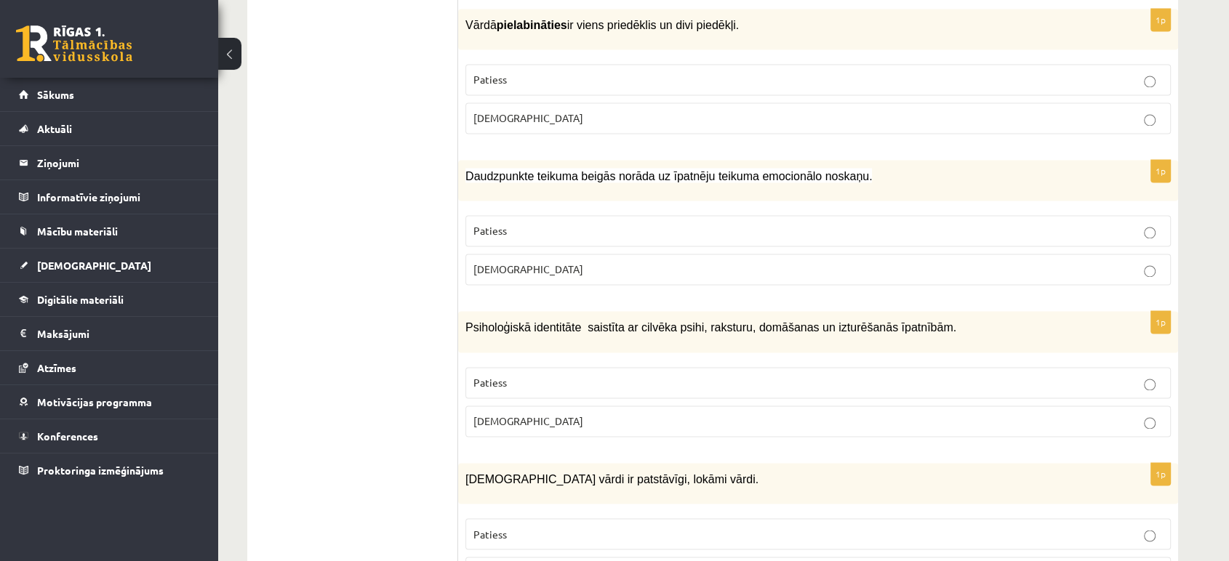
scroll to position [2273, 0]
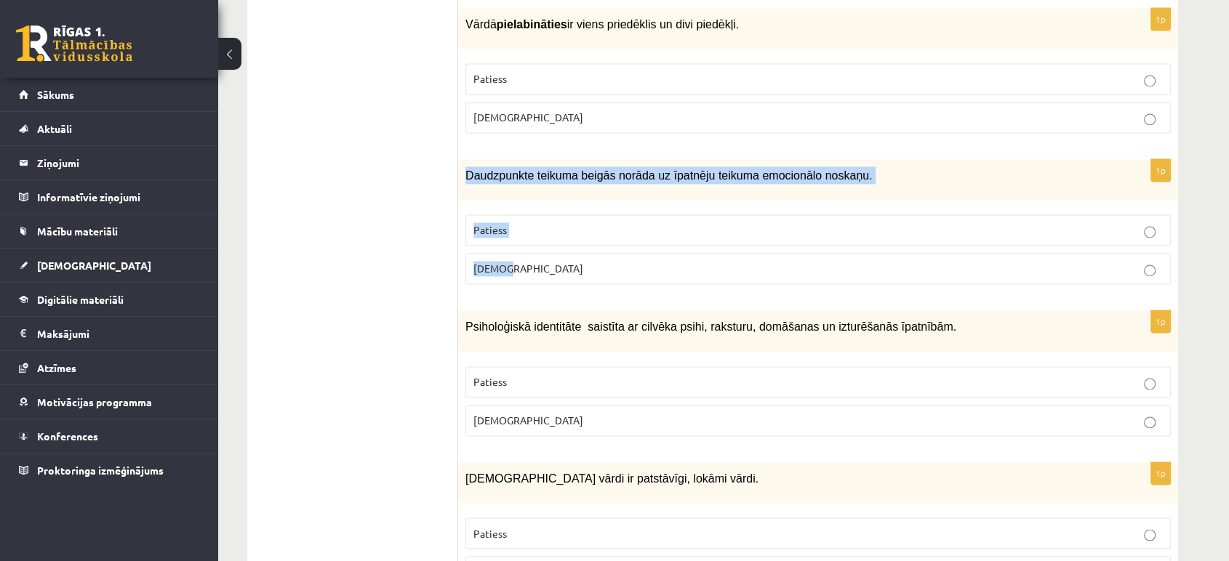
drag, startPoint x: 465, startPoint y: 138, endPoint x: 542, endPoint y: 243, distance: 130.0
click at [542, 243] on div "1p Daudzpunkte teikuma beigās norāda uz īpatnēju teikuma emocionālo noskaņu. Pa…" at bounding box center [818, 227] width 720 height 137
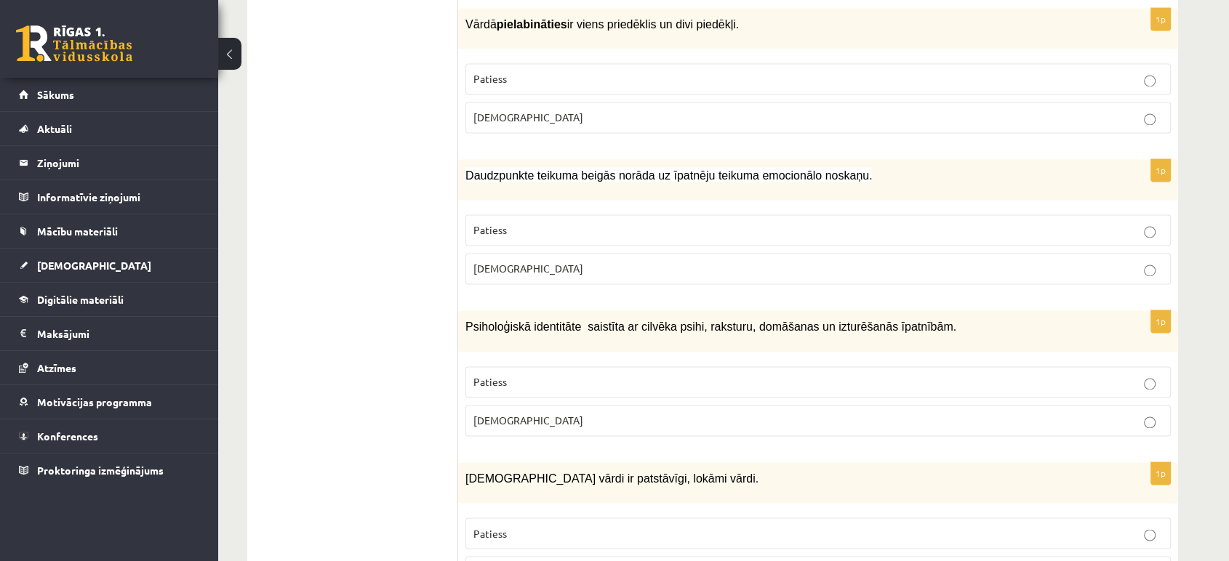
click at [397, 185] on ul "Tests Izvērtējums!" at bounding box center [360, 296] width 196 height 4616
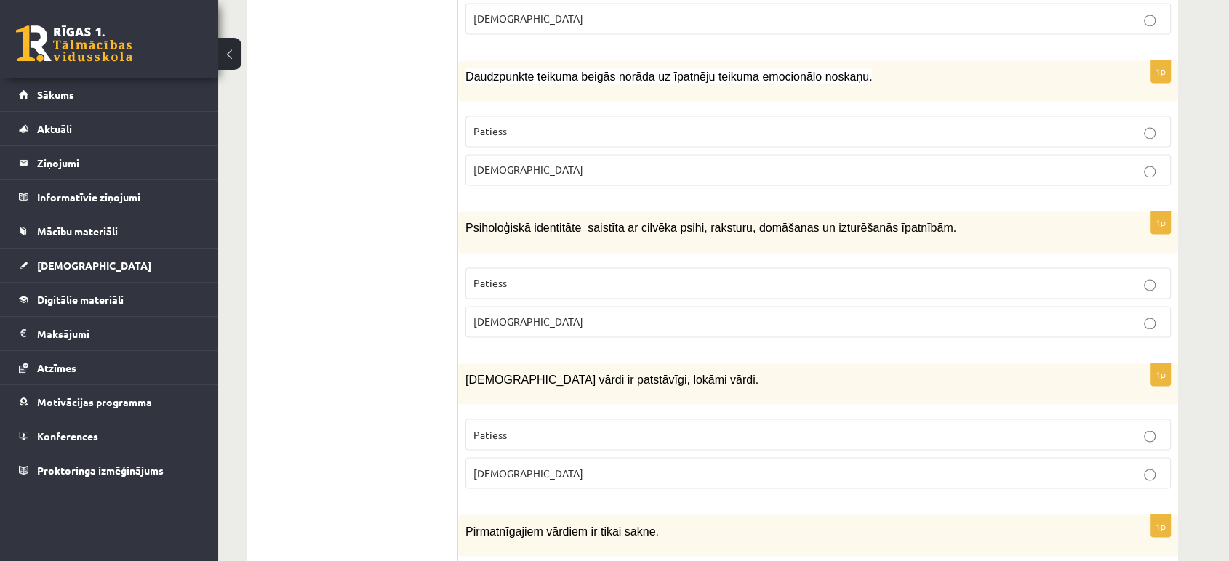
scroll to position [2374, 0]
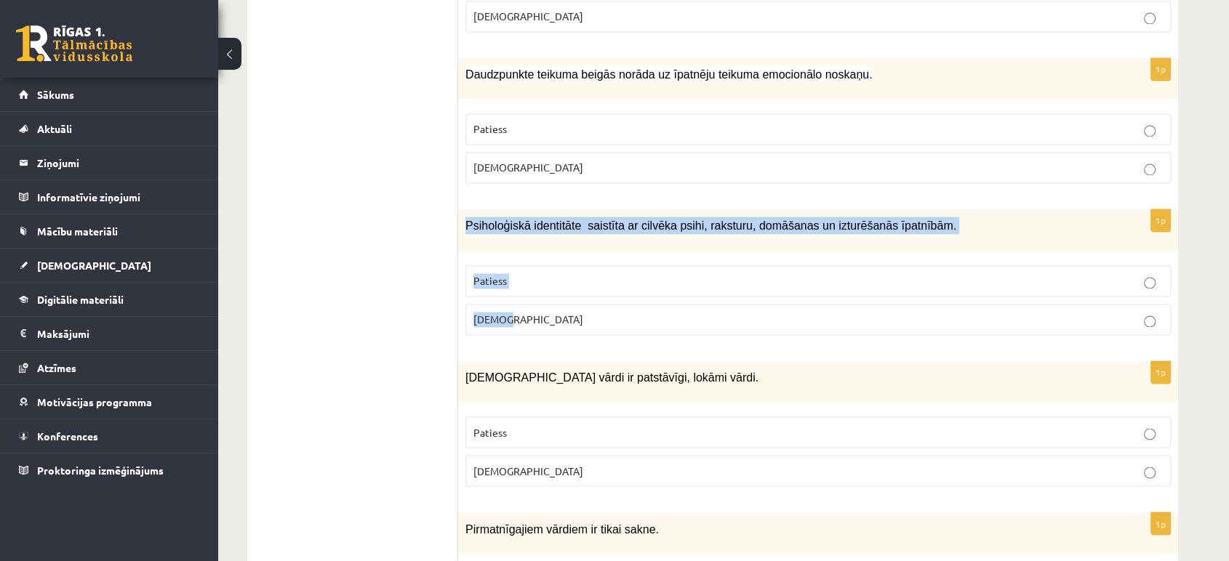
drag, startPoint x: 466, startPoint y: 192, endPoint x: 529, endPoint y: 294, distance: 120.5
click at [529, 294] on div "1p Psiholoģiskā identitāte saistīta ar cilvēka psihi, raksturu, domāšanas un iz…" at bounding box center [818, 277] width 720 height 137
click at [541, 273] on p "Patiess" at bounding box center [817, 280] width 689 height 15
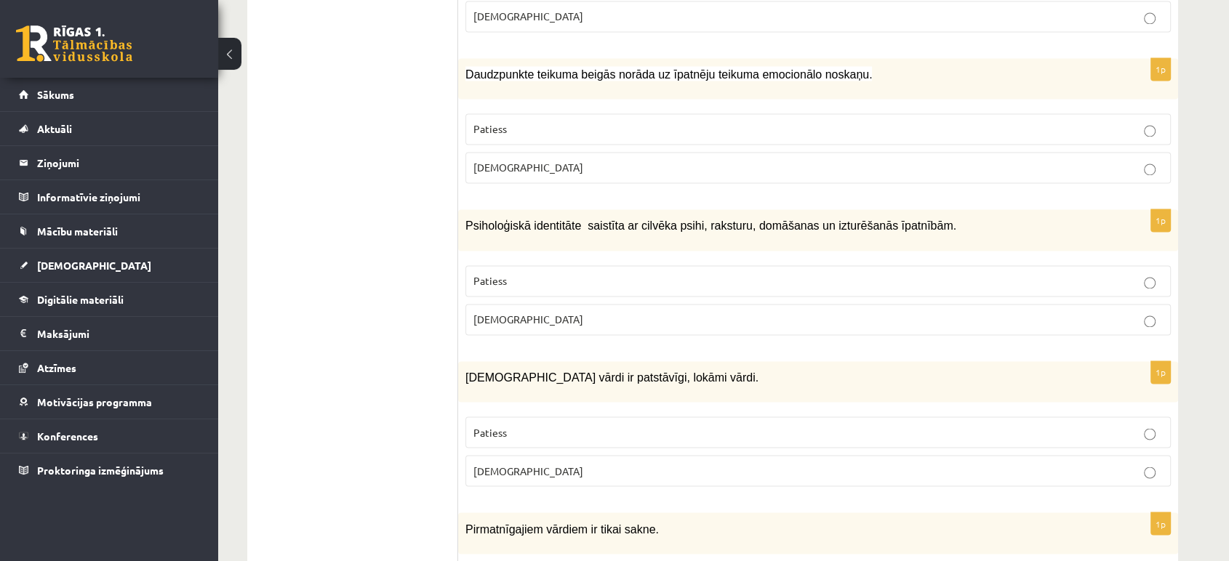
click at [535, 463] on p "[DEMOGRAPHIC_DATA]" at bounding box center [817, 470] width 689 height 15
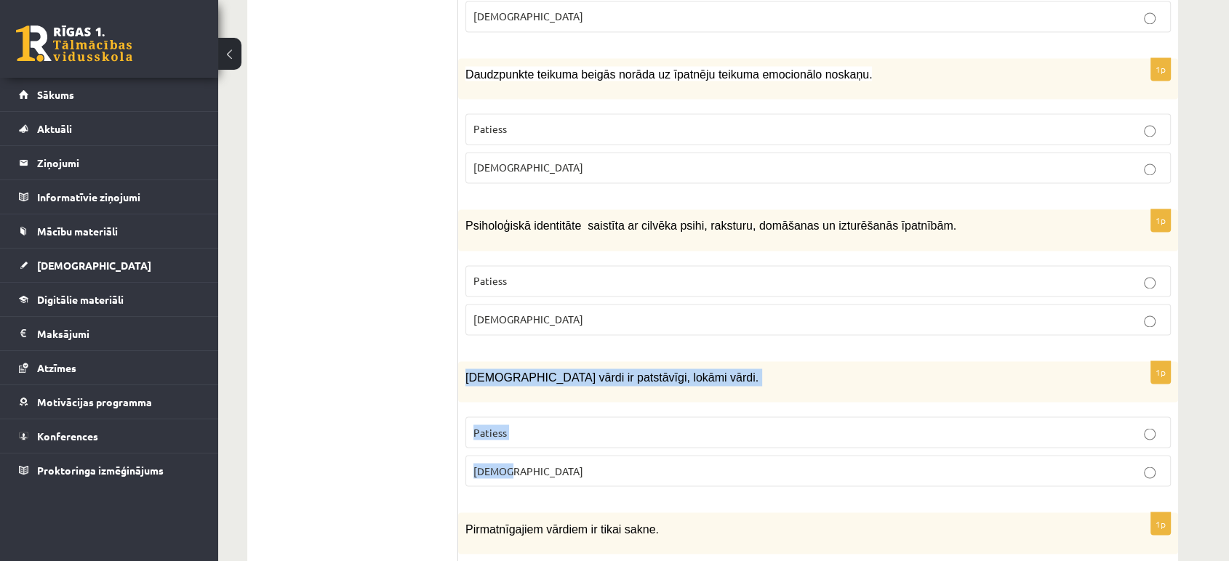
drag, startPoint x: 462, startPoint y: 342, endPoint x: 537, endPoint y: 423, distance: 110.1
click at [537, 423] on div "1p Apstākļa vārdi ir patstāvīgi, lokāmi vārdi. Patiess Aplams" at bounding box center [818, 429] width 720 height 137
click at [537, 455] on label "[DEMOGRAPHIC_DATA]" at bounding box center [817, 470] width 705 height 31
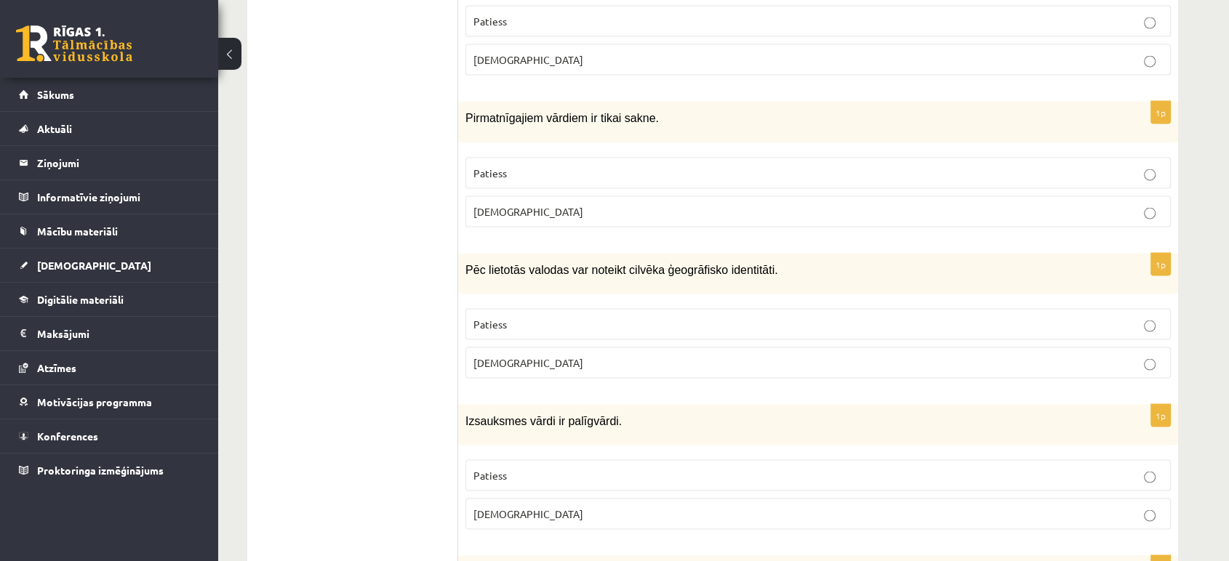
scroll to position [2795, 0]
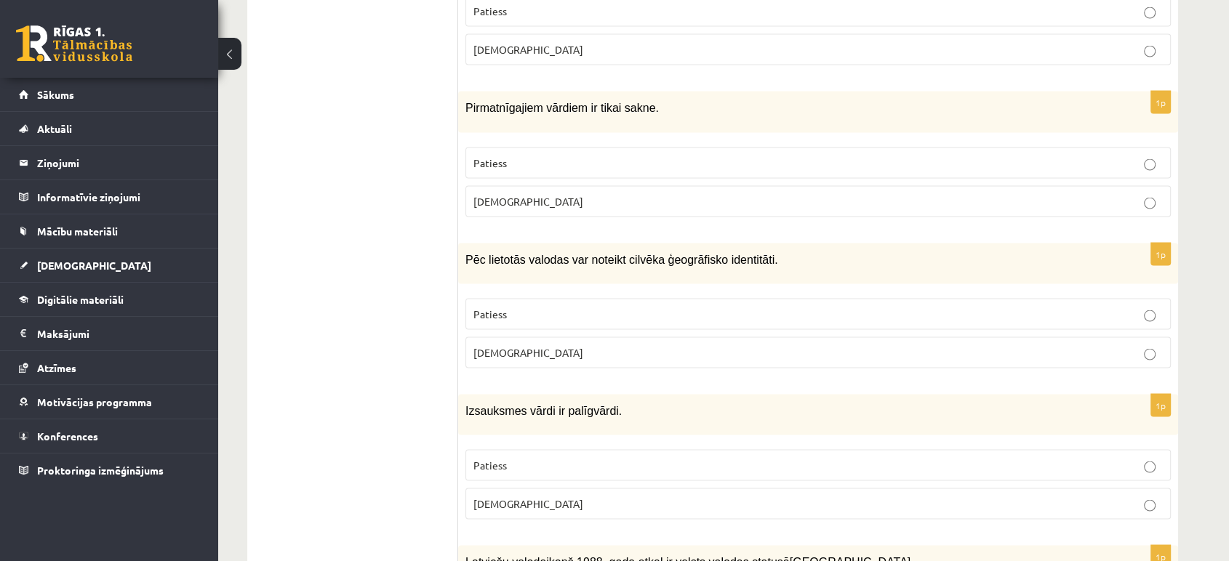
click at [514, 156] on p "Patiess" at bounding box center [817, 163] width 689 height 15
drag, startPoint x: 465, startPoint y: 70, endPoint x: 529, endPoint y: 148, distance: 100.8
click at [529, 148] on div "1p Pirmatnīgajiem vārdiem ir tikai sakne. Patiess Aplams" at bounding box center [818, 160] width 720 height 137
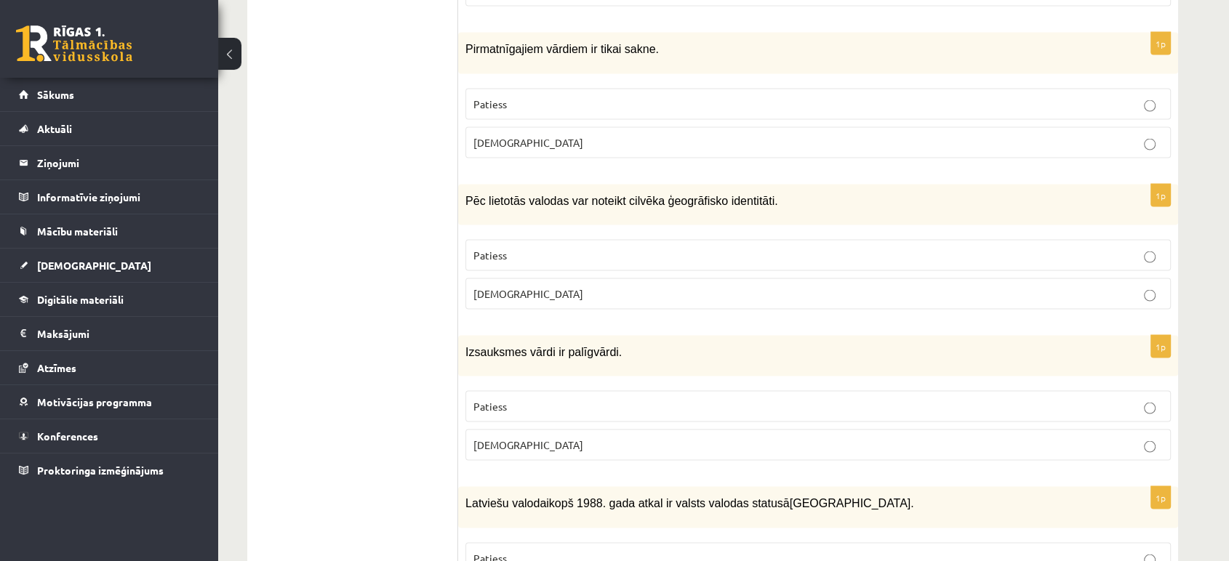
scroll to position [2854, 0]
click at [518, 247] on p "Patiess" at bounding box center [817, 254] width 689 height 15
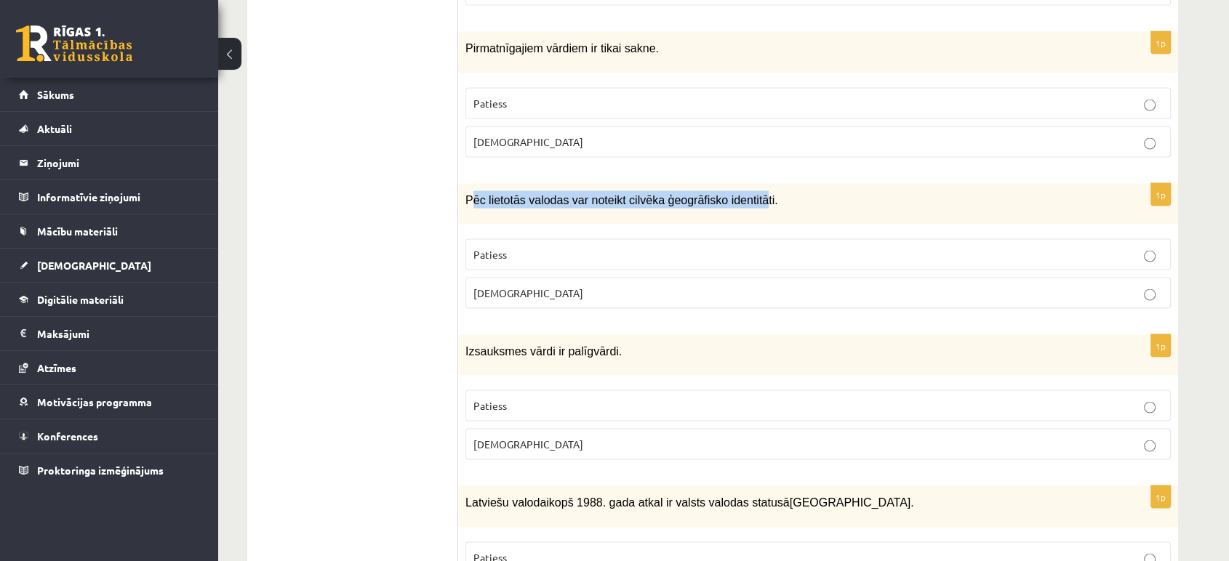
drag, startPoint x: 468, startPoint y: 160, endPoint x: 742, endPoint y: 156, distance: 274.1
click at [742, 194] on span "Pēc lietotās valodas var noteikt cilvēka ģeogrāfisko identitāti." at bounding box center [621, 200] width 313 height 12
drag, startPoint x: 465, startPoint y: 161, endPoint x: 762, endPoint y: 254, distance: 311.4
click at [762, 254] on div "1p Pēc lietotās valodas var noteikt cilvēka ģeogrāfisko identitāti. Patiess Apl…" at bounding box center [818, 252] width 720 height 137
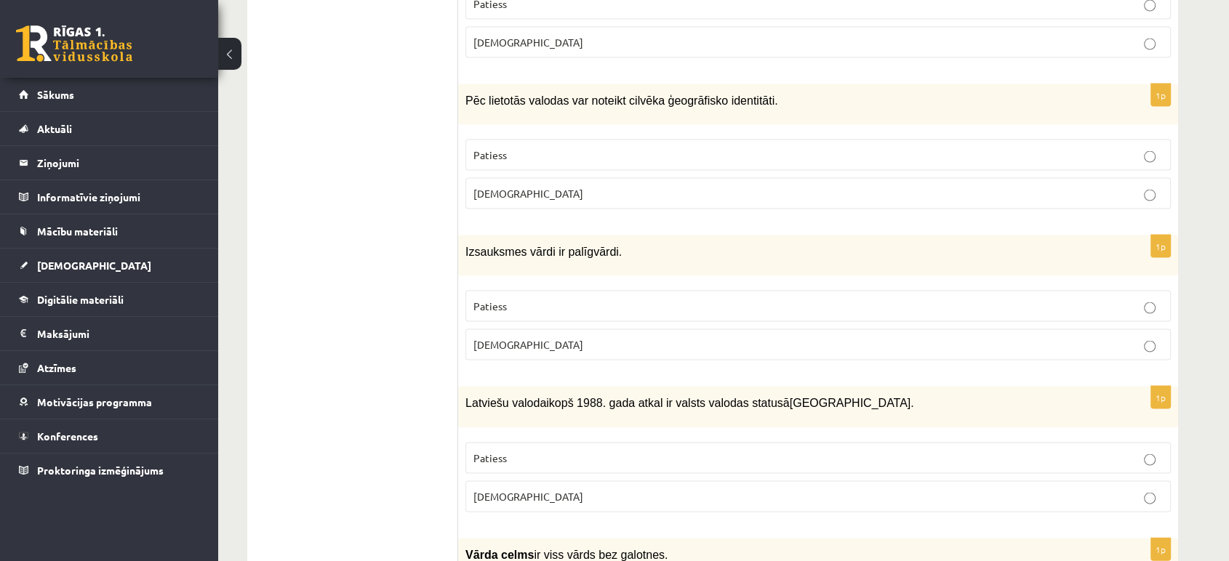
scroll to position [2989, 0]
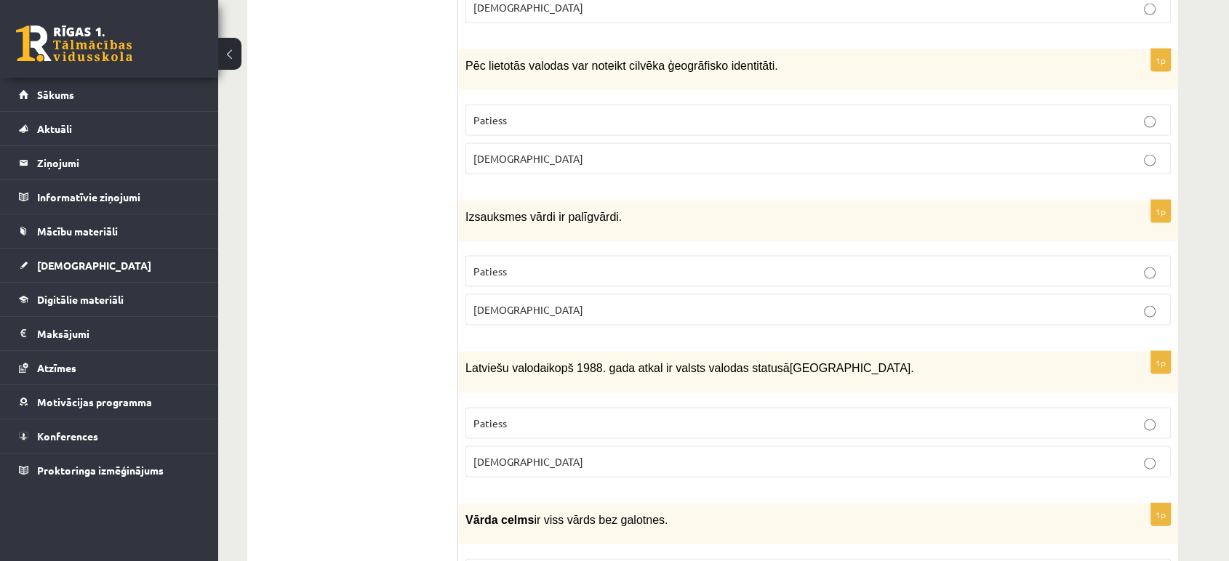
click at [518, 256] on label "Patiess" at bounding box center [817, 271] width 705 height 31
click at [478, 211] on span "Izsauksmes vārdi ir palīgvārdi." at bounding box center [543, 217] width 156 height 12
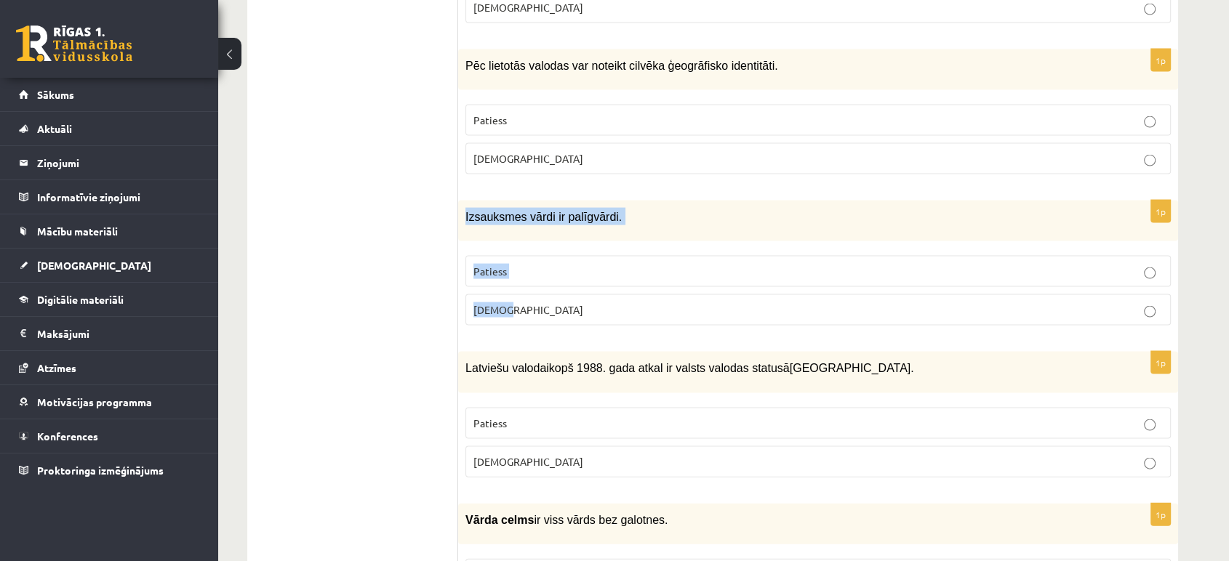
drag, startPoint x: 465, startPoint y: 178, endPoint x: 509, endPoint y: 289, distance: 119.5
click at [509, 289] on div "1p Izsauksmes vārdi ir palīgvārdi. Patiess Aplams" at bounding box center [818, 269] width 720 height 137
click at [525, 302] on p "[DEMOGRAPHIC_DATA]" at bounding box center [817, 309] width 689 height 15
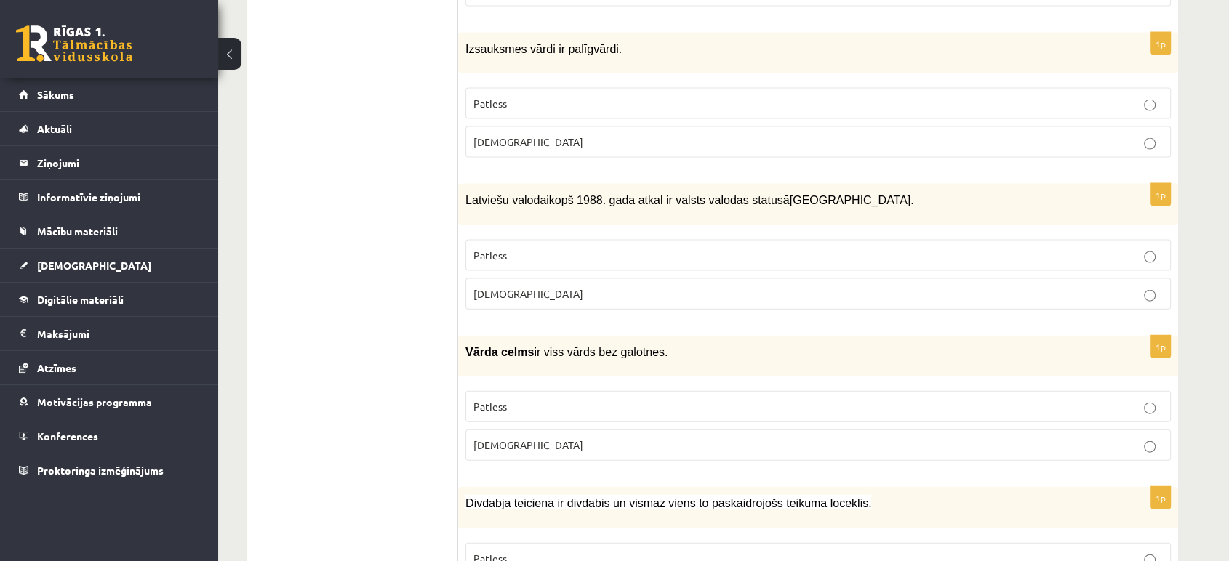
scroll to position [3158, 0]
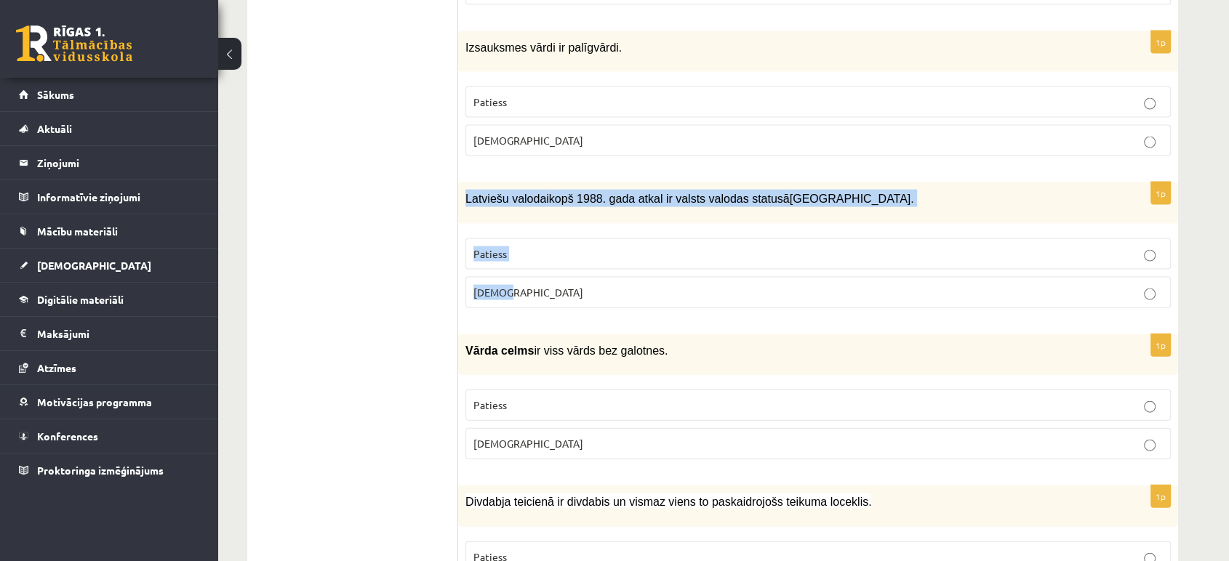
drag, startPoint x: 463, startPoint y: 160, endPoint x: 530, endPoint y: 251, distance: 112.8
click at [530, 251] on div "1p Latviešu valoda i kopš 1988. gada atkal ir valsts valodas statusā Latvijā…" at bounding box center [818, 250] width 720 height 137
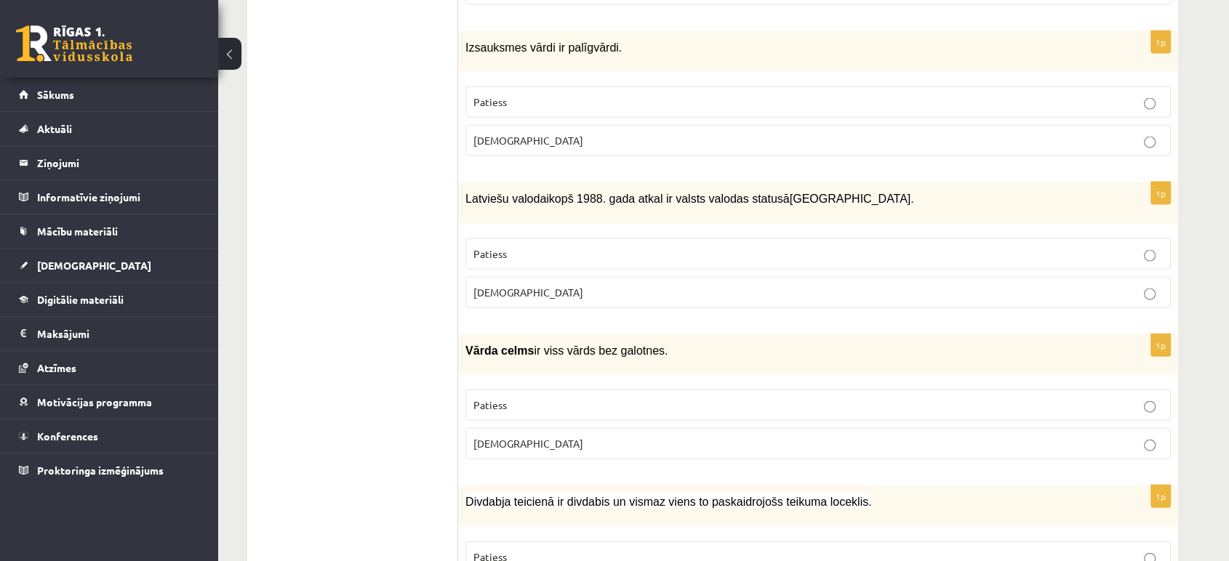
click at [529, 246] on p "Patiess" at bounding box center [817, 253] width 689 height 15
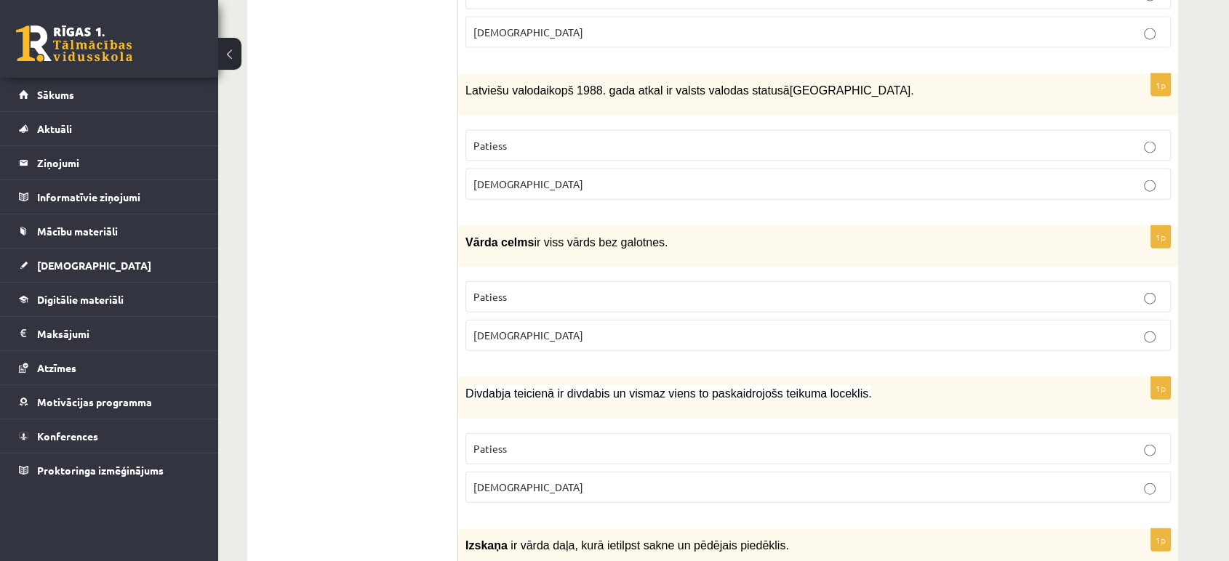
scroll to position [3304, 0]
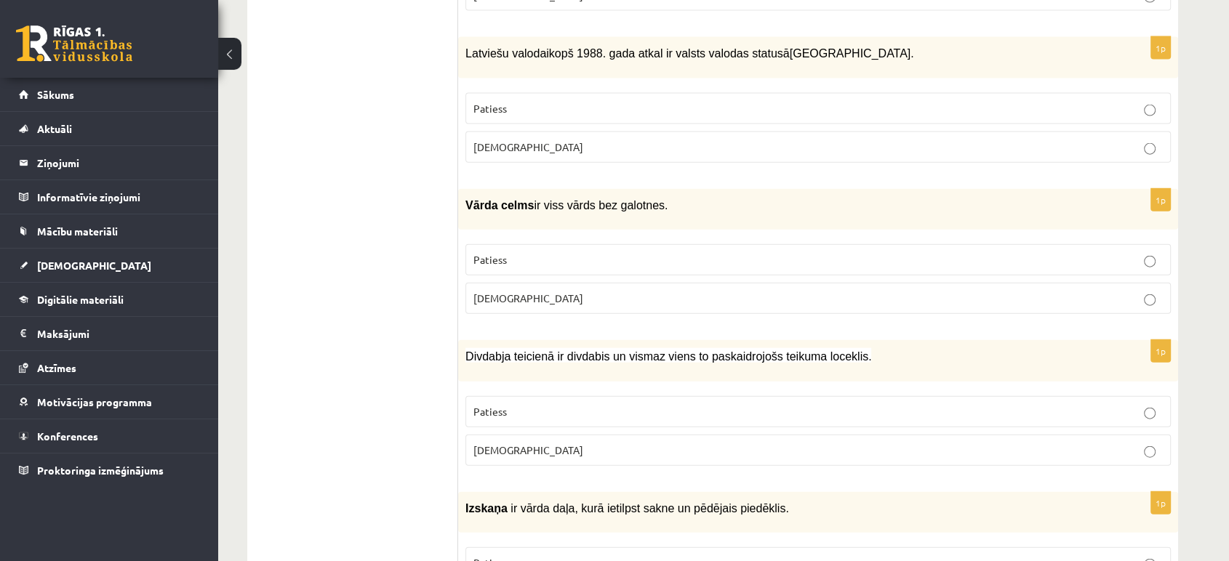
click at [500, 253] on span "Patiess" at bounding box center [489, 259] width 33 height 13
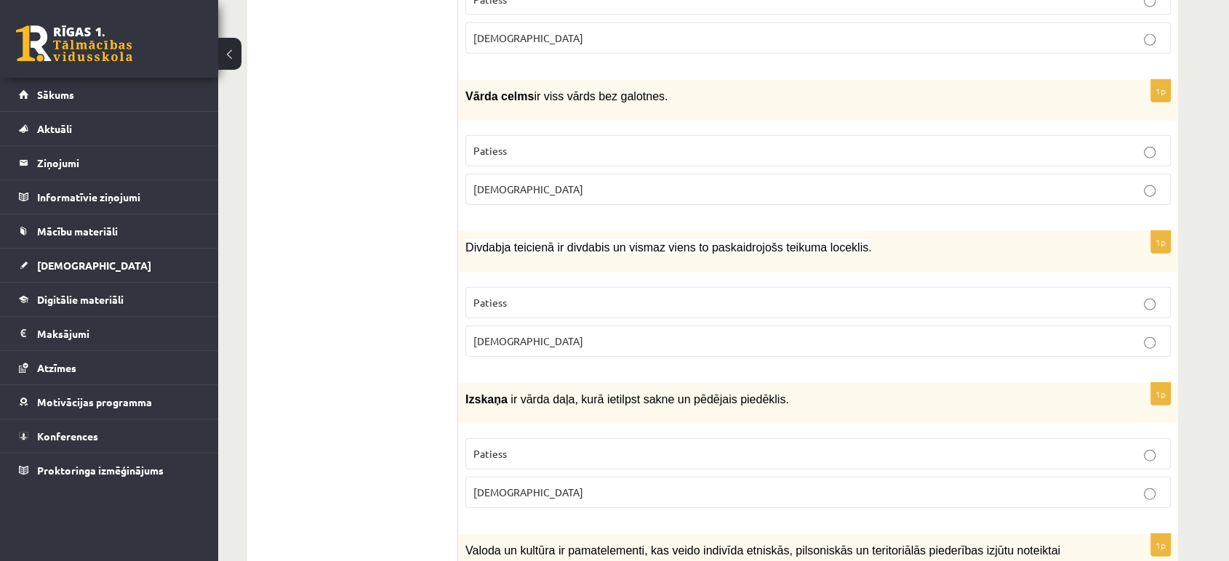
scroll to position [3416, 0]
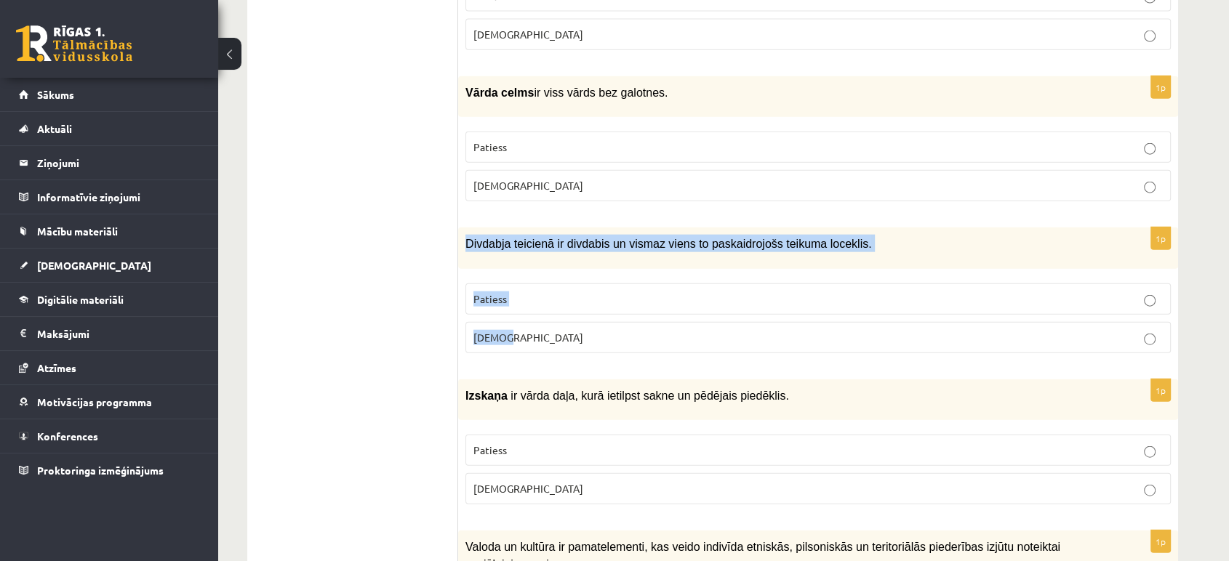
drag, startPoint x: 465, startPoint y: 197, endPoint x: 569, endPoint y: 310, distance: 152.8
click at [569, 310] on div "1p Divdabja teicienā ir divdabis un vismaz viens to paskaidrojošs teikuma locek…" at bounding box center [818, 296] width 720 height 137
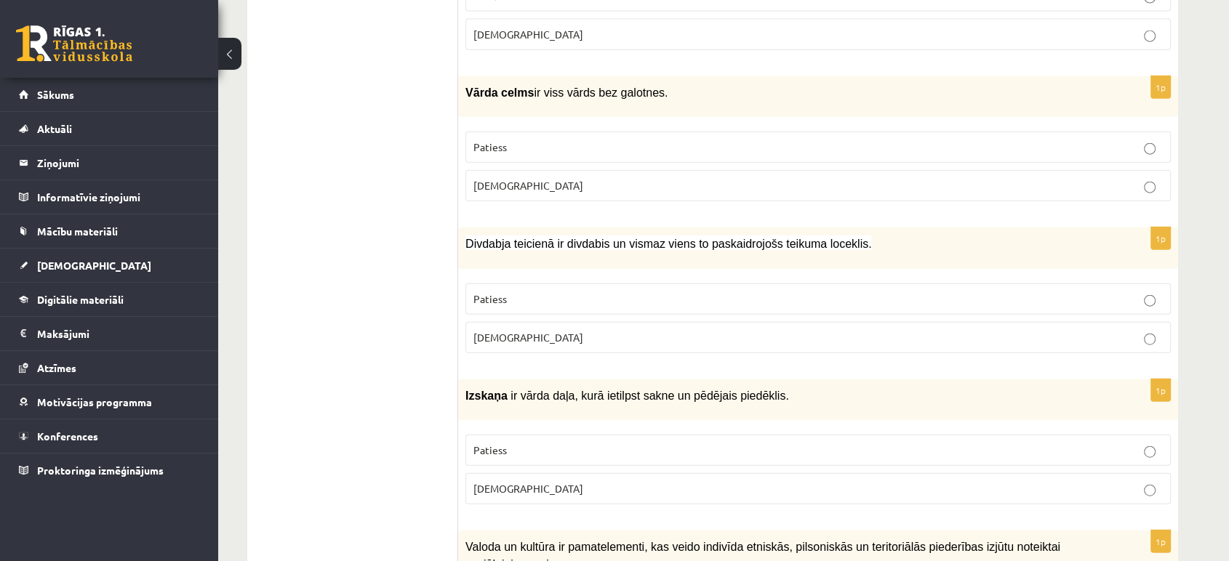
click at [534, 292] on p "Patiess" at bounding box center [817, 299] width 689 height 15
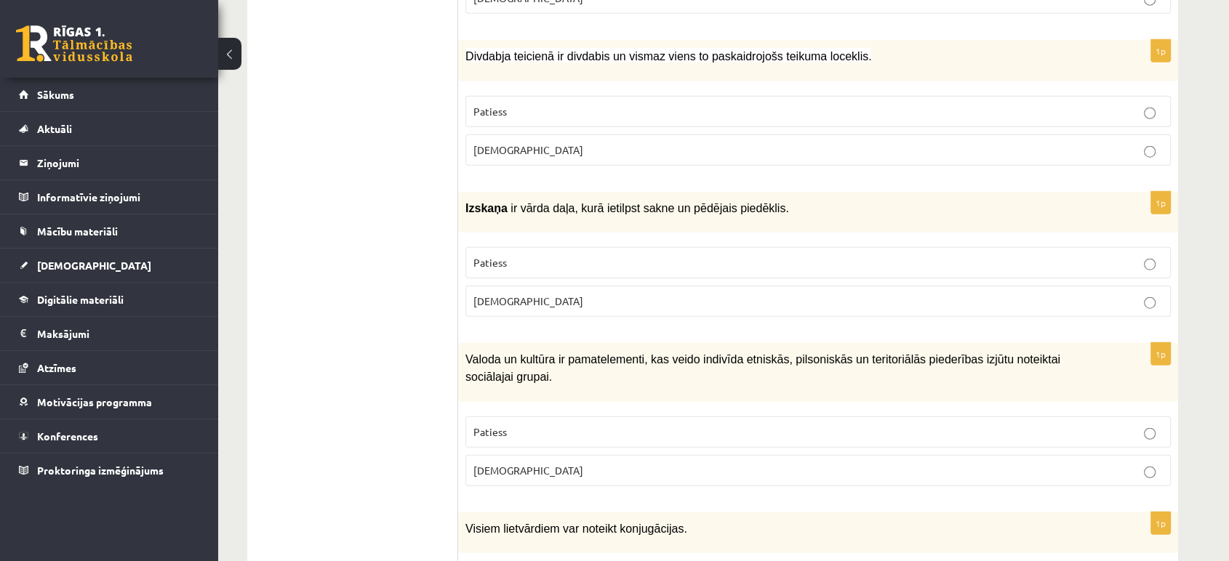
scroll to position [3603, 0]
click at [504, 248] on label "Patiess" at bounding box center [817, 263] width 705 height 31
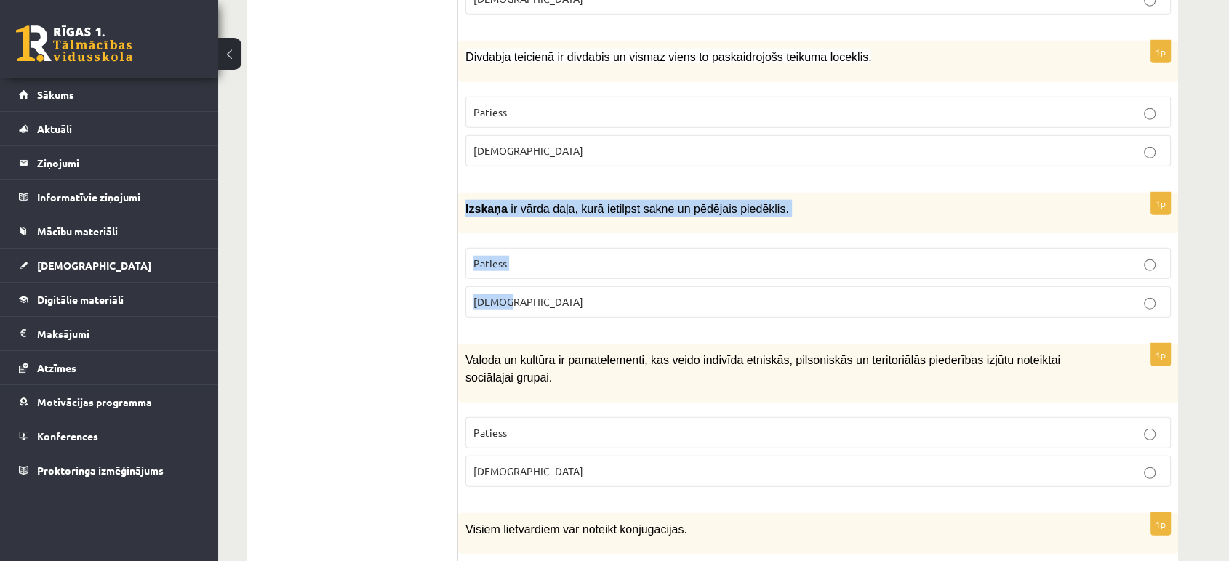
drag, startPoint x: 464, startPoint y: 164, endPoint x: 549, endPoint y: 250, distance: 121.3
click at [549, 250] on div "1p Izskaņa ir vārda daļa, kurā ietilpst sakne un pēdējais piedēklis. Patiess Ap…" at bounding box center [818, 261] width 720 height 137
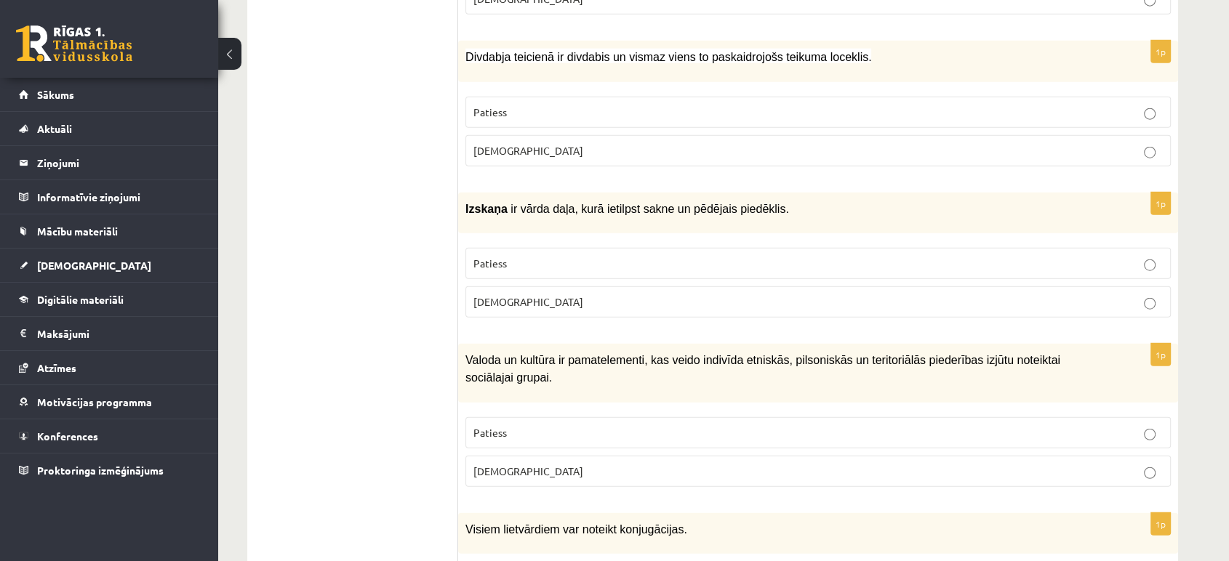
click at [533, 294] on p "[DEMOGRAPHIC_DATA]" at bounding box center [817, 301] width 689 height 15
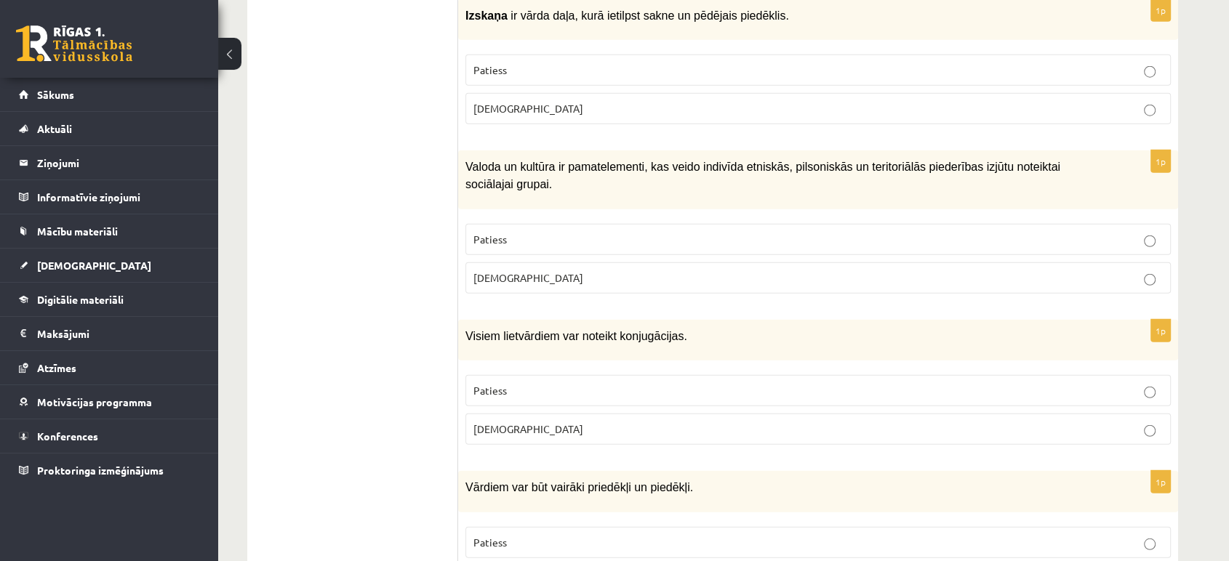
scroll to position [3798, 0]
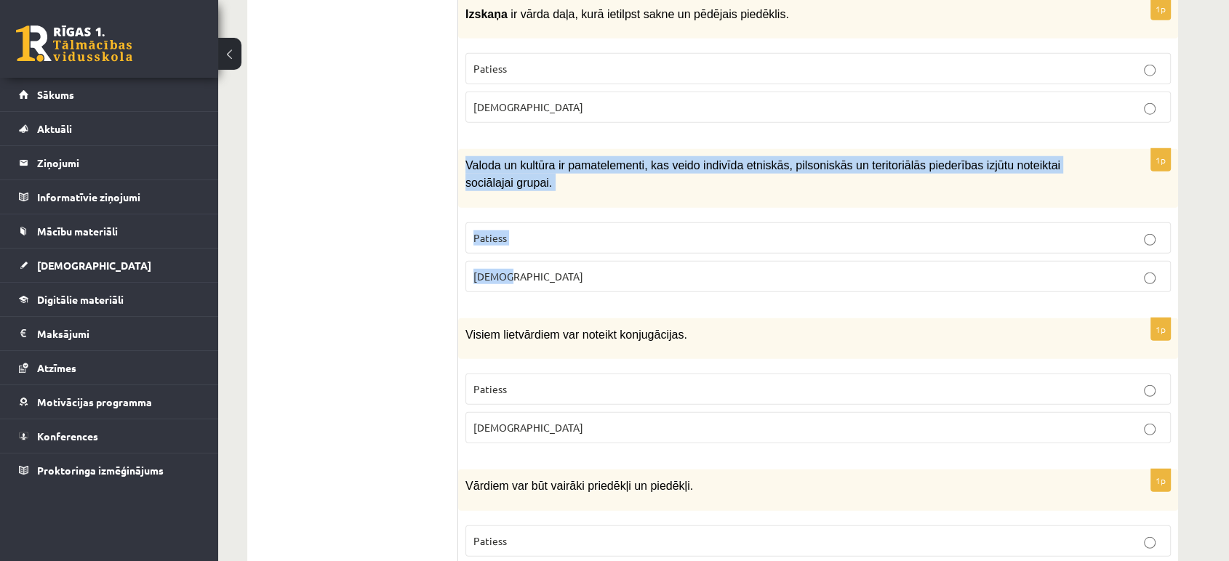
drag, startPoint x: 465, startPoint y: 119, endPoint x: 548, endPoint y: 220, distance: 130.1
click at [548, 220] on div "1p Valoda un kultūra ir pamatelementi, kas veido indivīda etniskās, pilsonis…" at bounding box center [818, 226] width 720 height 155
click at [528, 230] on p "Patiess" at bounding box center [817, 237] width 689 height 15
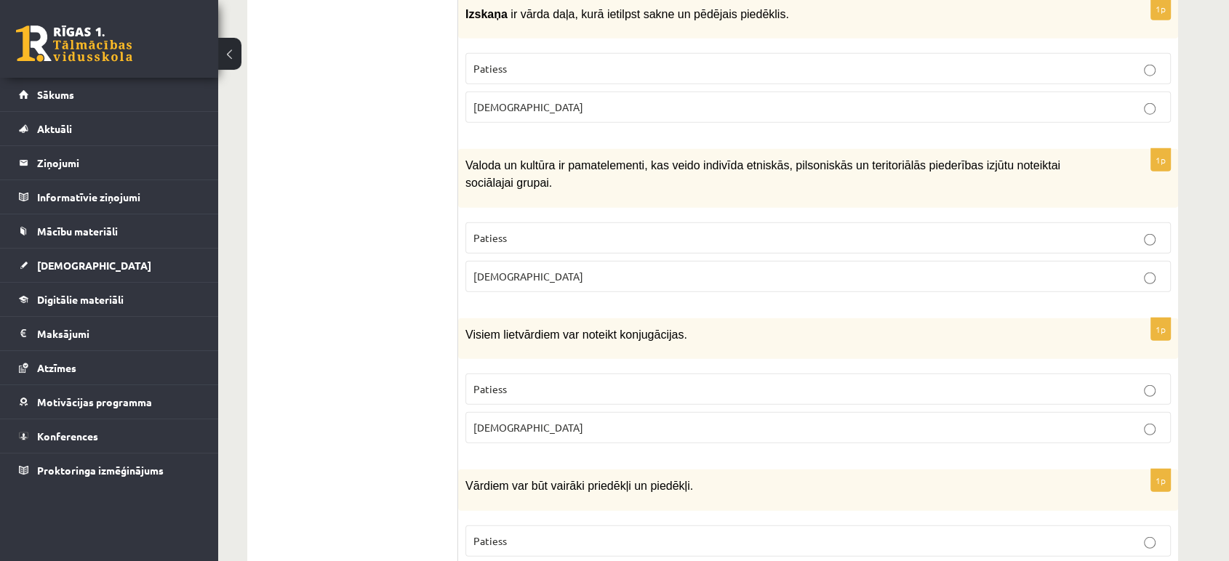
click at [526, 230] on p "Patiess" at bounding box center [817, 237] width 689 height 15
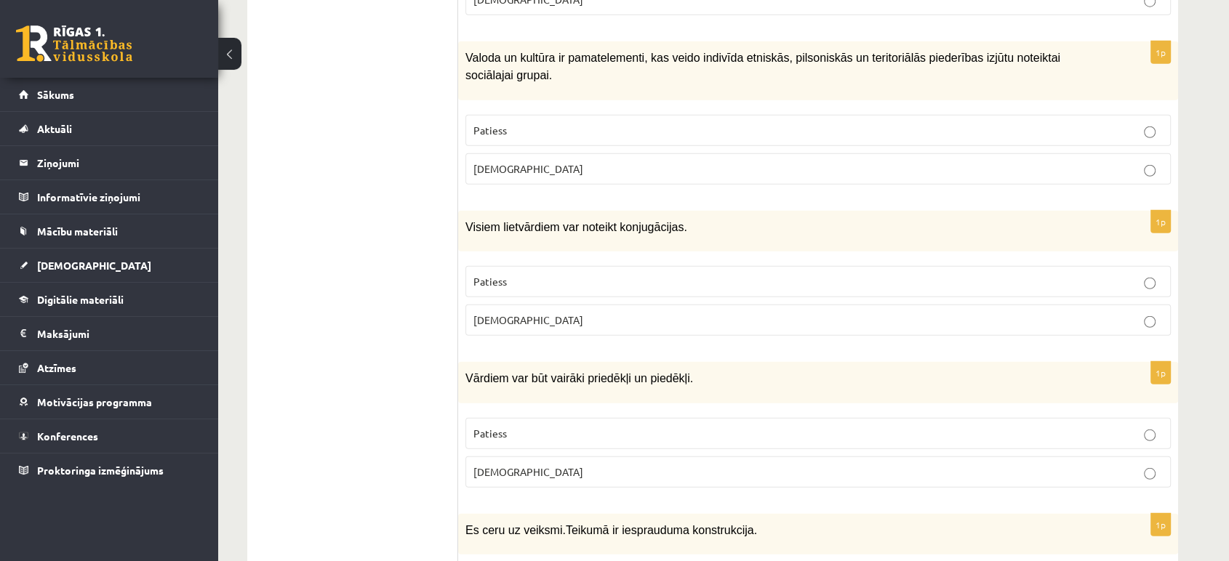
scroll to position [3909, 0]
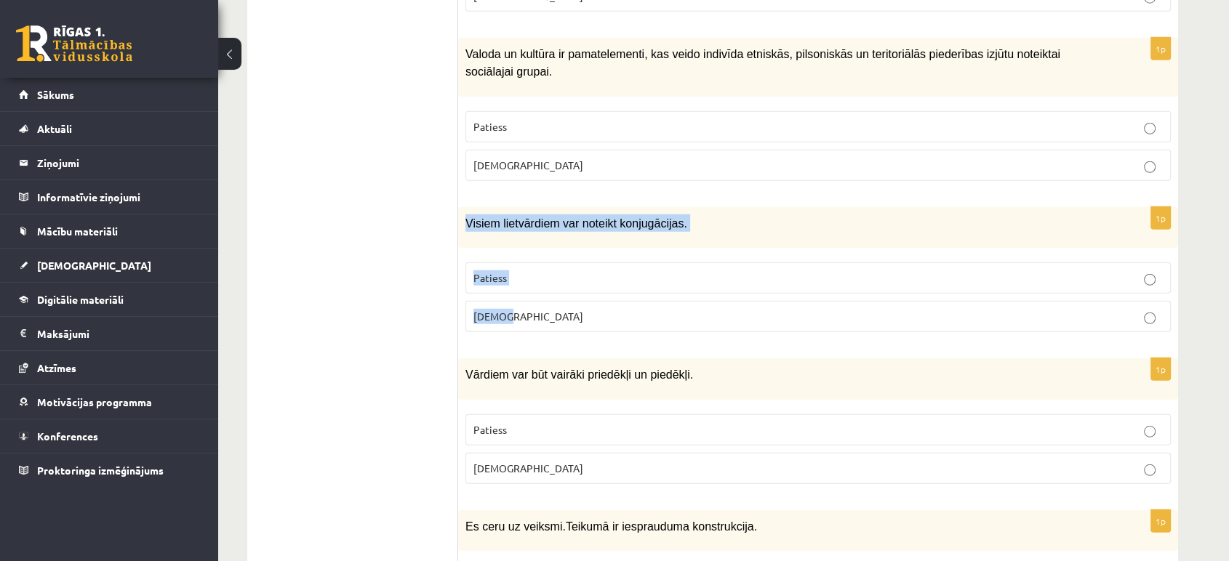
drag, startPoint x: 466, startPoint y: 161, endPoint x: 534, endPoint y: 251, distance: 112.1
click at [534, 251] on div "1p Visiem lietvārdiem var noteikt konjugācijas. Patiess Aplams" at bounding box center [818, 275] width 720 height 137
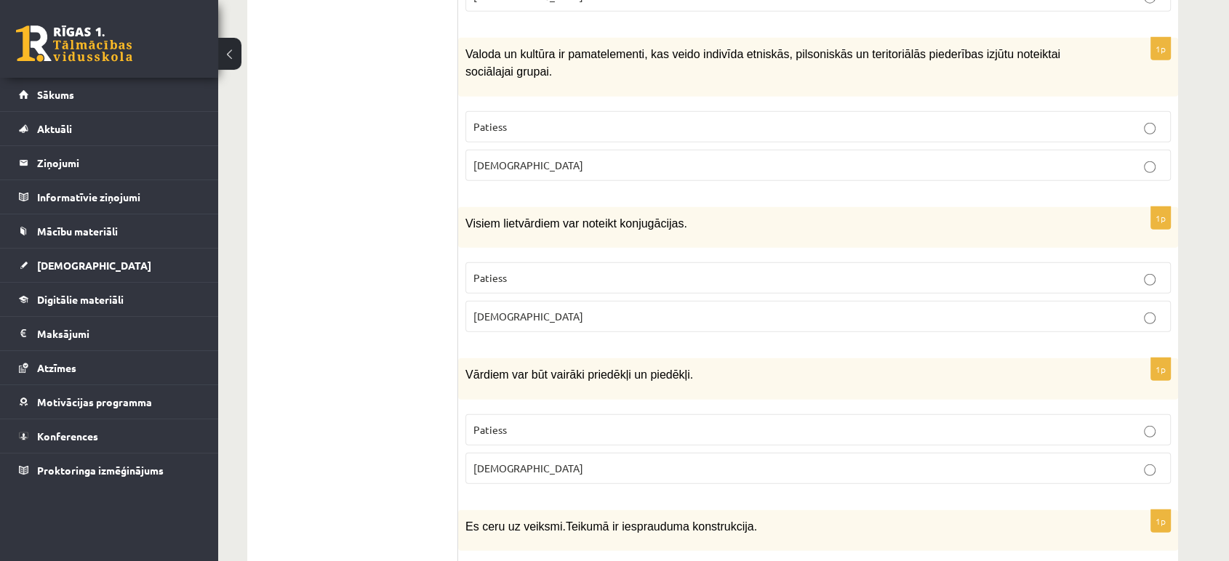
click at [507, 309] on p "[DEMOGRAPHIC_DATA]" at bounding box center [817, 316] width 689 height 15
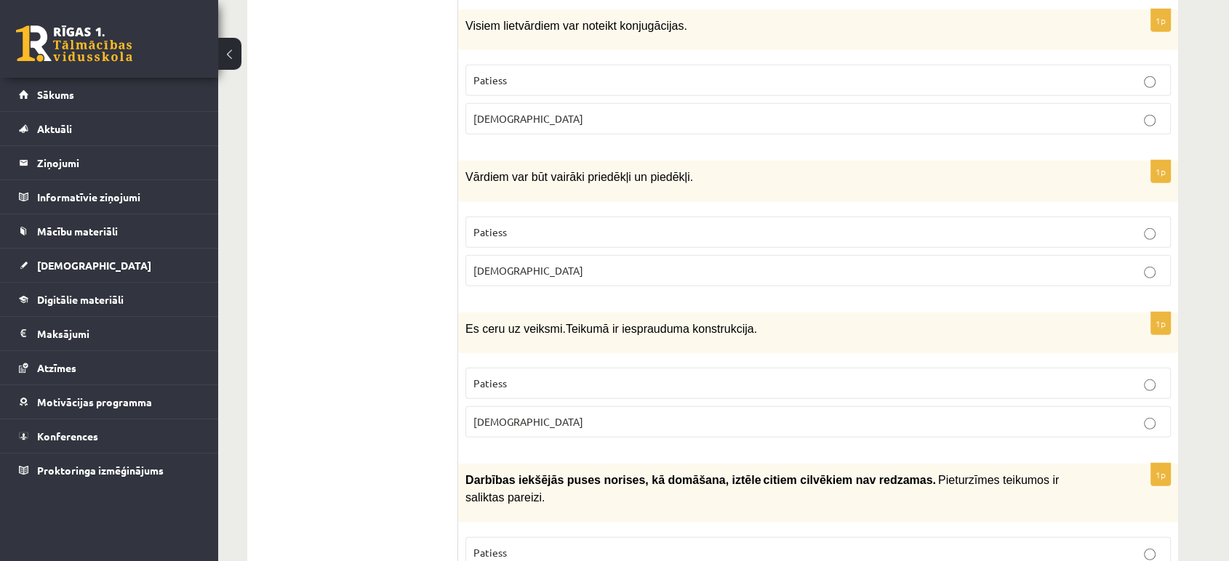
scroll to position [4109, 0]
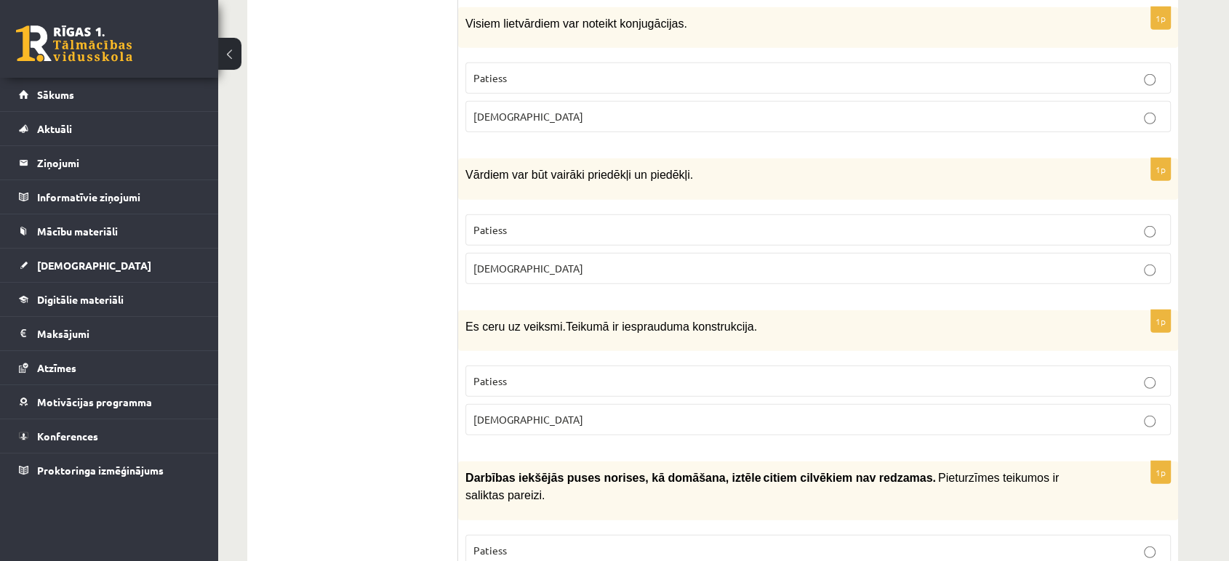
click at [538, 214] on label "Patiess" at bounding box center [817, 229] width 705 height 31
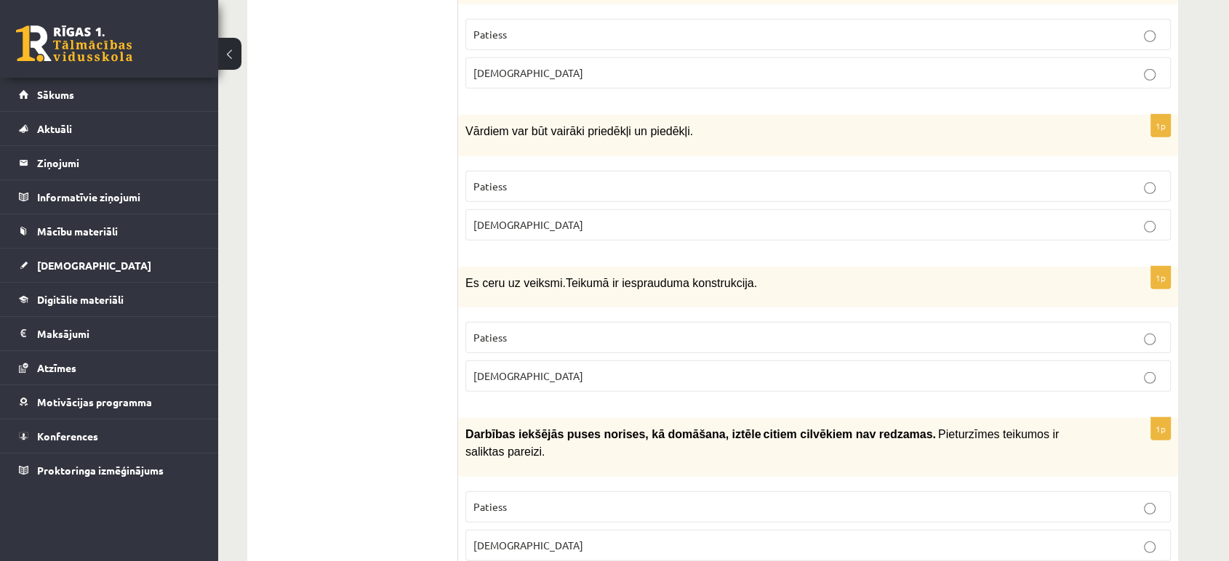
scroll to position [4207, 0]
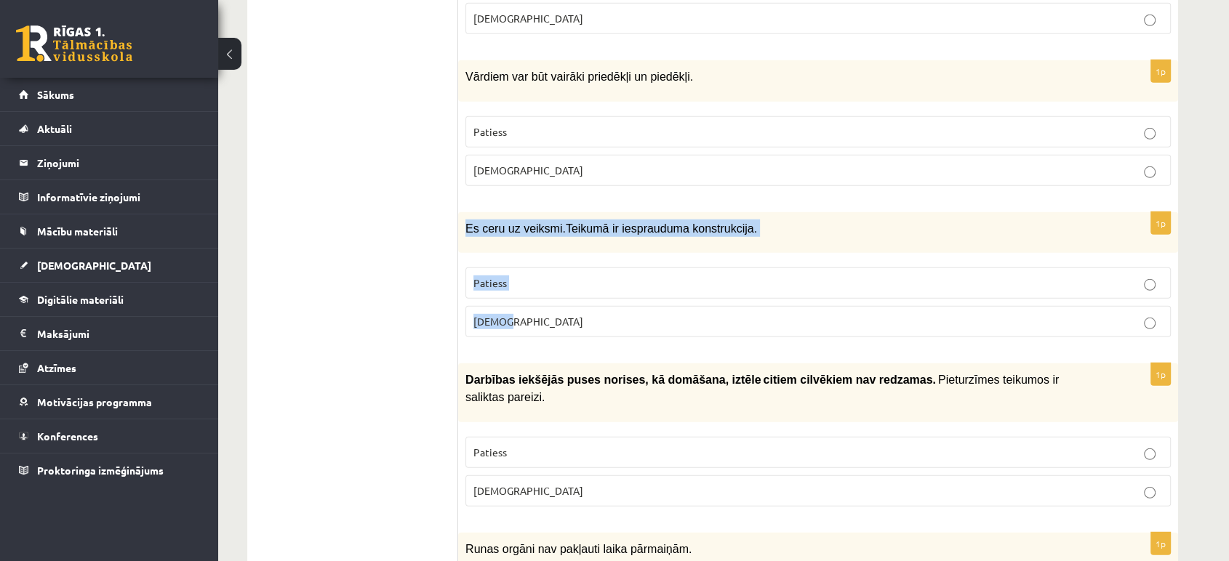
drag, startPoint x: 463, startPoint y: 163, endPoint x: 550, endPoint y: 254, distance: 126.0
click at [550, 254] on div "1p Es ceru uz veiksmi. Teikumā ir iesprauduma konstrukcija. Patiess Aplams" at bounding box center [818, 280] width 720 height 137
click at [553, 314] on p "[DEMOGRAPHIC_DATA]" at bounding box center [817, 321] width 689 height 15
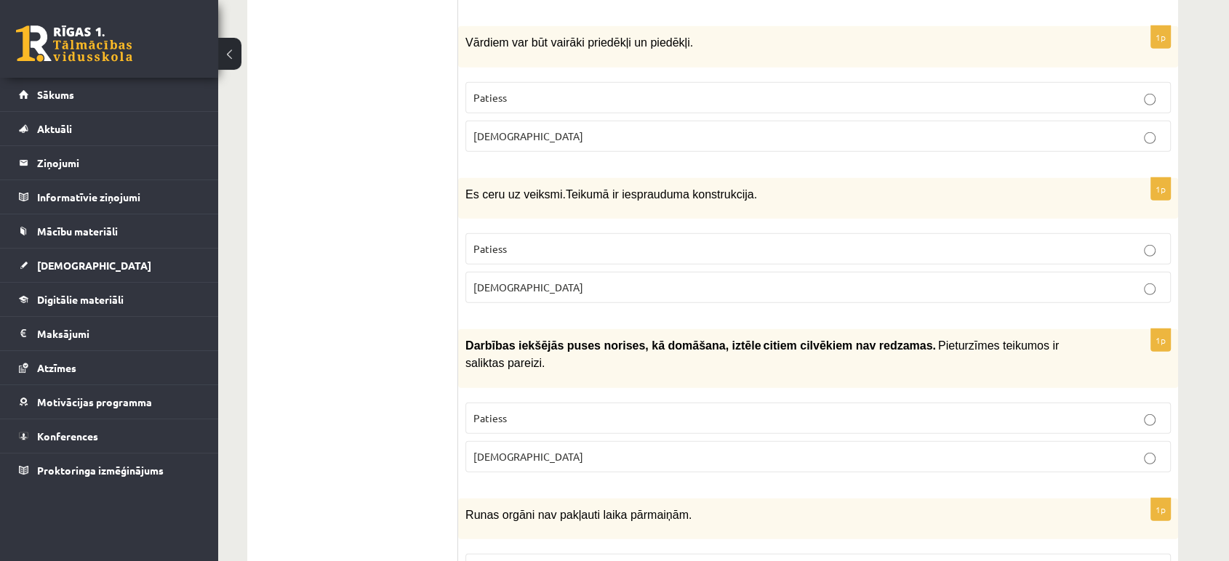
scroll to position [4272, 0]
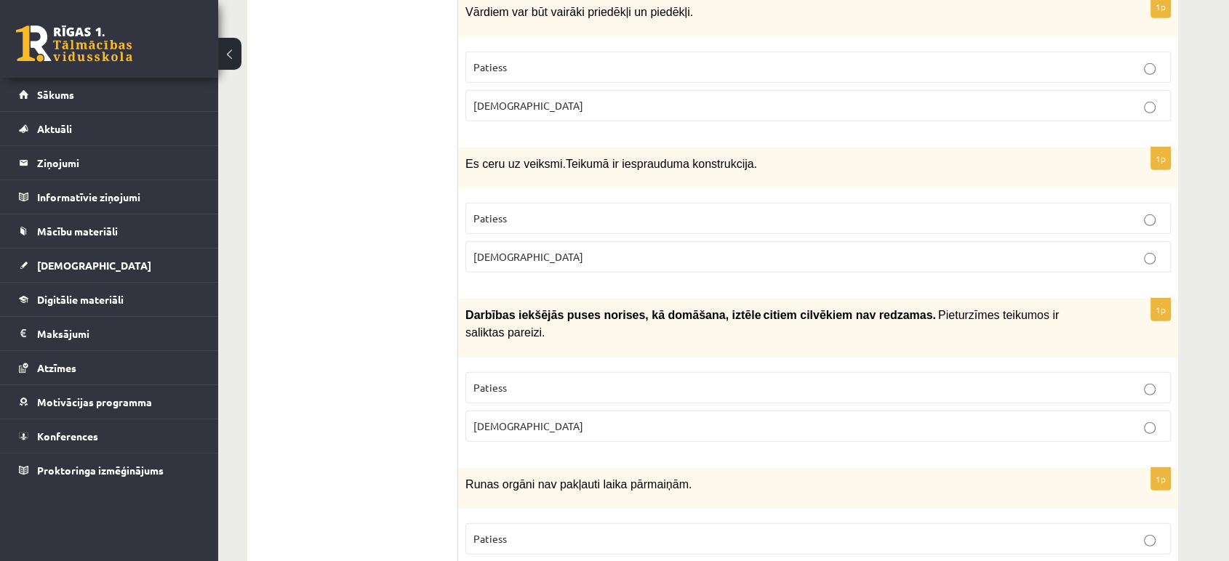
click at [719, 419] on p "[DEMOGRAPHIC_DATA]" at bounding box center [817, 426] width 689 height 15
click at [609, 380] on p "Patiess" at bounding box center [817, 387] width 689 height 15
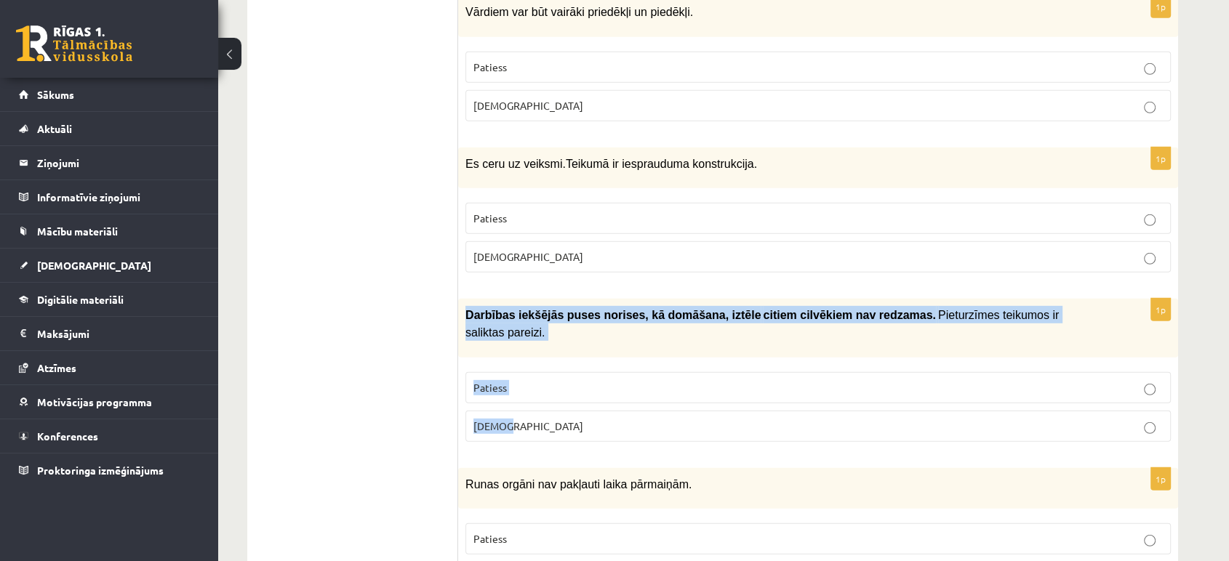
drag, startPoint x: 464, startPoint y: 248, endPoint x: 539, endPoint y: 335, distance: 115.0
click at [539, 335] on div "1p Darbības iekšējās puses norises, kā domāšana, iztēle citiem cilvēki…" at bounding box center [818, 376] width 720 height 155
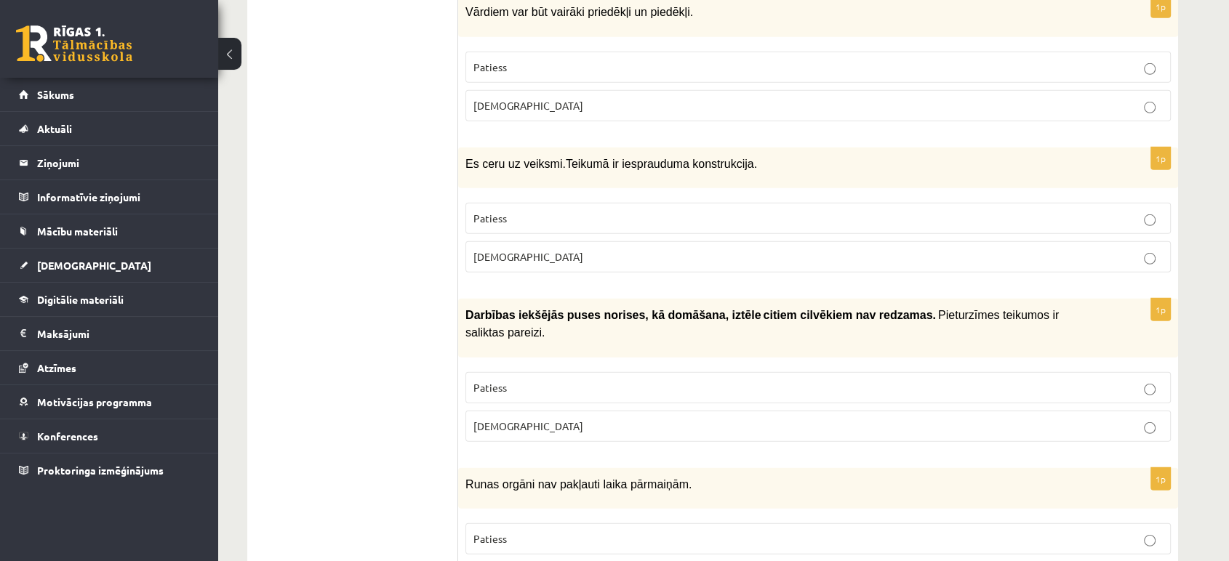
click at [535, 411] on label "[DEMOGRAPHIC_DATA]" at bounding box center [817, 426] width 705 height 31
drag, startPoint x: 466, startPoint y: 397, endPoint x: 543, endPoint y: 486, distance: 118.0
click at [543, 486] on div "1p Runas orgāni nav pakļauti laika pārmaiņām. Patiess Aplams" at bounding box center [818, 536] width 720 height 137
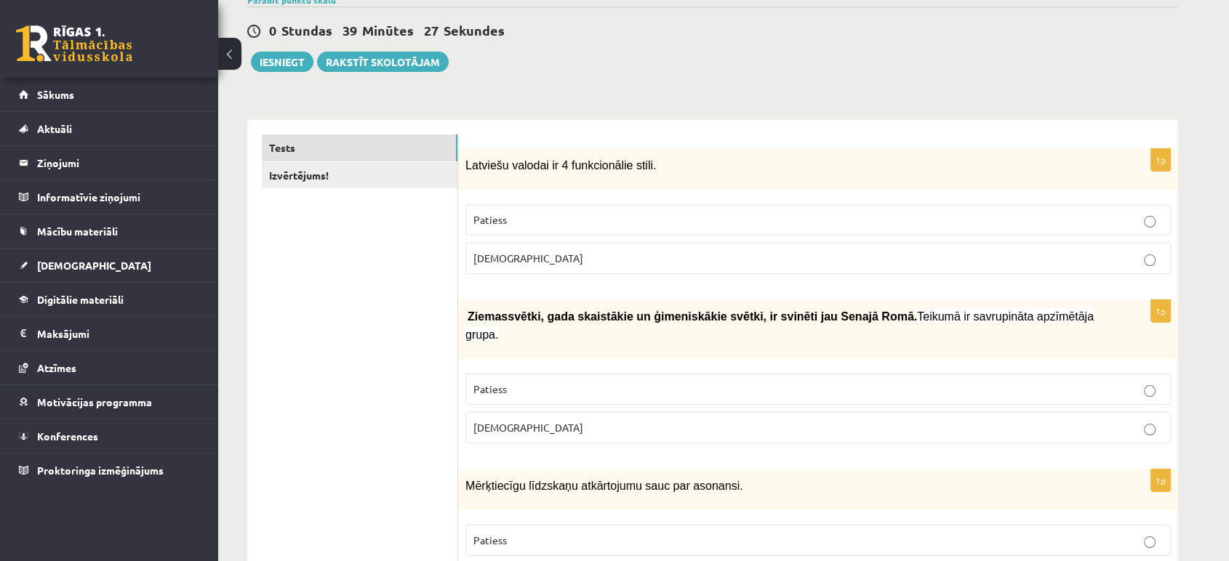
scroll to position [0, 0]
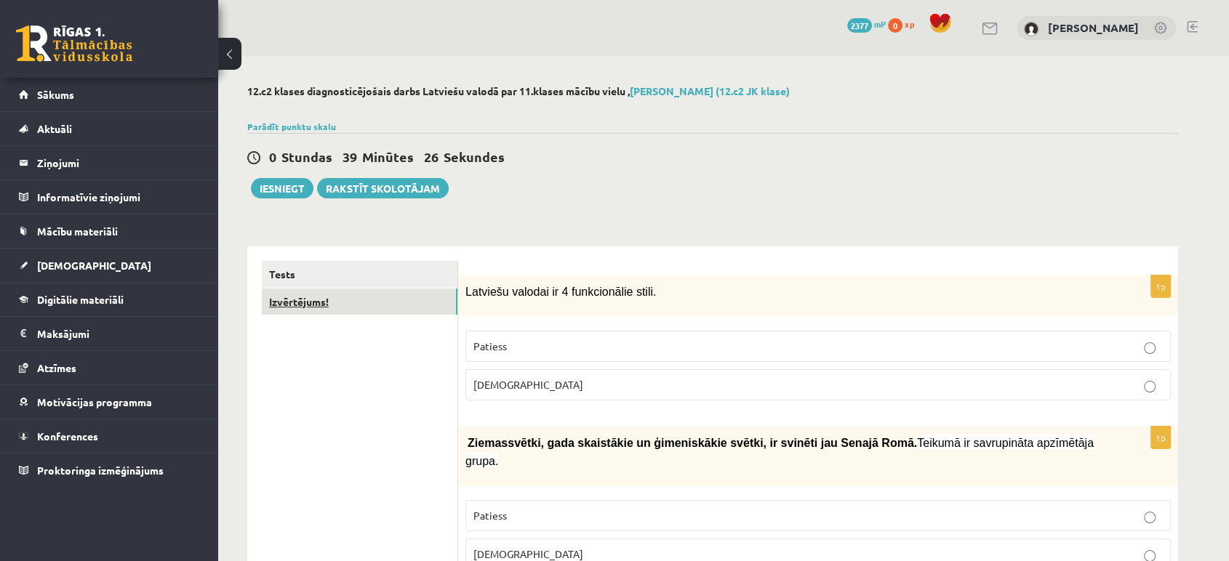
click at [337, 300] on link "Izvērtējums!" at bounding box center [360, 302] width 196 height 27
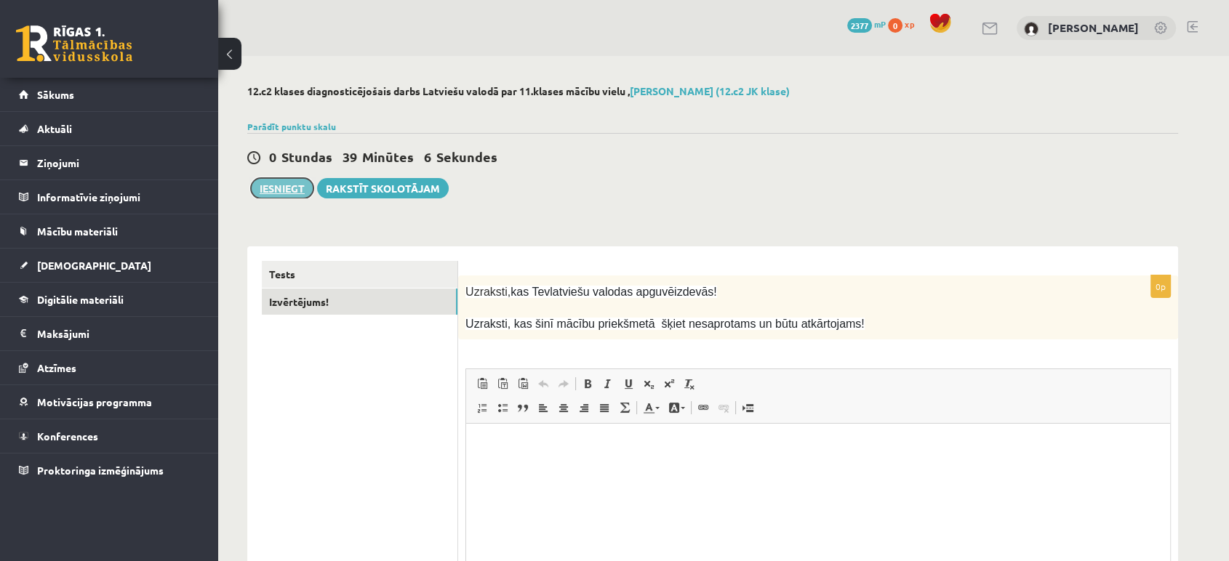
click at [296, 184] on button "Iesniegt" at bounding box center [282, 188] width 63 height 20
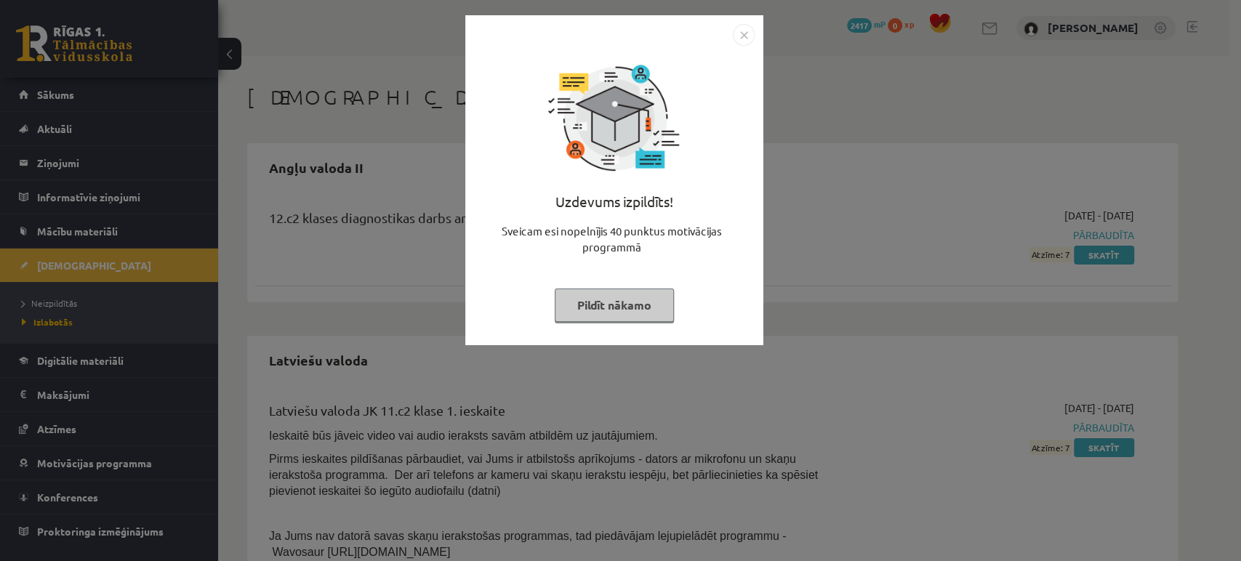
click at [630, 315] on button "Pildīt nākamo" at bounding box center [614, 305] width 119 height 33
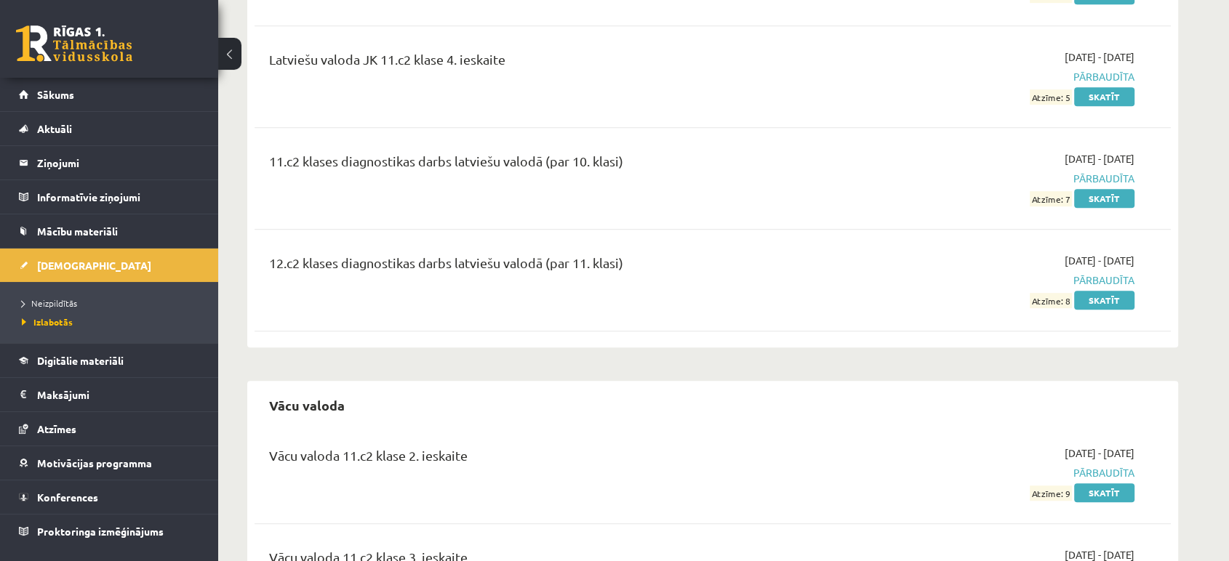
scroll to position [921, 0]
click at [1126, 302] on link "Skatīt" at bounding box center [1104, 298] width 60 height 19
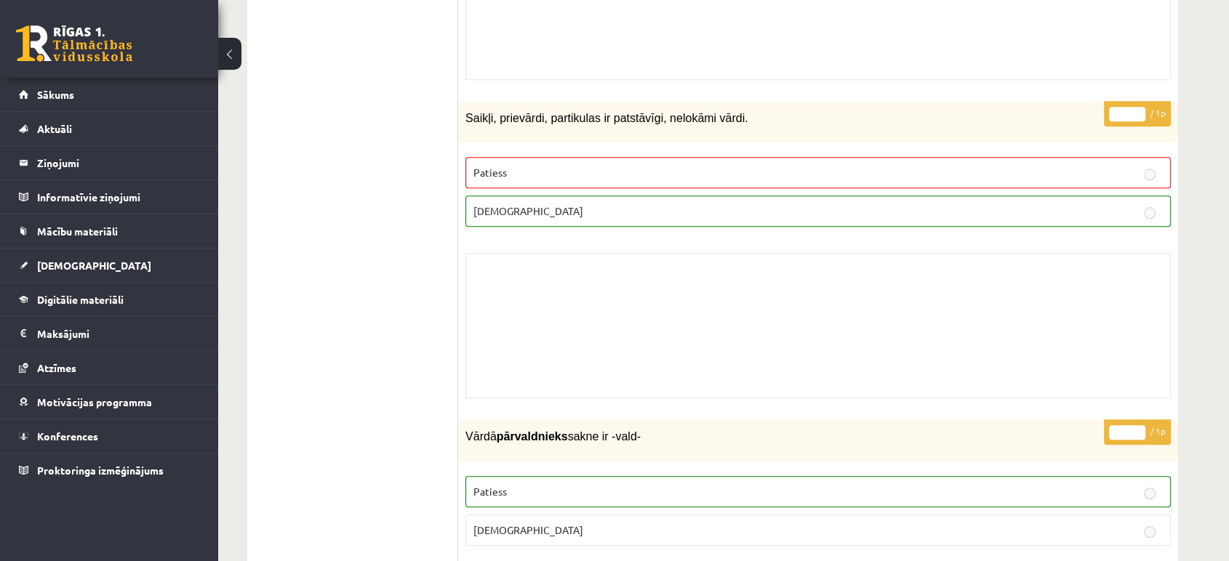
scroll to position [1424, 0]
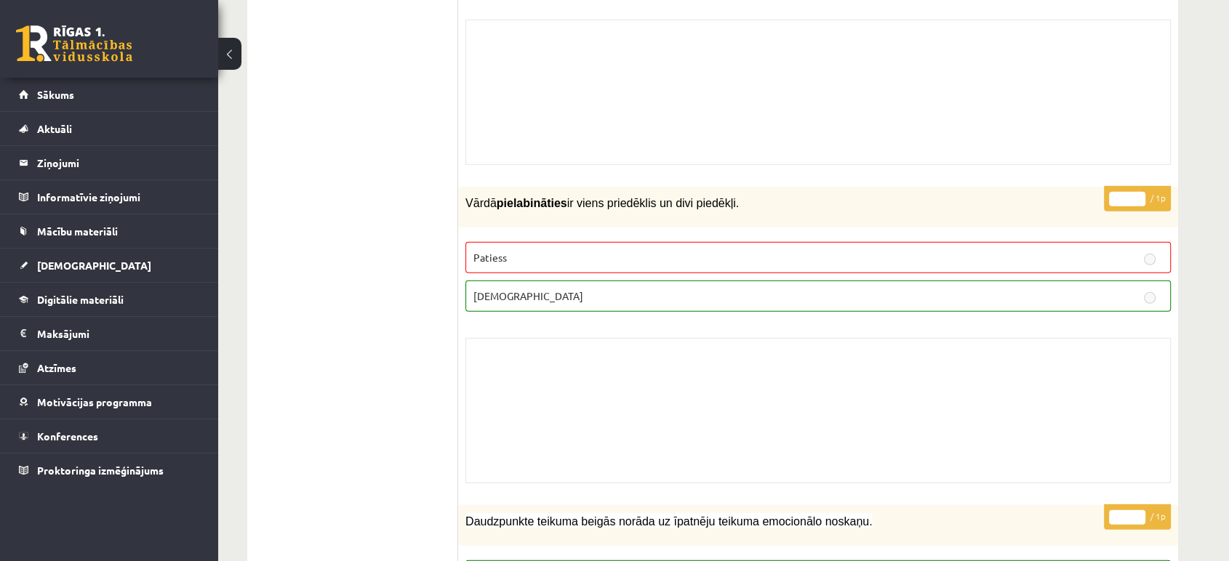
scroll to position [4241, 0]
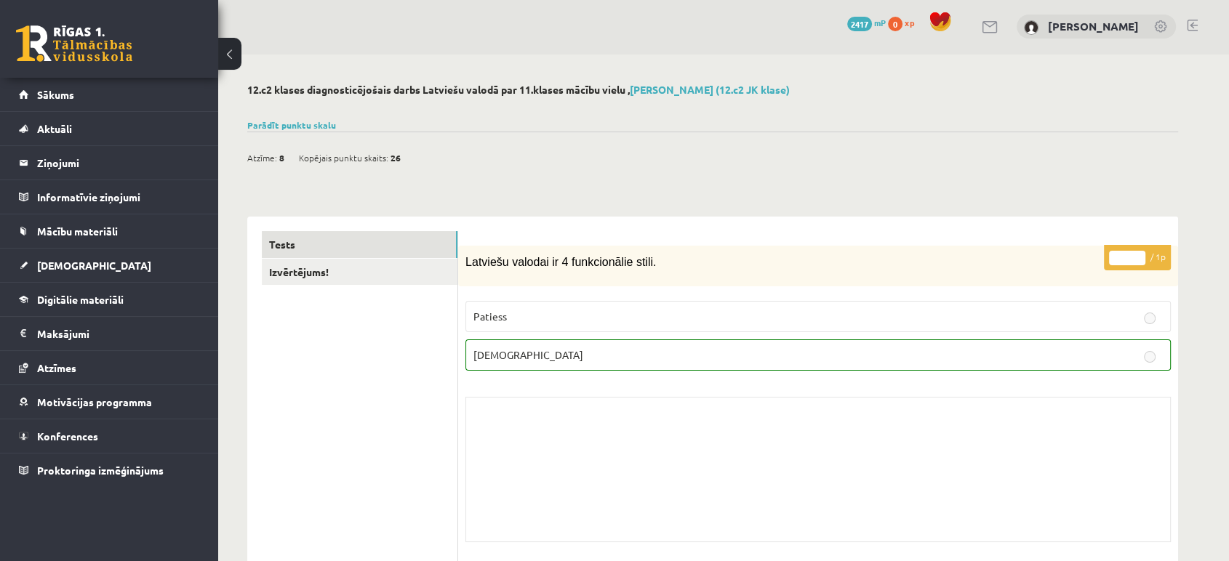
scroll to position [0, 0]
click at [286, 126] on link "Parādīt punktu skalu" at bounding box center [291, 127] width 89 height 12
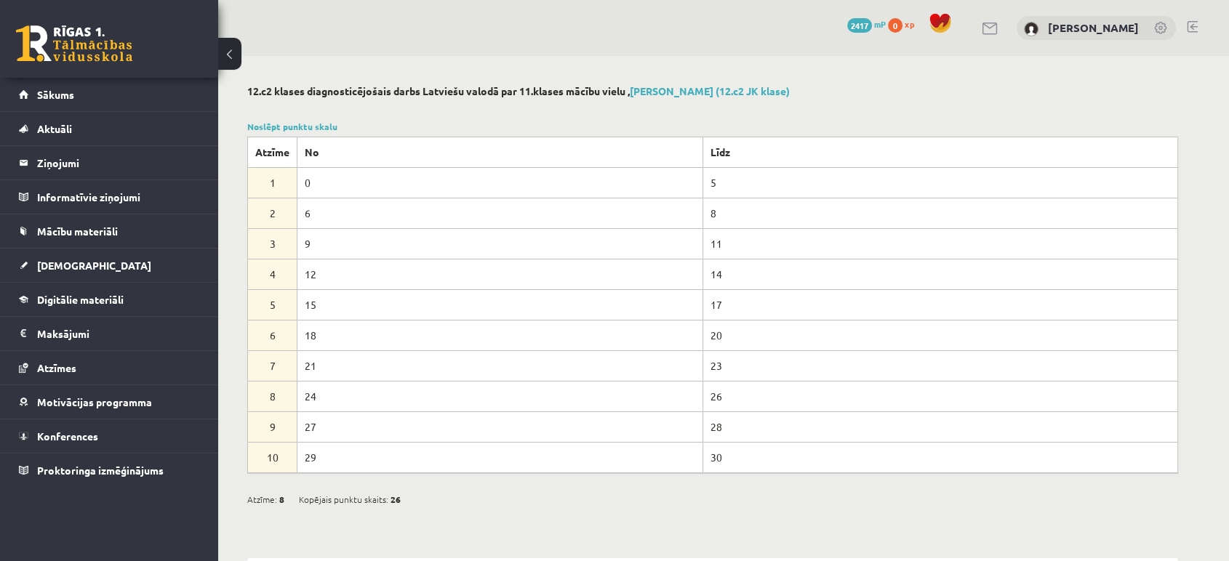
click at [67, 45] on link at bounding box center [74, 43] width 116 height 36
